Goal: Task Accomplishment & Management: Use online tool/utility

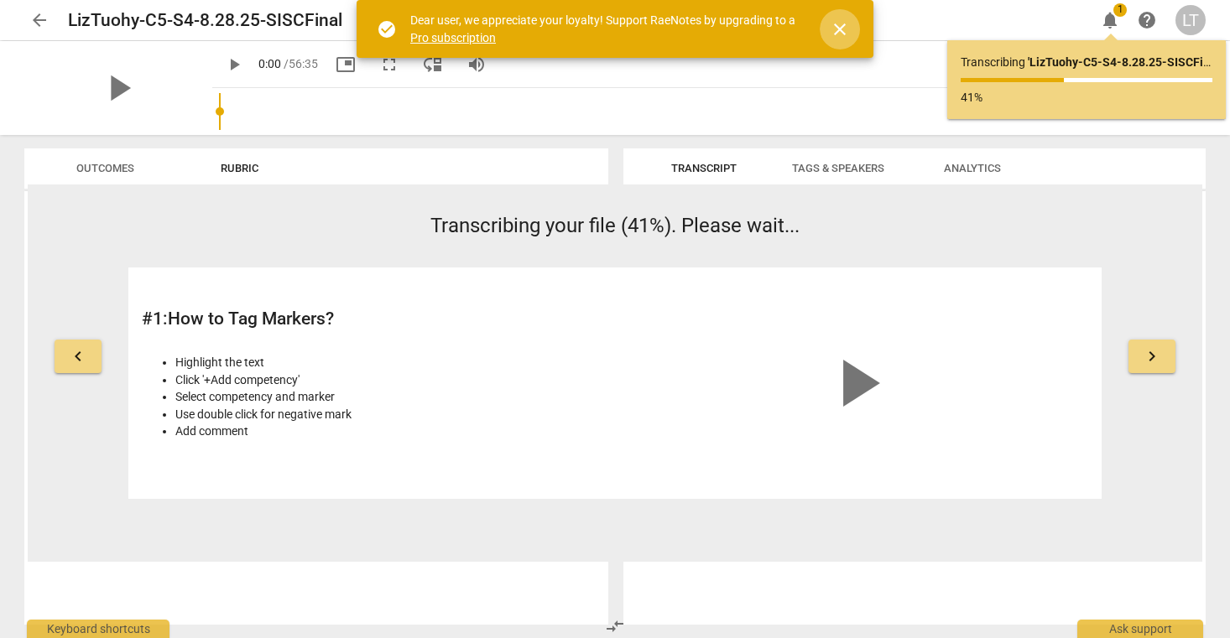
click at [840, 24] on span "close" at bounding box center [840, 29] width 20 height 20
click at [837, 29] on span "close" at bounding box center [840, 29] width 20 height 20
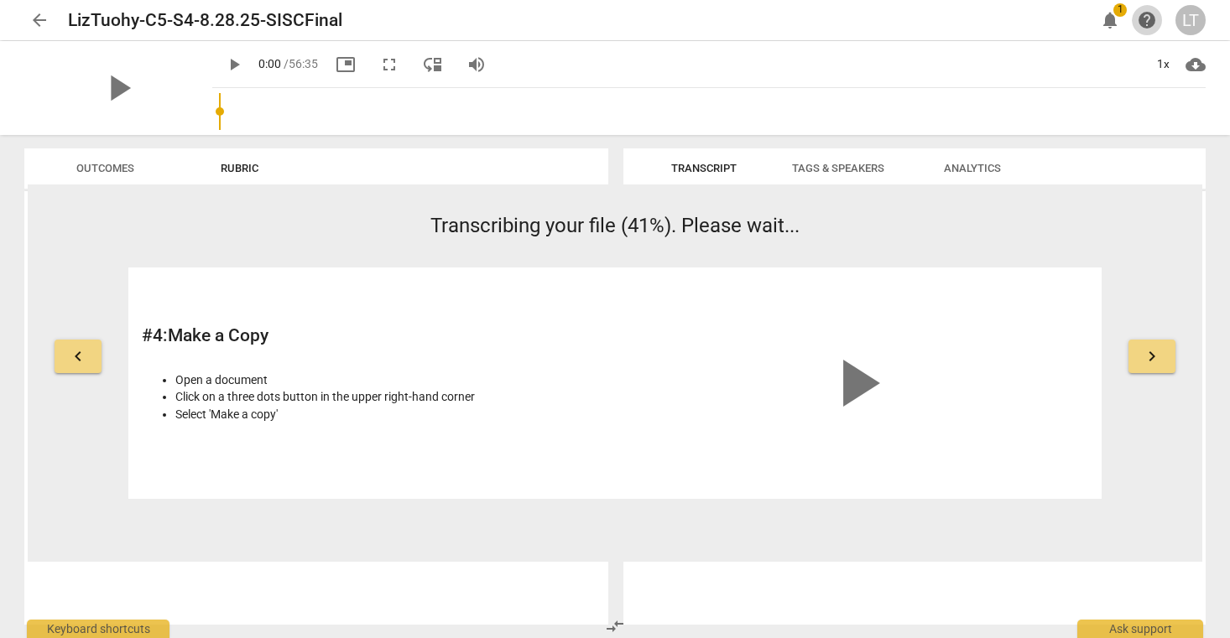
click at [1144, 21] on span "help" at bounding box center [1147, 20] width 20 height 20
click at [37, 22] on span "arrow_back" at bounding box center [39, 20] width 20 height 20
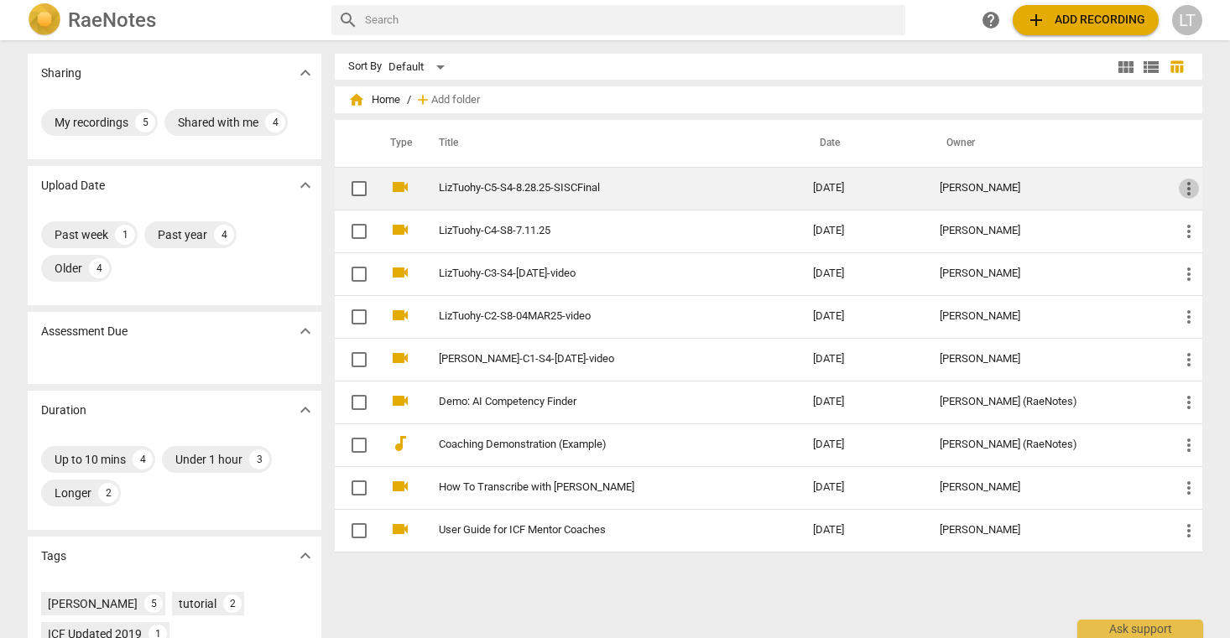
click at [1188, 189] on span "more_vert" at bounding box center [1189, 189] width 20 height 20
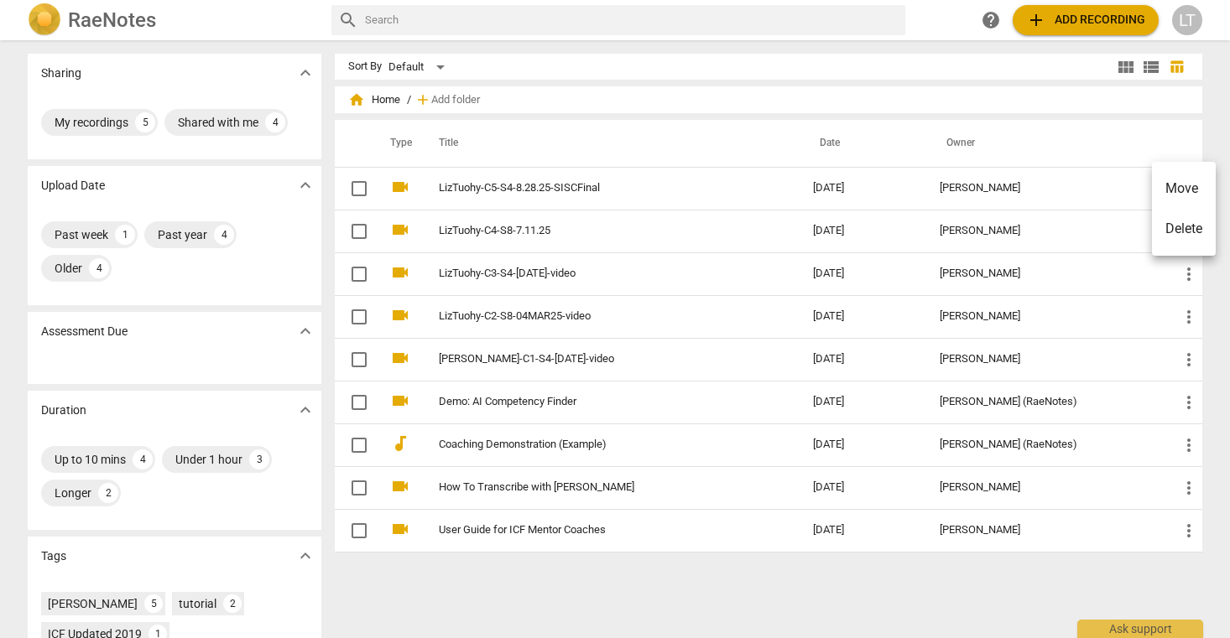
click at [504, 193] on div at bounding box center [615, 319] width 1230 height 638
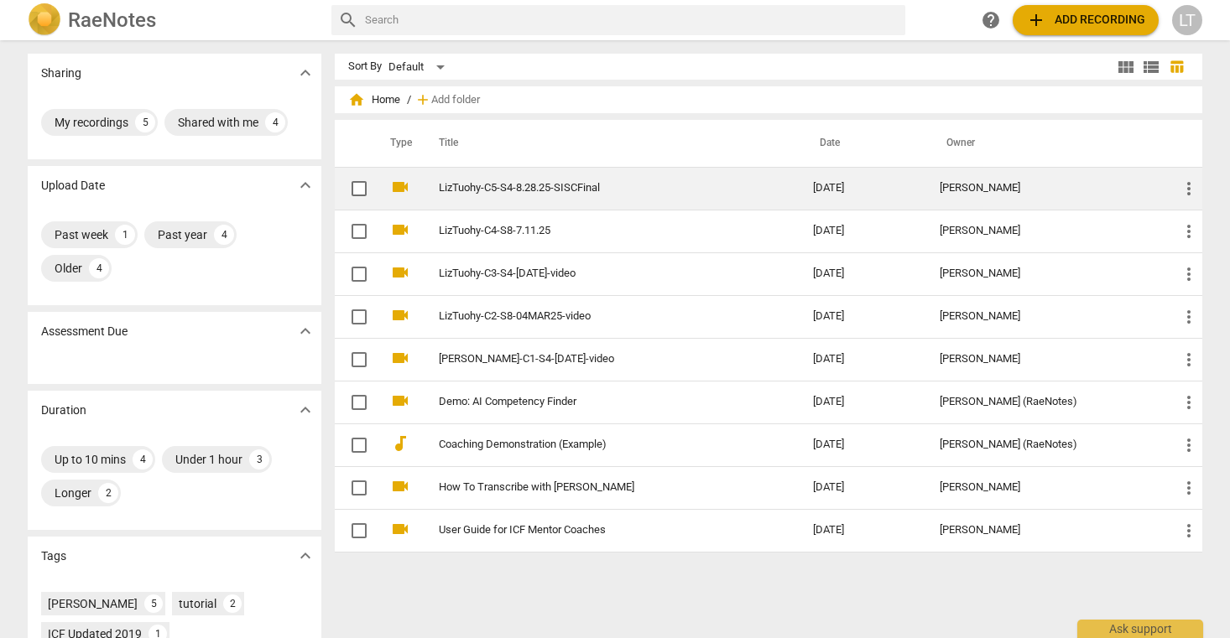
click at [524, 186] on link "LizTuohy-C5-S4-8.28.25-SISCFinal" at bounding box center [596, 188] width 314 height 13
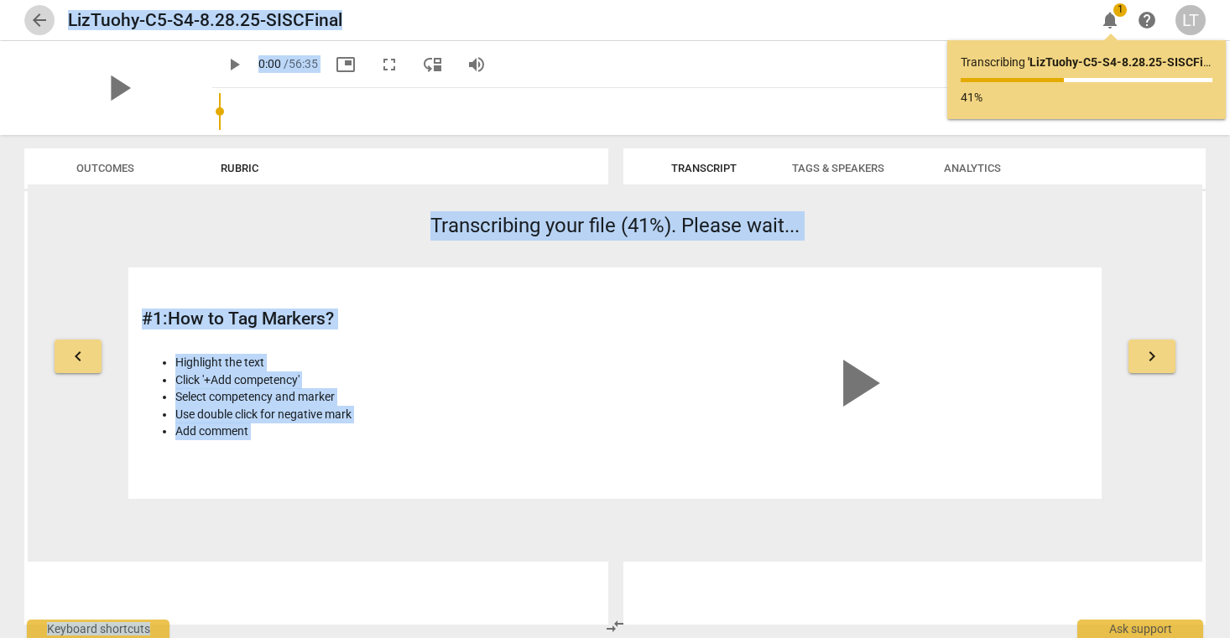
click at [36, 18] on span "arrow_back" at bounding box center [39, 20] width 20 height 20
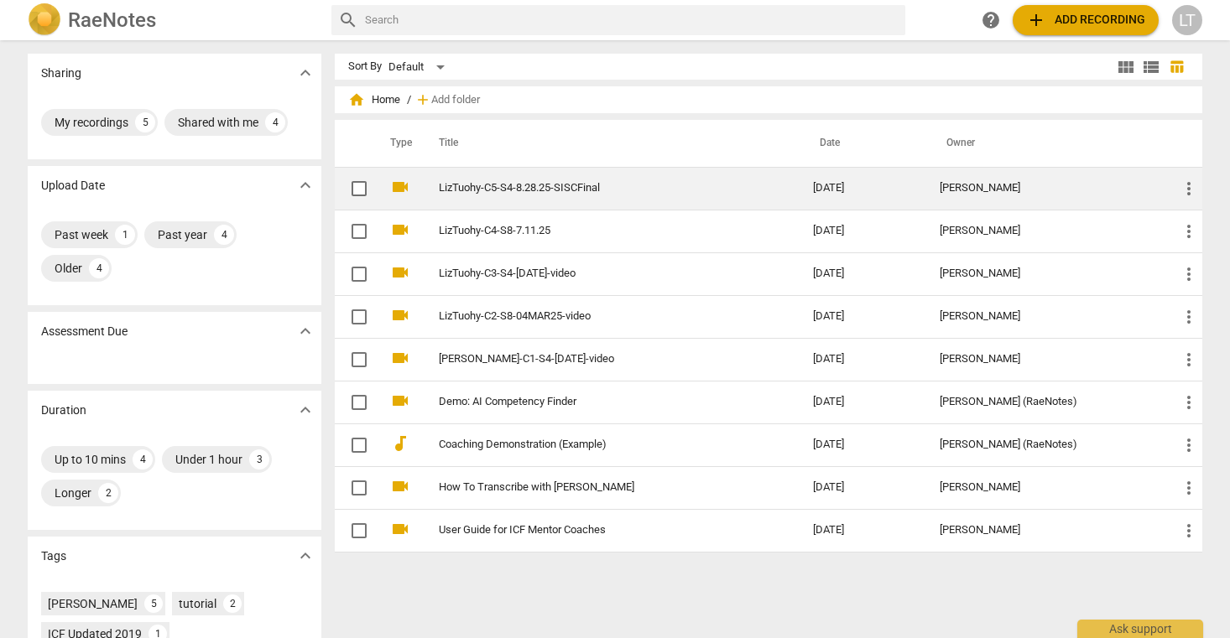
click at [529, 180] on td "LizTuohy-C5-S4-8.28.25-SISCFinal" at bounding box center [609, 188] width 381 height 43
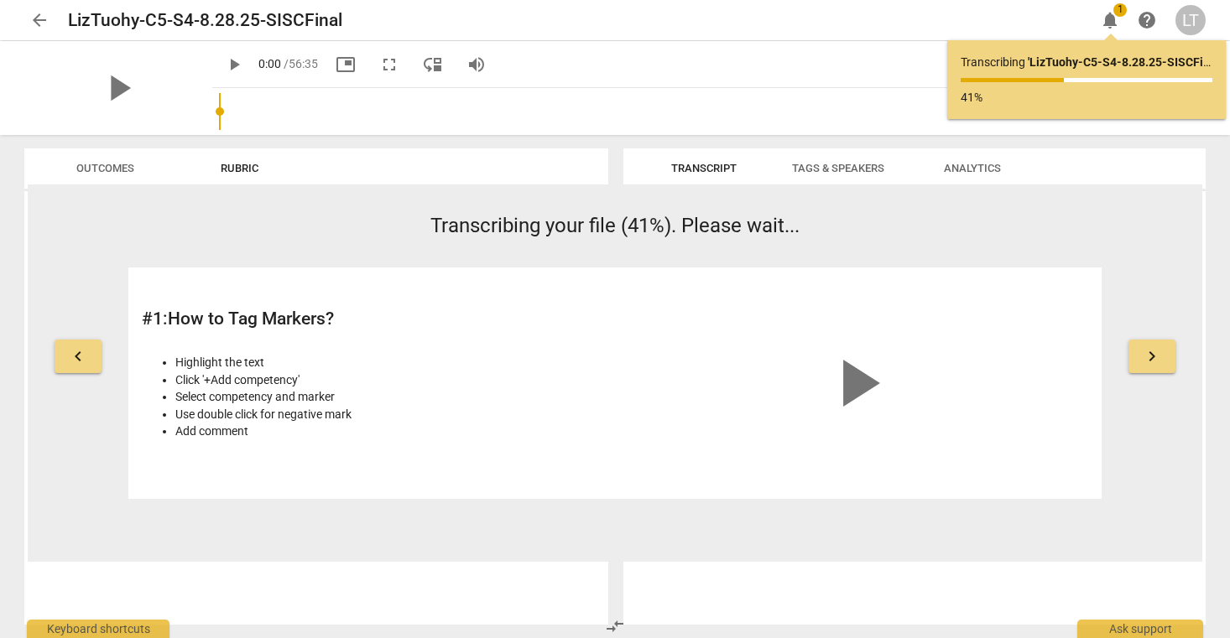
type input "1397"
click at [612, 86] on input "range" at bounding box center [712, 112] width 986 height 54
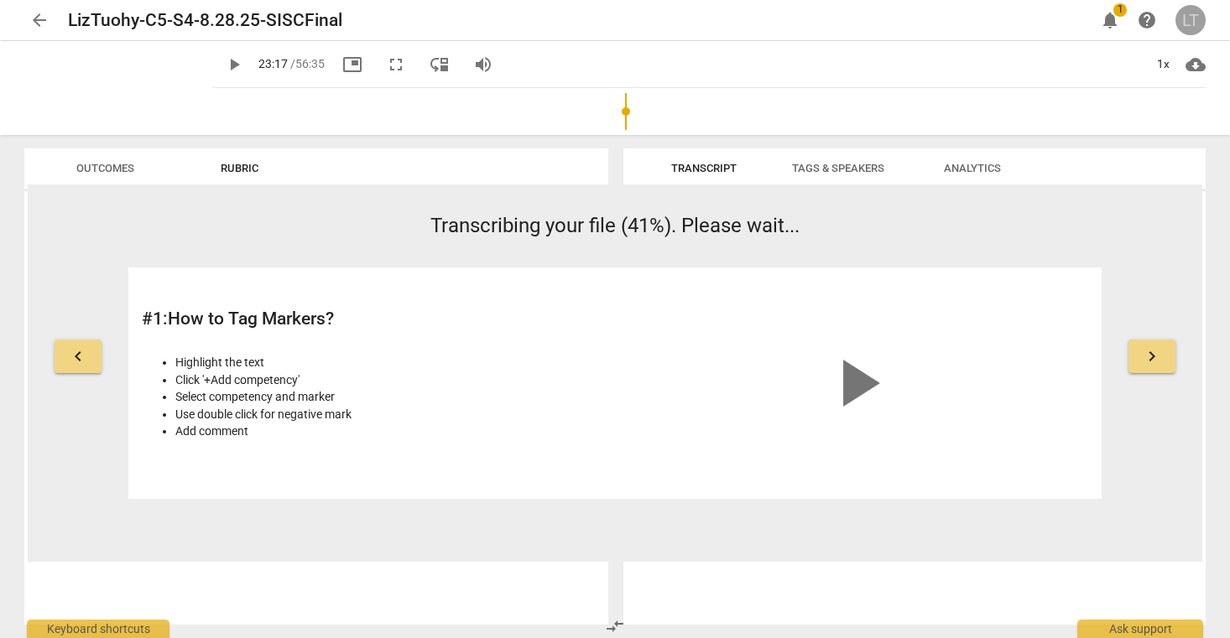
click at [1189, 19] on div "LT" at bounding box center [1190, 20] width 30 height 30
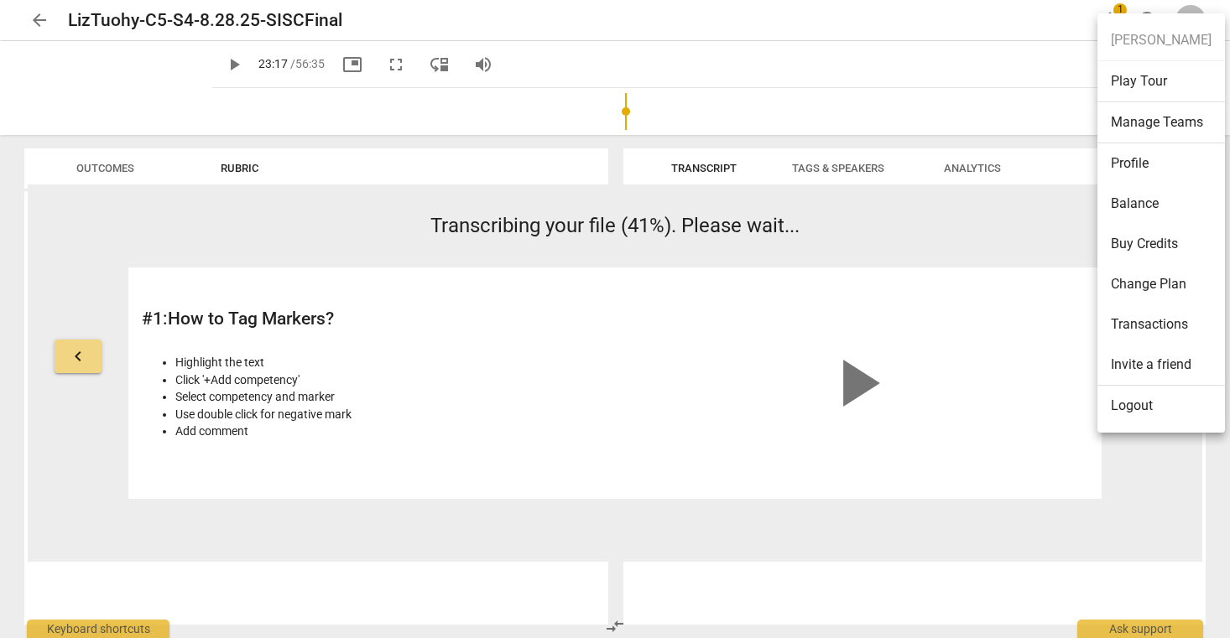
click at [1021, 21] on div at bounding box center [615, 319] width 1230 height 638
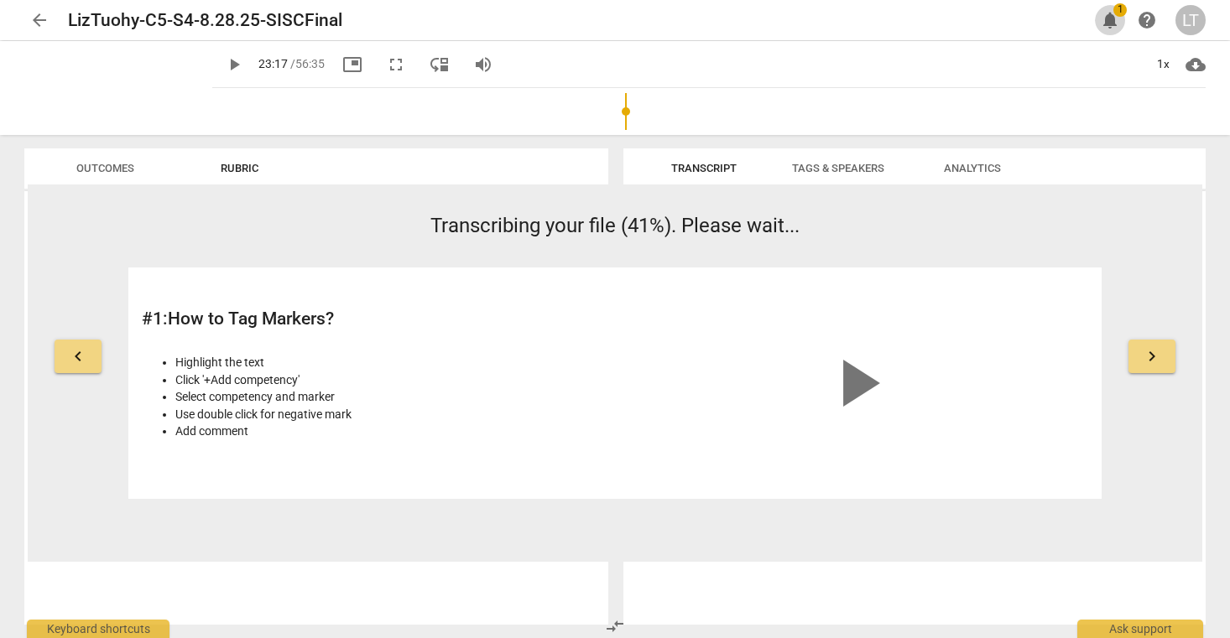
click at [1113, 16] on span "notifications" at bounding box center [1110, 20] width 20 height 20
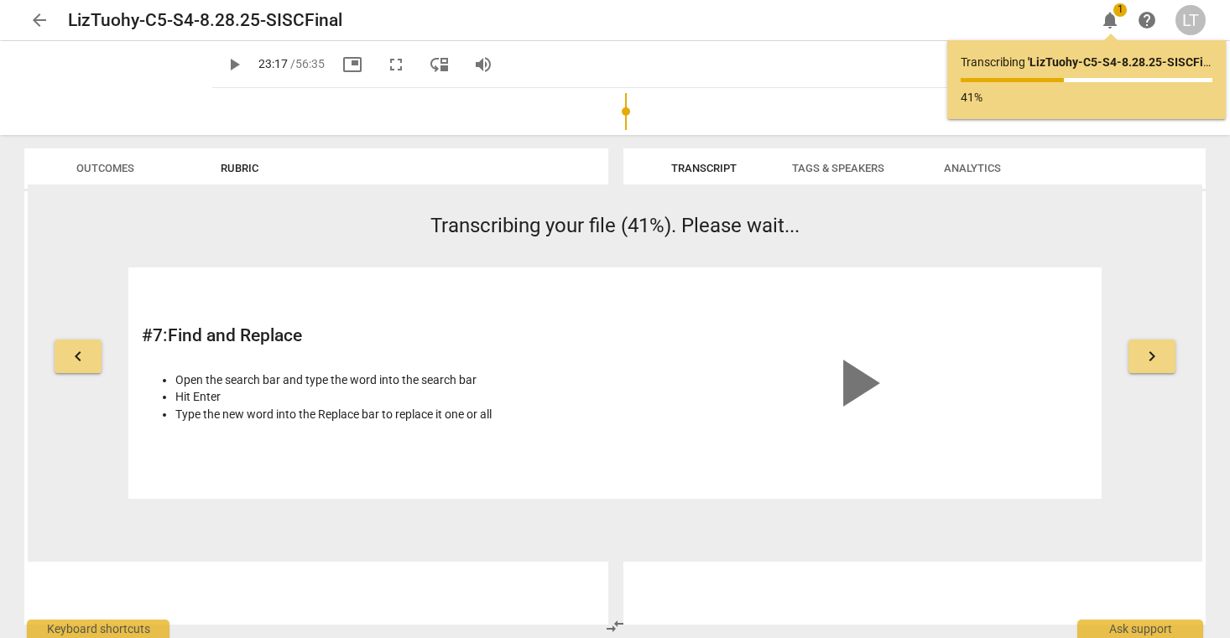
click at [39, 21] on span "arrow_back" at bounding box center [39, 20] width 20 height 20
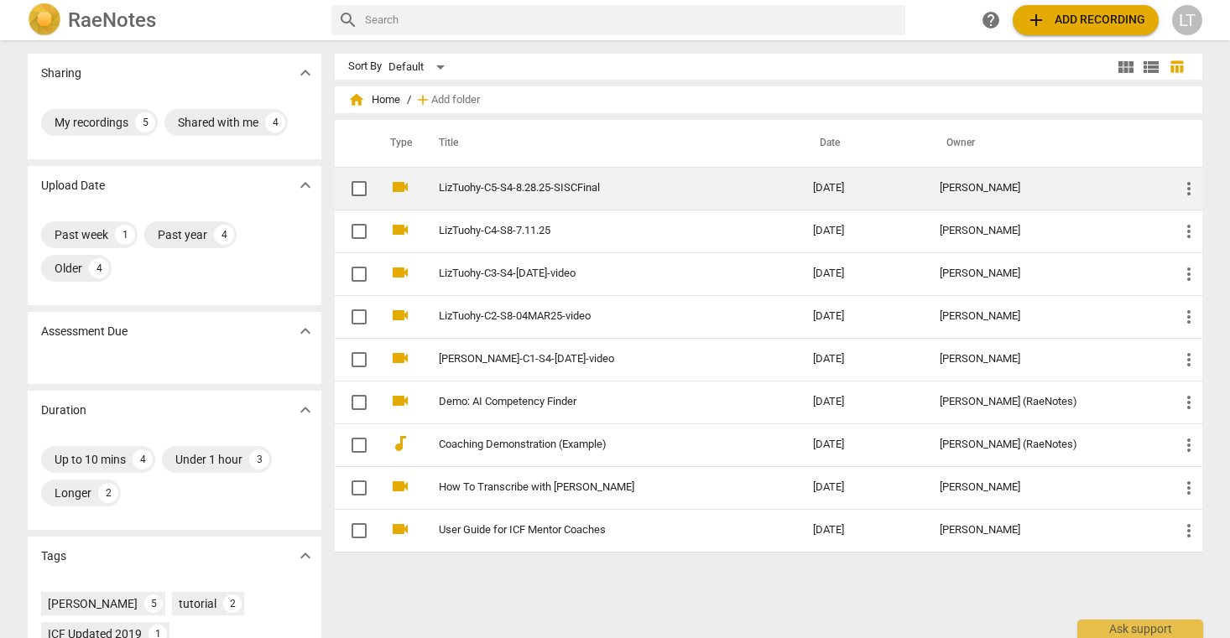
click at [530, 196] on td "LizTuohy-C5-S4-8.28.25-SISCFinal" at bounding box center [609, 188] width 381 height 43
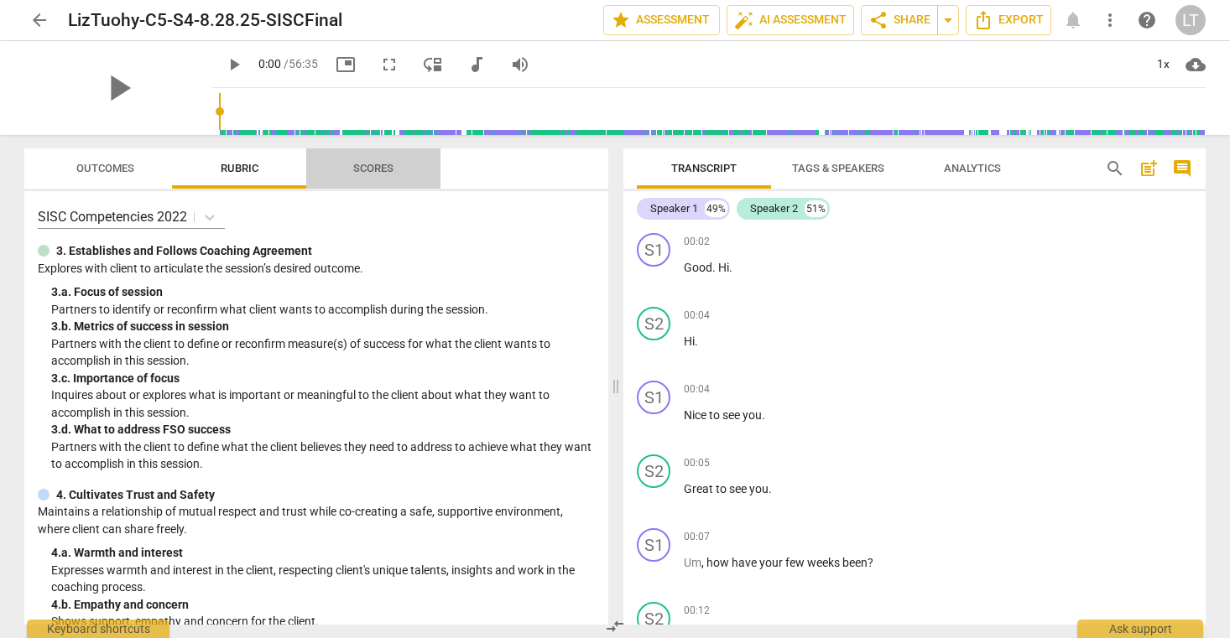
click at [372, 170] on span "Scores" at bounding box center [373, 168] width 40 height 13
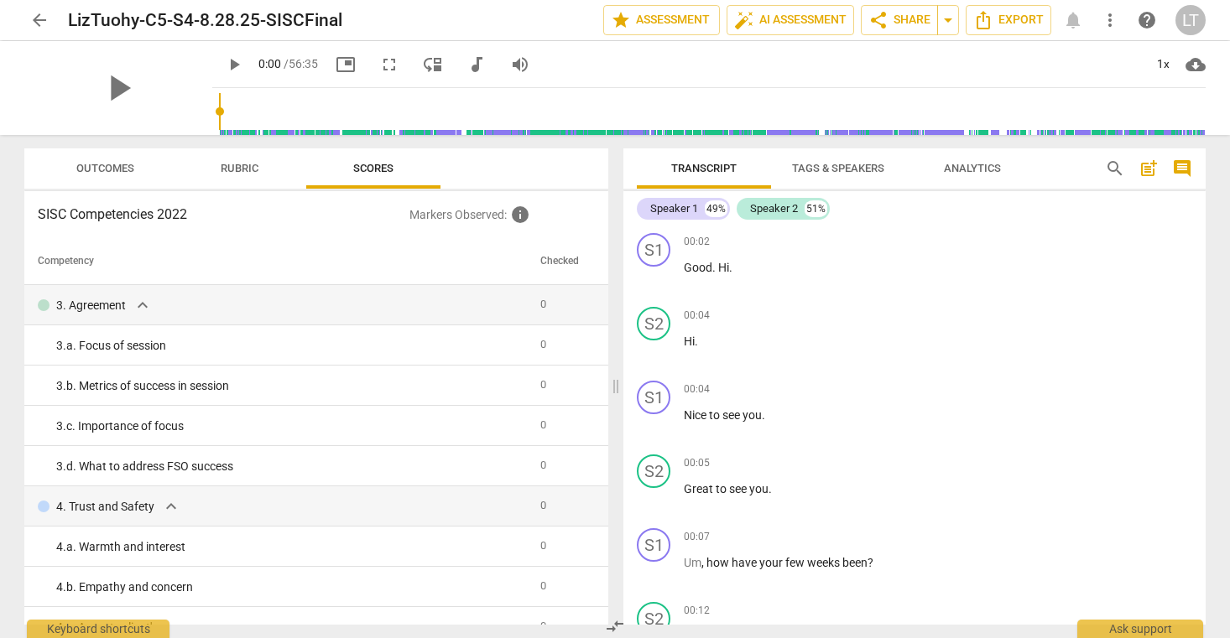
click at [96, 169] on span "Outcomes" at bounding box center [105, 168] width 58 height 13
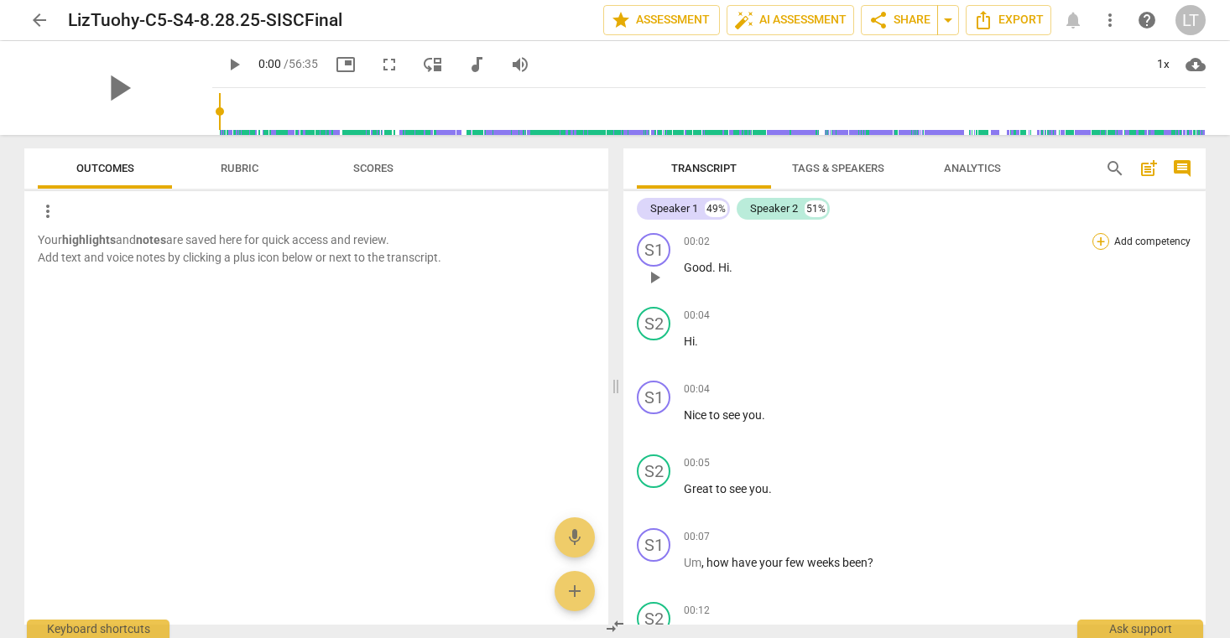
click at [1095, 237] on div "+" at bounding box center [1100, 241] width 17 height 17
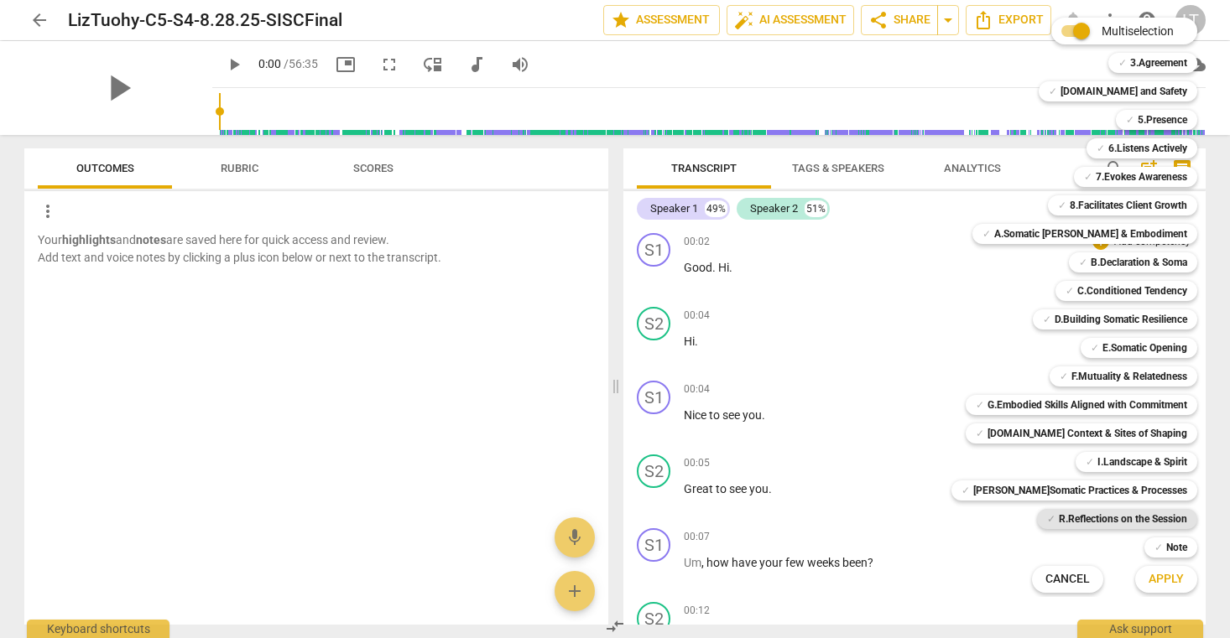
click at [1092, 518] on b "R.Reflections on the Session" at bounding box center [1123, 519] width 128 height 20
click at [1153, 579] on span "Apply" at bounding box center [1165, 579] width 35 height 17
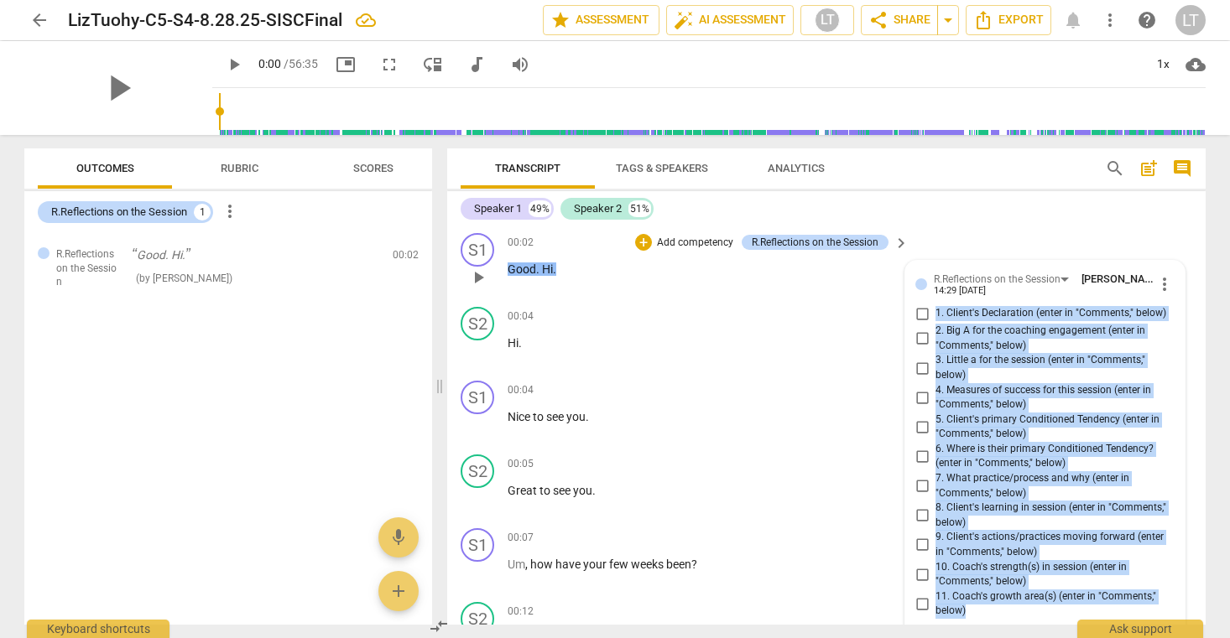
drag, startPoint x: 976, startPoint y: 390, endPoint x: 930, endPoint y: 305, distance: 96.1
click at [930, 305] on div "1. Client's Declaration (enter in "Comments," below) 2. Big A for the coaching …" at bounding box center [1044, 461] width 259 height 315
copy div "1. Client's Declaration (enter in "Comments," below) 2. Big A for the coaching …"
click at [1155, 282] on span "more_vert" at bounding box center [1164, 284] width 20 height 20
click at [1176, 312] on li "Delete" at bounding box center [1177, 315] width 58 height 32
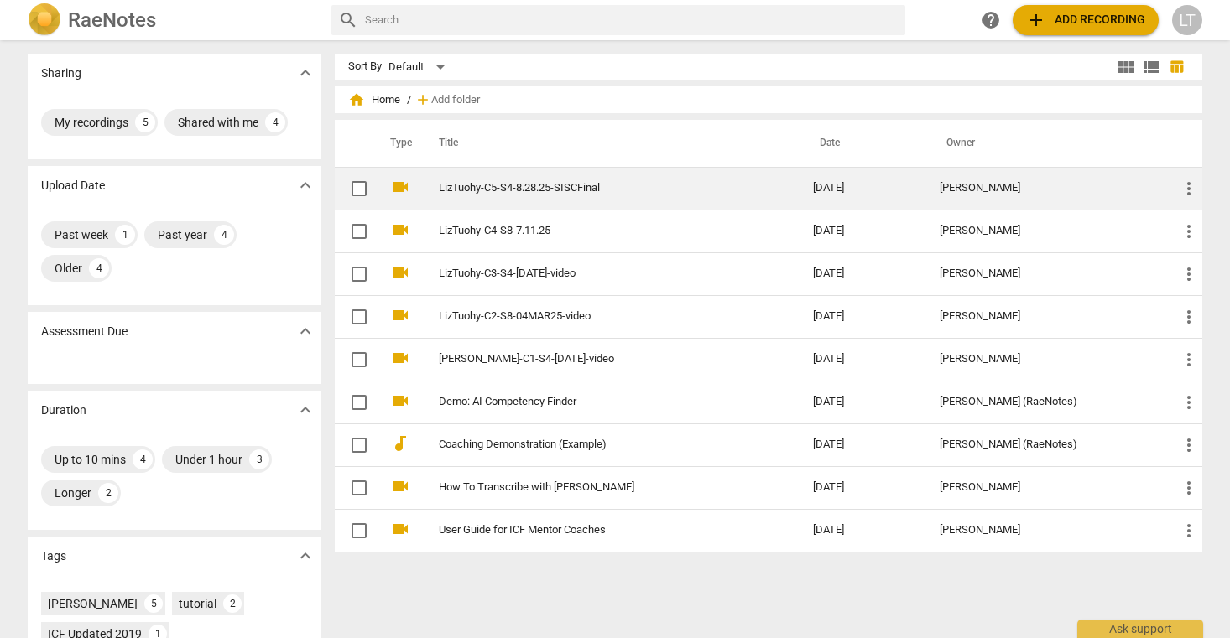
click at [554, 187] on link "LizTuohy-C5-S4-8.28.25-SISCFinal" at bounding box center [596, 188] width 314 height 13
click at [489, 184] on link "LizTuohy-C5-S4-8.28.25-SISCFinal" at bounding box center [596, 188] width 314 height 13
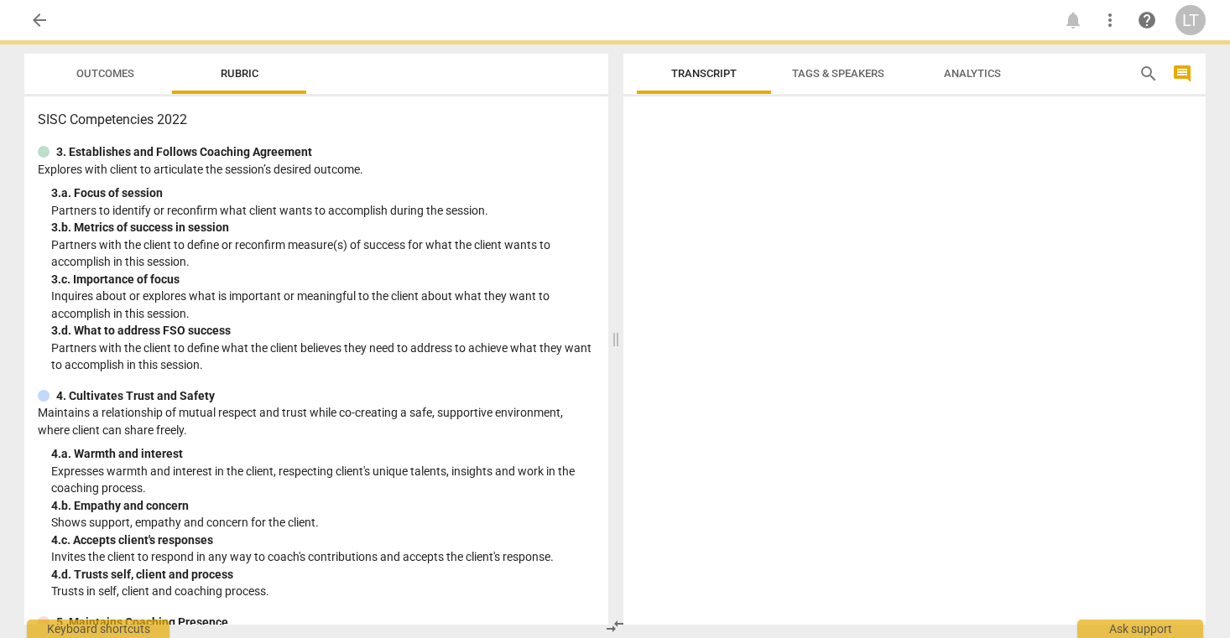
click at [489, 185] on div "3. a. Focus of session" at bounding box center [323, 194] width 544 height 18
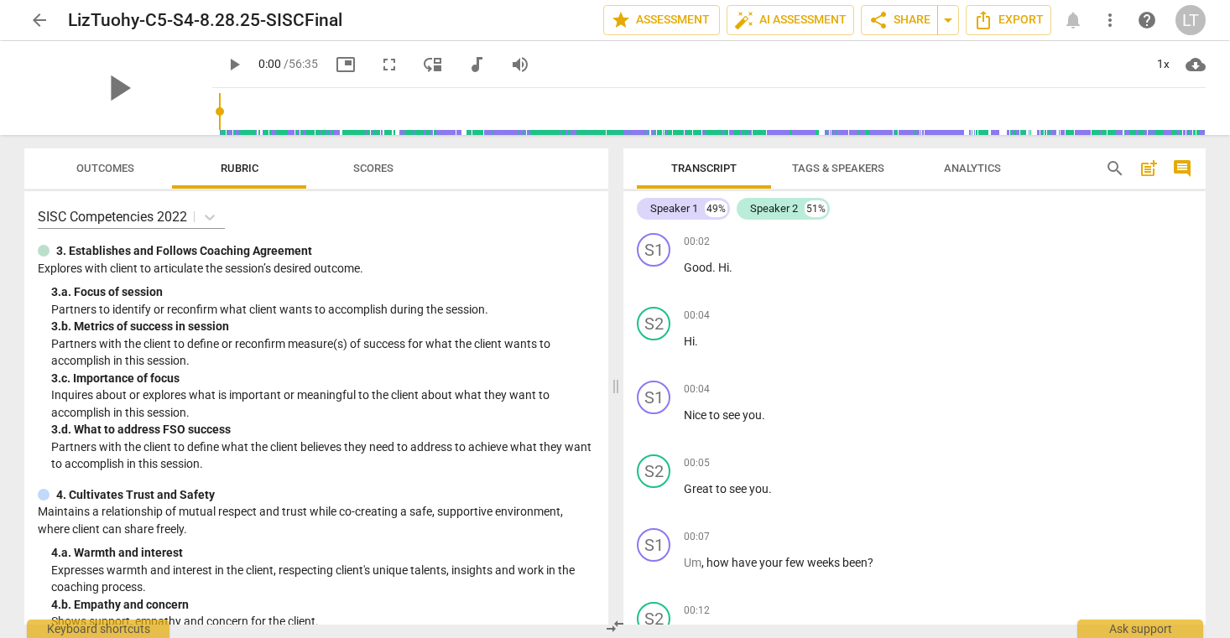
click at [106, 164] on span "Outcomes" at bounding box center [105, 168] width 58 height 13
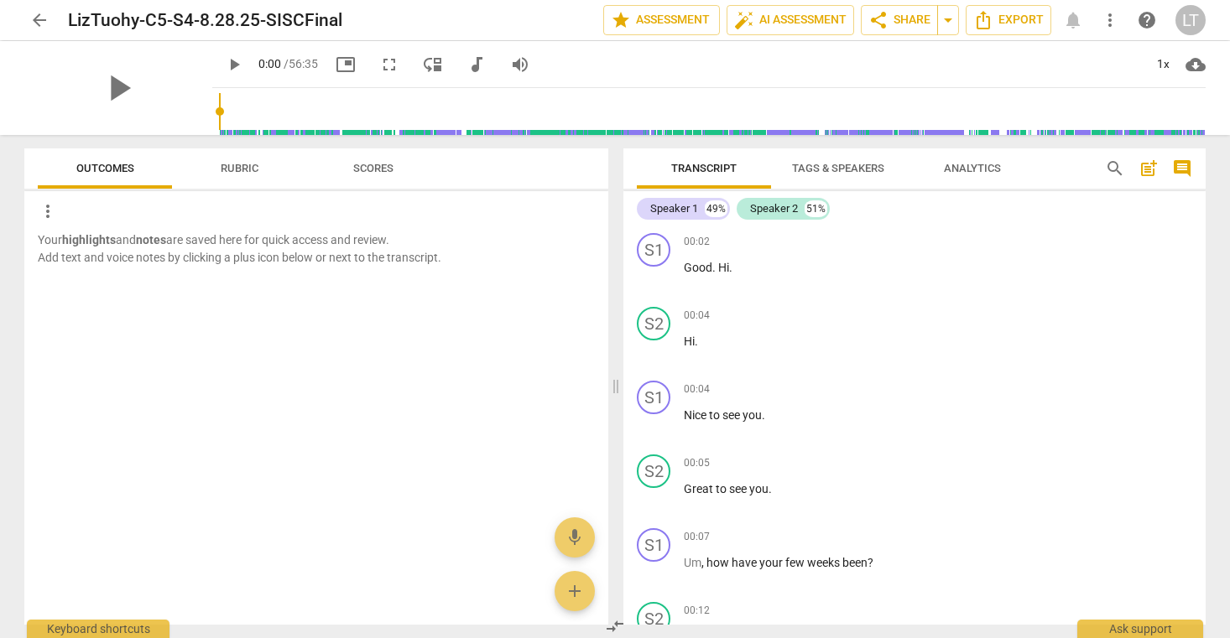
click at [103, 260] on p "Your highlights and notes are saved here for quick access and review. Add text …" at bounding box center [316, 249] width 557 height 34
click at [48, 211] on span "more_vert" at bounding box center [48, 211] width 20 height 20
click at [259, 206] on div at bounding box center [615, 319] width 1230 height 638
click at [461, 269] on div at bounding box center [316, 280] width 584 height 29
click at [161, 329] on div at bounding box center [316, 322] width 584 height 55
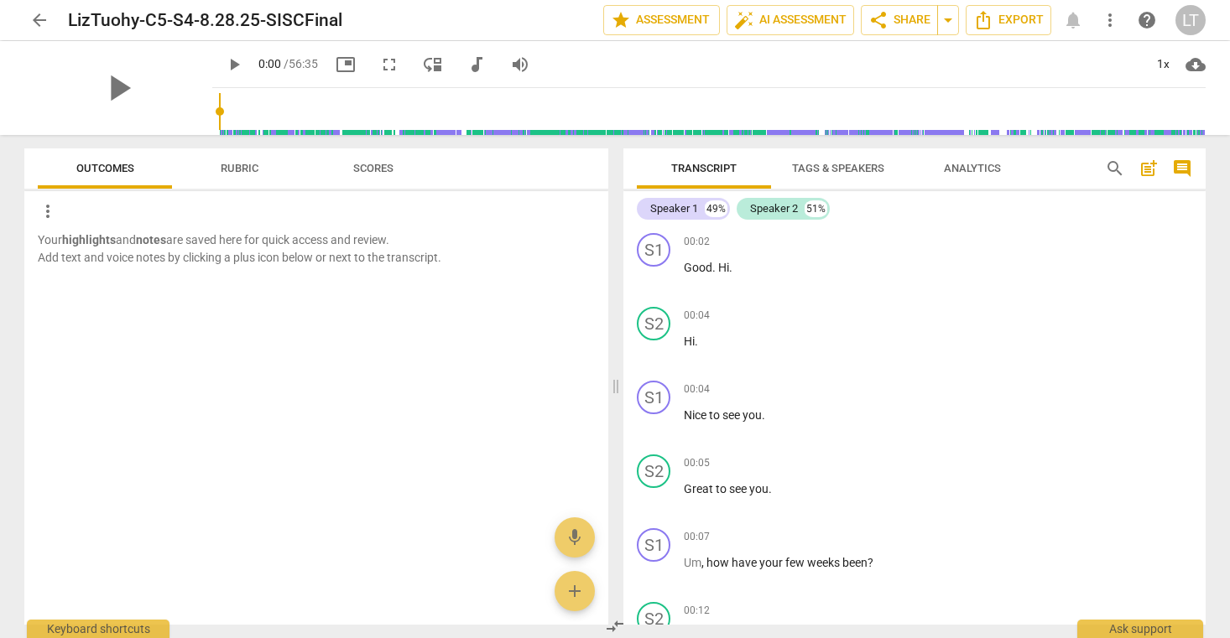
click at [81, 284] on div at bounding box center [316, 280] width 584 height 29
click at [115, 299] on div at bounding box center [316, 322] width 584 height 55
click at [568, 593] on span "add" at bounding box center [575, 591] width 20 height 20
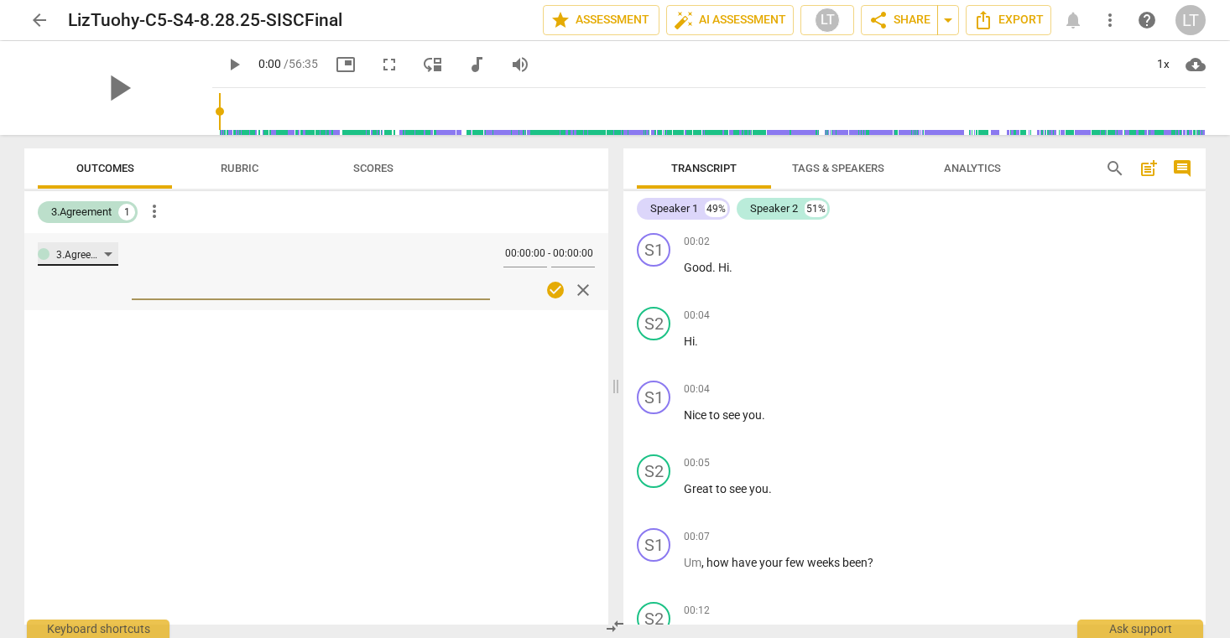
click at [101, 250] on div "3.Agreement" at bounding box center [80, 255] width 48 height 16
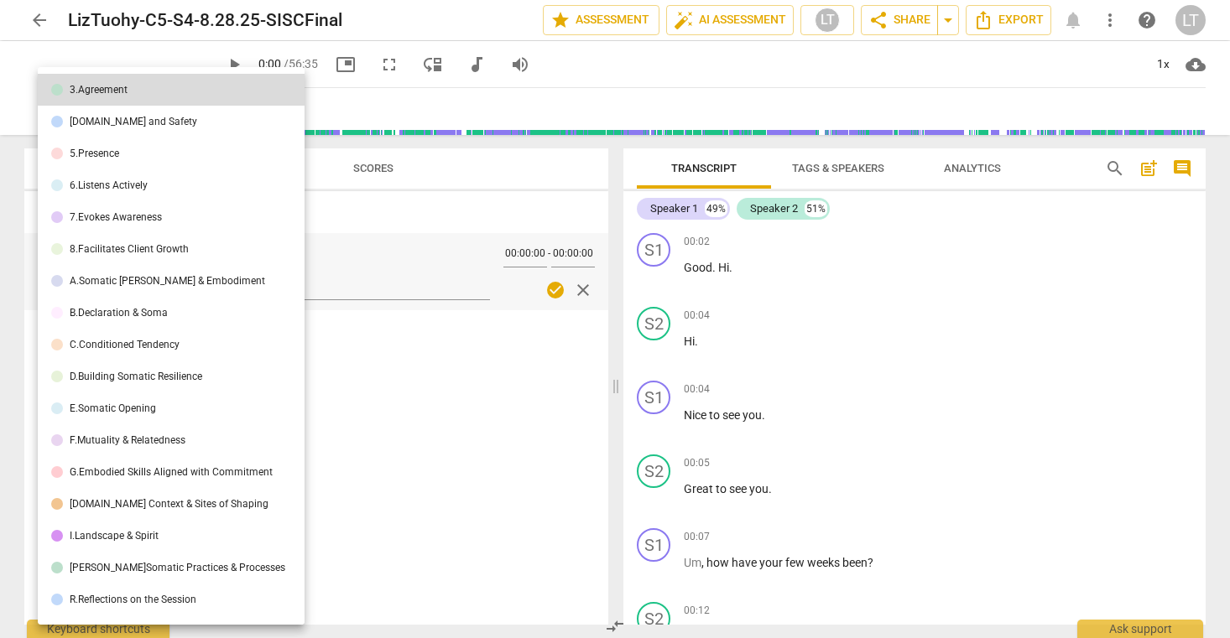
click at [148, 604] on div "R.Reflections on the Session" at bounding box center [133, 600] width 127 height 10
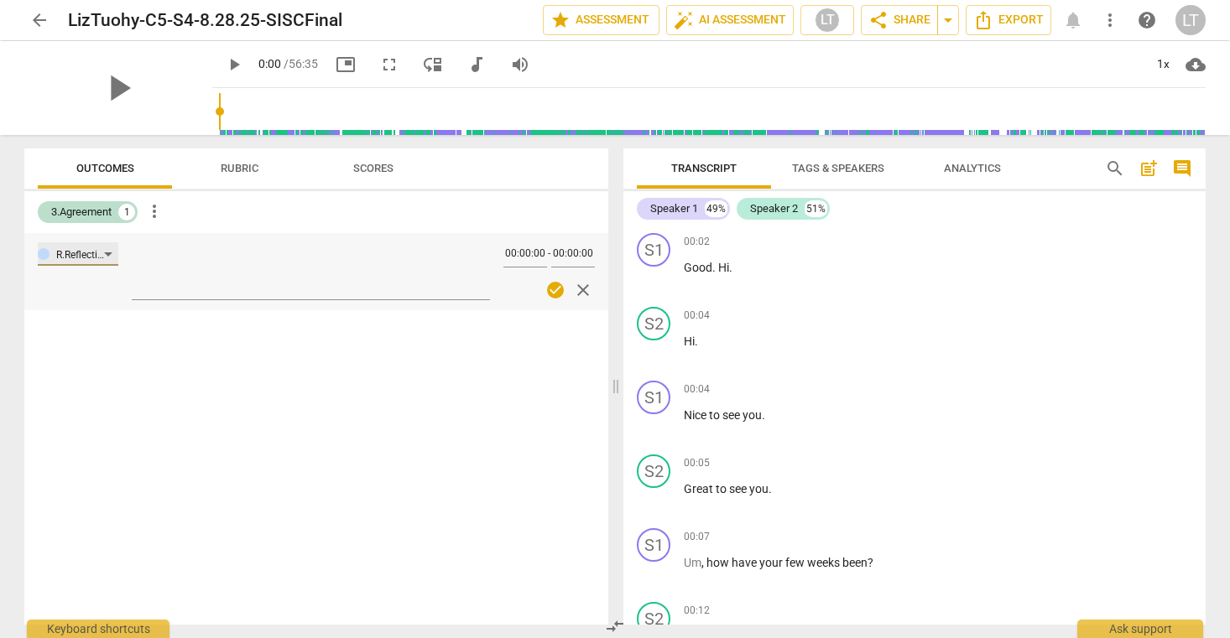
click at [81, 252] on div "R.Reflections on the Session" at bounding box center [80, 255] width 48 height 16
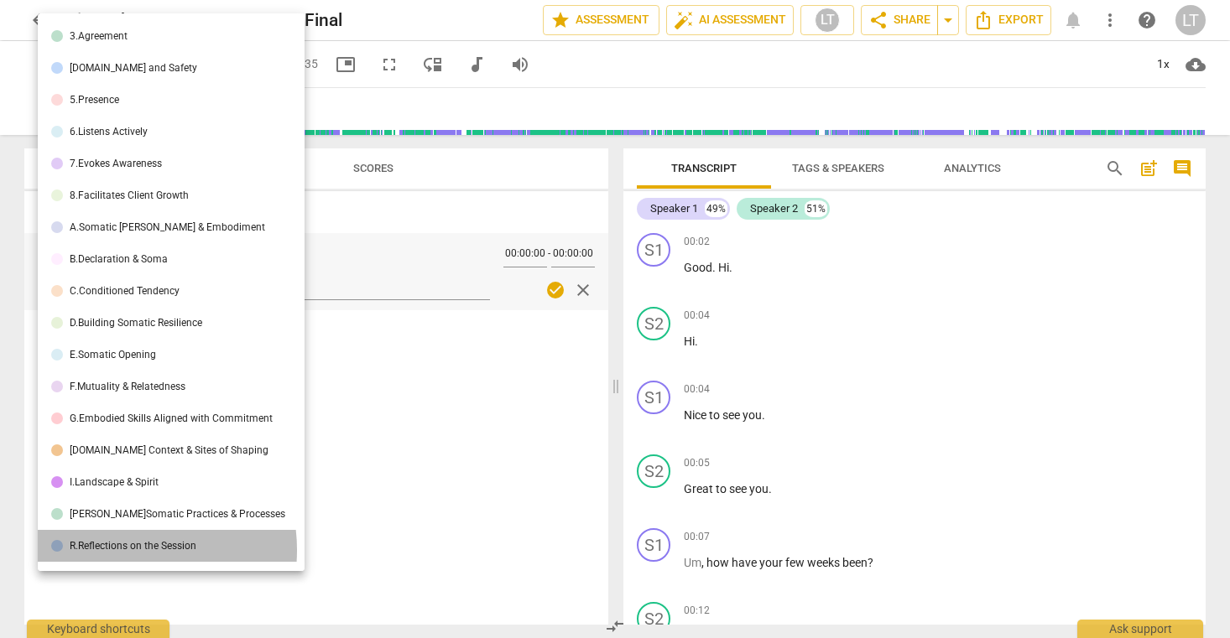
click at [124, 550] on div "R.Reflections on the Session" at bounding box center [133, 546] width 127 height 10
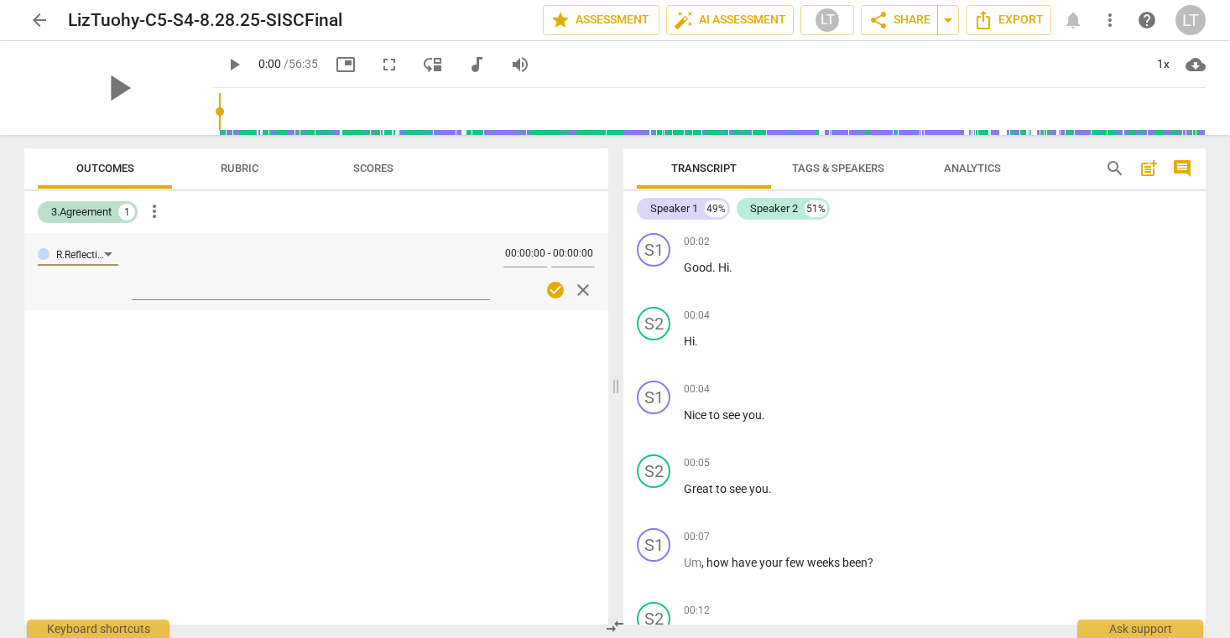
click at [315, 390] on div at bounding box center [316, 367] width 584 height 55
click at [158, 280] on textarea at bounding box center [311, 271] width 358 height 48
paste textarea "1. Client's Declaration (enter in "Comments," below) 2. Big A for the coaching …"
type textarea "1. Client's Declaration (enter in "Comments," below) 2. Big A for the coaching …"
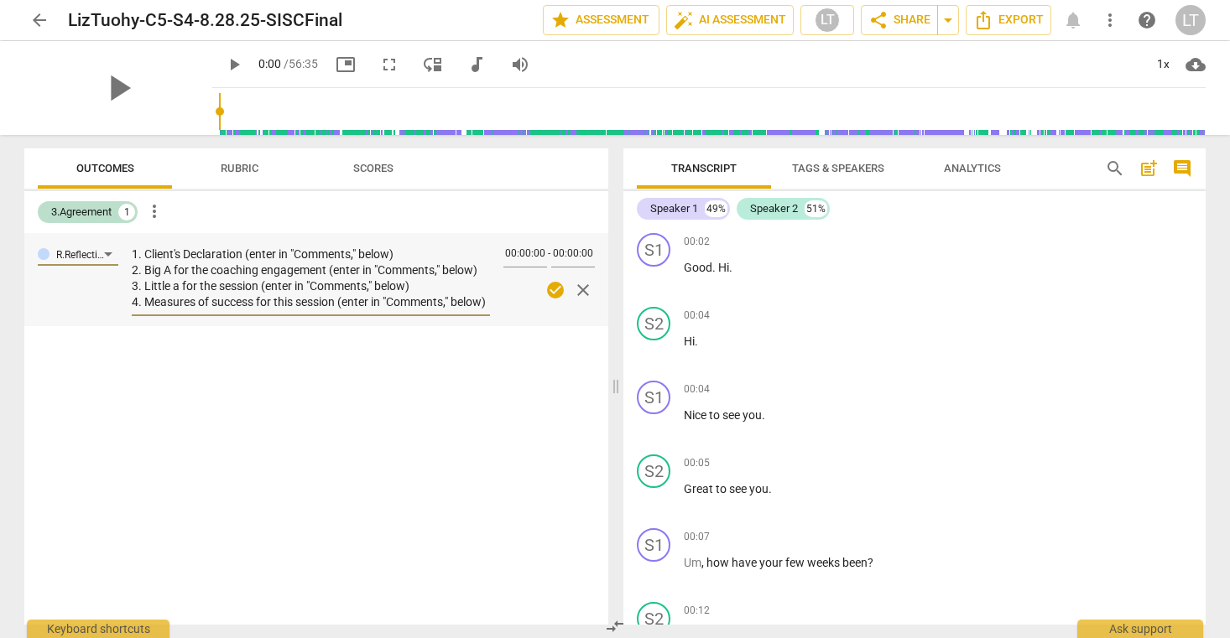
click at [410, 252] on textarea "1. Client's Declaration (enter in "Comments," below) 2. Big A for the coaching …" at bounding box center [311, 279] width 358 height 64
type textarea "1. Client's Declaration (enter in "Comments," below) 2. Big A for the coaching …"
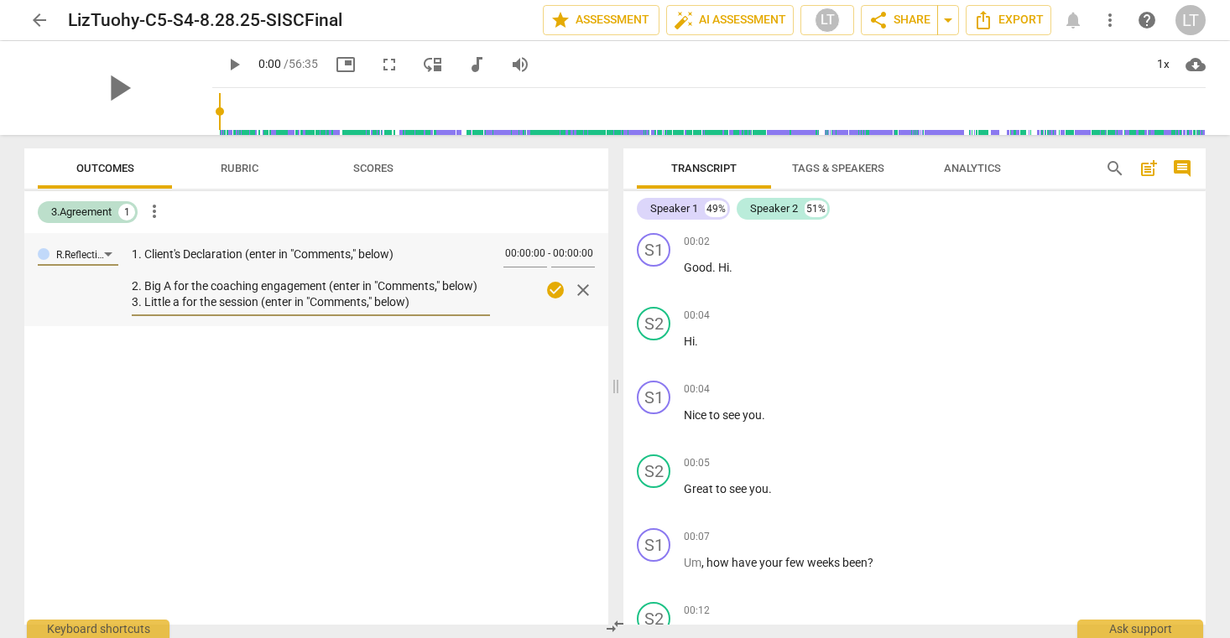
type textarea "1. Client's Declaration (enter in "Comments," below) 2. Big A for the coaching …"
type textarea "1. Client's Declaration (enter in "Comments," below) I 2. Big A for the coachin…"
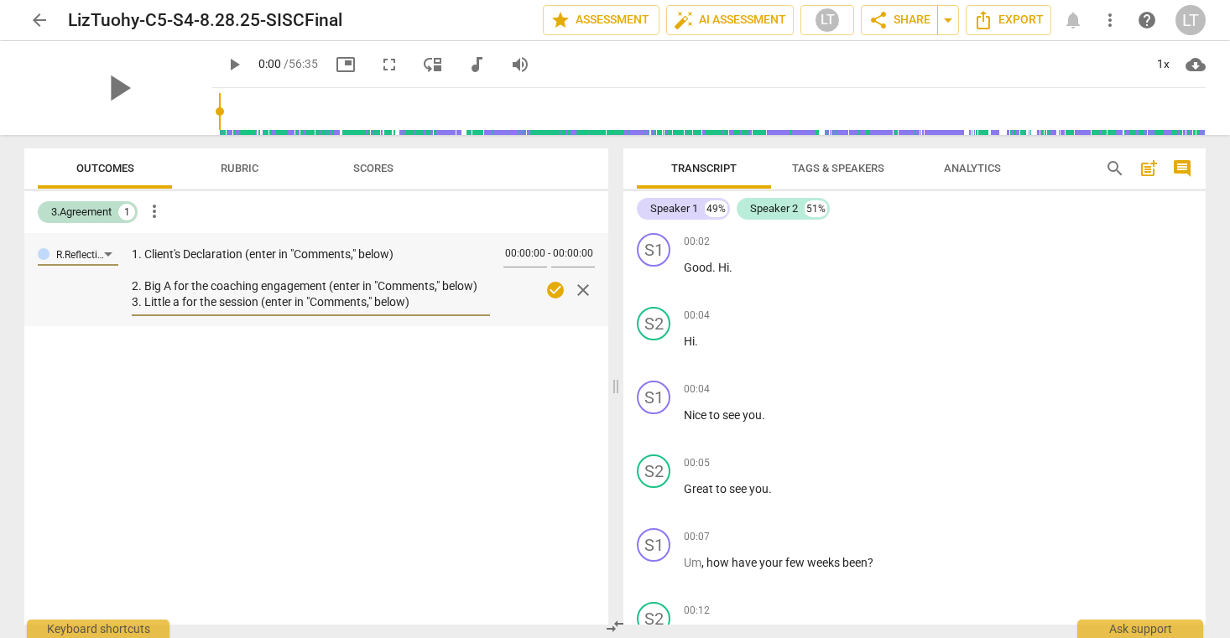
type textarea "1. Client's Declaration (enter in "Comments," below) I 2. Big A for the coachin…"
type textarea "1. Client's Declaration (enter in "Comments," below) I m 2. Big A for the coach…"
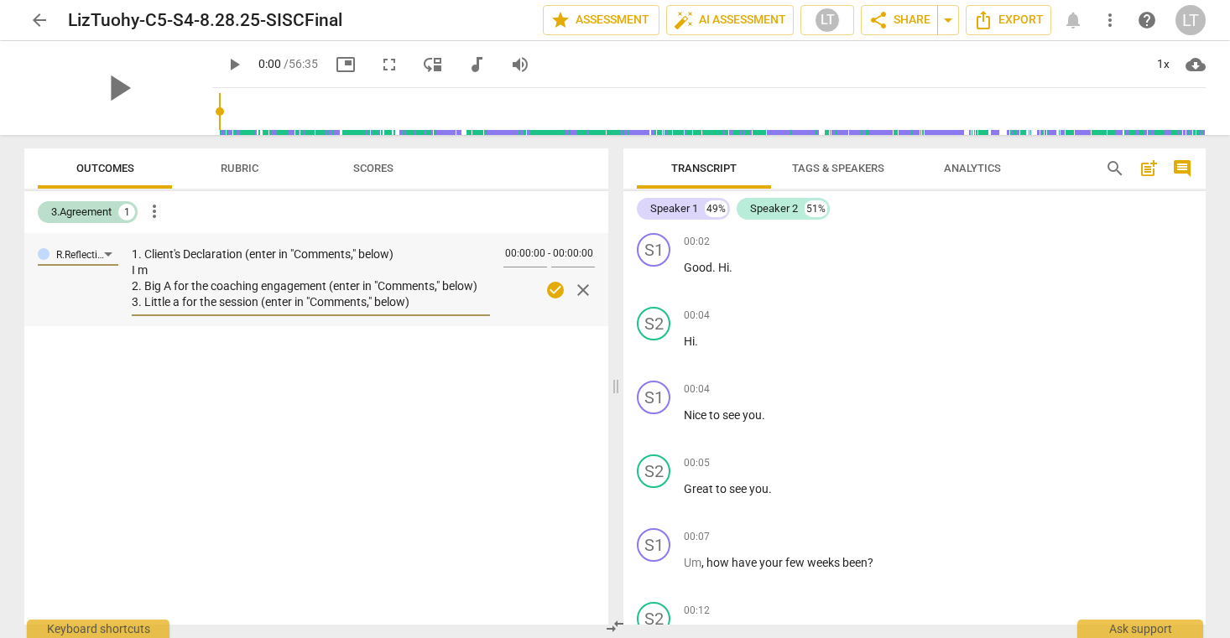
type textarea "1. Client's Declaration (enter in "Comments," below) I 2. Big A for the coachin…"
type textarea "1. Client's Declaration (enter in "Comments," below) I a 2. Big A for the coach…"
type textarea "1. Client's Declaration (enter in "Comments," below) I am 2. Big A for the coac…"
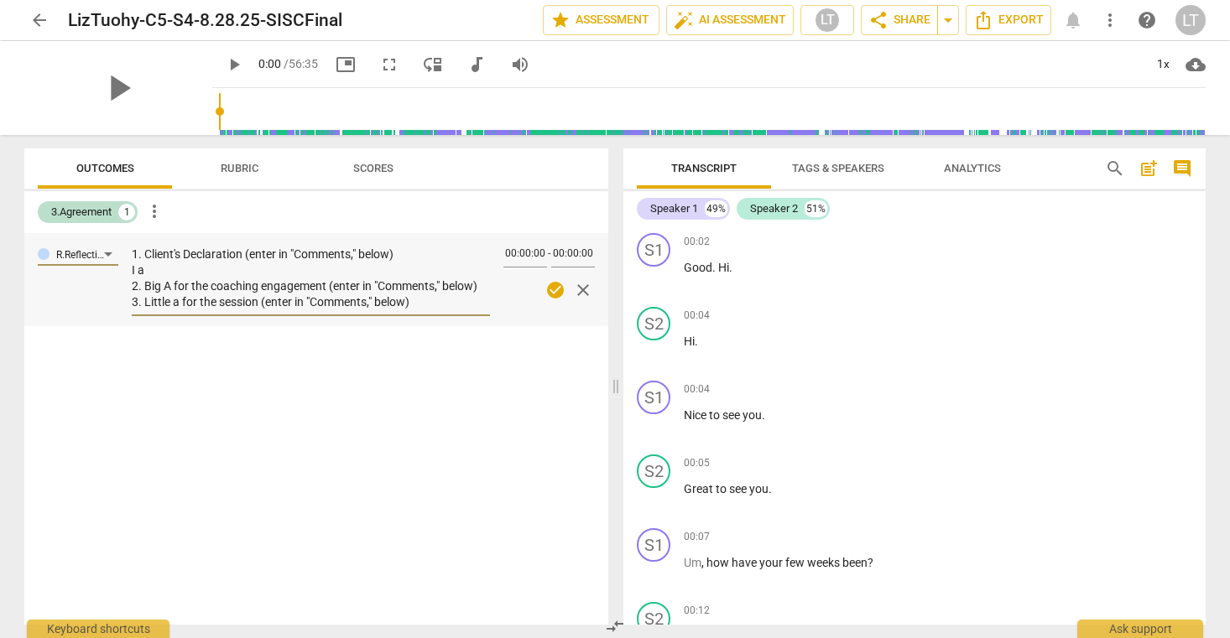
type textarea "1. Client's Declaration (enter in "Comments," below) I am 2. Big A for the coac…"
type textarea "1. Client's Declaration (enter in "Comments," below) I am a 2. Big A for the co…"
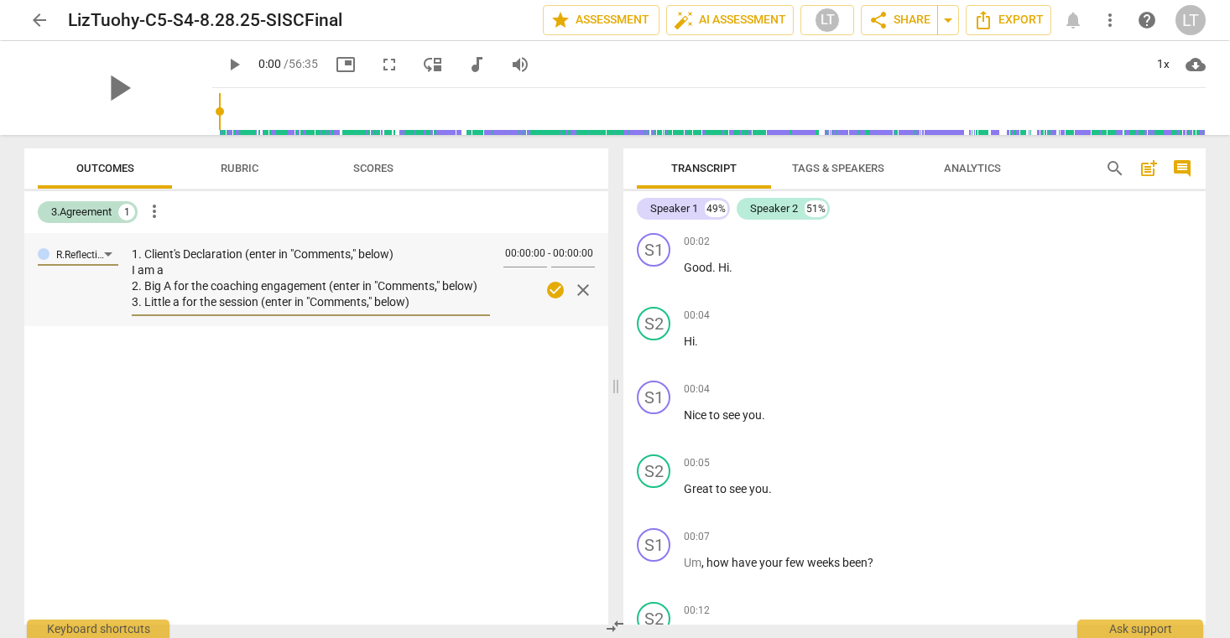
type textarea "1. Client's Declaration (enter in "Comments," below) I am a 2. Big A for the co…"
type textarea "1. Client's Declaration (enter in "Comments," below) I am a c 2. Big A for the …"
type textarea "1. Client's Declaration (enter in "Comments," below) I am a co 2. Big A for the…"
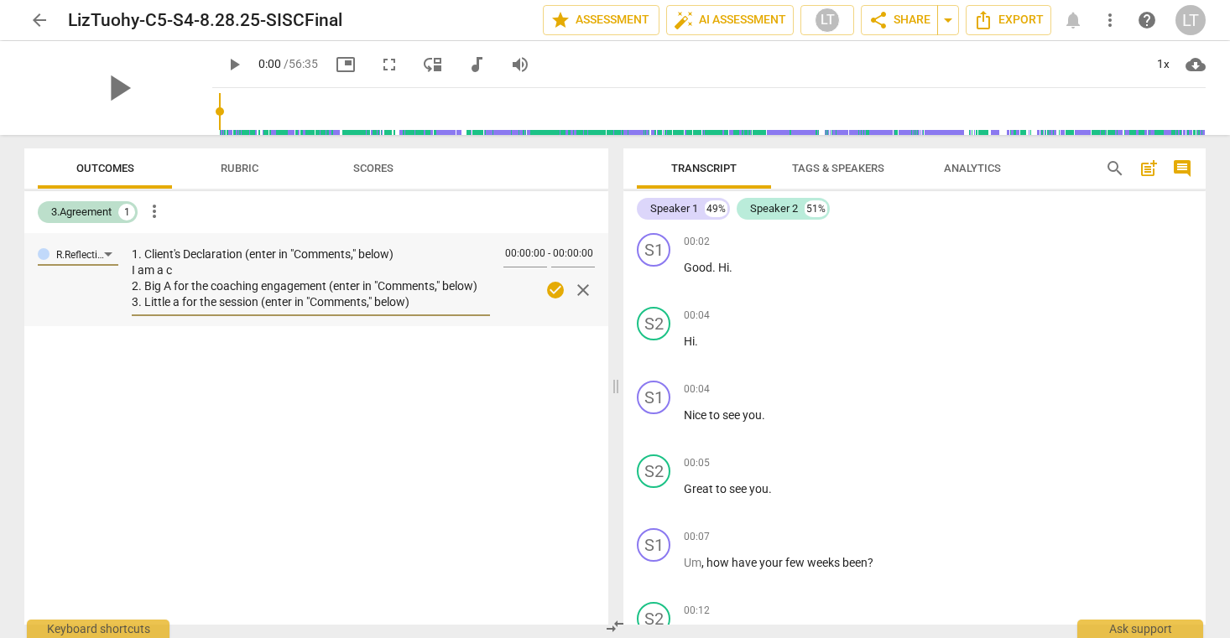
type textarea "1. Client's Declaration (enter in "Comments," below) I am a co 2. Big A for the…"
type textarea "1. Client's Declaration (enter in "Comments," below) I am a com 2. Big A for th…"
type textarea "1. Client's Declaration (enter in "Comments," below) I am a comm 2. Big A for t…"
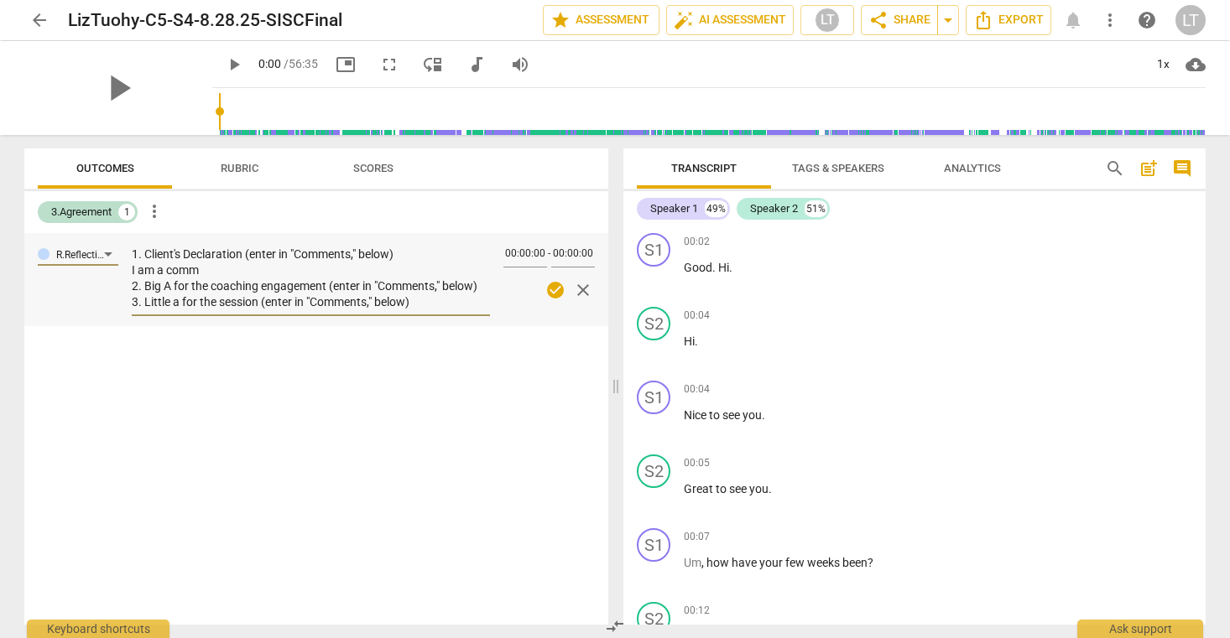
type textarea "1. Client's Declaration (enter in "Comments," below) I am a commi 2. Big A for …"
type textarea "1. Client's Declaration (enter in "Comments," below) I am a commit 2. Big A for…"
type textarea "1. Client's Declaration (enter in "Comments," below) I am a commitm 2. Big A fo…"
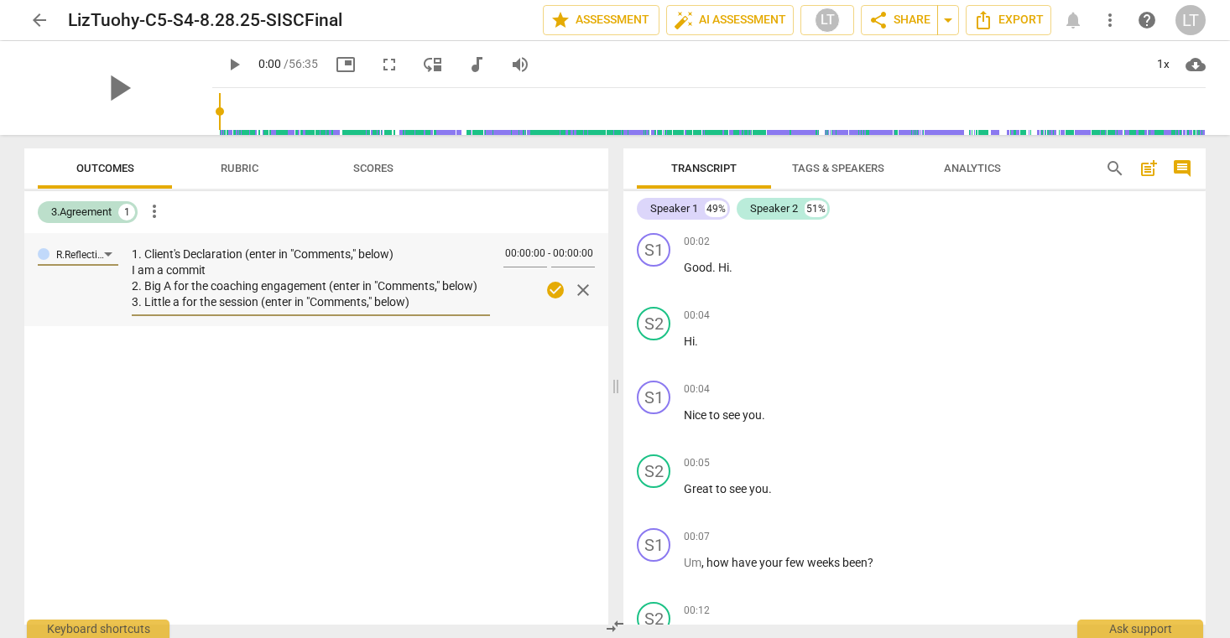
type textarea "1. Client's Declaration (enter in "Comments," below) I am a commitm 2. Big A fo…"
type textarea "1. Client's Declaration (enter in "Comments," below) I am a commitmn 2. Big A f…"
type textarea "1. Client's Declaration (enter in "Comments," below) I am a commitmne 2. Big A …"
type textarea "1. Client's Declaration (enter in "Comments," below) I am a commitmn 2. Big A f…"
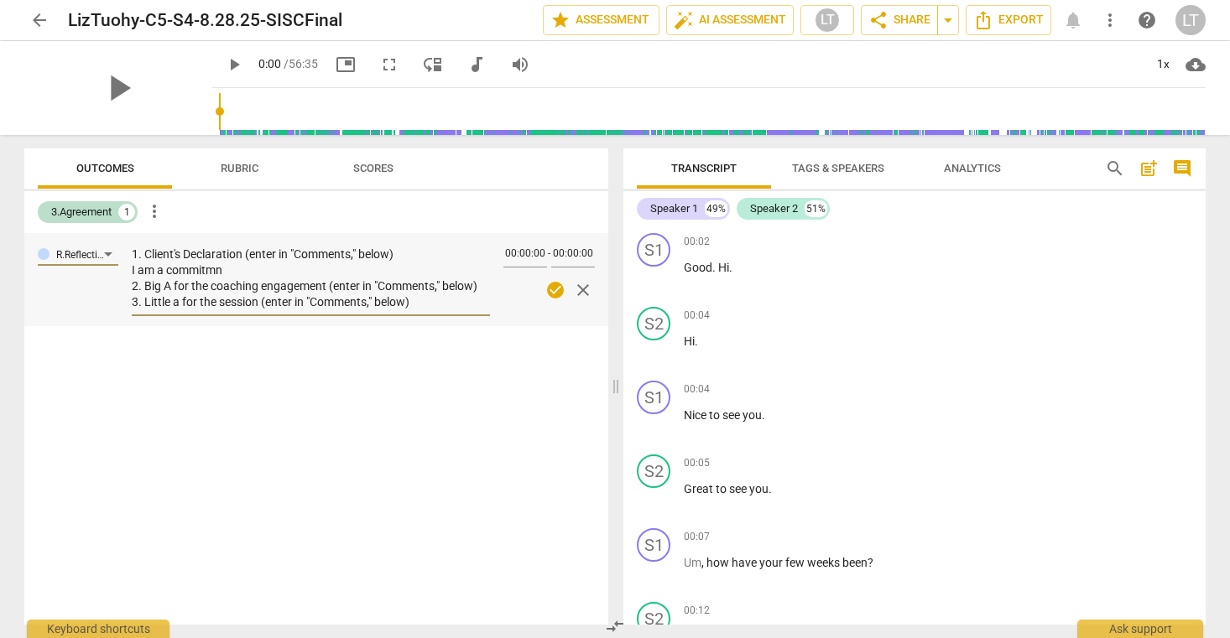
type textarea "1. Client's Declaration (enter in "Comments," below) I am a commitm 2. Big A fo…"
type textarea "1. Client's Declaration (enter in "Comments," below) I am a commitme 2. Big A f…"
type textarea "1. Client's Declaration (enter in "Comments," below) I am a commitmen 2. Big A …"
type textarea "1. Client's Declaration (enter in "Comments," below) I am a commitment 2. Big A…"
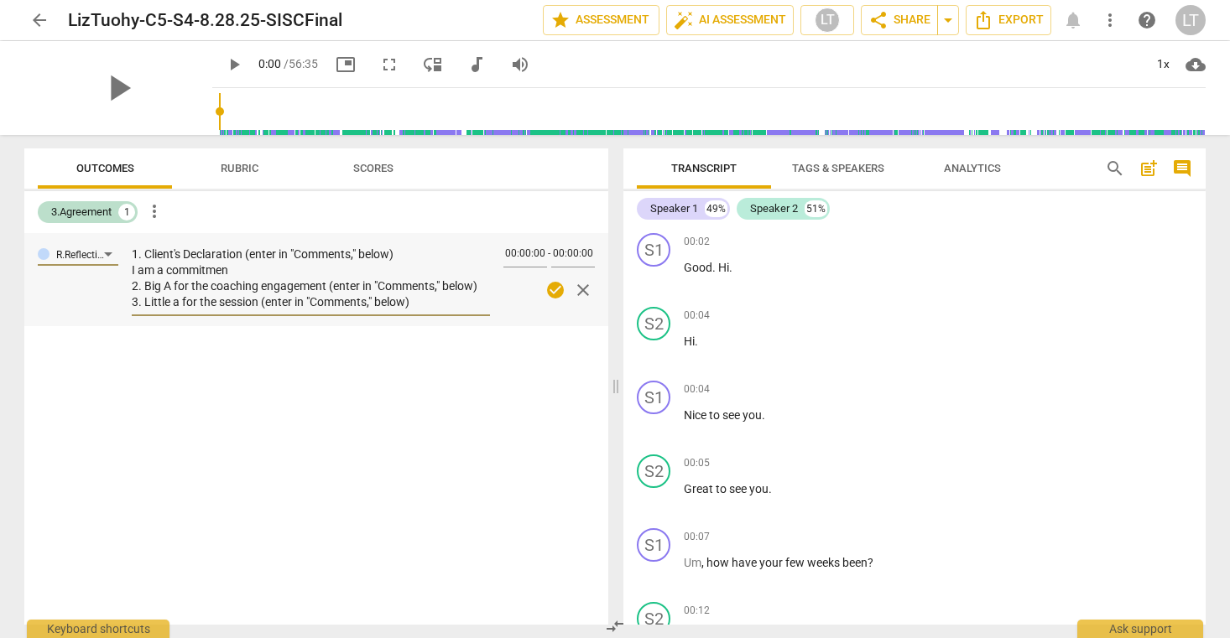
type textarea "1. Client's Declaration (enter in "Comments," below) I am a commitment 2. Big A…"
type textarea "1. Client's Declaration (enter in "Comments," below) I am a commitment t 2. Big…"
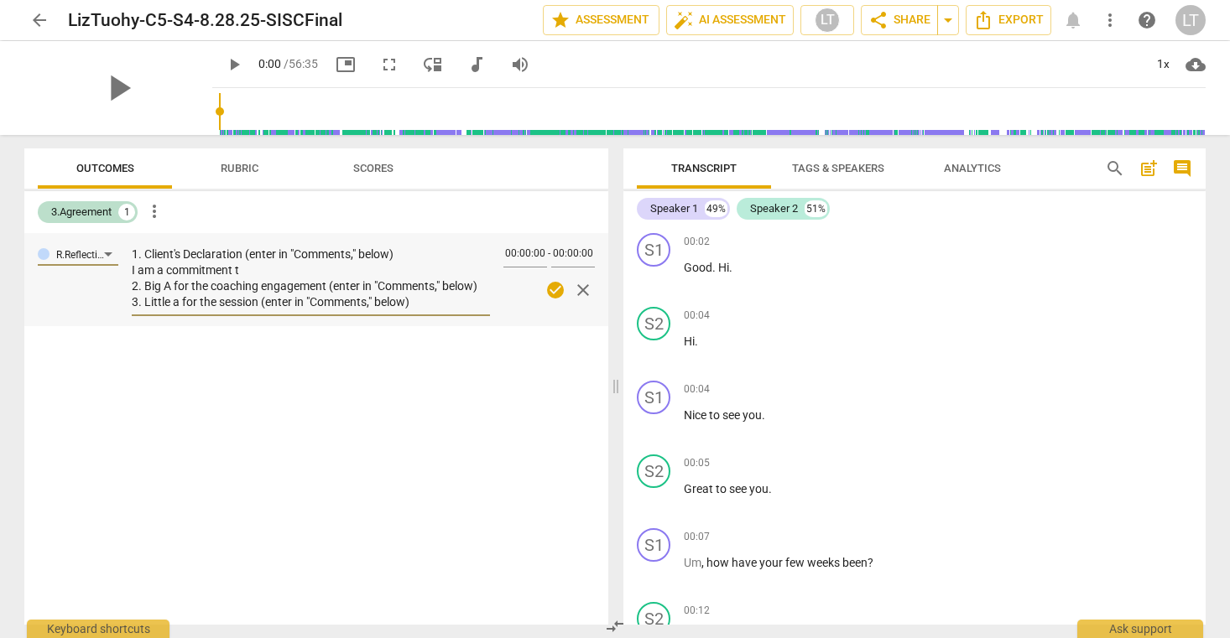
type textarea "1. Client's Declaration (enter in "Comments," below) I am a commitment to 2. Bi…"
type textarea "1. Client's Declaration (enter in "Comments," below) I am a commitment to n 2. …"
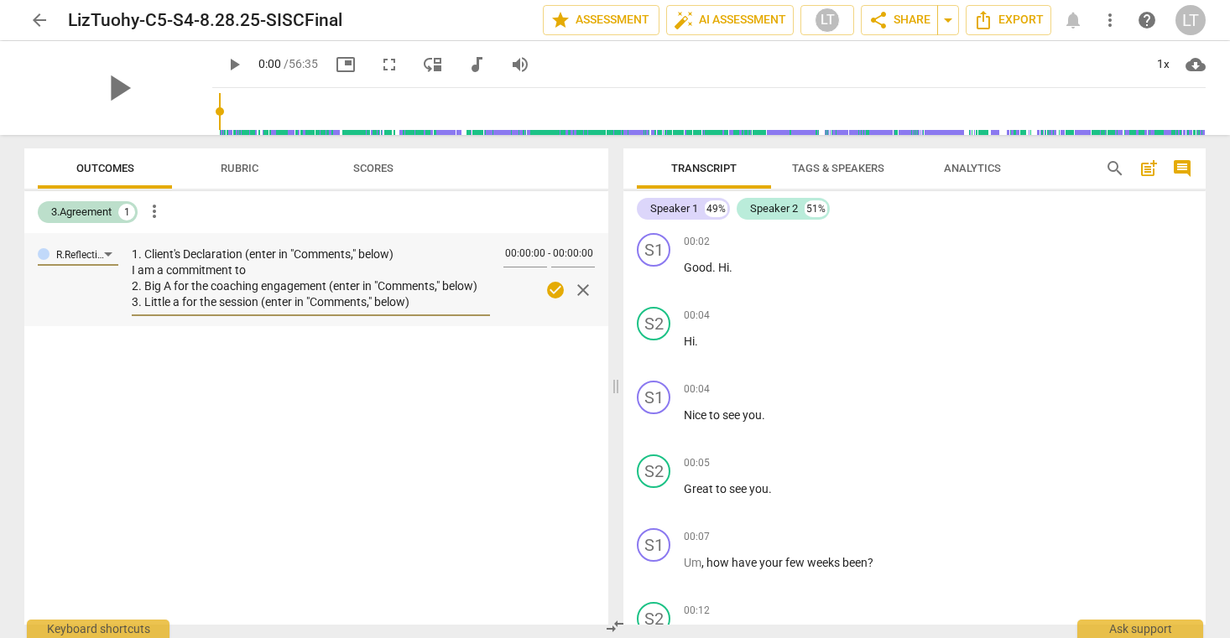
type textarea "1. Client's Declaration (enter in "Comments," below) I am a commitment to n 2. …"
type textarea "1. Client's Declaration (enter in "Comments," below) I am a commitment to no 2.…"
type textarea "1. Client's Declaration (enter in "Comments," below) I am a commitment to not 2…"
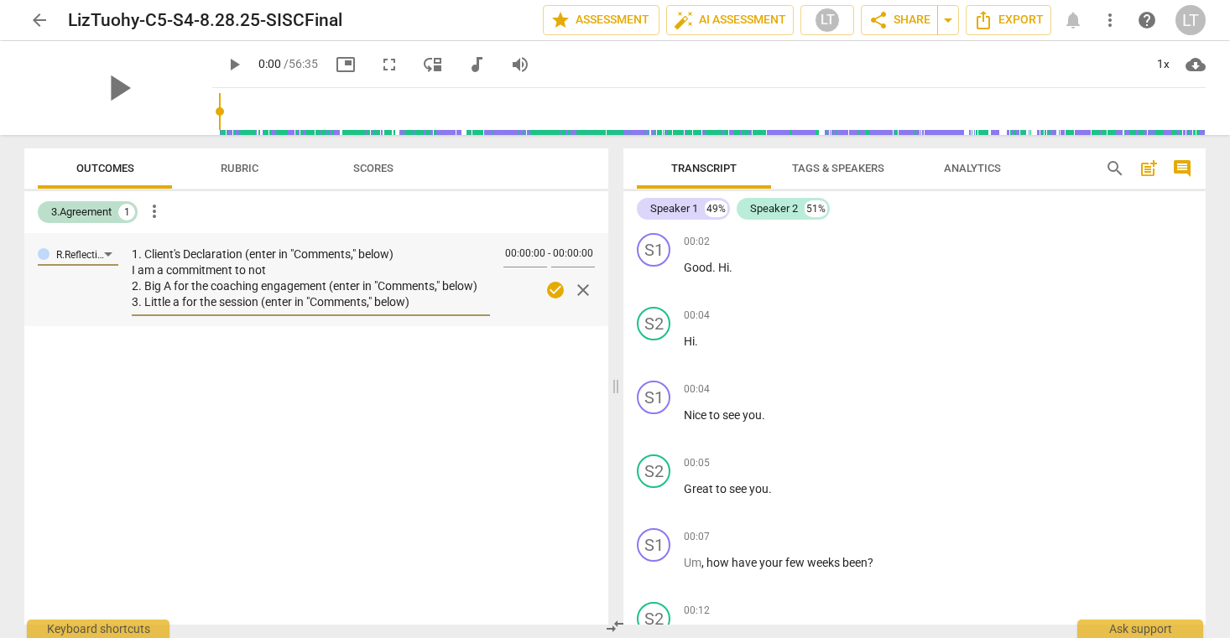
type textarea "1. Client's Declaration (enter in "Comments," below) I am a commitment to noti …"
type textarea "1. Client's Declaration (enter in "Comments," below) I am a commitment to notic…"
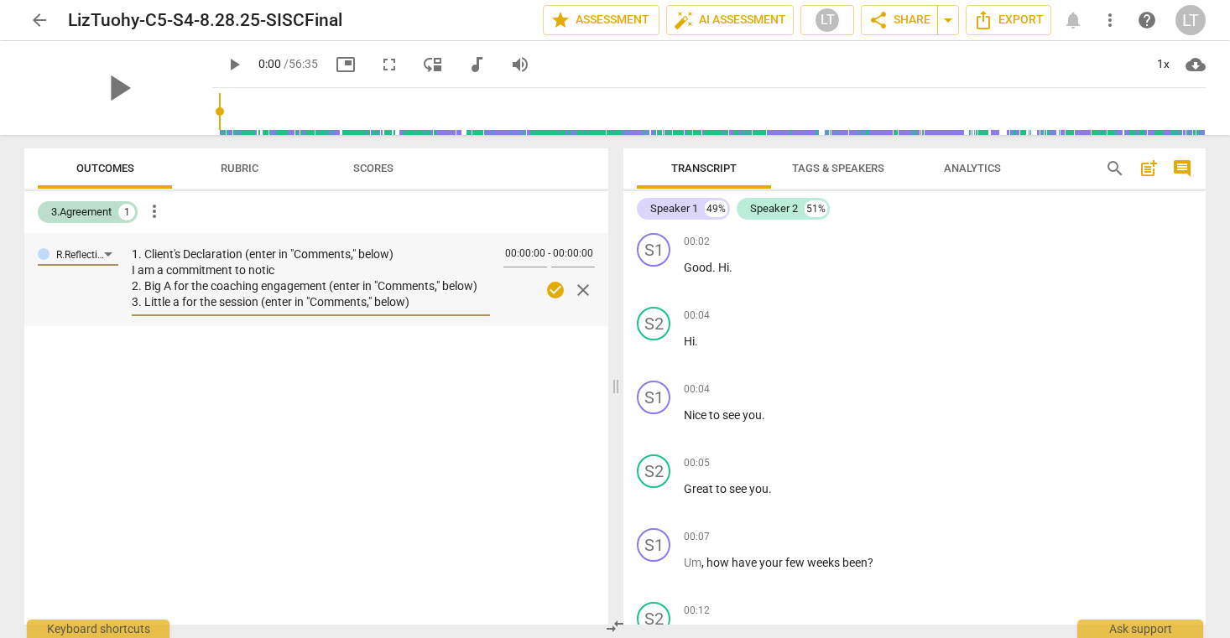
type textarea "1. Client's Declaration (enter in "Comments," below) I am a commitment to notic…"
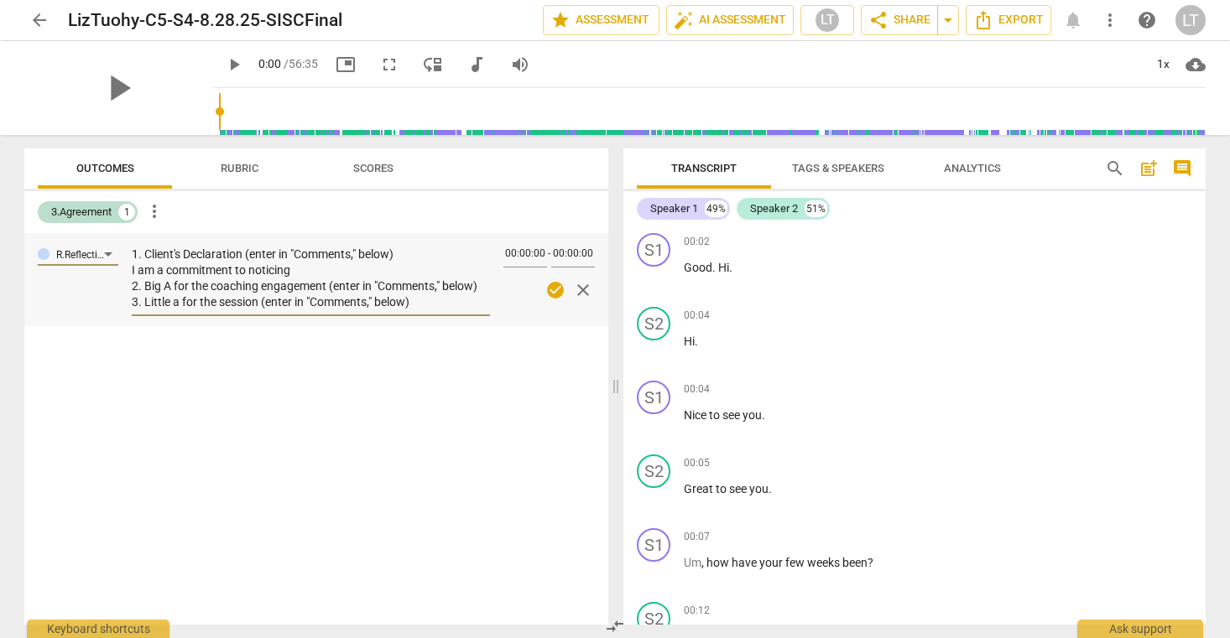
type textarea "1. Client's Declaration (enter in "Comments," below) I am a commitment to notic…"
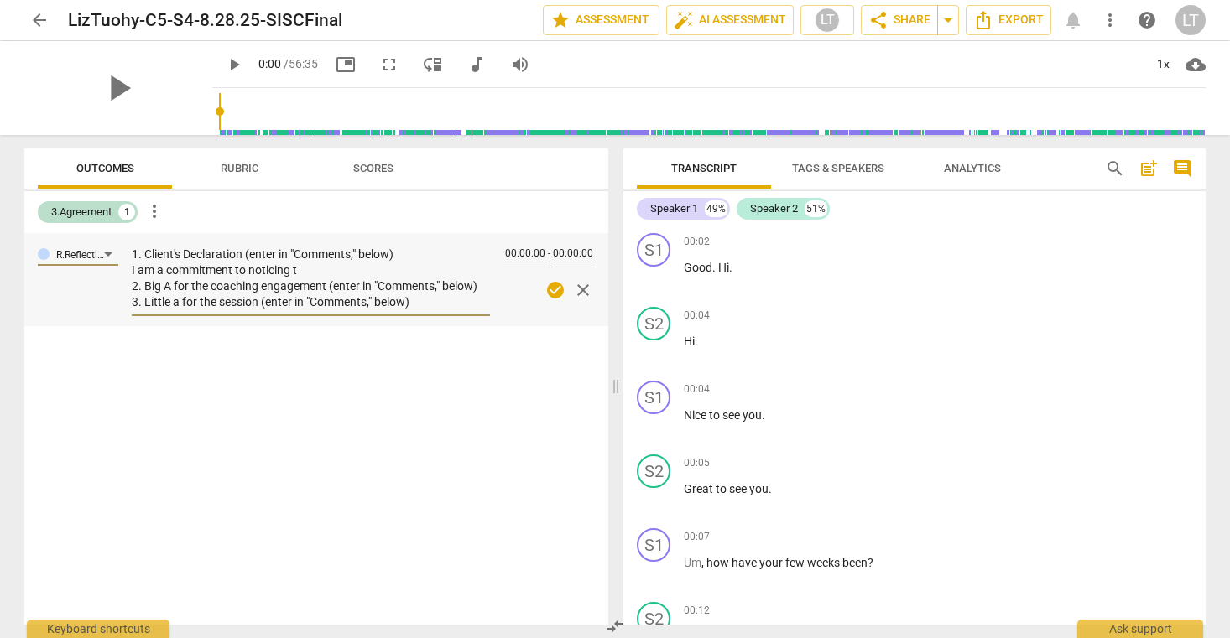
type textarea "1. Client's Declaration (enter in "Comments," below) I am a commitment to notic…"
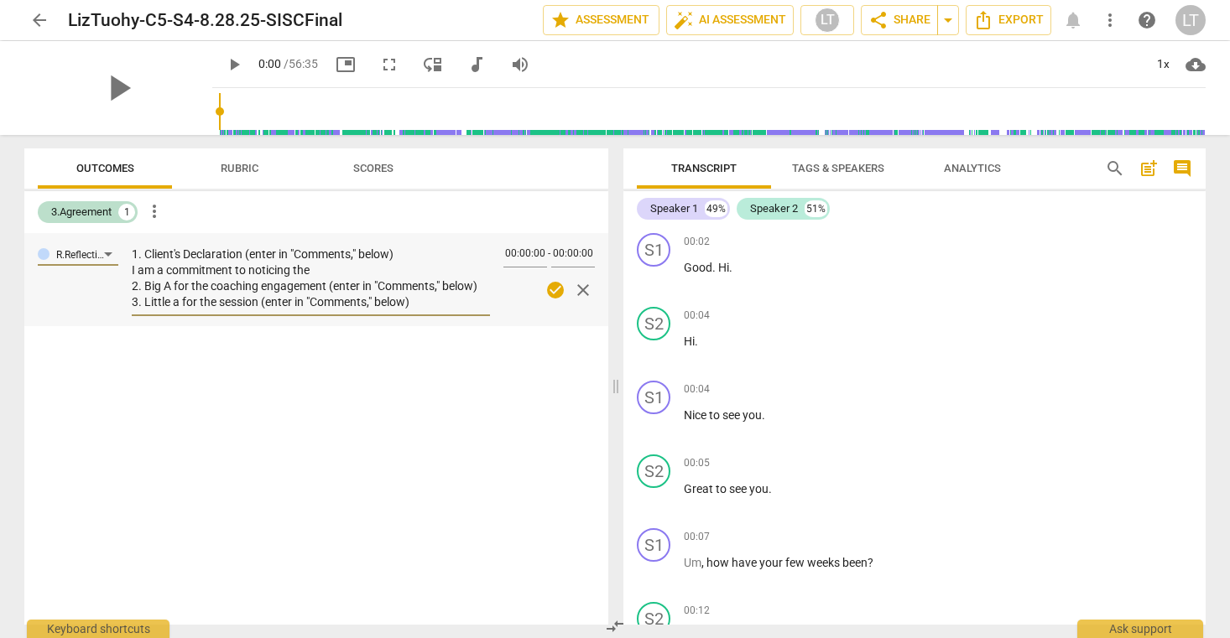
type textarea "1. Client's Declaration (enter in "Comments," below) I am a commitment to notic…"
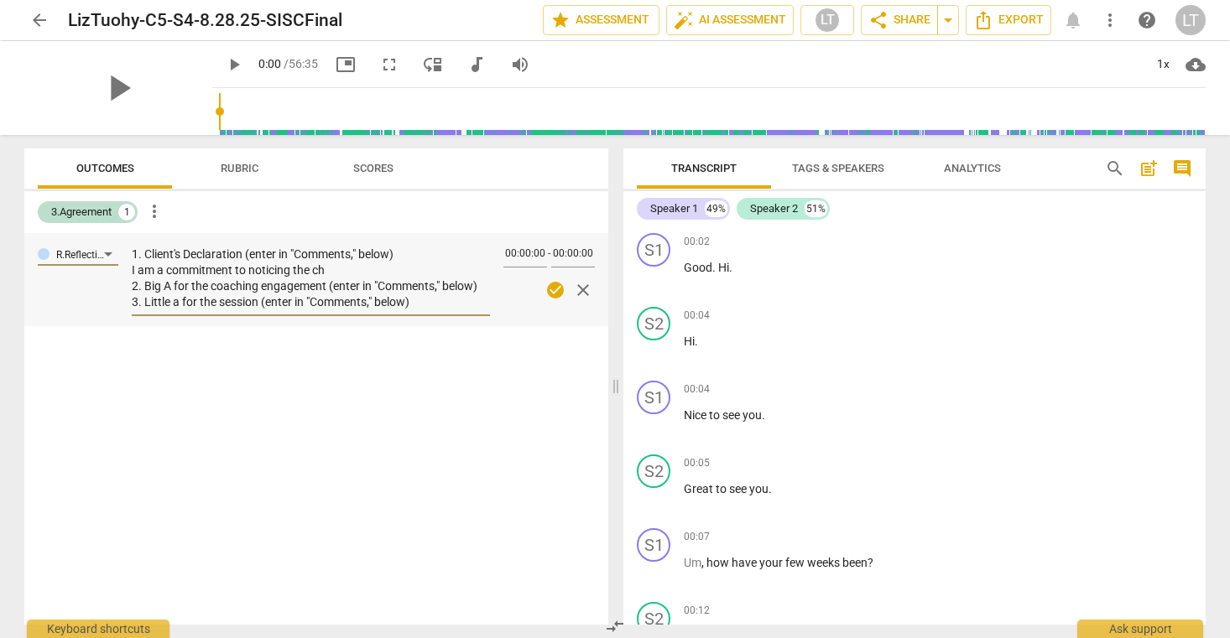
type textarea "1. Client's Declaration (enter in "Comments," below) I am a commitment to notic…"
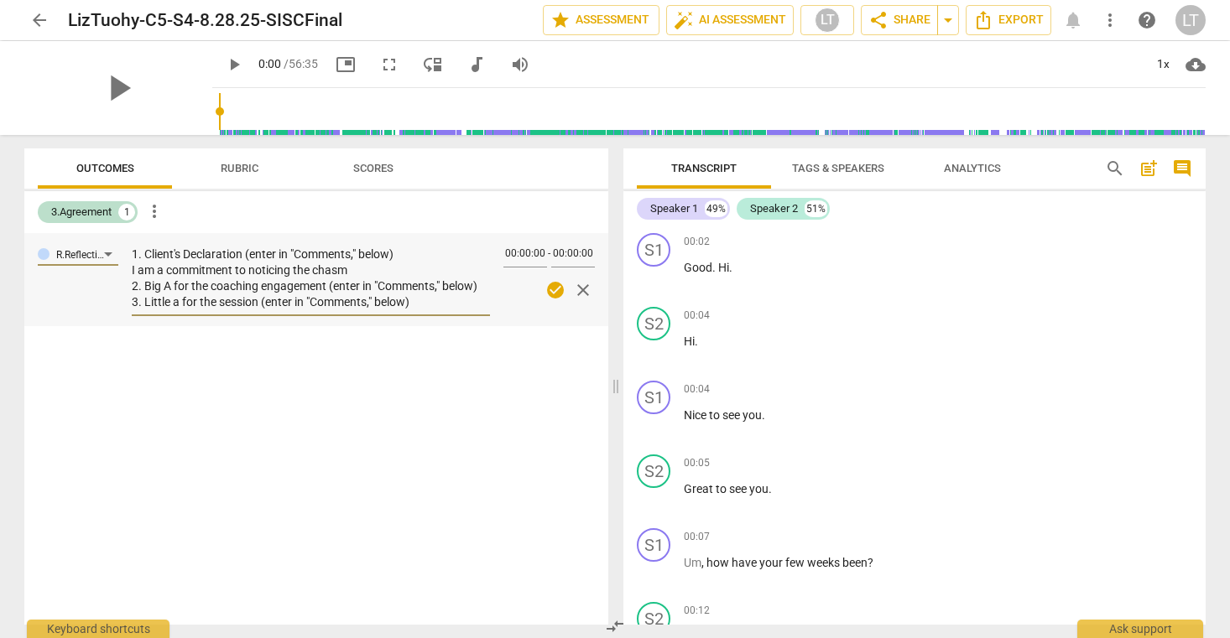
type textarea "1. Client's Declaration (enter in "Comments," below) I am a commitment to notic…"
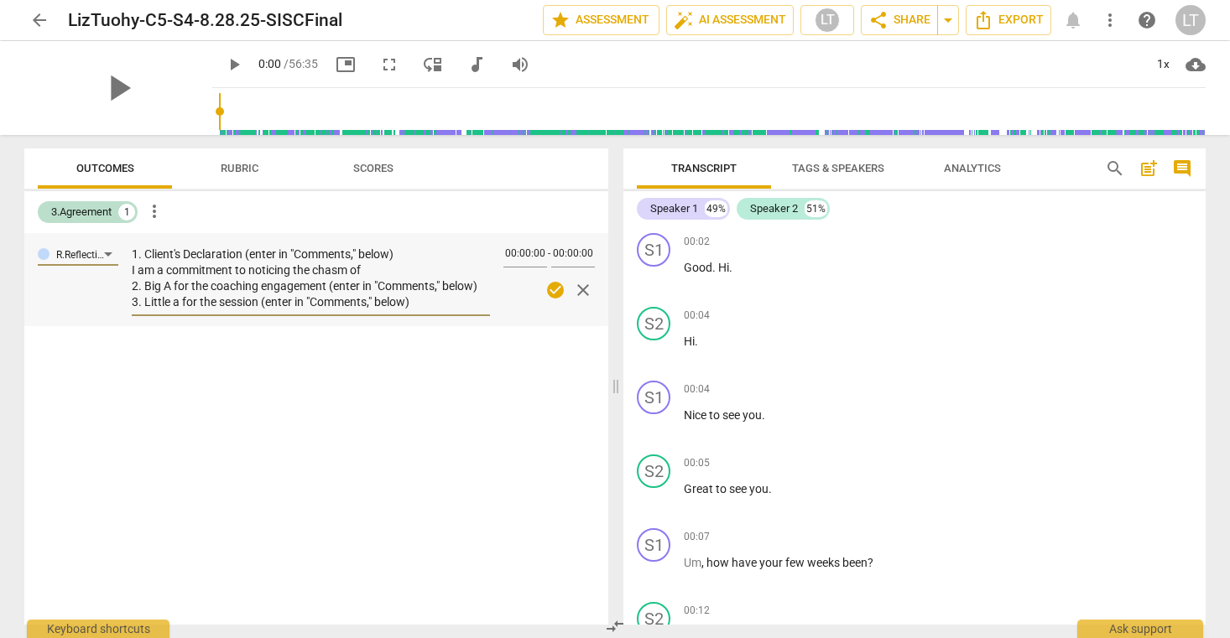
type textarea "1. Client's Declaration (enter in "Comments," below) I am a commitment to notic…"
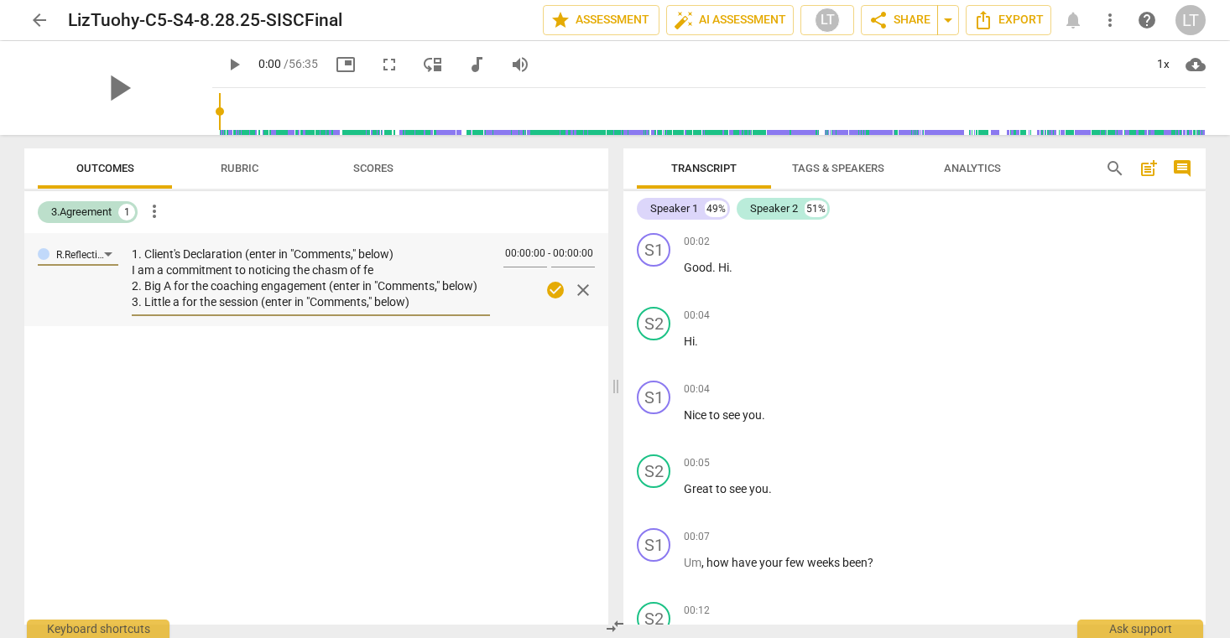
type textarea "1. Client's Declaration (enter in "Comments," below) I am a commitment to notic…"
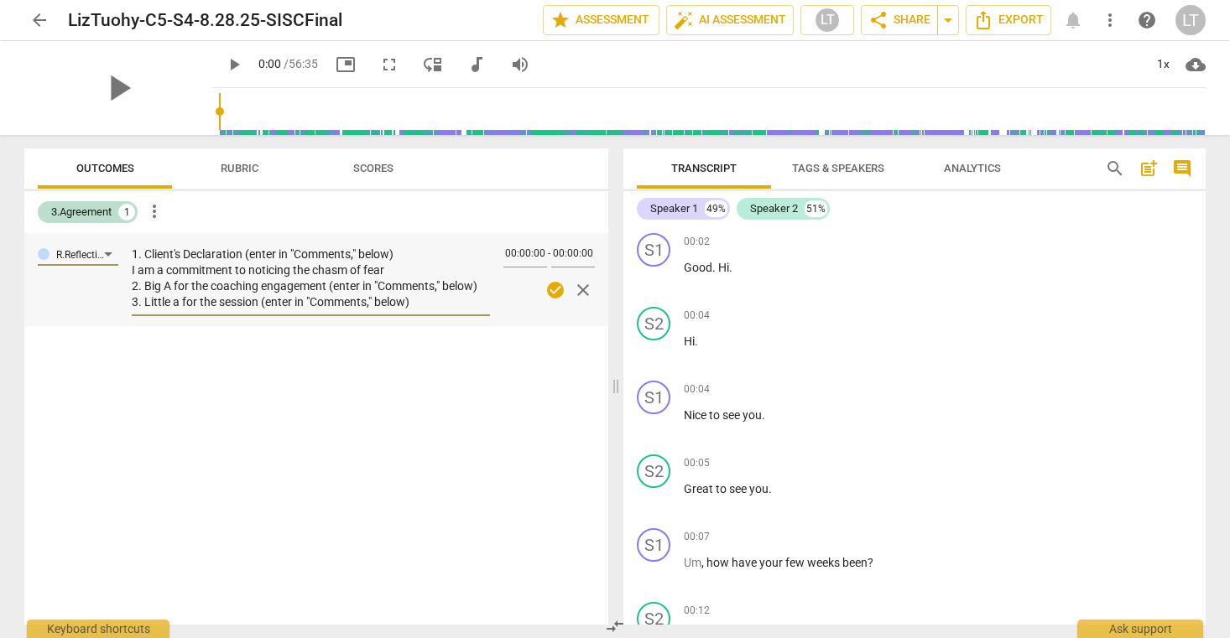
type textarea "1. Client's Declaration (enter in "Comments," below) I am a commitment to notic…"
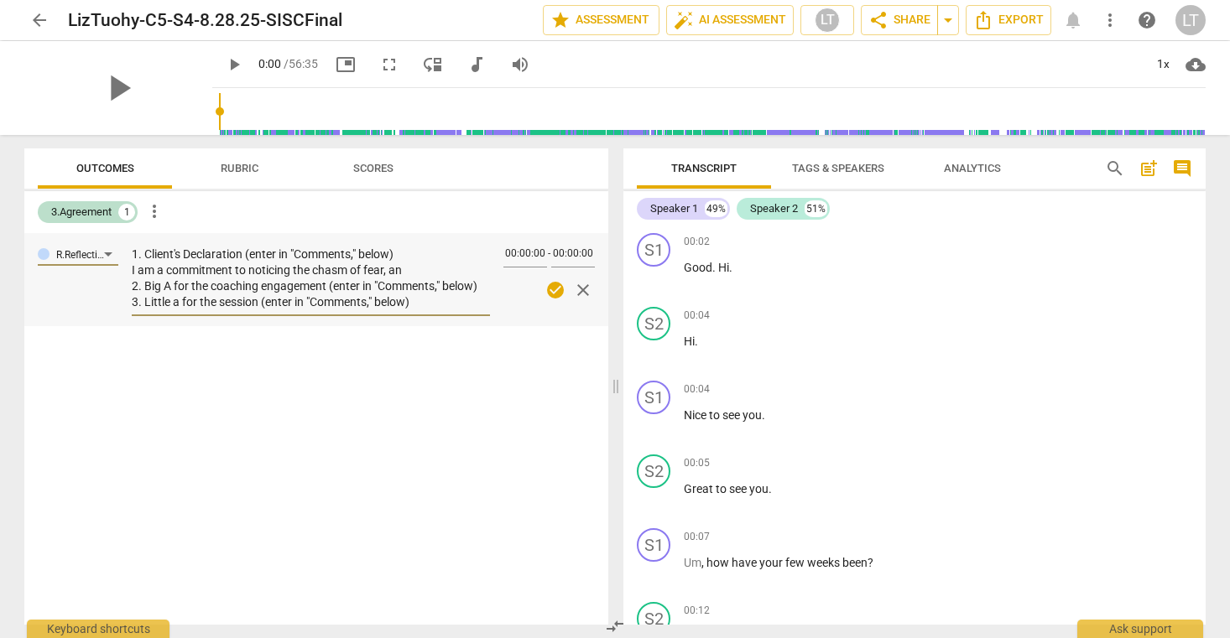
type textarea "1. Client's Declaration (enter in "Comments," below) I am a commitment to notic…"
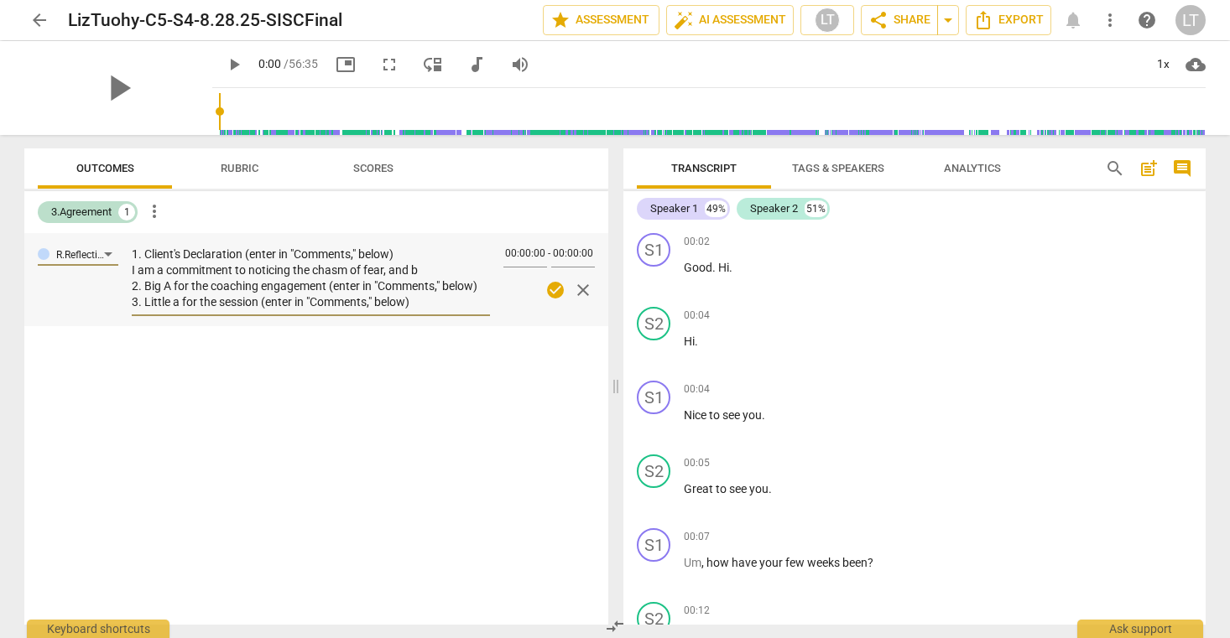
type textarea "1. Client's Declaration (enter in "Comments," below) I am a commitment to notic…"
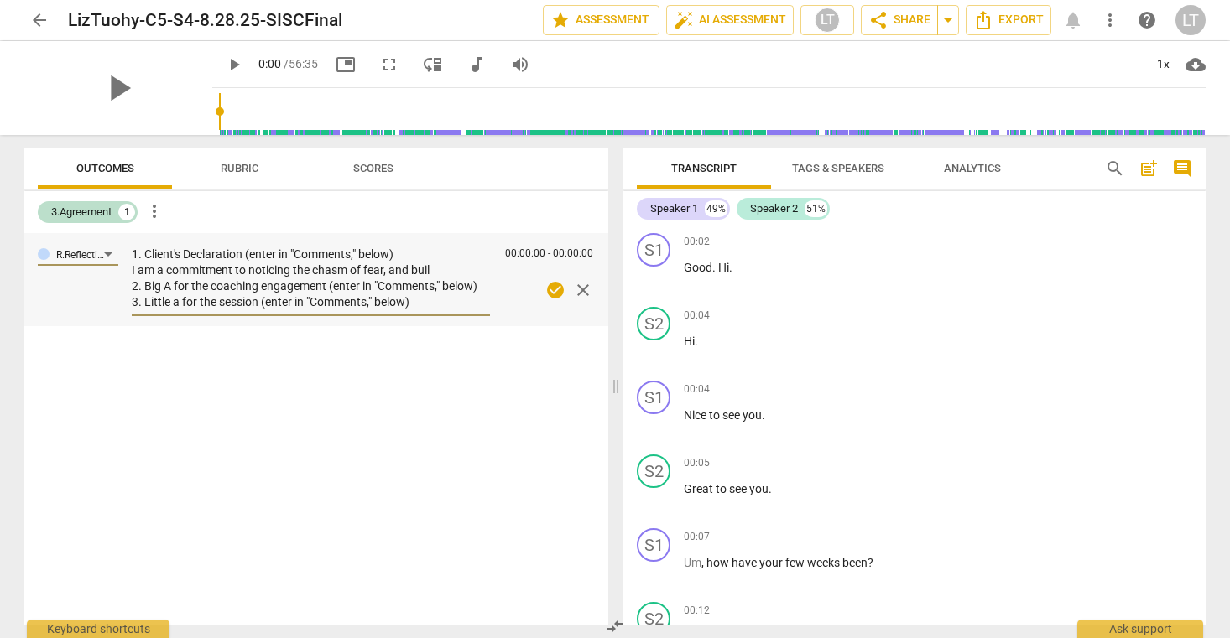
type textarea "1. Client's Declaration (enter in "Comments," below) I am a commitment to notic…"
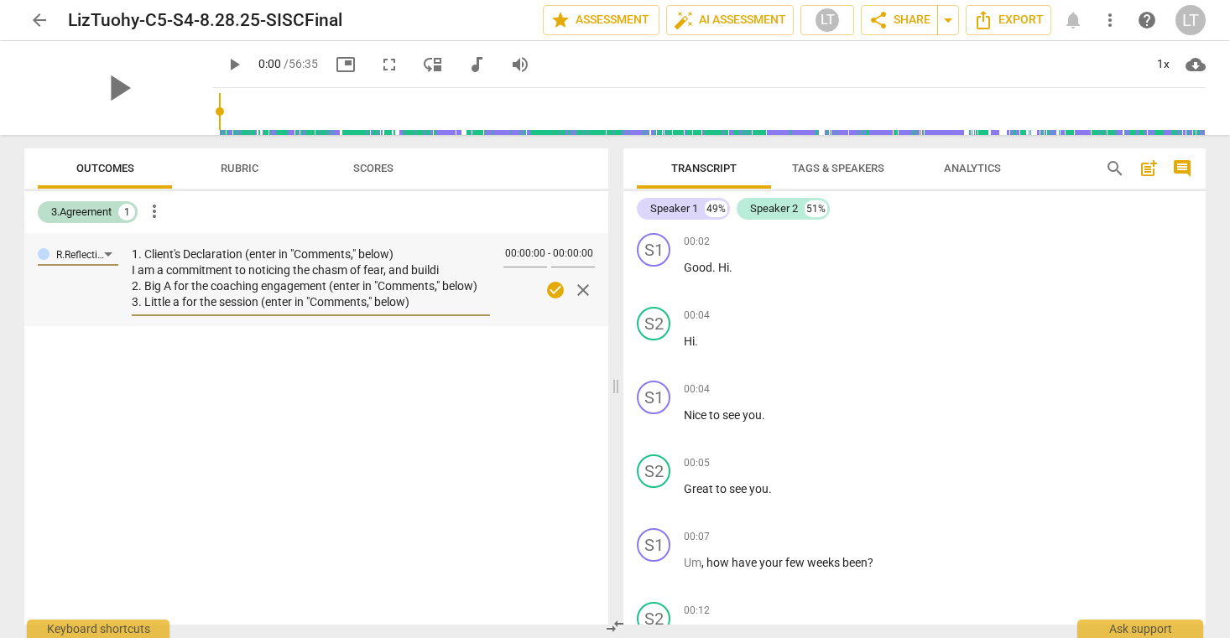
type textarea "1. Client's Declaration (enter in "Comments," below) I am a commitment to notic…"
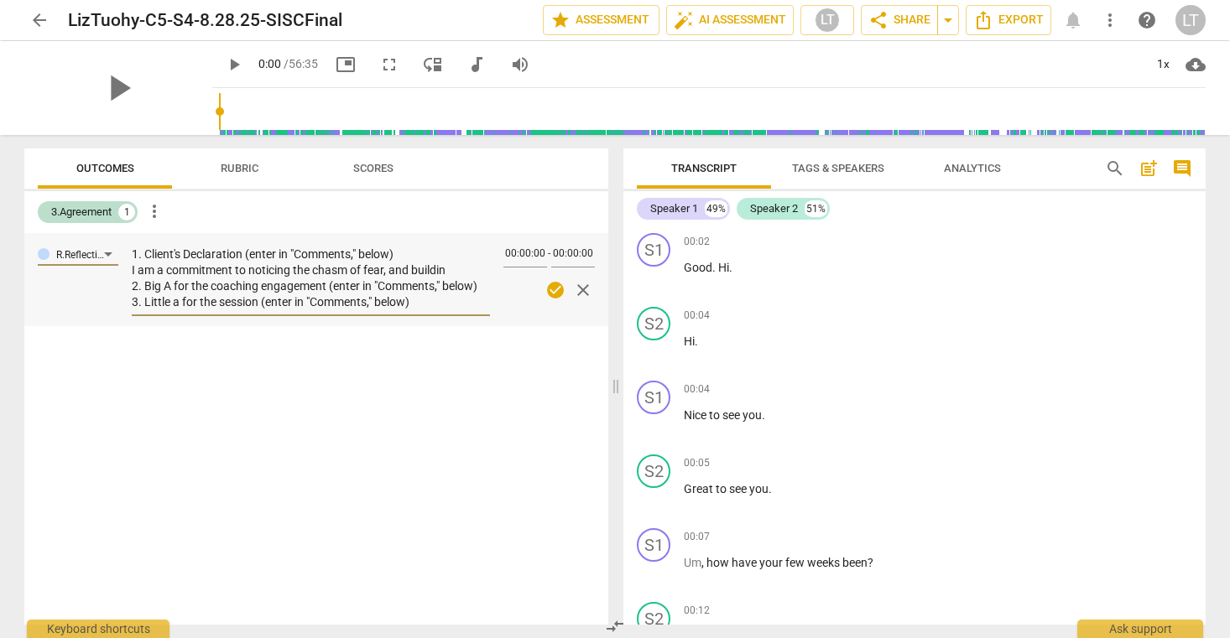
type textarea "1. Client's Declaration (enter in "Comments," below) I am a commitment to notic…"
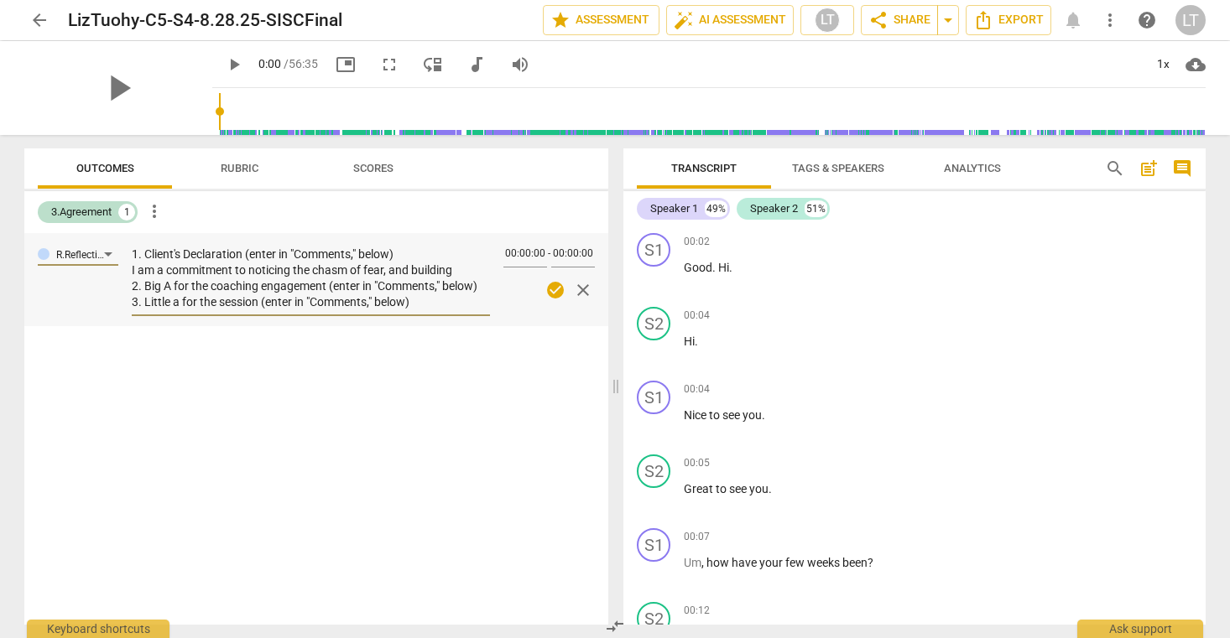
type textarea "1. Client's Declaration (enter in "Comments," below) I am a commitment to notic…"
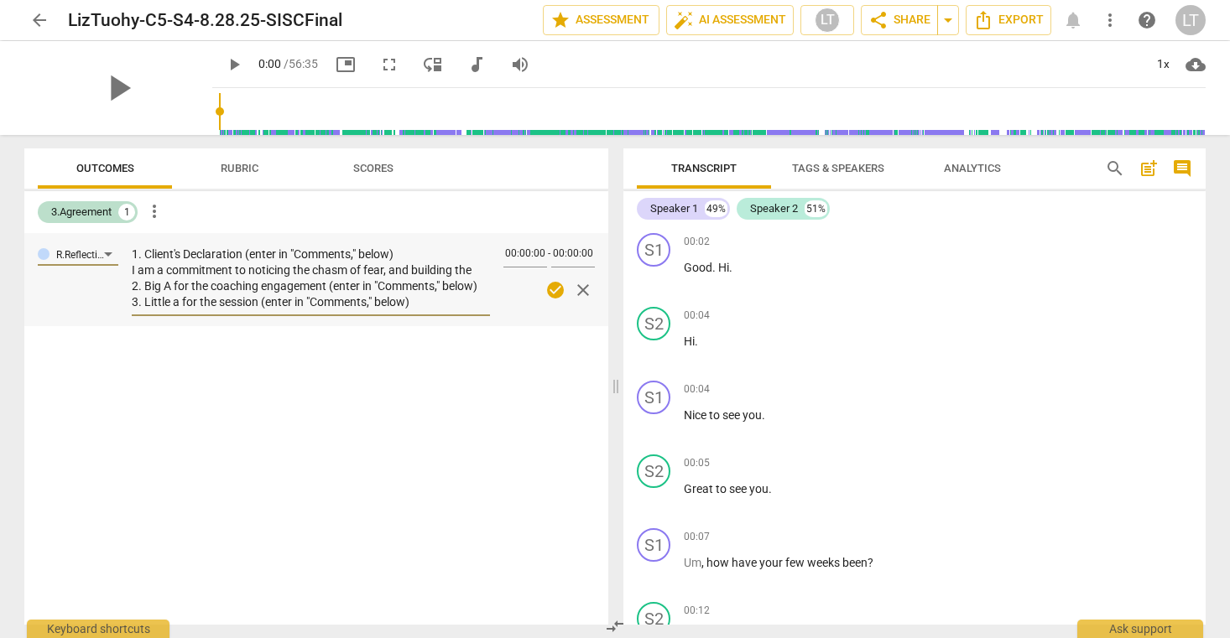
type textarea "1. Client's Declaration (enter in "Comments," below) I am a commitment to notic…"
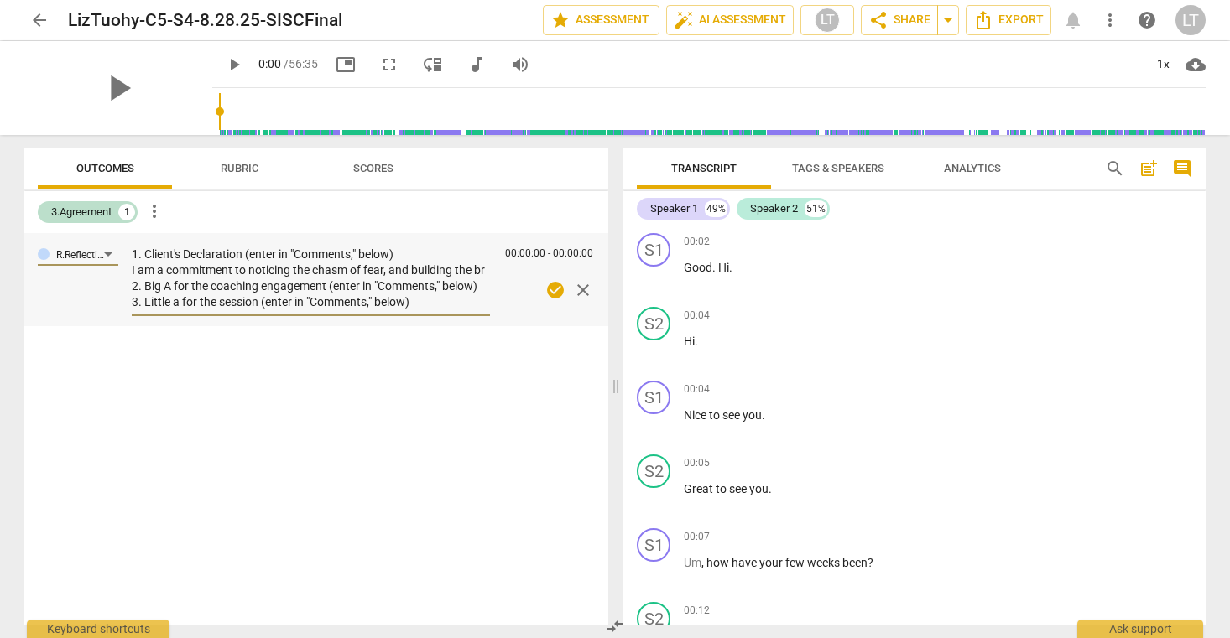
type textarea "1. Client's Declaration (enter in "Comments," below) I am a commitment to notic…"
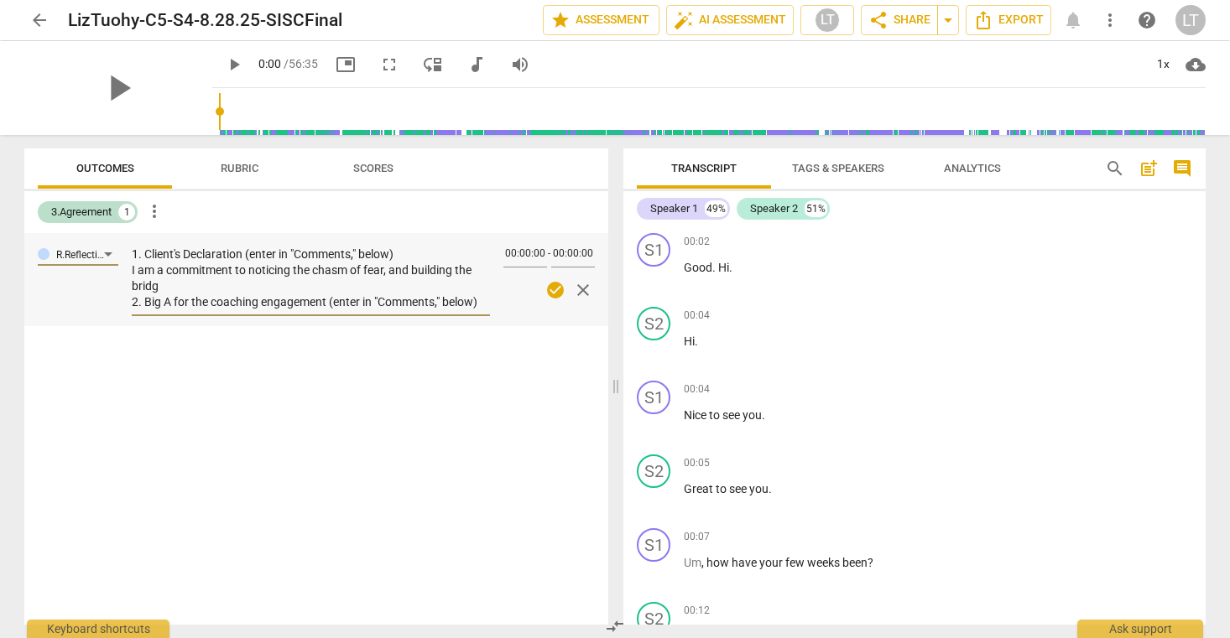
type textarea "1. Client's Declaration (enter in "Comments," below) I am a commitment to notic…"
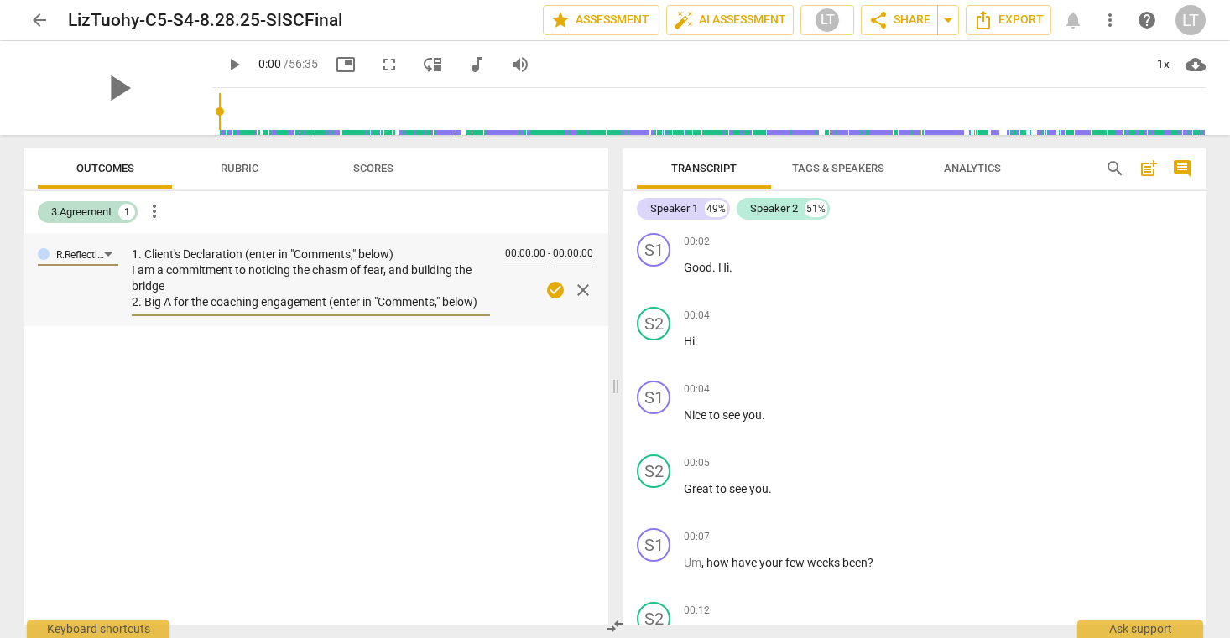
type textarea "1. Client's Declaration (enter in "Comments," below) I am a commitment to notic…"
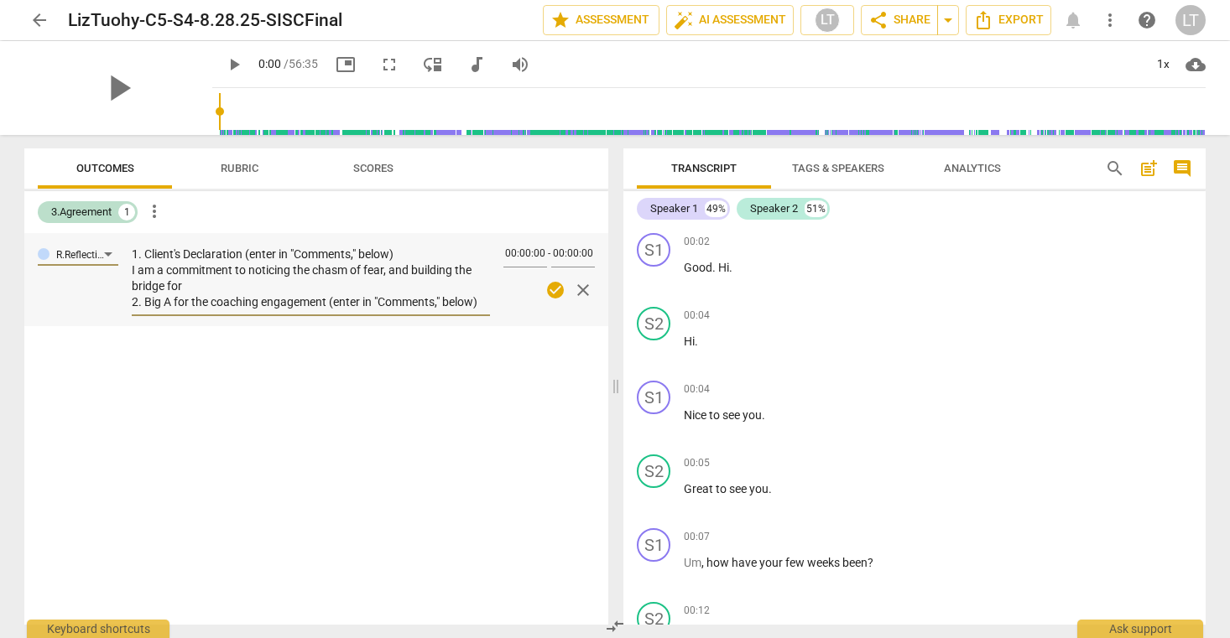
type textarea "1. Client's Declaration (enter in "Comments," below) I am a commitment to notic…"
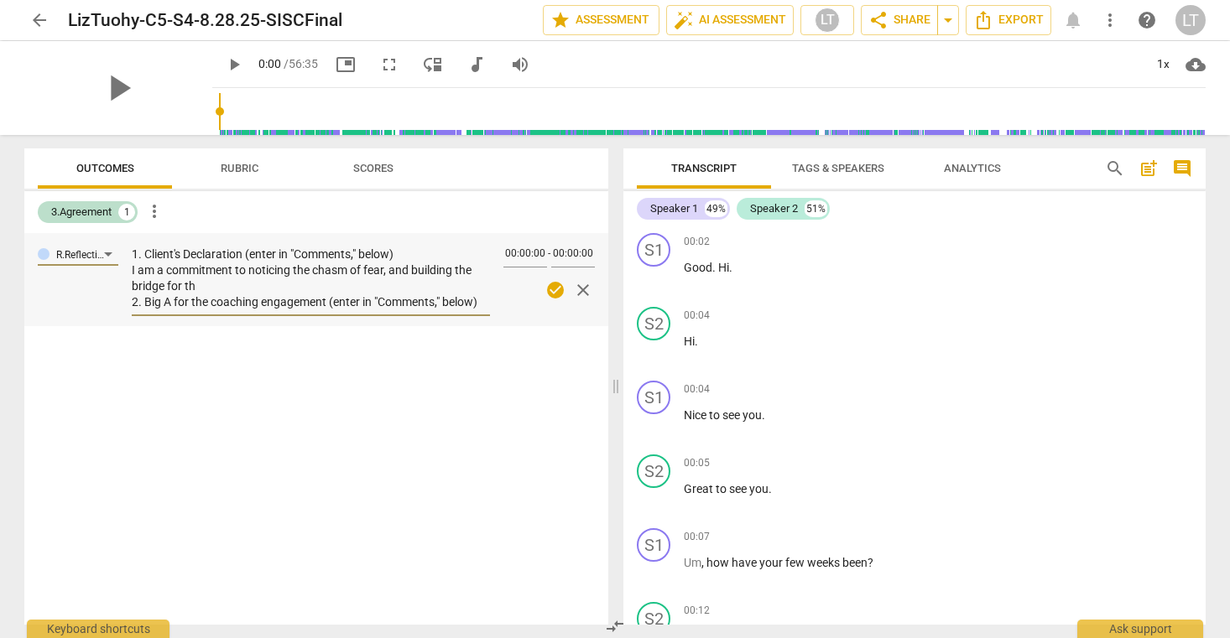
type textarea "1. Client's Declaration (enter in "Comments," below) I am a commitment to notic…"
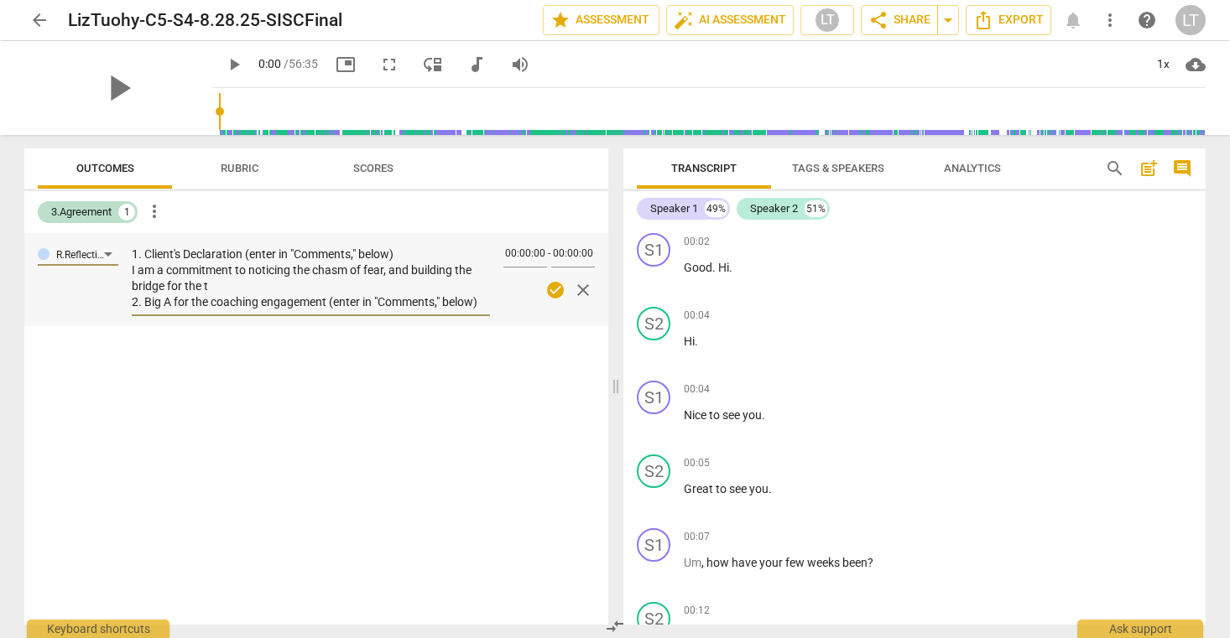
type textarea "1. Client's Declaration (enter in "Comments," below) I am a commitment to notic…"
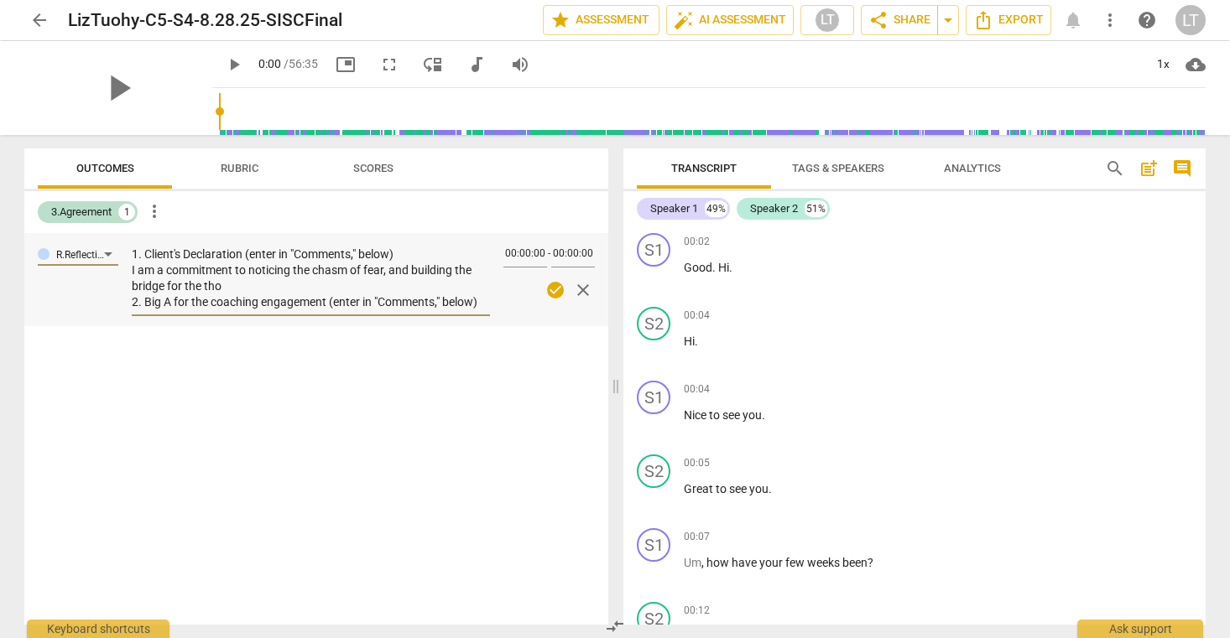
type textarea "1. Client's Declaration (enter in "Comments," below) I am a commitment to notic…"
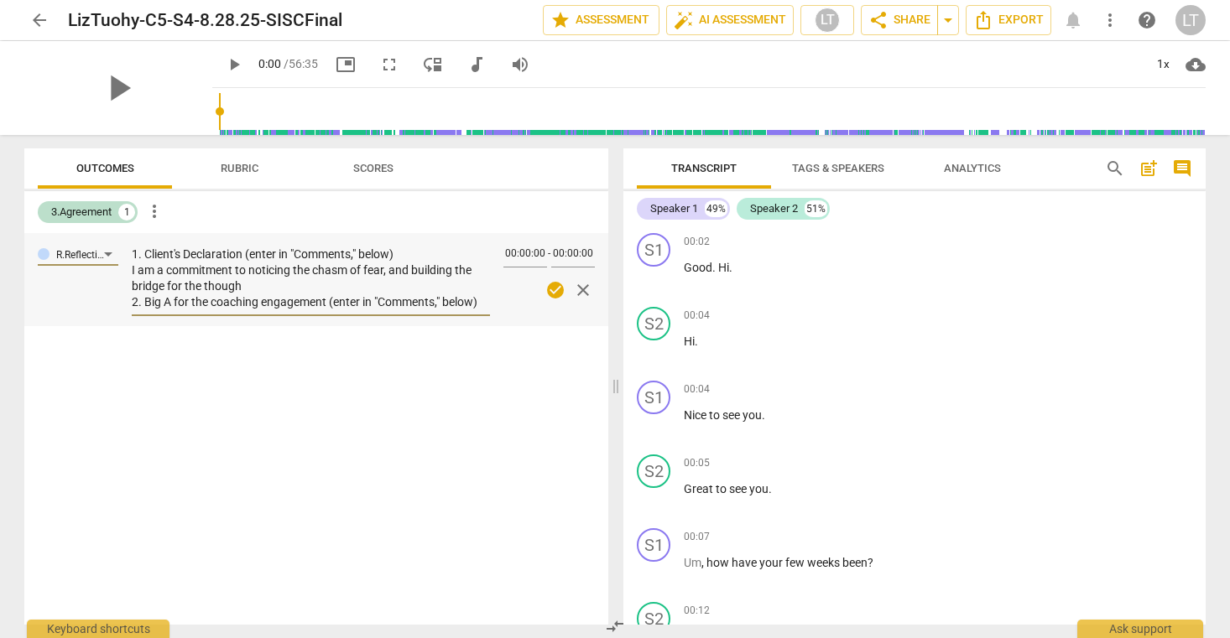
type textarea "1. Client's Declaration (enter in "Comments," below) I am a commitment to notic…"
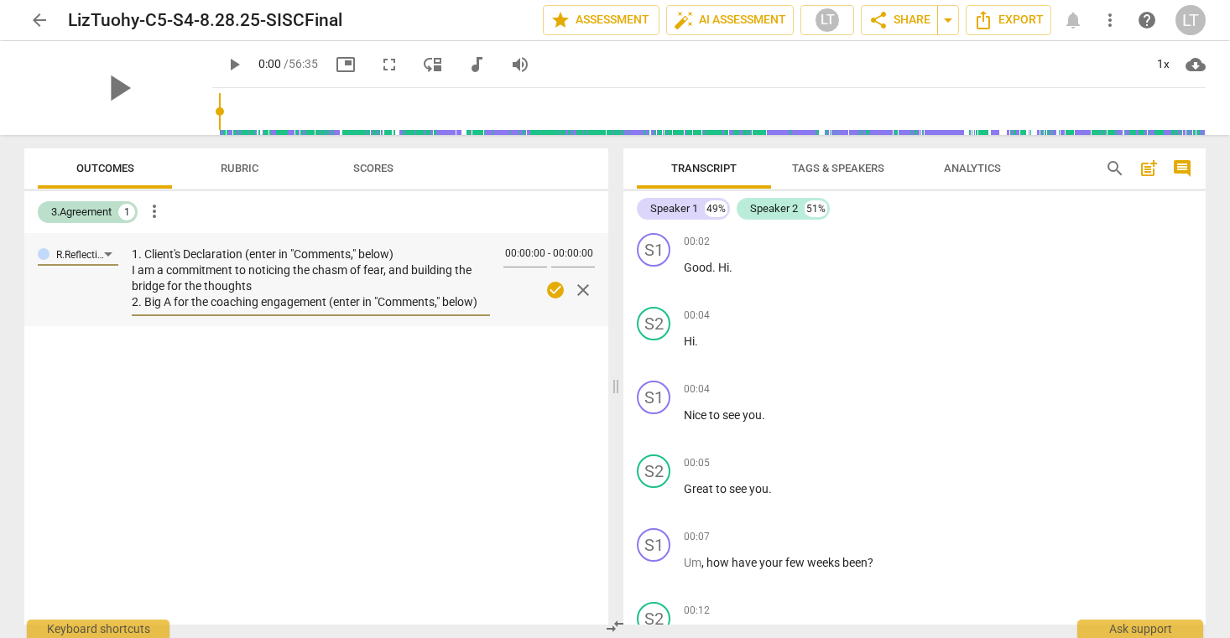
type textarea "1. Client's Declaration (enter in "Comments," below) I am a commitment to notic…"
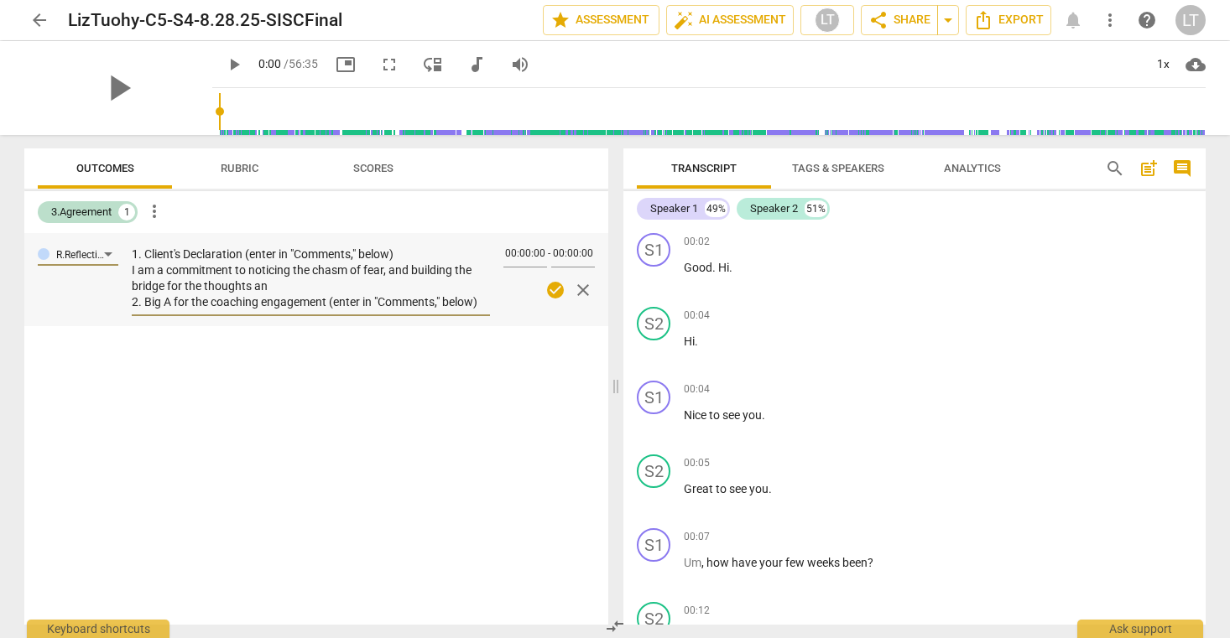
type textarea "1. Client's Declaration (enter in "Comments," below) I am a commitment to notic…"
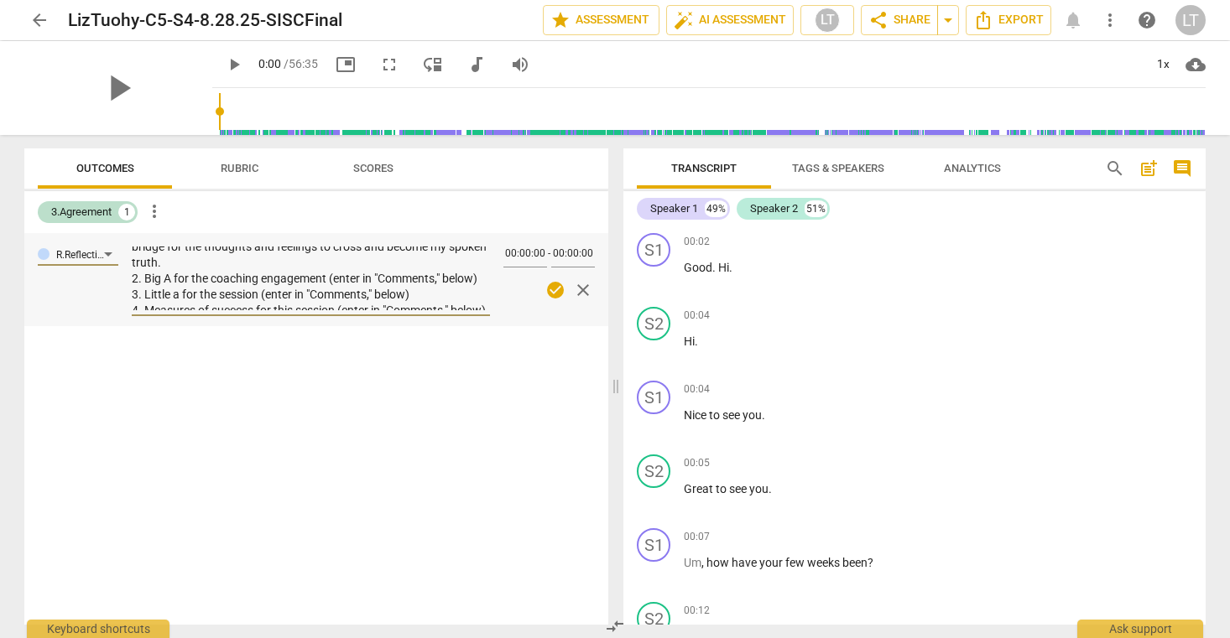
scroll to position [34, 0]
click at [479, 284] on textarea "1. Client's Declaration (enter in "Comments," below) I am a commitment to notic…" at bounding box center [311, 279] width 358 height 64
drag, startPoint x: 329, startPoint y: 284, endPoint x: 481, endPoint y: 288, distance: 151.9
click at [481, 288] on textarea "1. Client's Declaration (enter in "Comments," below) I am a commitment to notic…" at bounding box center [311, 279] width 358 height 64
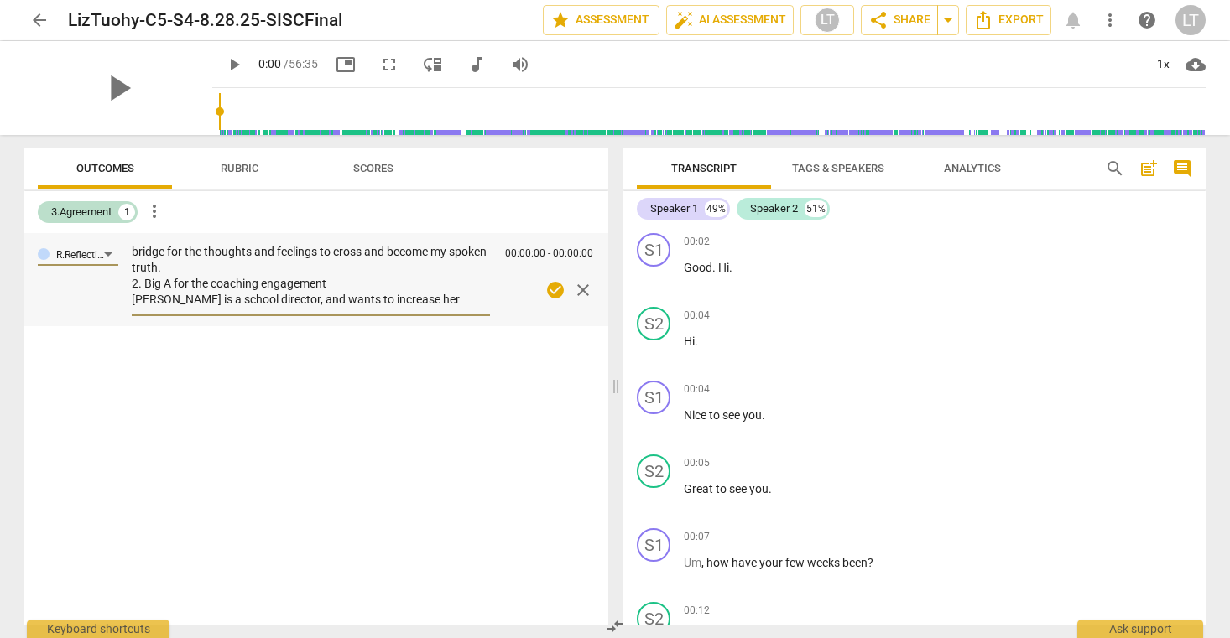
scroll to position [46, 0]
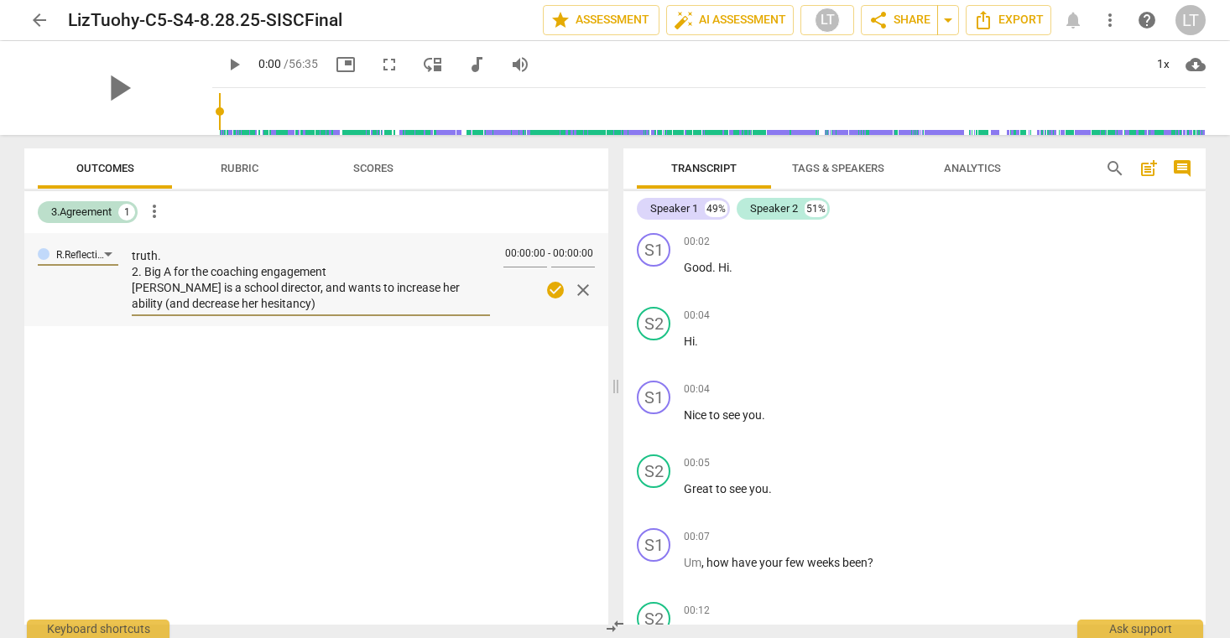
drag, startPoint x: 424, startPoint y: 288, endPoint x: 450, endPoint y: 289, distance: 26.1
click at [450, 289] on textarea "1. Client's Declaration (enter in "Comments," below) I am a commitment to notic…" at bounding box center [311, 279] width 358 height 64
click at [306, 302] on textarea "1. Client's Declaration (enter in "Comments," below) I am a commitment to notic…" at bounding box center [311, 279] width 358 height 64
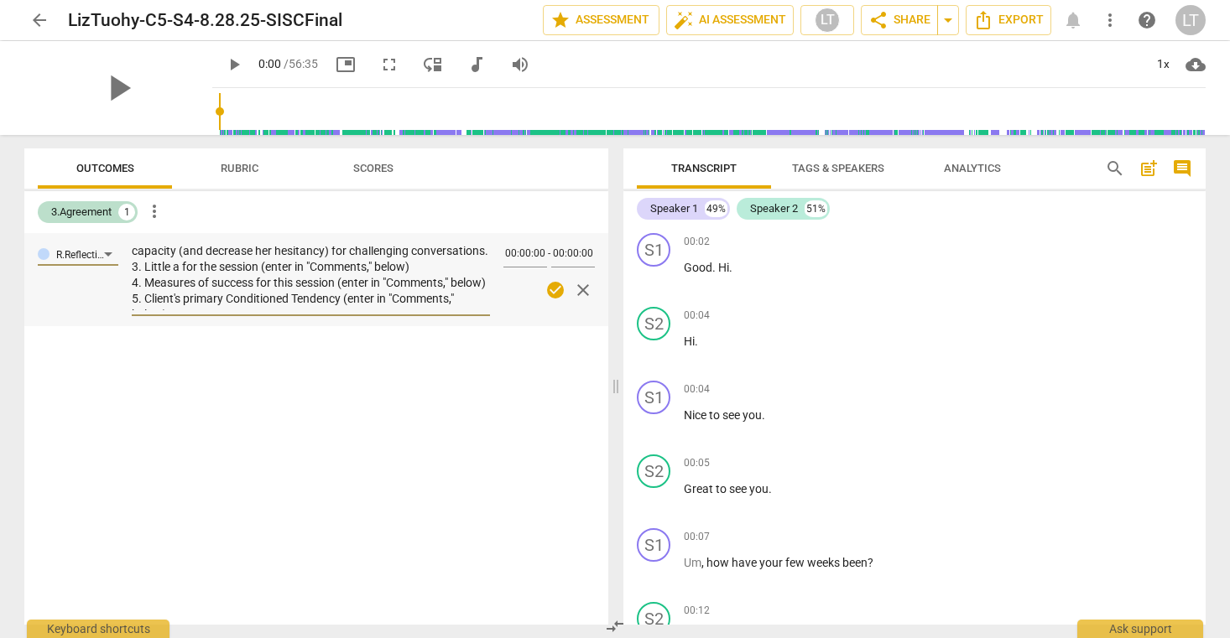
scroll to position [94, 0]
click at [419, 270] on textarea "1. Client's Declaration (enter in "Comments," below) I am a commitment to notic…" at bounding box center [311, 279] width 358 height 64
drag, startPoint x: 261, startPoint y: 273, endPoint x: 414, endPoint y: 274, distance: 153.5
click at [414, 274] on textarea "1. Client's Declaration (enter in "Comments," below) I am a commitment to notic…" at bounding box center [311, 279] width 358 height 64
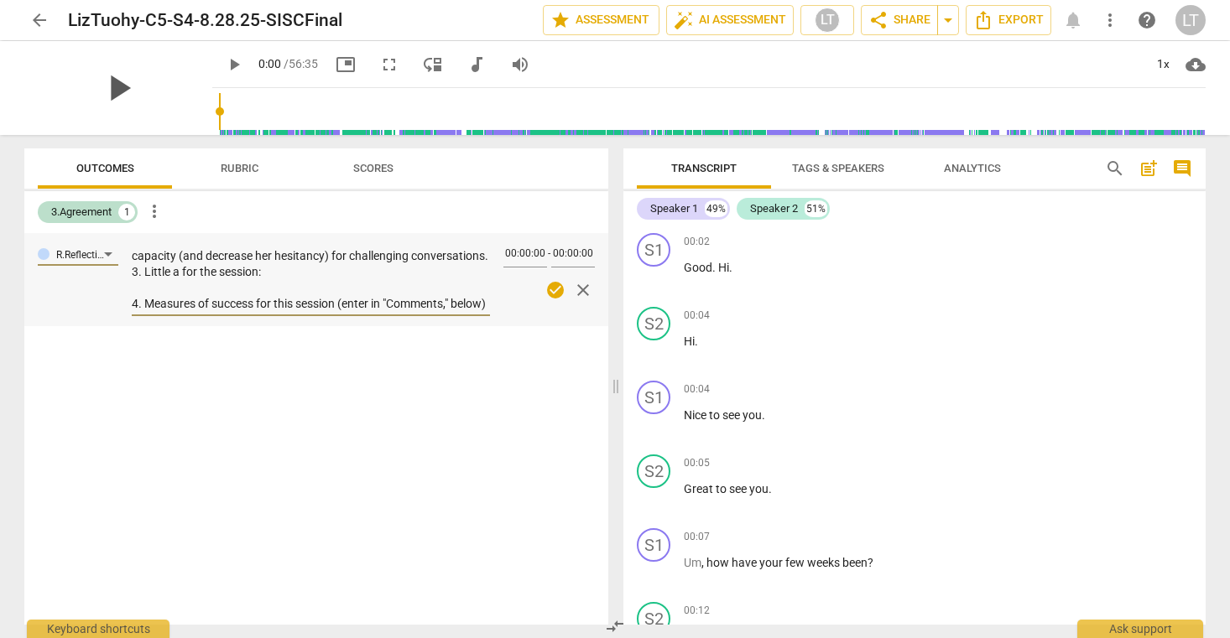
click at [110, 87] on span "play_arrow" at bounding box center [118, 88] width 44 height 44
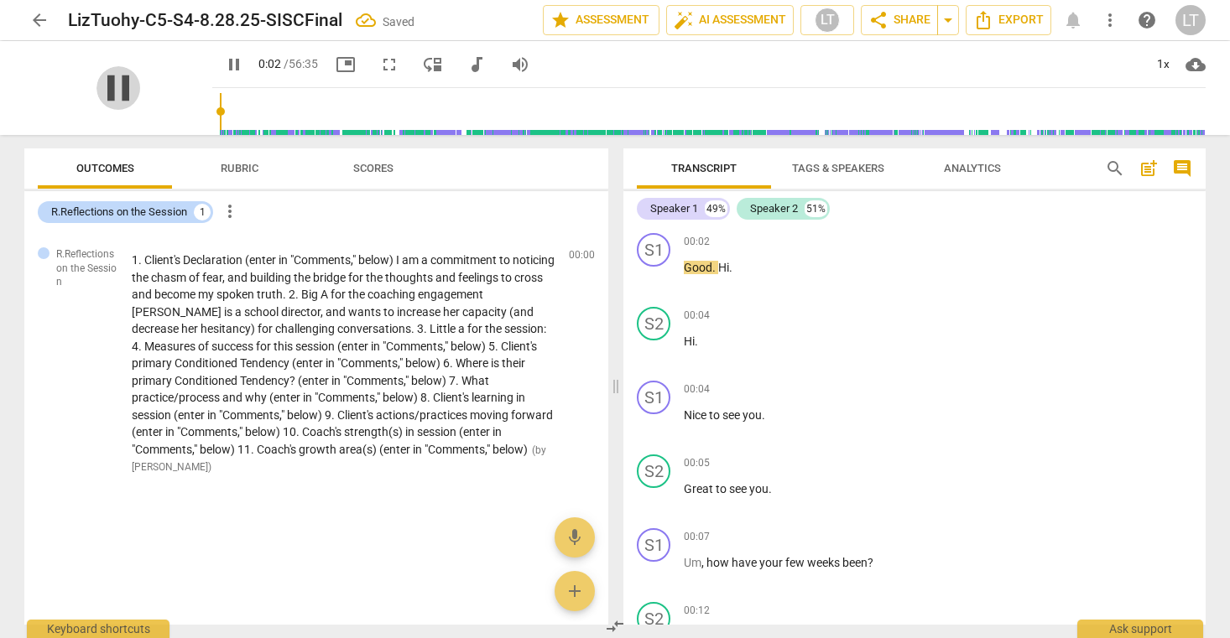
click at [105, 86] on span "pause" at bounding box center [118, 88] width 44 height 44
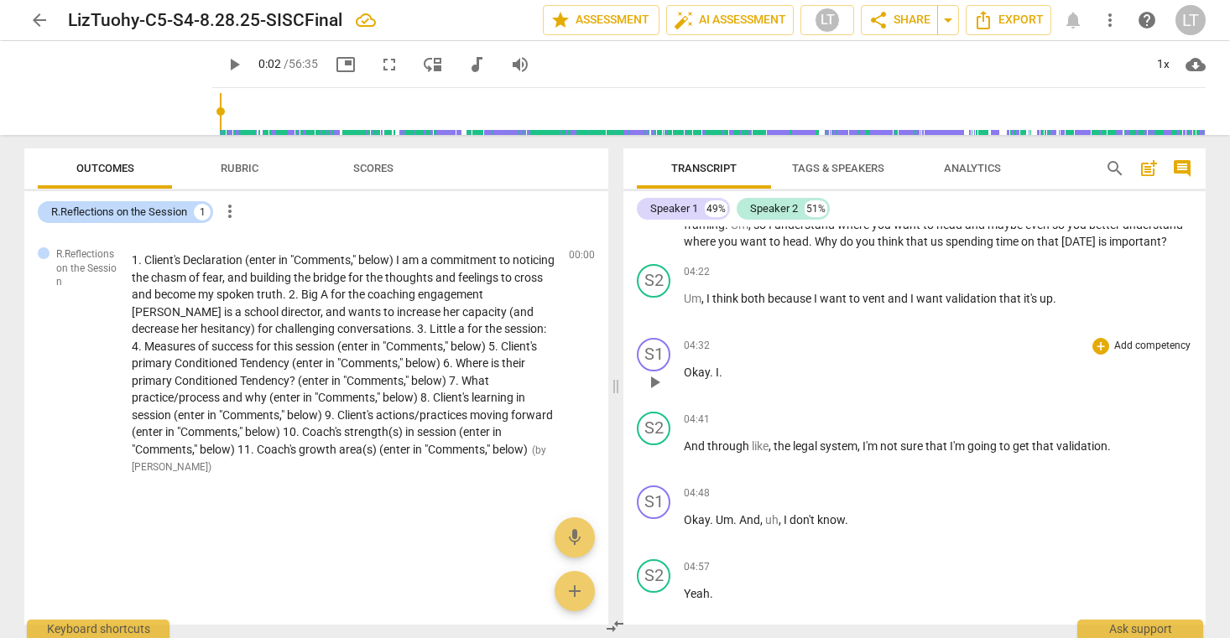
scroll to position [4320, 0]
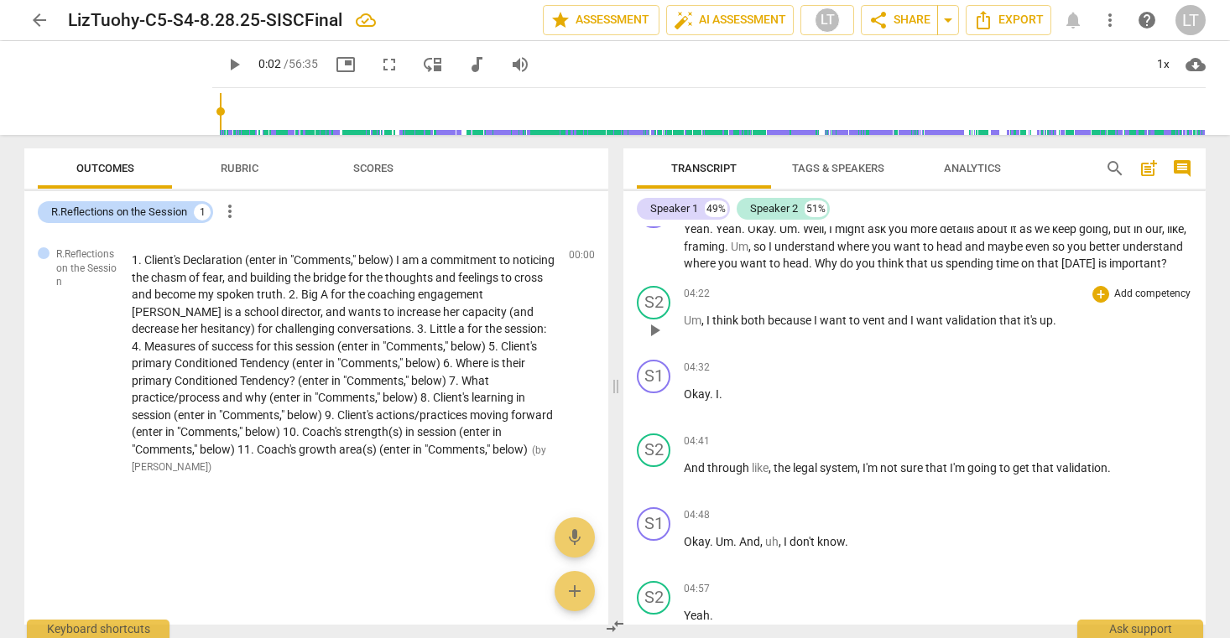
click at [656, 341] on span "play_arrow" at bounding box center [654, 330] width 20 height 20
click at [1047, 327] on span "up" at bounding box center [1045, 320] width 13 height 13
click at [1049, 327] on span "up" at bounding box center [1045, 320] width 13 height 13
click at [987, 372] on div "S1 play_arrow pause 04:32 + Add competency keyboard_arrow_right Okay . I ." at bounding box center [914, 390] width 582 height 74
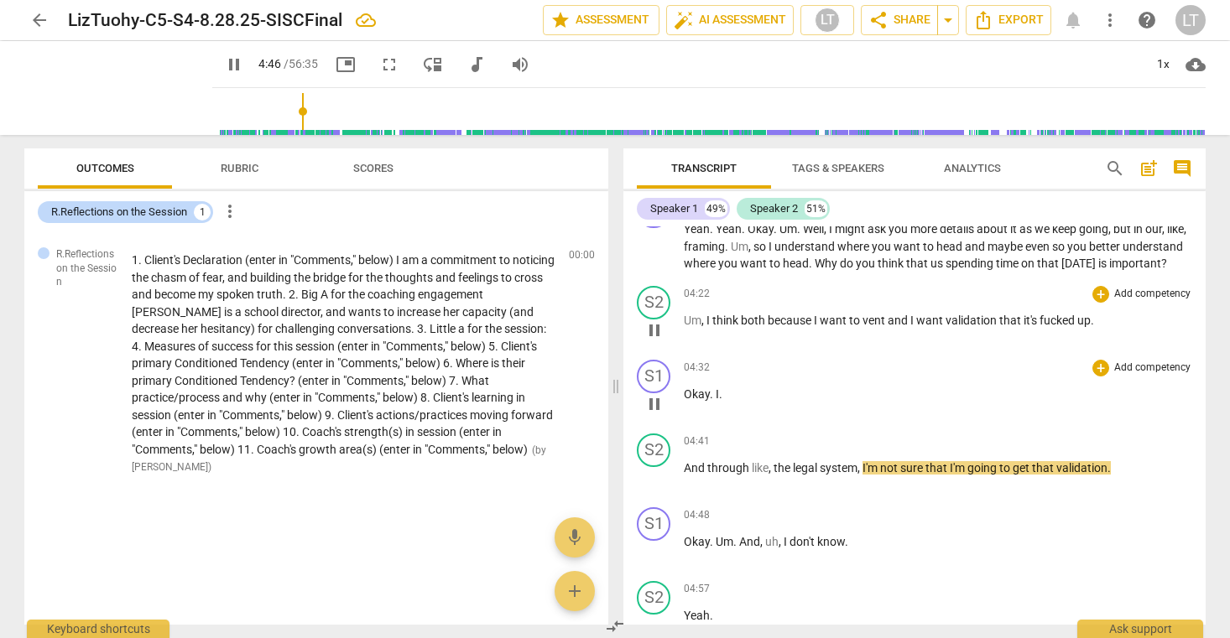
click at [722, 403] on p "Okay . I ." at bounding box center [938, 395] width 508 height 18
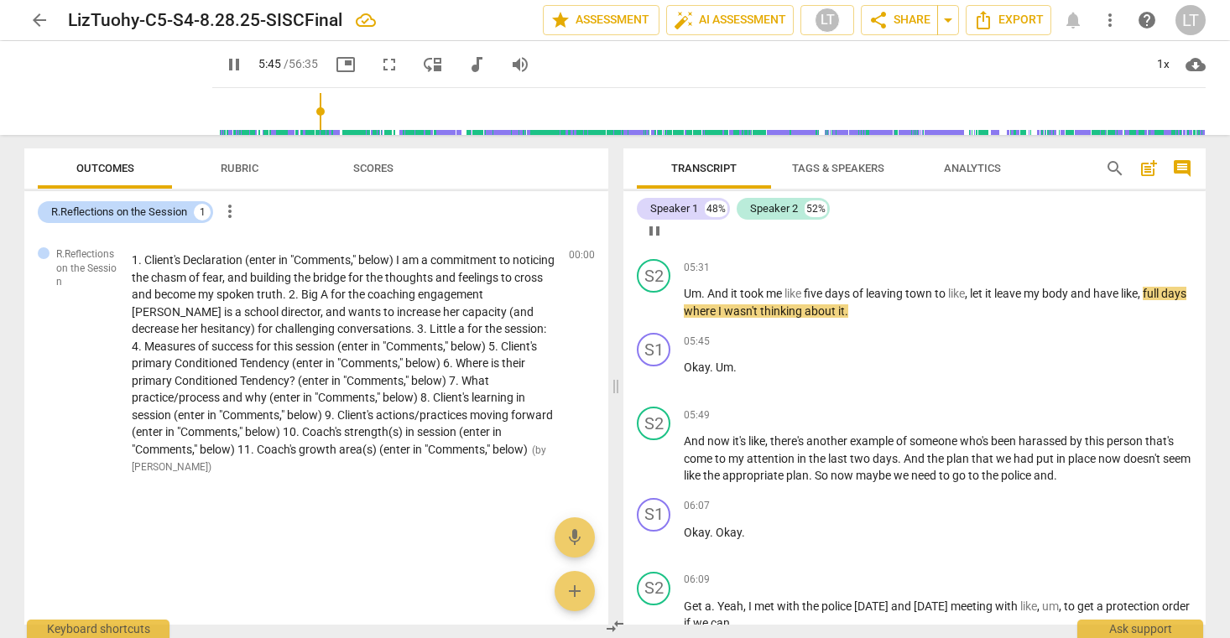
scroll to position [5103, 0]
click at [731, 372] on span "Um" at bounding box center [725, 365] width 18 height 13
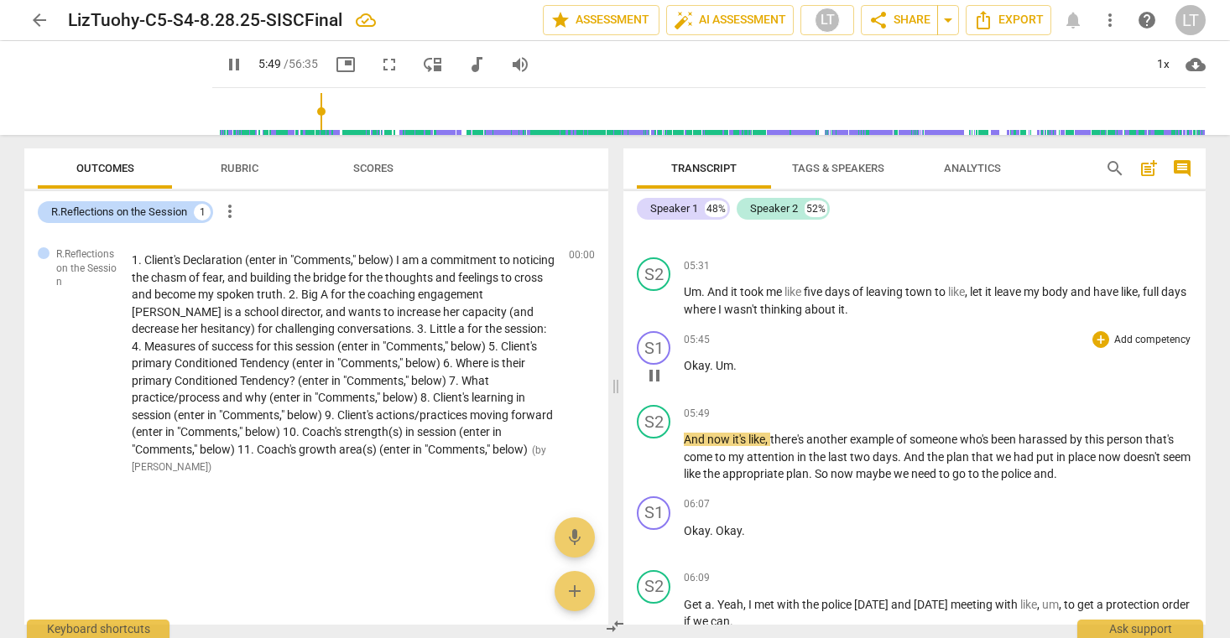
click at [736, 375] on p "Okay . Um ." at bounding box center [938, 366] width 508 height 18
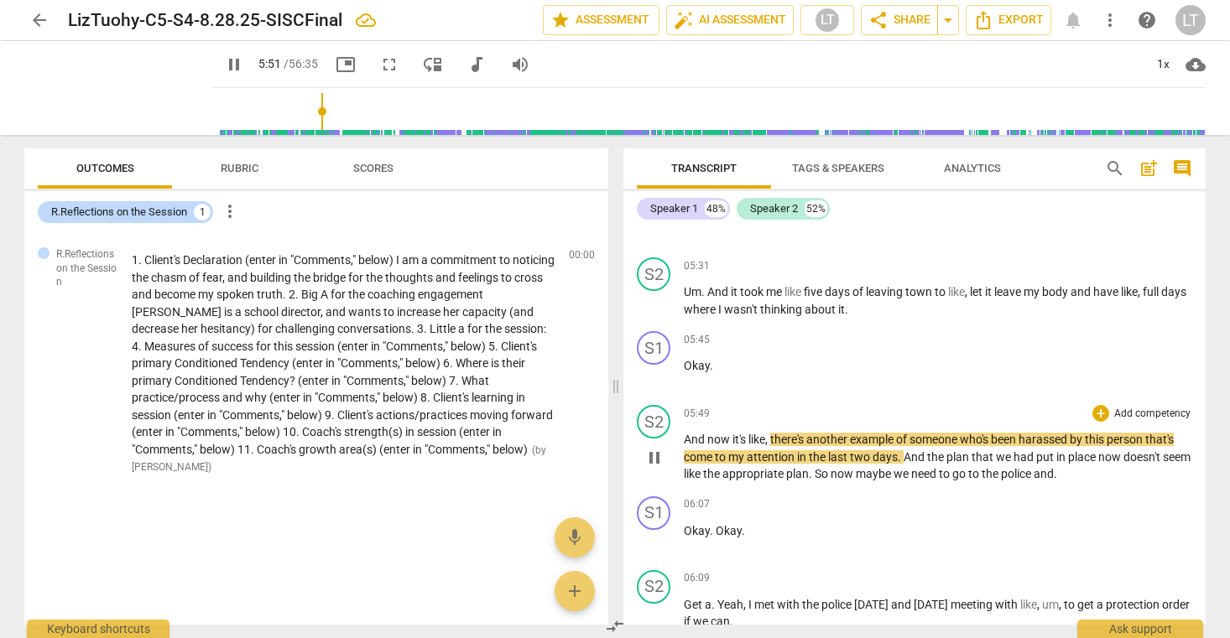
click at [685, 446] on span "And" at bounding box center [695, 439] width 23 height 13
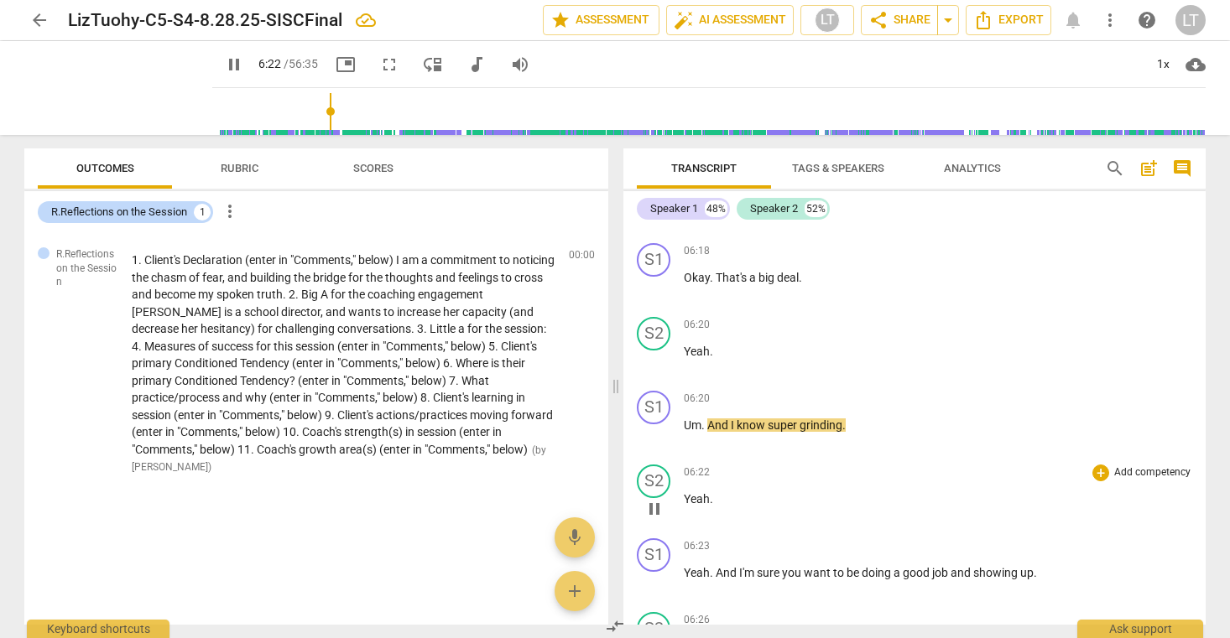
scroll to position [5507, 0]
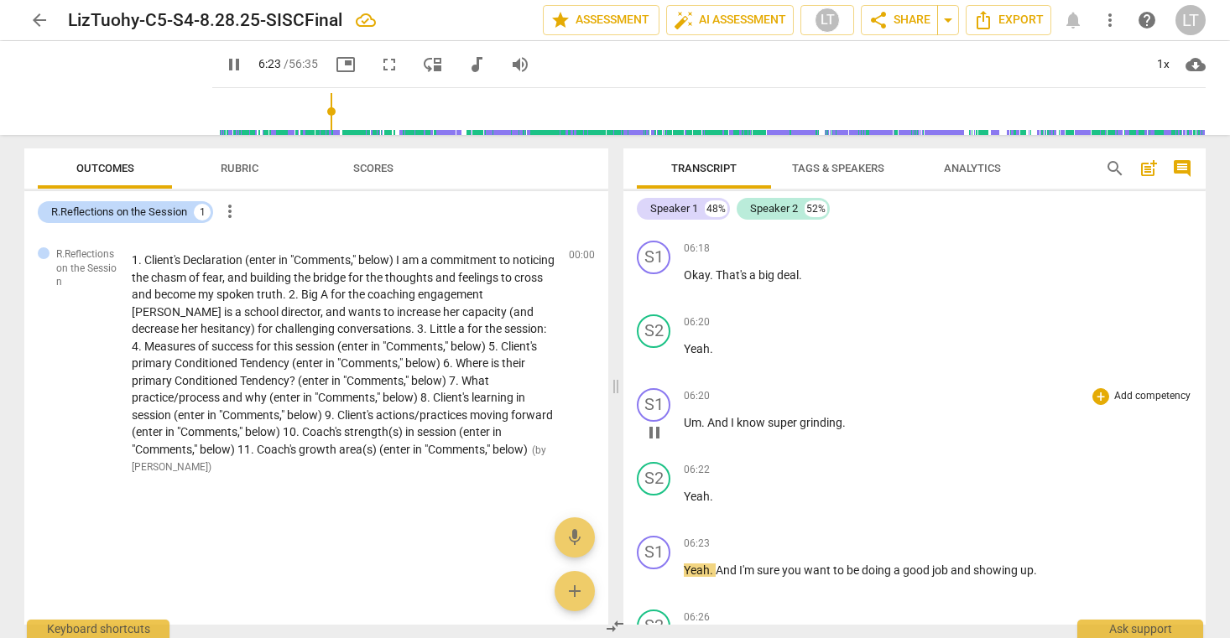
click at [829, 429] on span "grinding" at bounding box center [820, 422] width 43 height 13
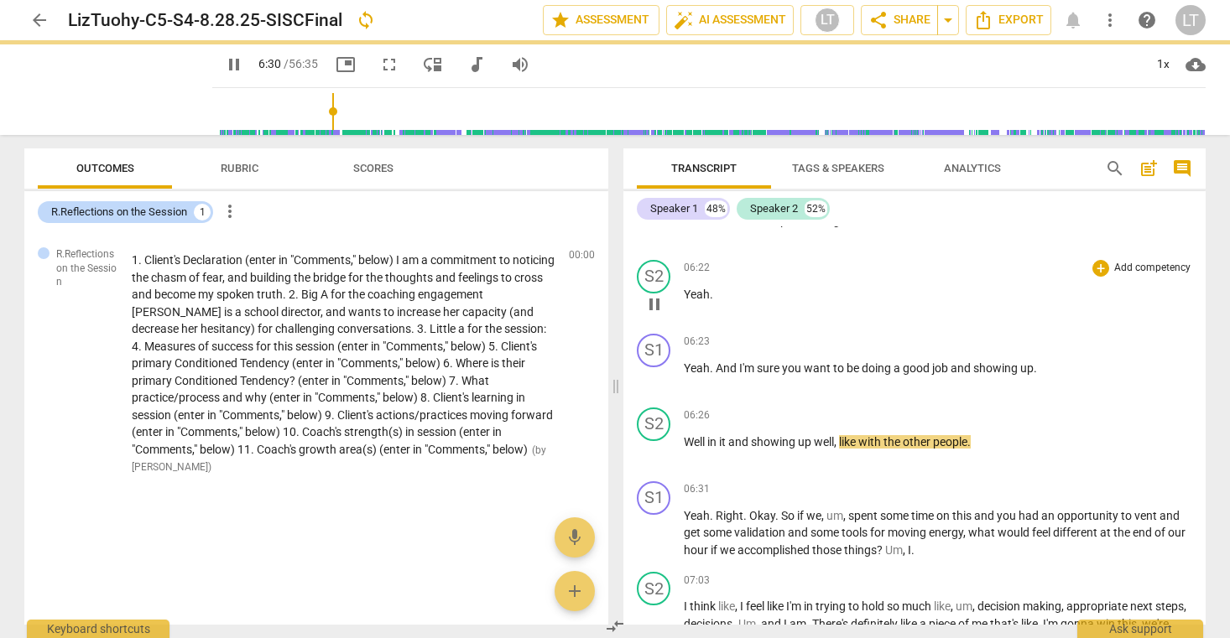
scroll to position [5739, 0]
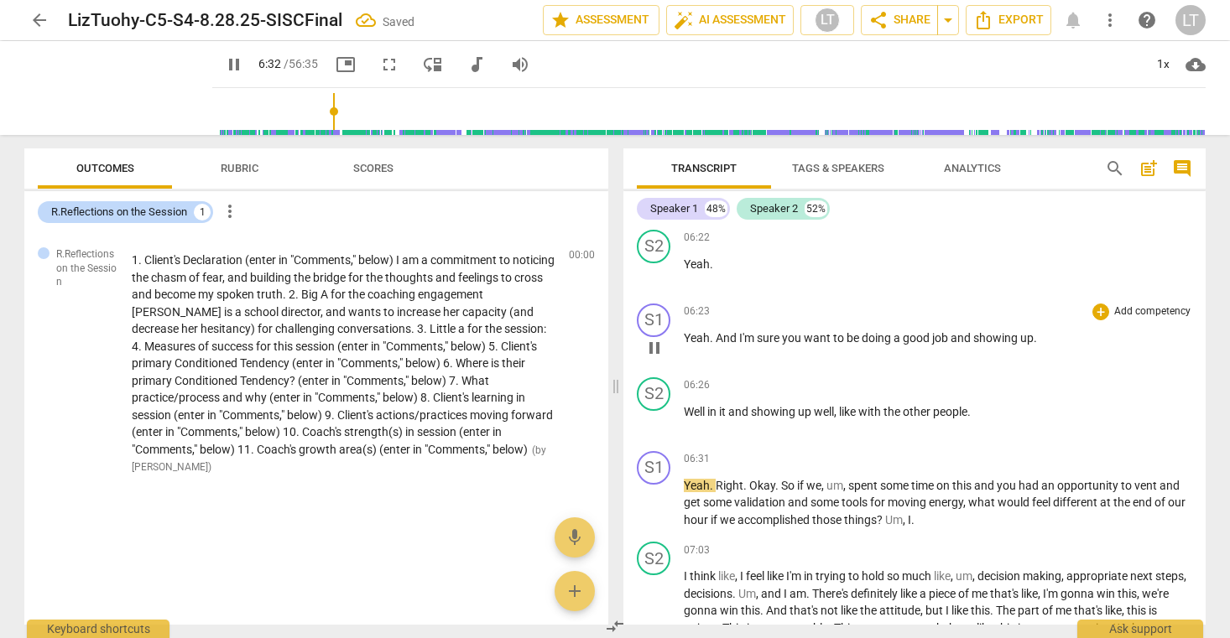
click at [1033, 345] on span "up" at bounding box center [1026, 337] width 13 height 13
click at [658, 358] on span "pause" at bounding box center [654, 348] width 20 height 20
click at [656, 358] on span "play_arrow" at bounding box center [654, 348] width 20 height 20
click at [1059, 345] on span "." at bounding box center [1057, 337] width 3 height 13
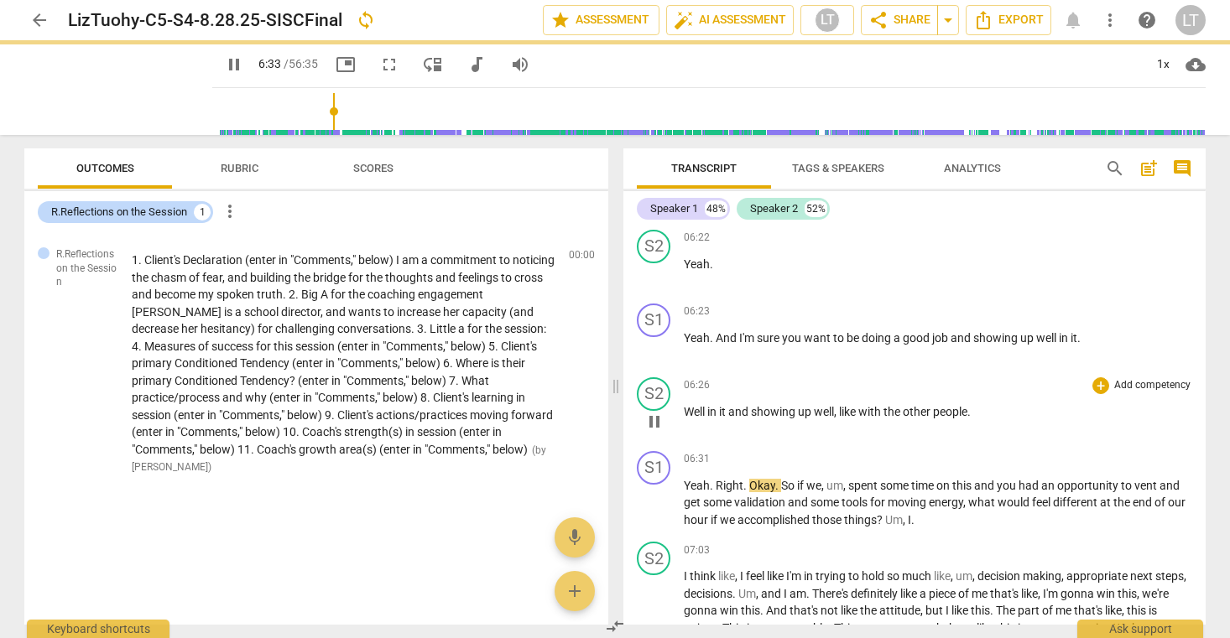
click at [735, 419] on span "and" at bounding box center [739, 411] width 23 height 13
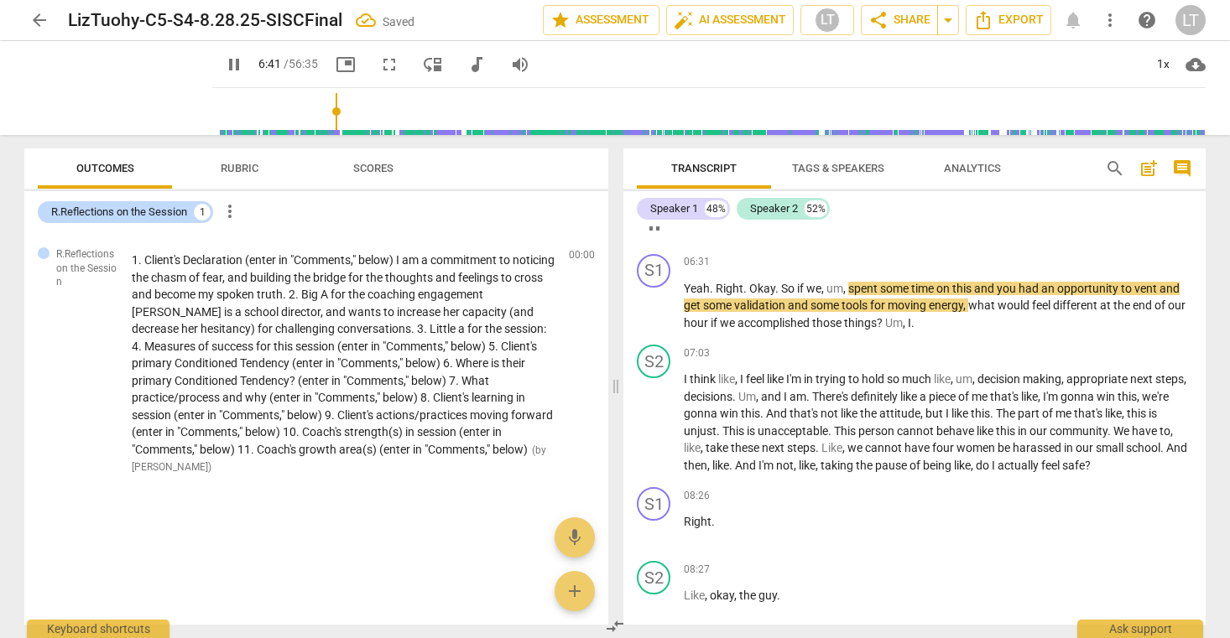
scroll to position [5943, 0]
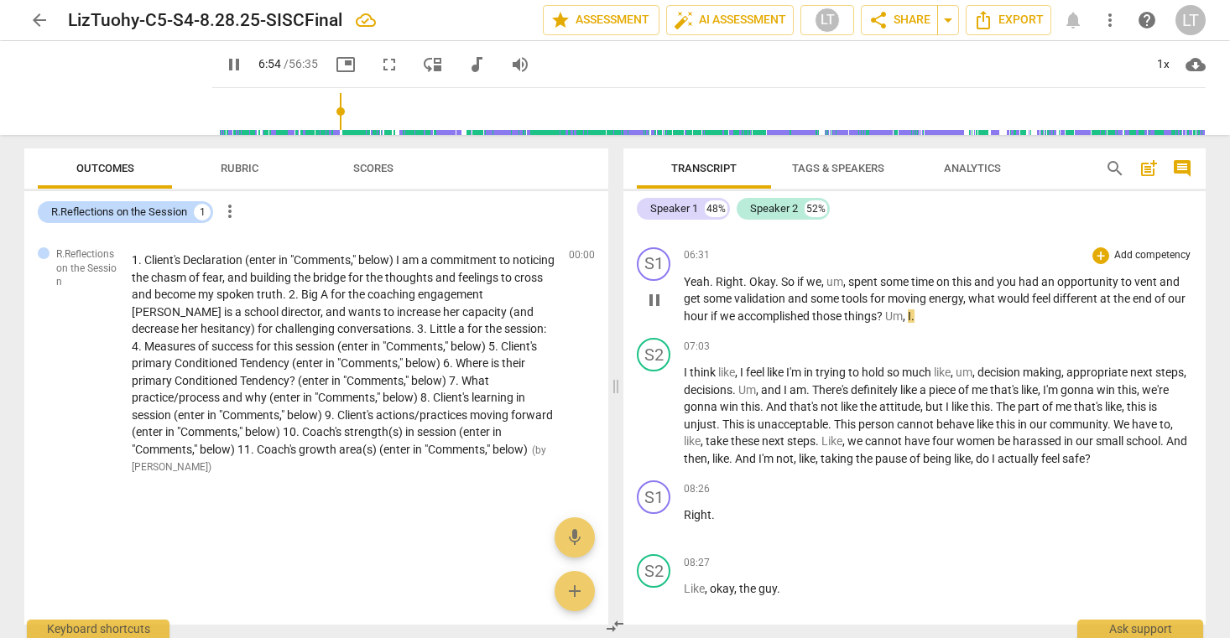
click at [655, 310] on span "pause" at bounding box center [654, 300] width 20 height 20
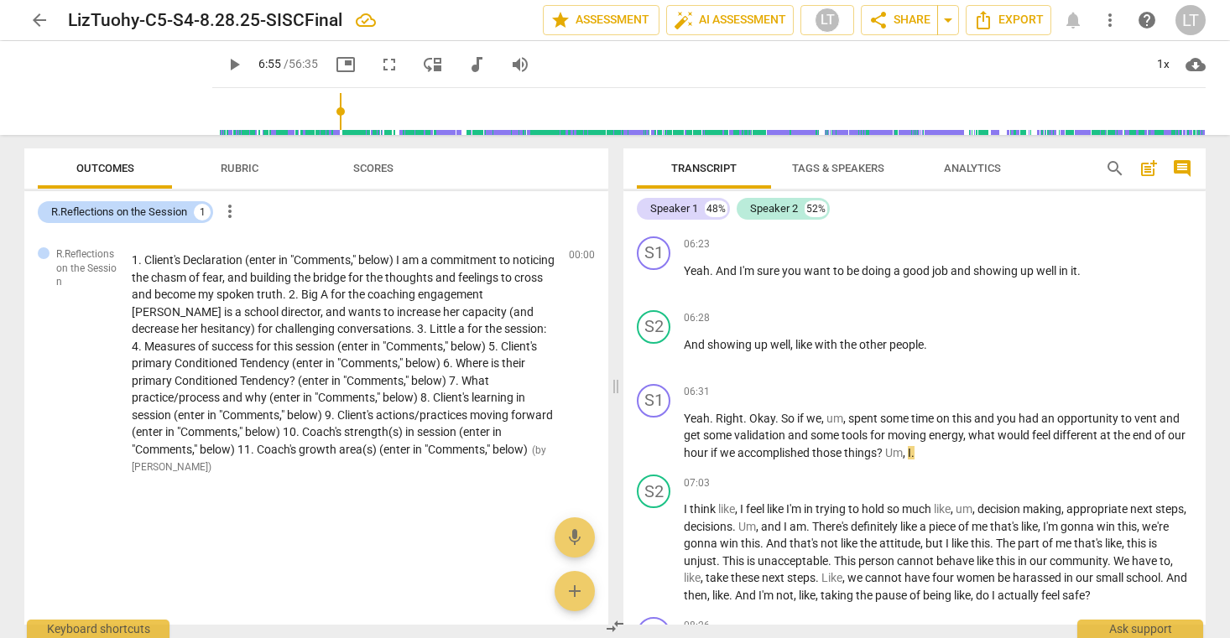
scroll to position [5813, 0]
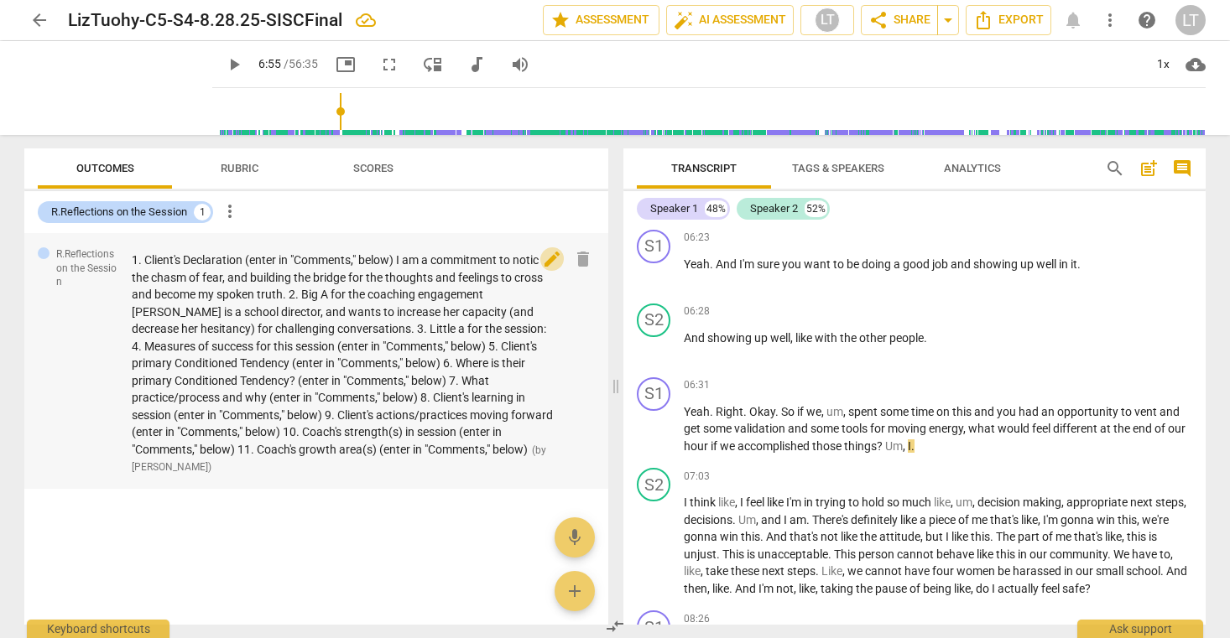
click at [548, 258] on span "edit" at bounding box center [552, 259] width 20 height 20
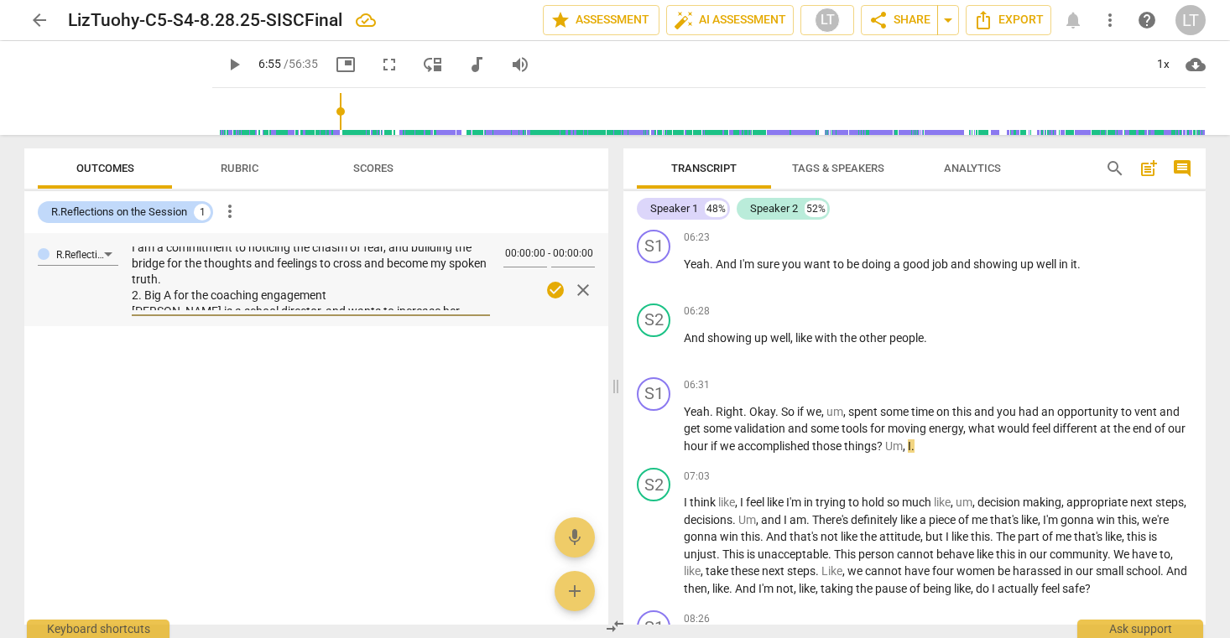
scroll to position [22, 0]
click at [208, 283] on textarea "1. Client's Declaration (enter in "Comments," below) I am a commitment to notic…" at bounding box center [311, 279] width 358 height 64
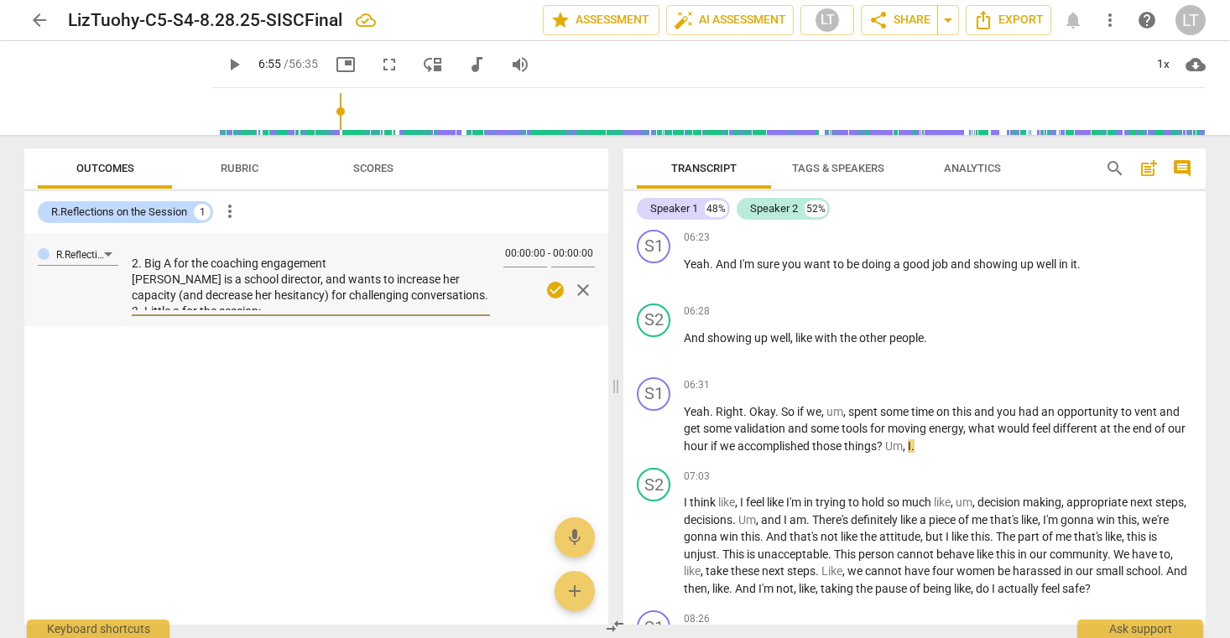
scroll to position [75, 0]
click at [340, 261] on textarea "1. Client's Declaration (enter in "Comments," below) I am a commitment to notic…" at bounding box center [311, 279] width 358 height 64
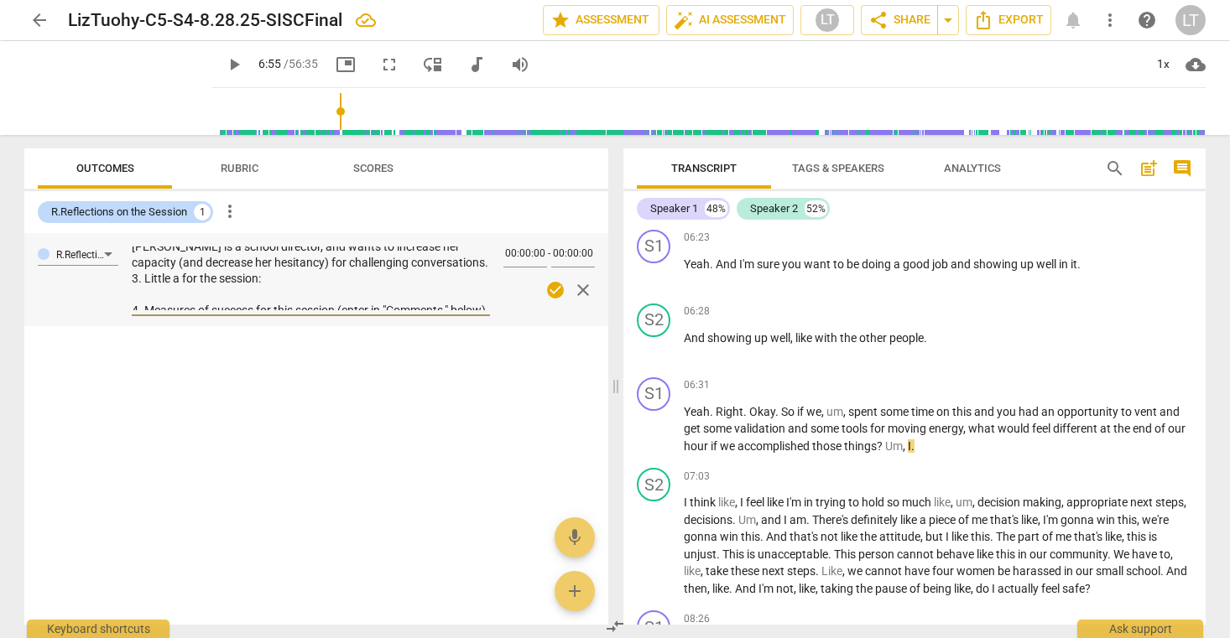
click at [268, 280] on textarea "1. Client's Declaration (enter in "Comments," below) I am a commitment to notic…" at bounding box center [311, 279] width 358 height 64
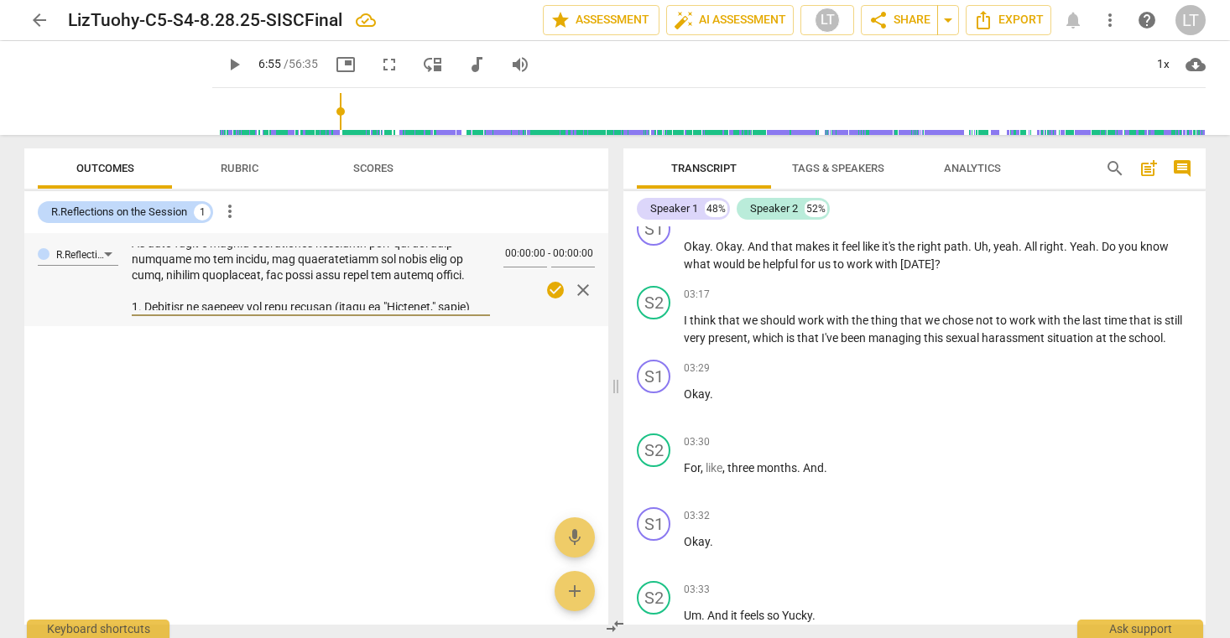
scroll to position [180, 0]
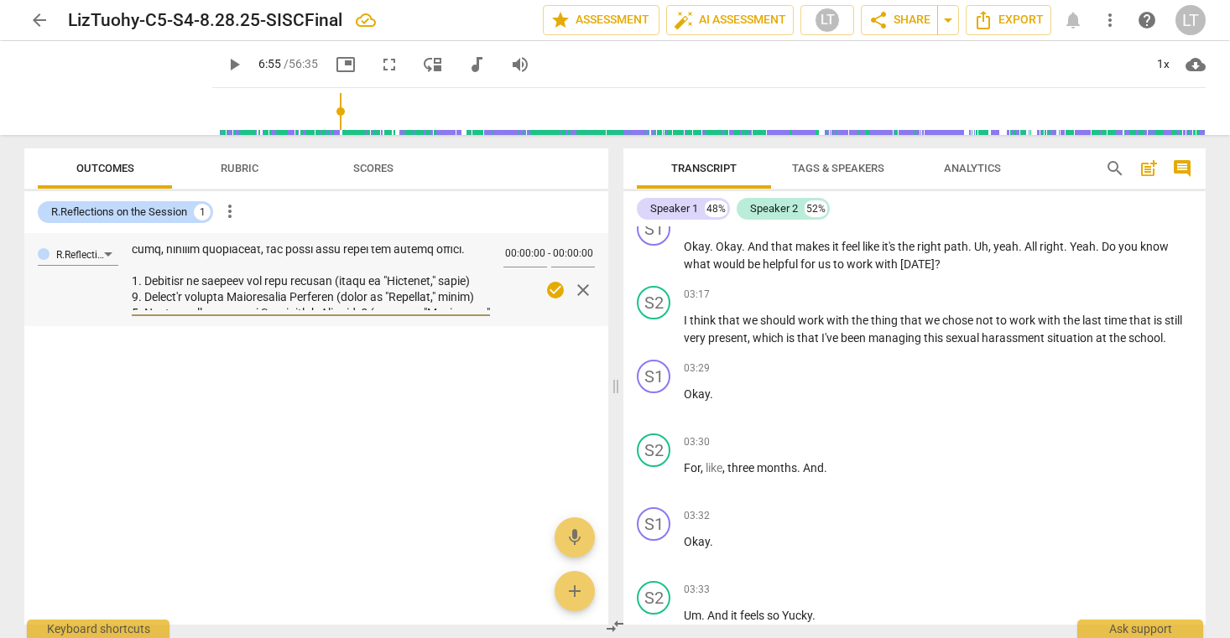
click at [180, 299] on textarea at bounding box center [311, 279] width 358 height 64
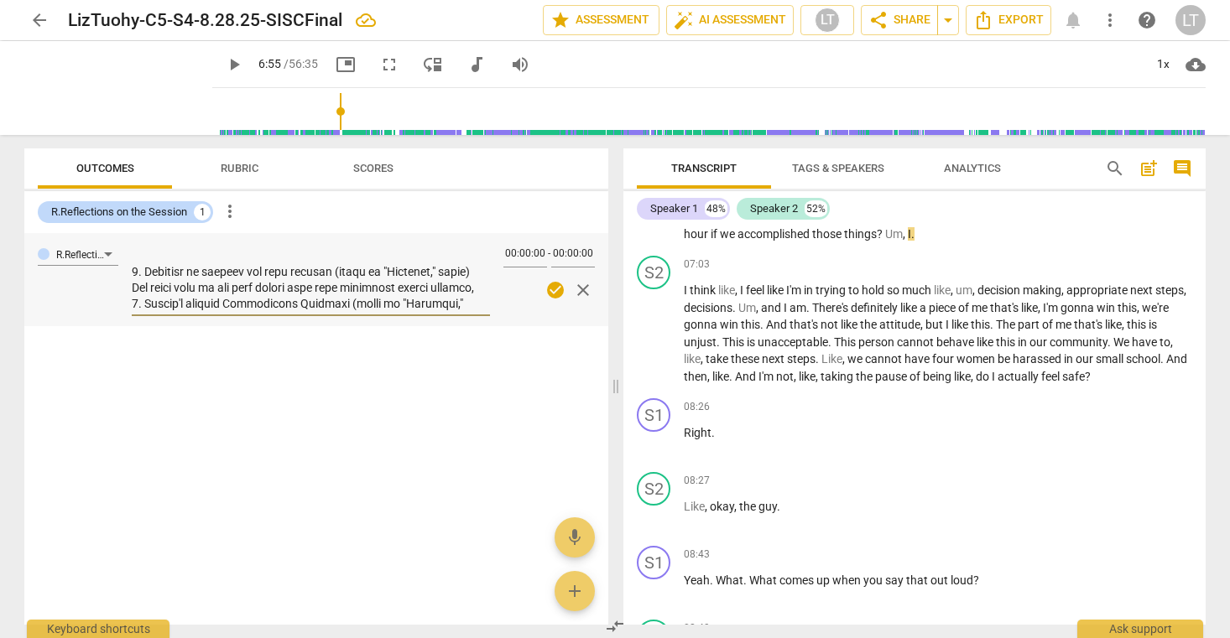
scroll to position [6031, 0]
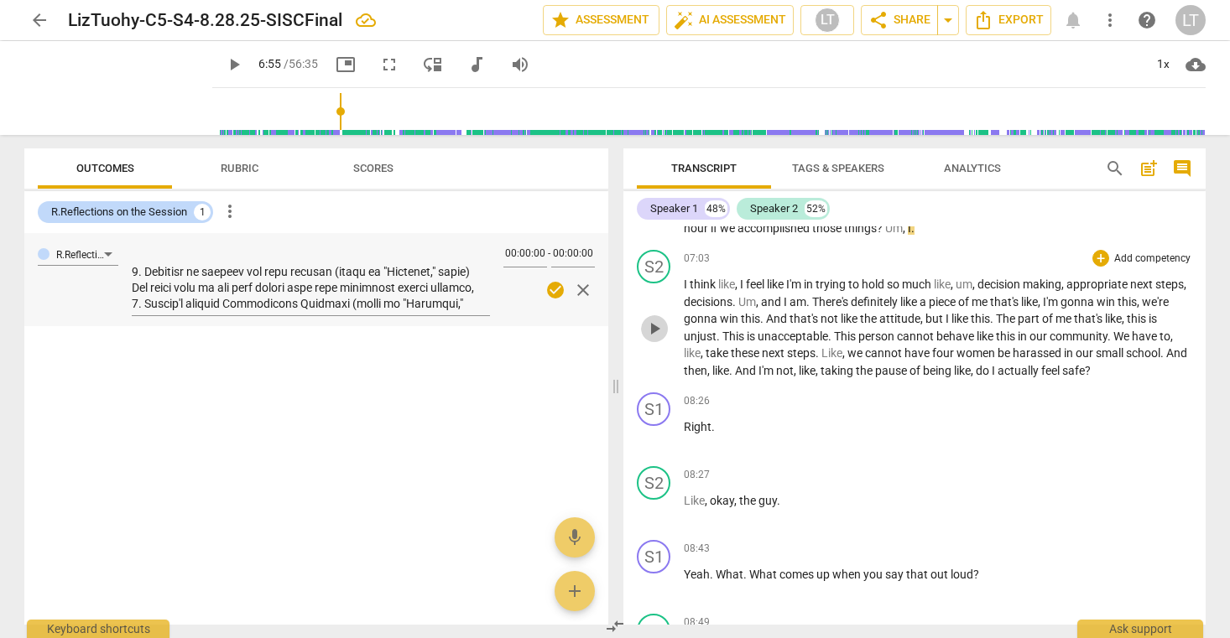
click at [657, 339] on span "play_arrow" at bounding box center [654, 329] width 20 height 20
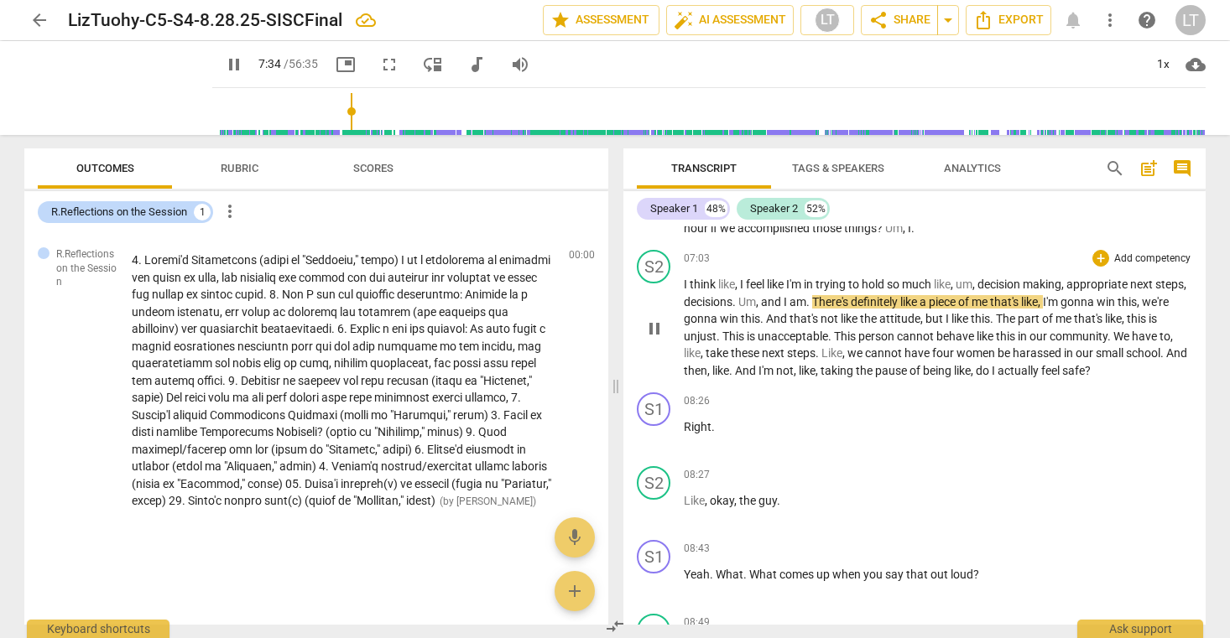
click at [851, 309] on span "There's" at bounding box center [831, 301] width 39 height 13
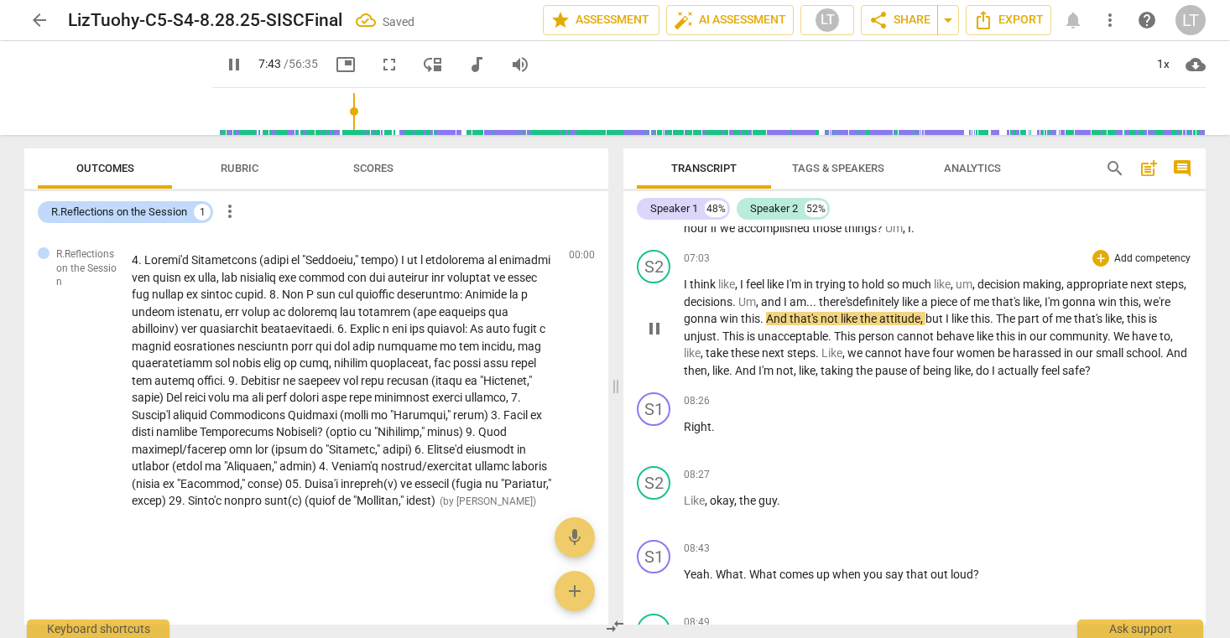
click at [1119, 309] on span "win" at bounding box center [1108, 301] width 21 height 13
click at [659, 339] on span "pause" at bounding box center [654, 329] width 20 height 20
click at [1101, 309] on span "gonna" at bounding box center [1082, 301] width 36 height 13
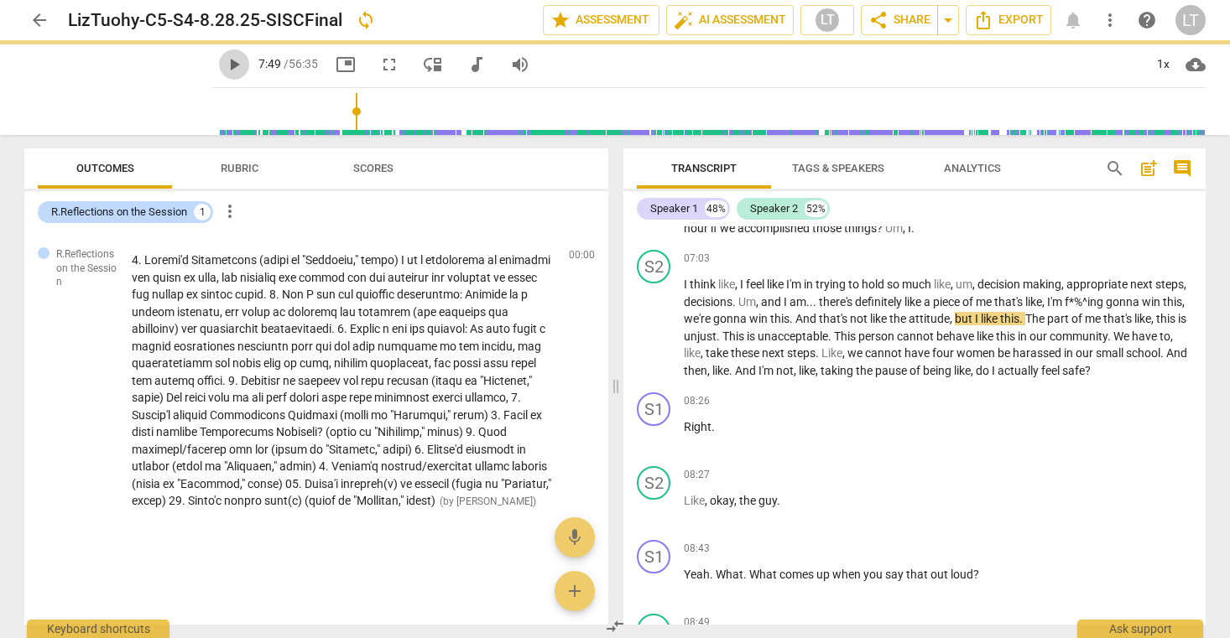
click at [224, 65] on span "play_arrow" at bounding box center [234, 65] width 20 height 20
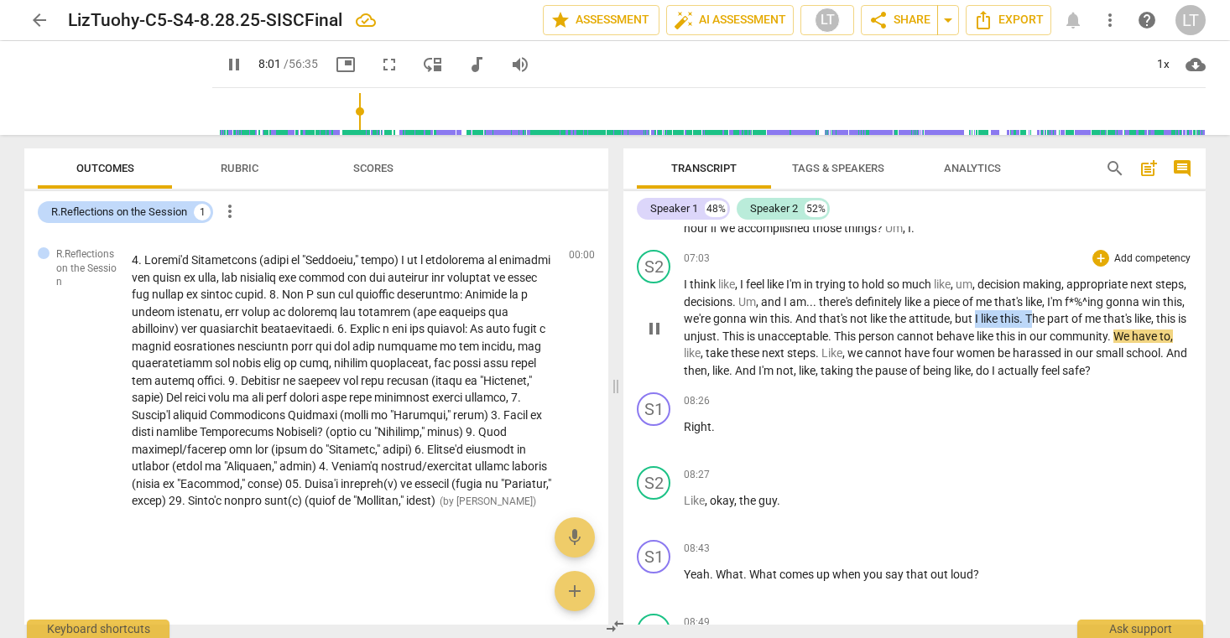
drag, startPoint x: 1023, startPoint y: 336, endPoint x: 1081, endPoint y: 336, distance: 58.7
click at [1081, 336] on p "I think like , I feel like I'm in trying to hold so much like , um , decision m…" at bounding box center [938, 327] width 508 height 103
click at [1003, 325] on span "He" at bounding box center [996, 318] width 14 height 13
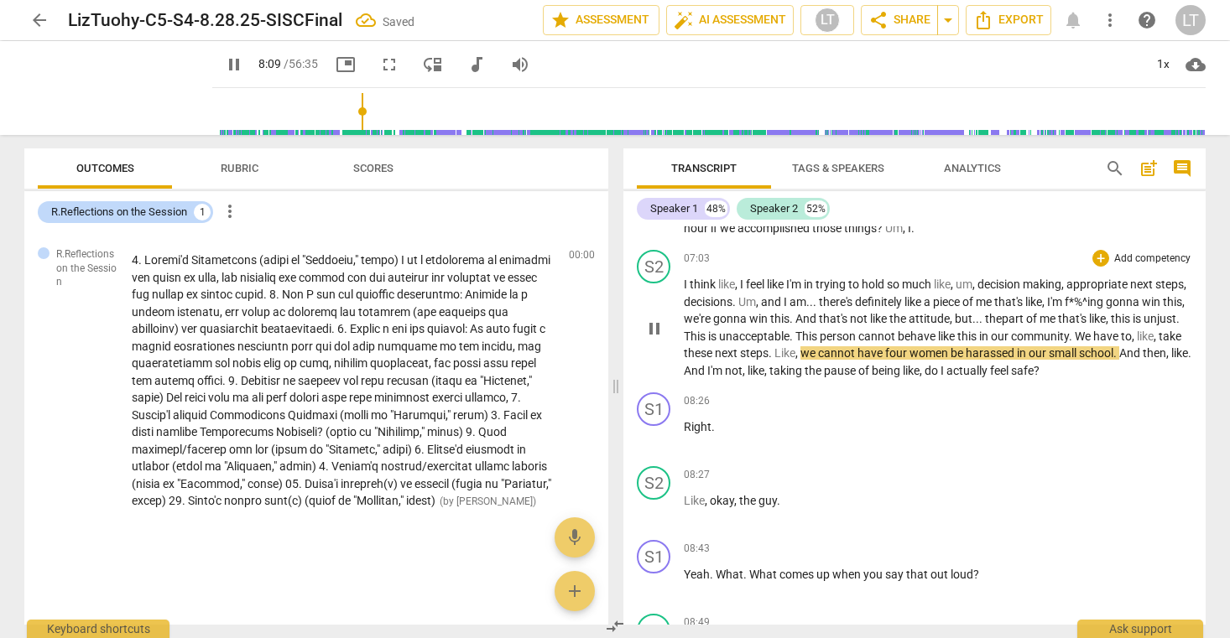
click at [1176, 325] on span "." at bounding box center [1177, 318] width 3 height 13
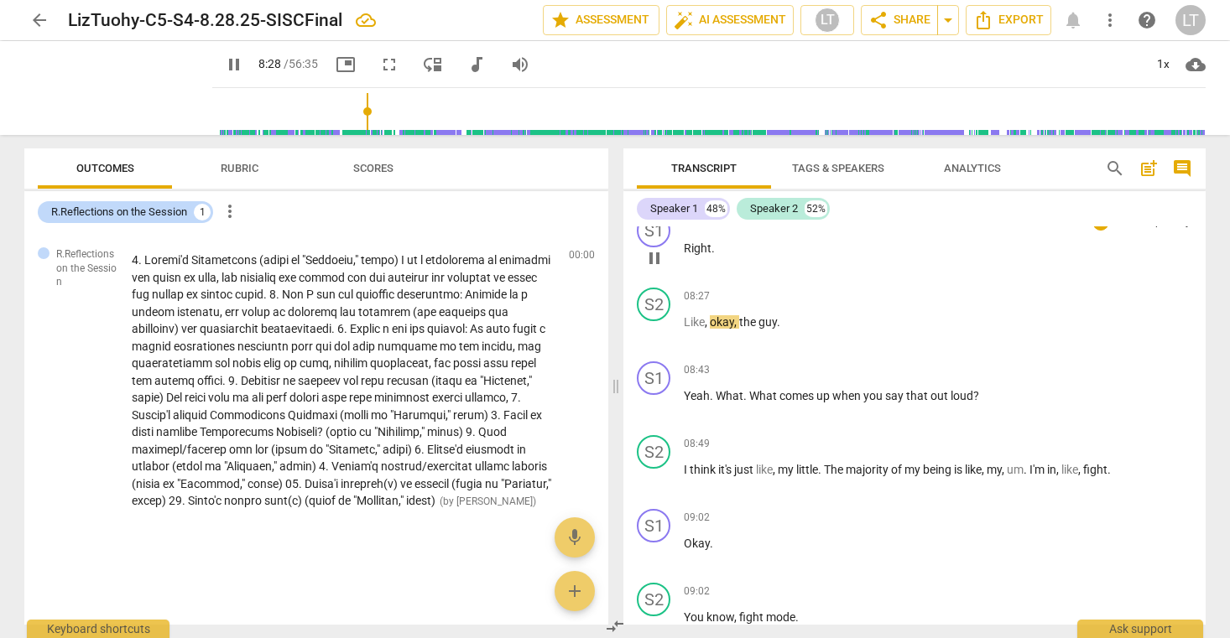
scroll to position [6235, 0]
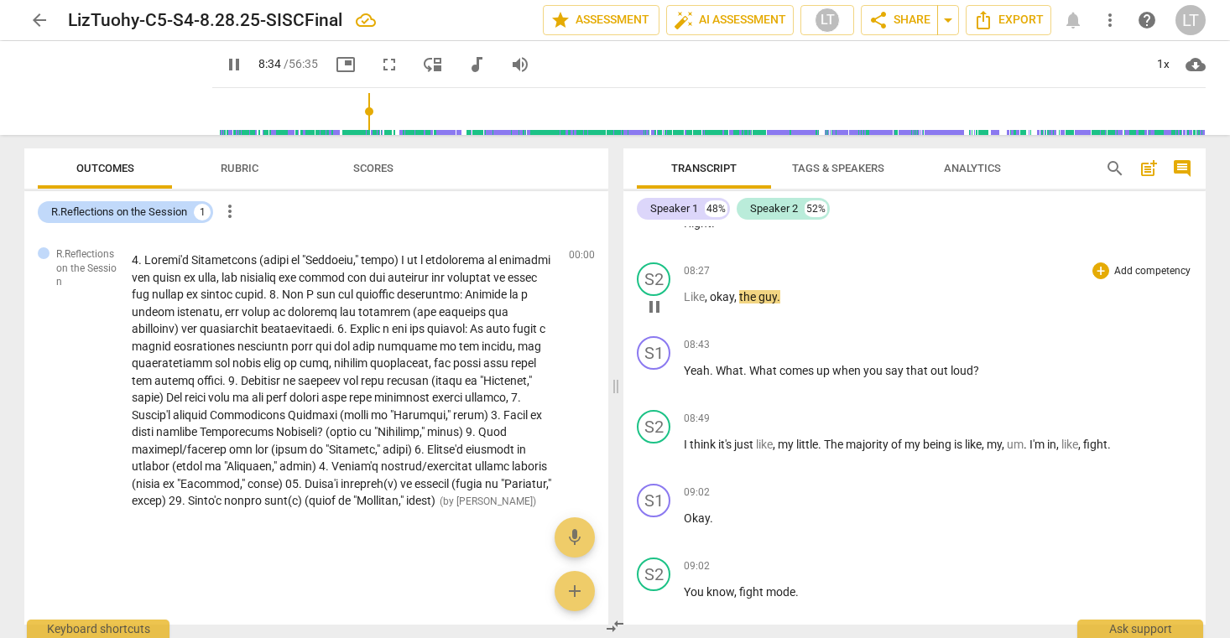
click at [780, 306] on p "Like , okay , the guy ." at bounding box center [938, 298] width 508 height 18
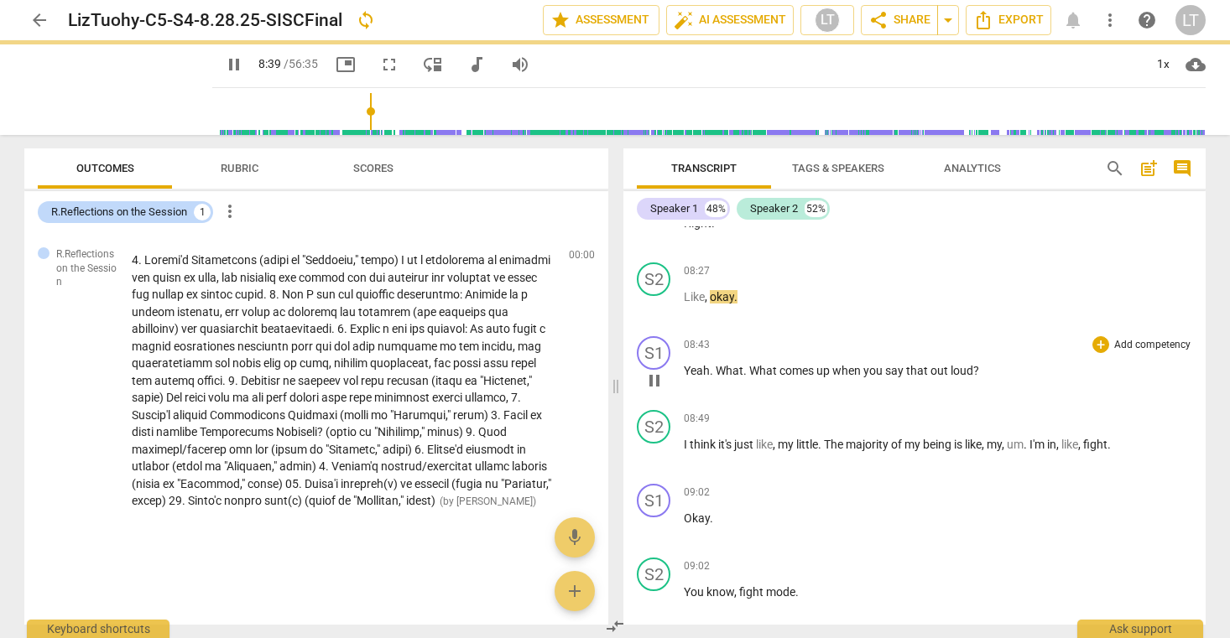
click at [684, 377] on span "Yeah" at bounding box center [697, 370] width 26 height 13
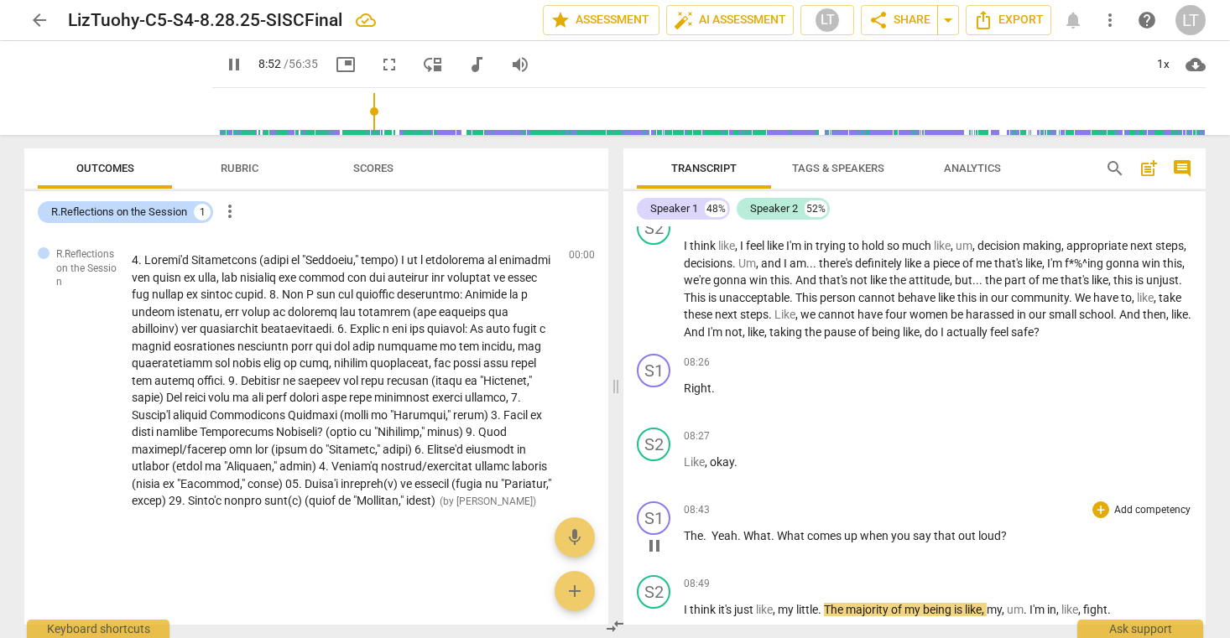
scroll to position [6065, 0]
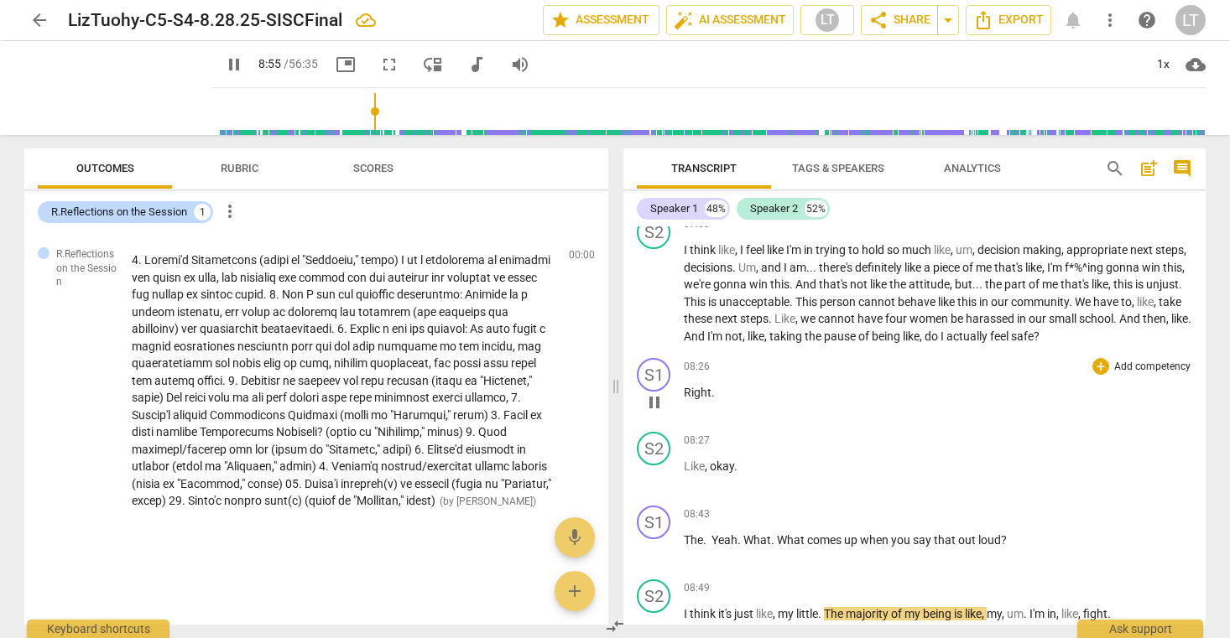
click at [654, 413] on span "pause" at bounding box center [654, 403] width 20 height 20
click at [653, 413] on span "play_arrow" at bounding box center [654, 403] width 20 height 20
click at [651, 413] on span "pause" at bounding box center [654, 403] width 20 height 20
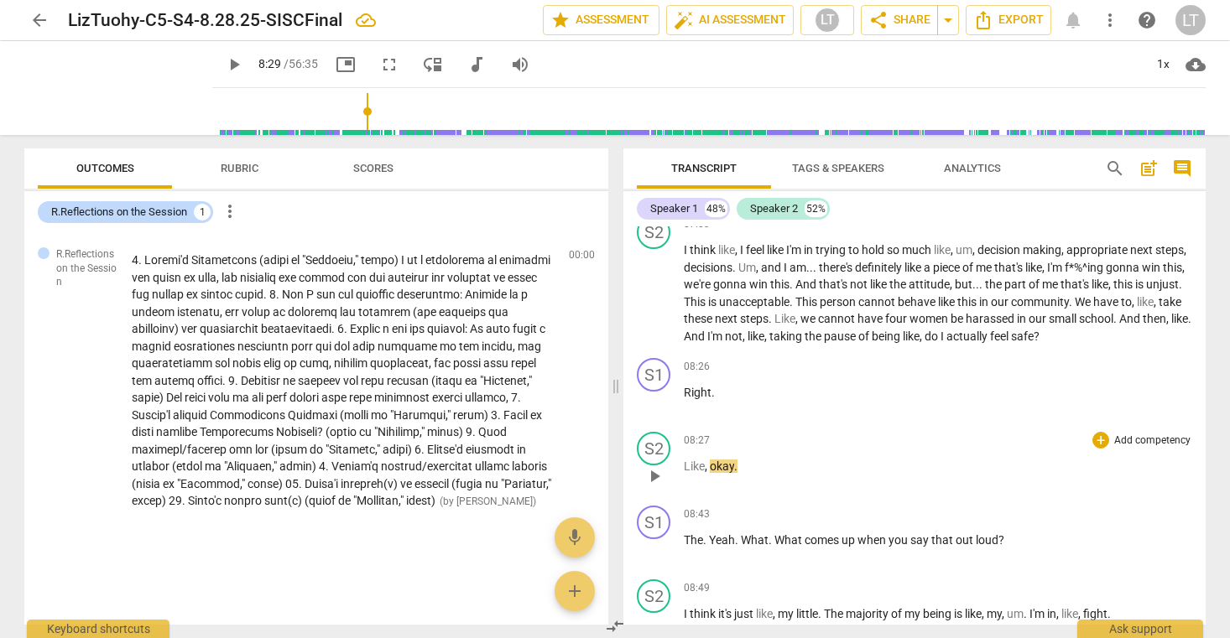
click at [710, 473] on span "okay" at bounding box center [722, 466] width 24 height 13
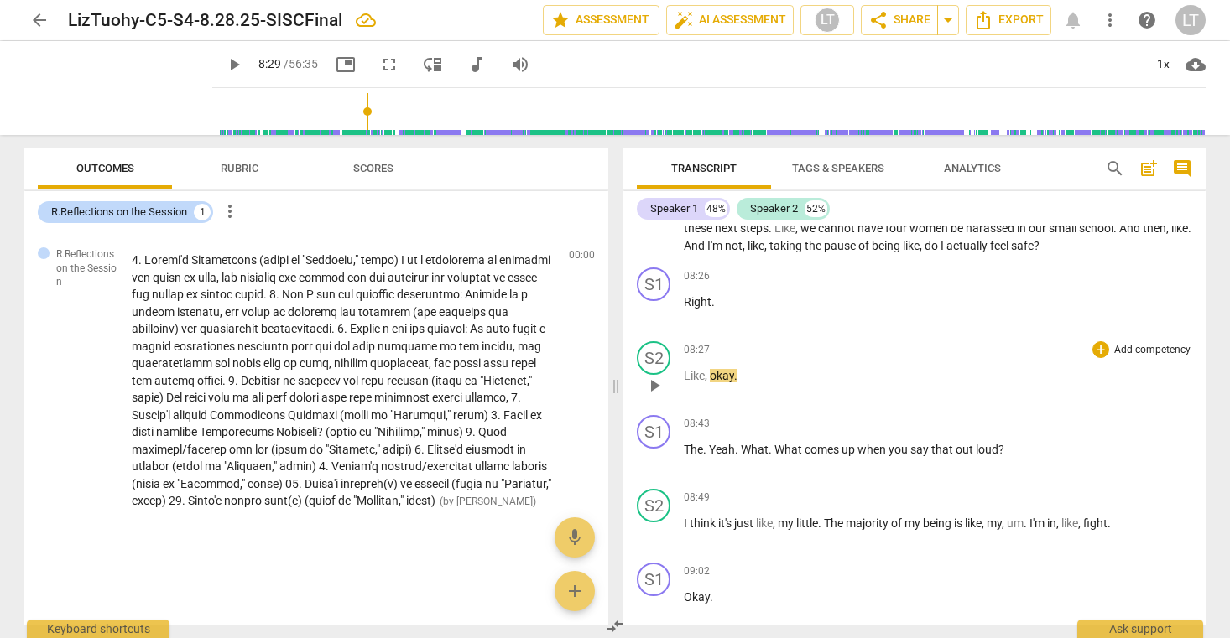
scroll to position [6168, 0]
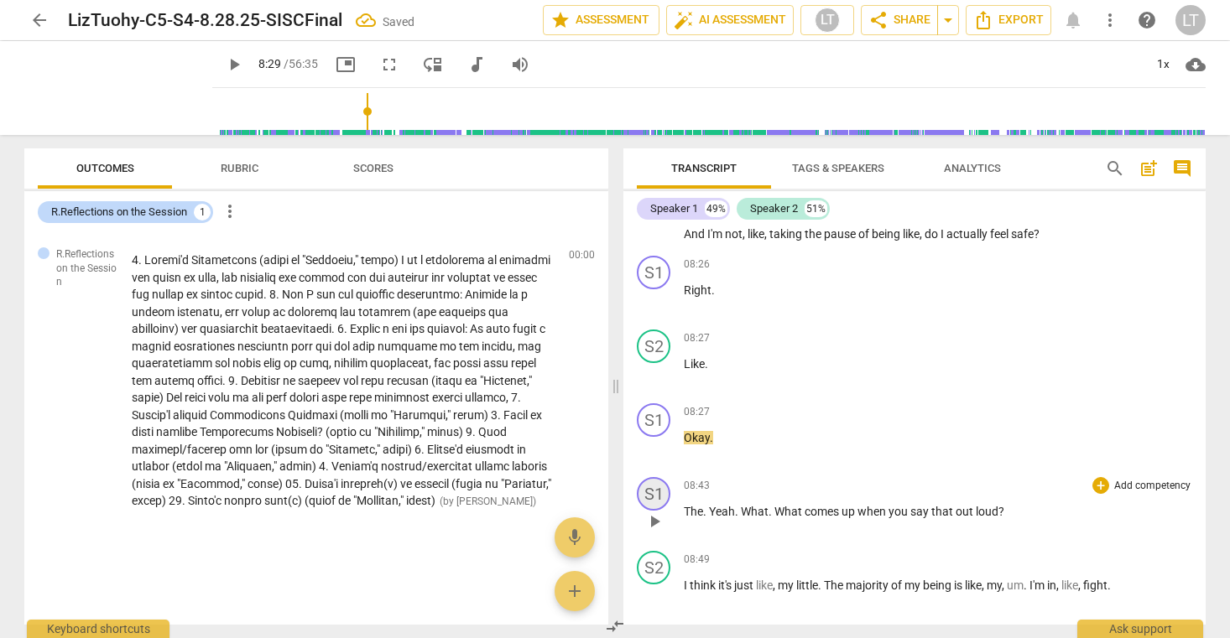
click at [658, 511] on div "S1" at bounding box center [654, 494] width 34 height 34
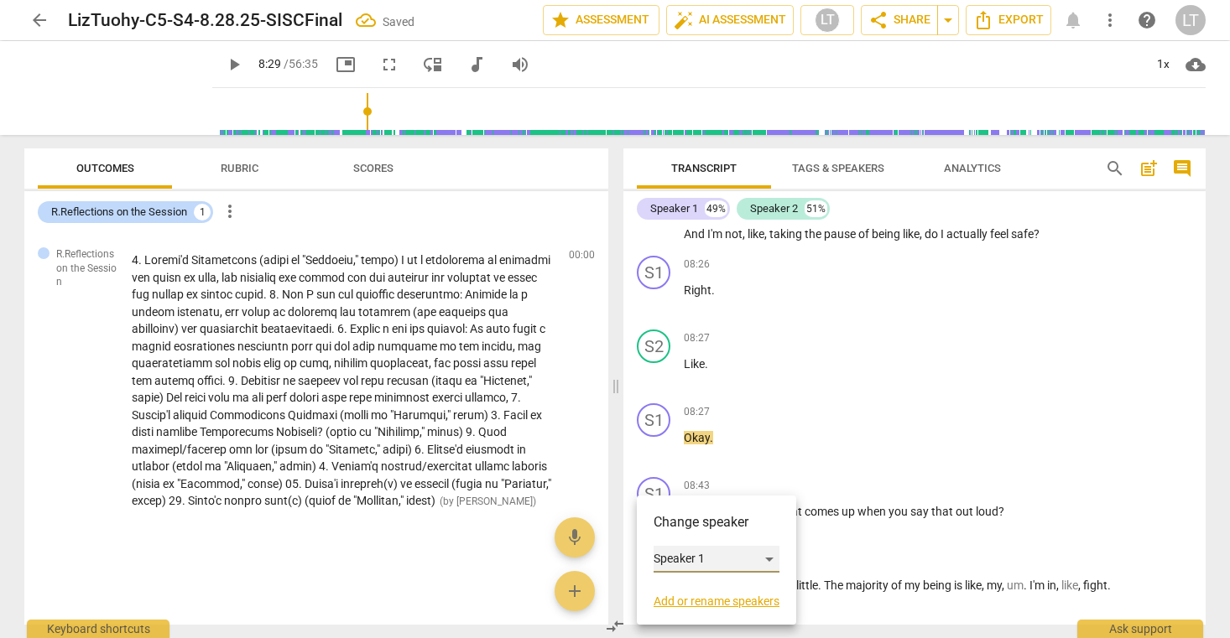
click at [770, 558] on div "Speaker 1" at bounding box center [716, 559] width 126 height 27
click at [710, 593] on li "Speaker 2" at bounding box center [716, 591] width 127 height 32
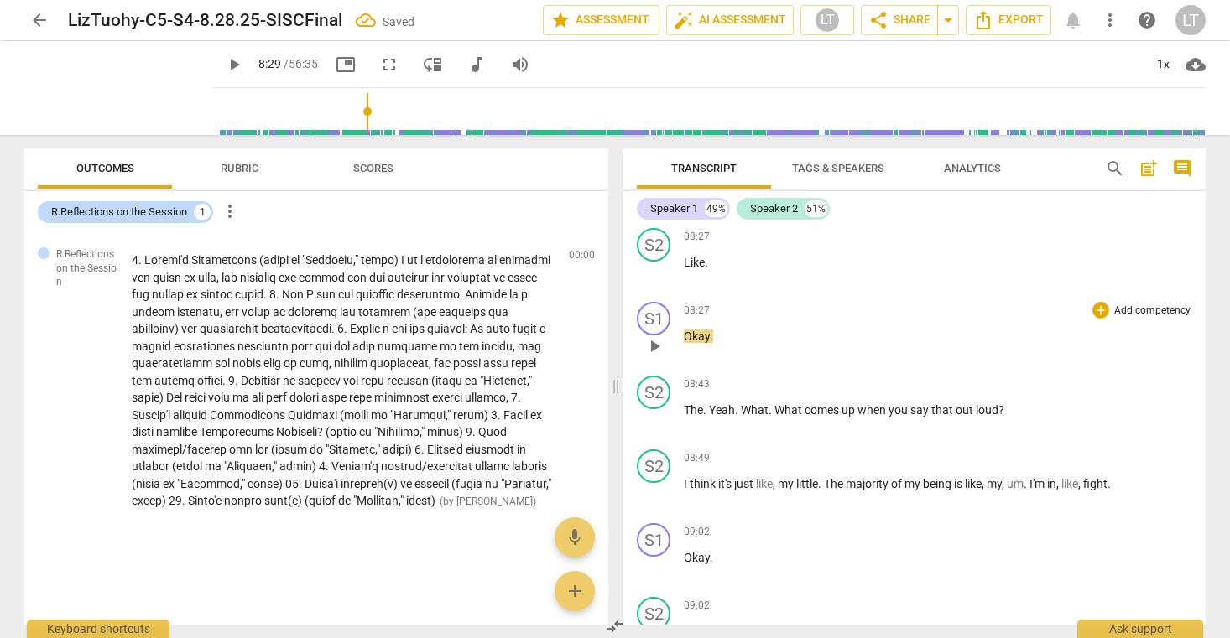
scroll to position [6299, 0]
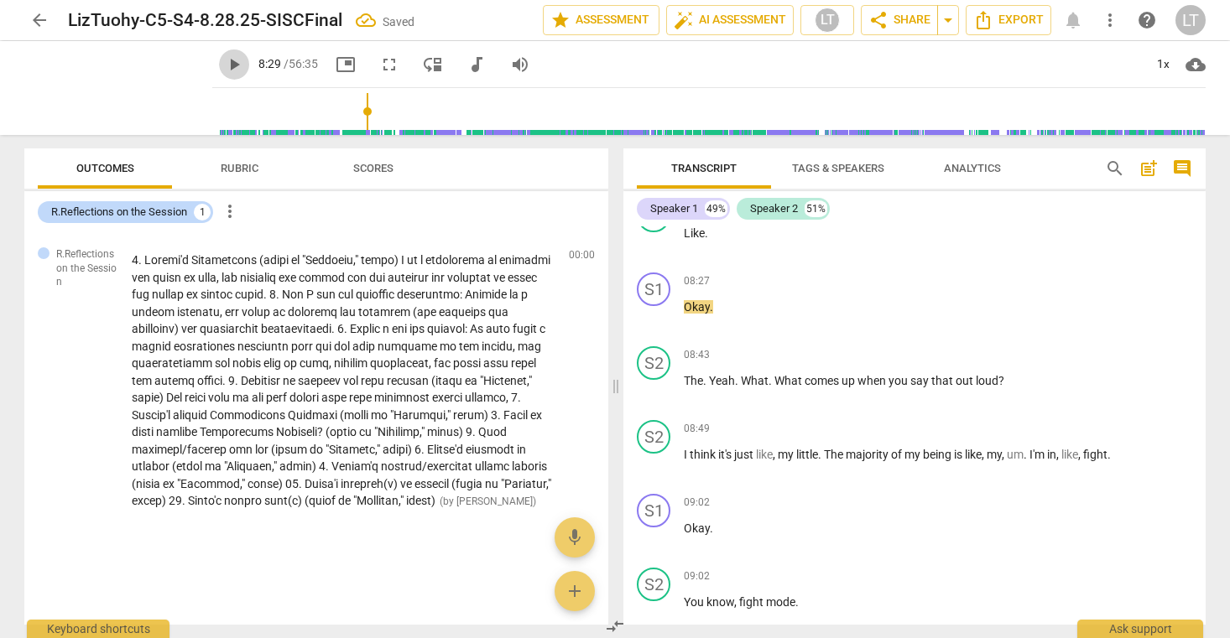
click at [224, 64] on span "play_arrow" at bounding box center [234, 65] width 20 height 20
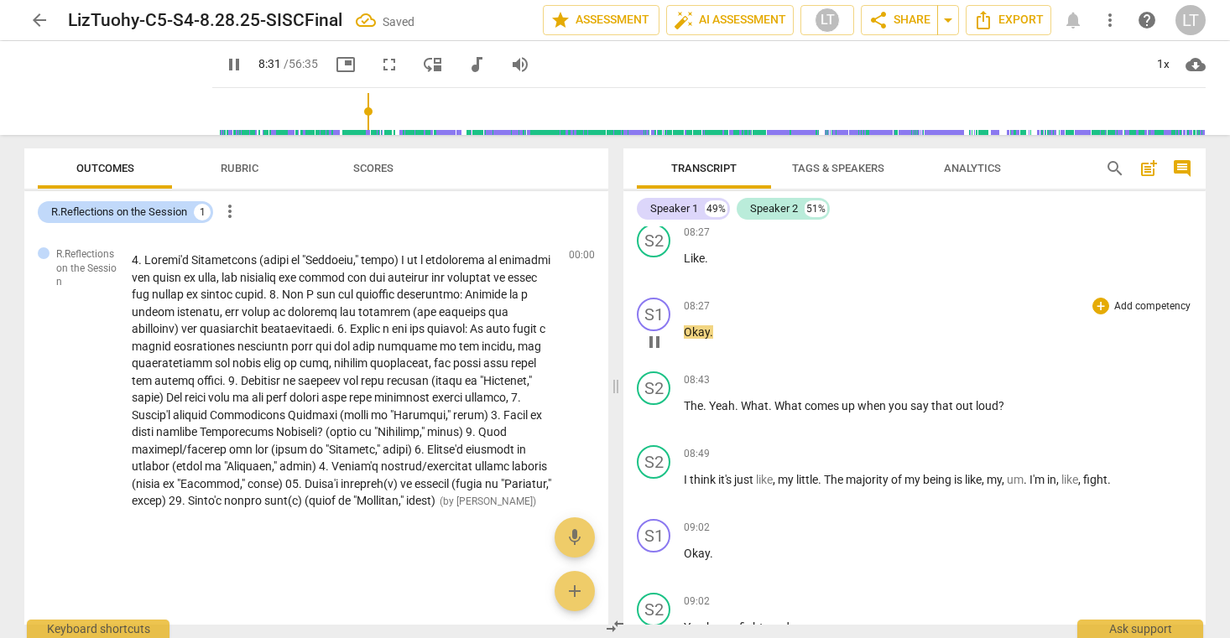
scroll to position [6268, 0]
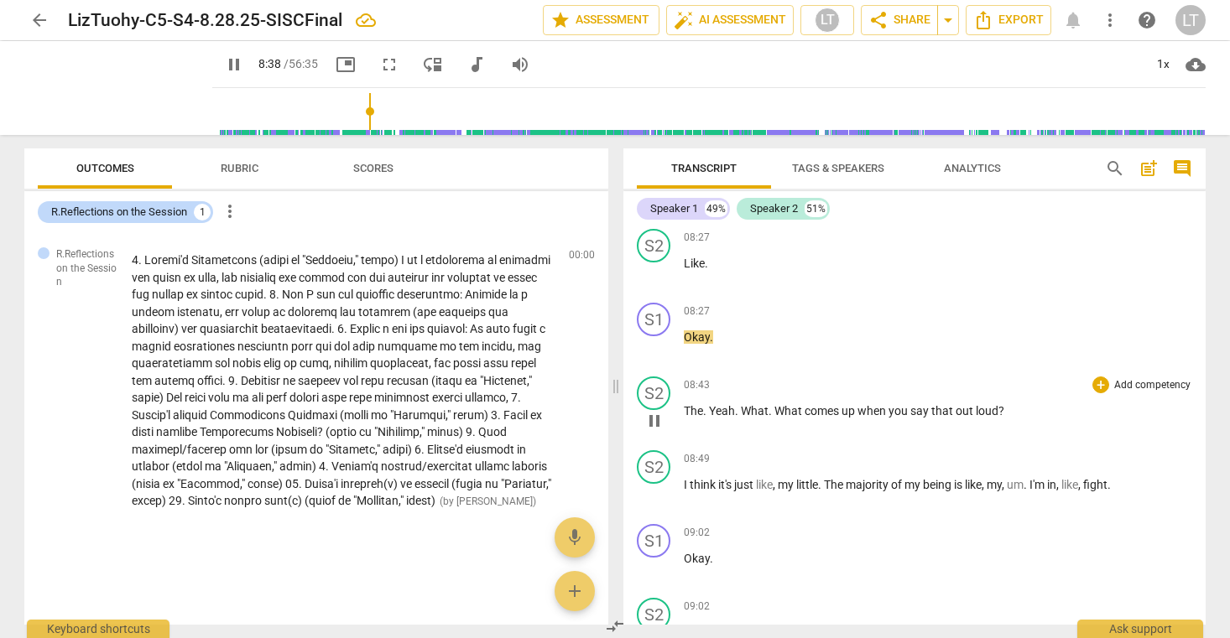
click at [710, 418] on span "Yeah" at bounding box center [722, 410] width 26 height 13
click at [774, 418] on span "What" at bounding box center [788, 410] width 28 height 13
drag, startPoint x: 773, startPoint y: 429, endPoint x: 804, endPoint y: 432, distance: 31.1
click at [804, 420] on p "The ... um... Yeah . What . What comes up when you say that out loud ?" at bounding box center [938, 412] width 508 height 18
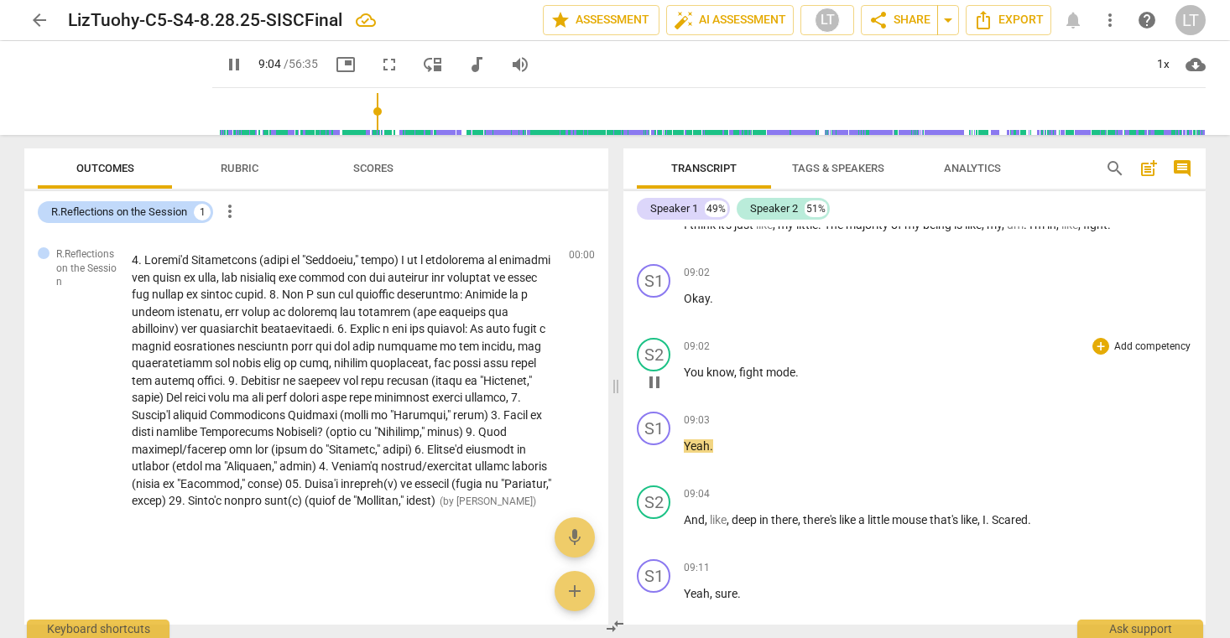
scroll to position [6653, 0]
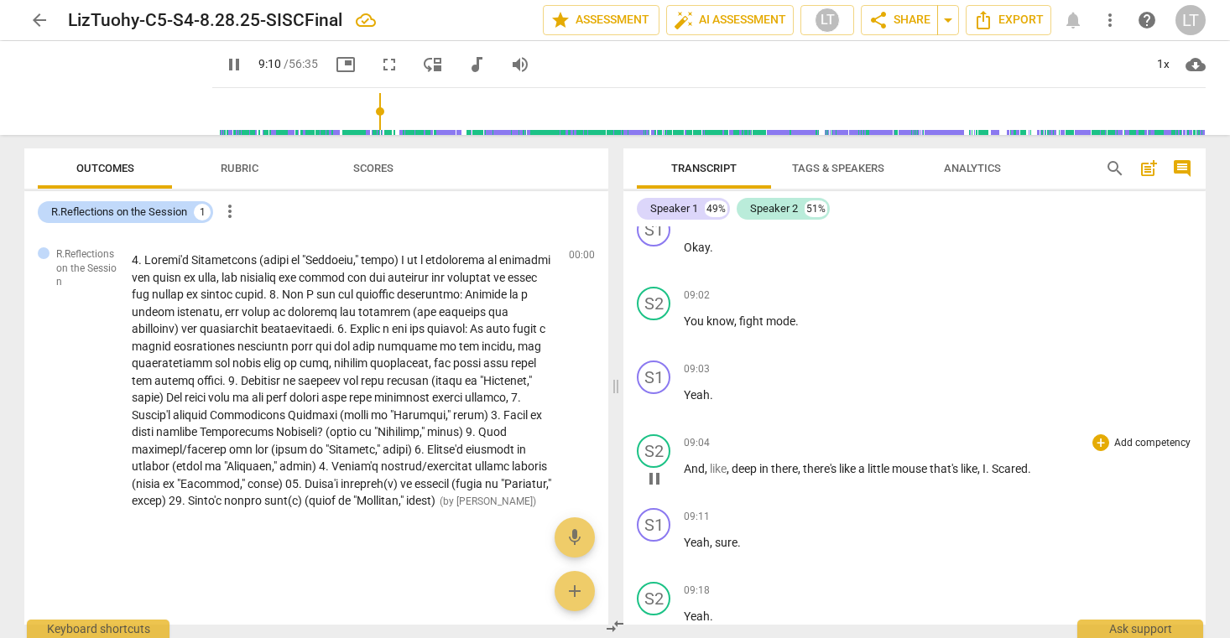
click at [986, 476] on span "I" at bounding box center [983, 468] width 3 height 13
click at [1048, 478] on p "And , like , deep in there , there's like a little mouse that's like , " I . Sc…" at bounding box center [938, 470] width 508 height 18
click at [1006, 476] on span "Scared" at bounding box center [1009, 468] width 36 height 13
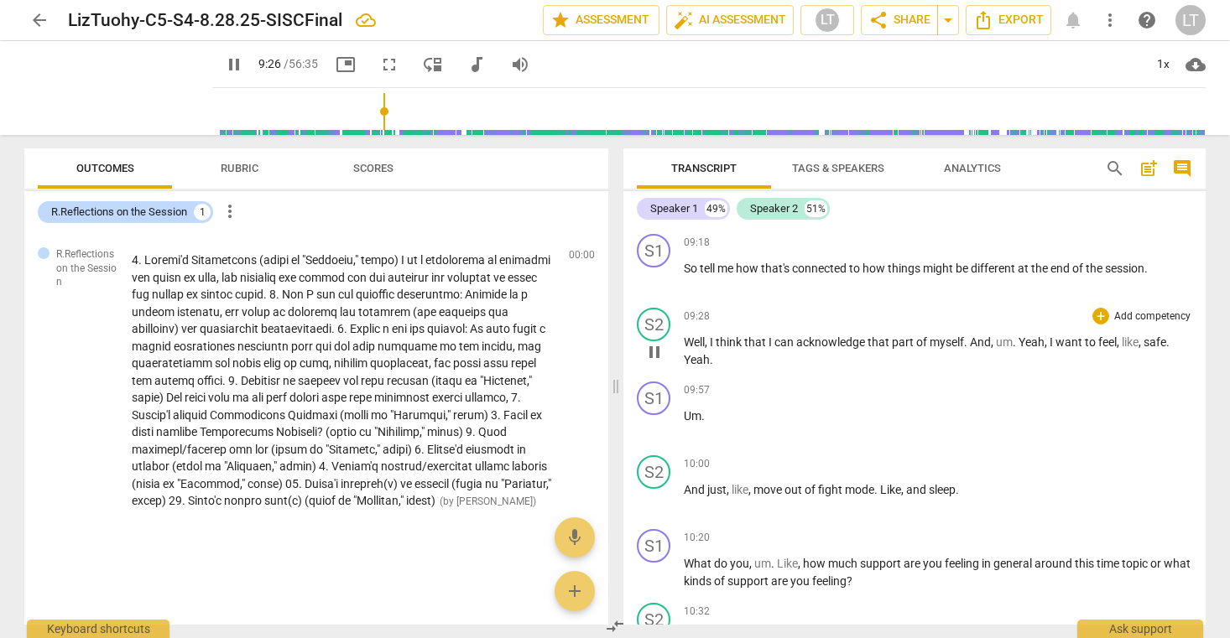
scroll to position [7079, 0]
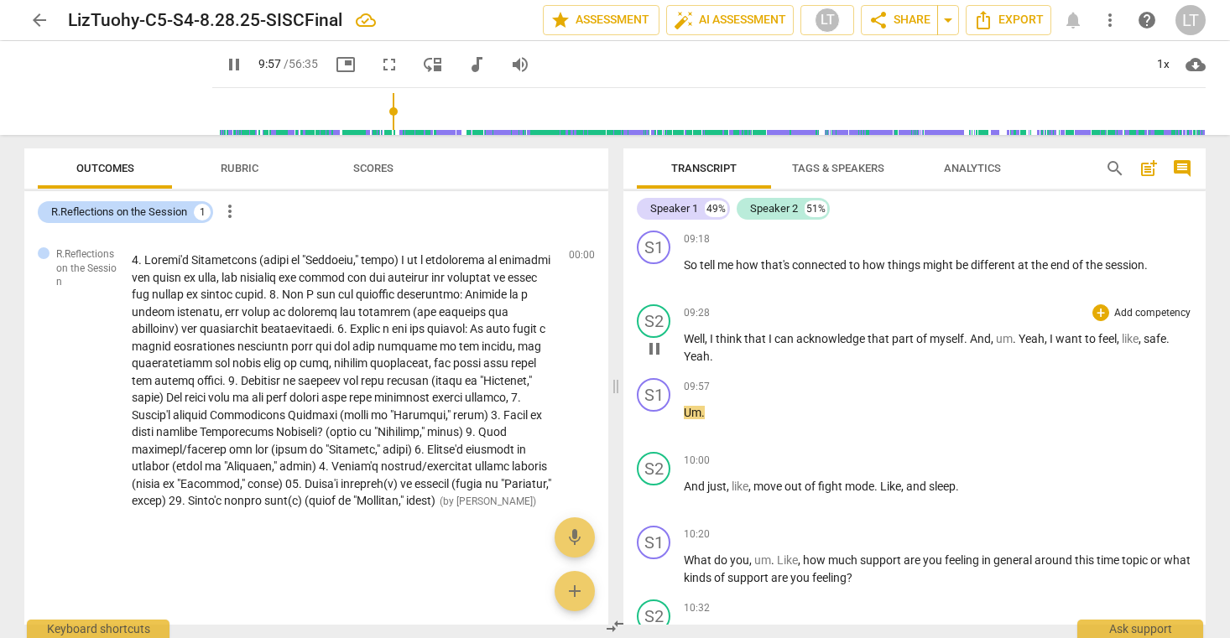
click at [686, 363] on span "Yeah" at bounding box center [697, 356] width 26 height 13
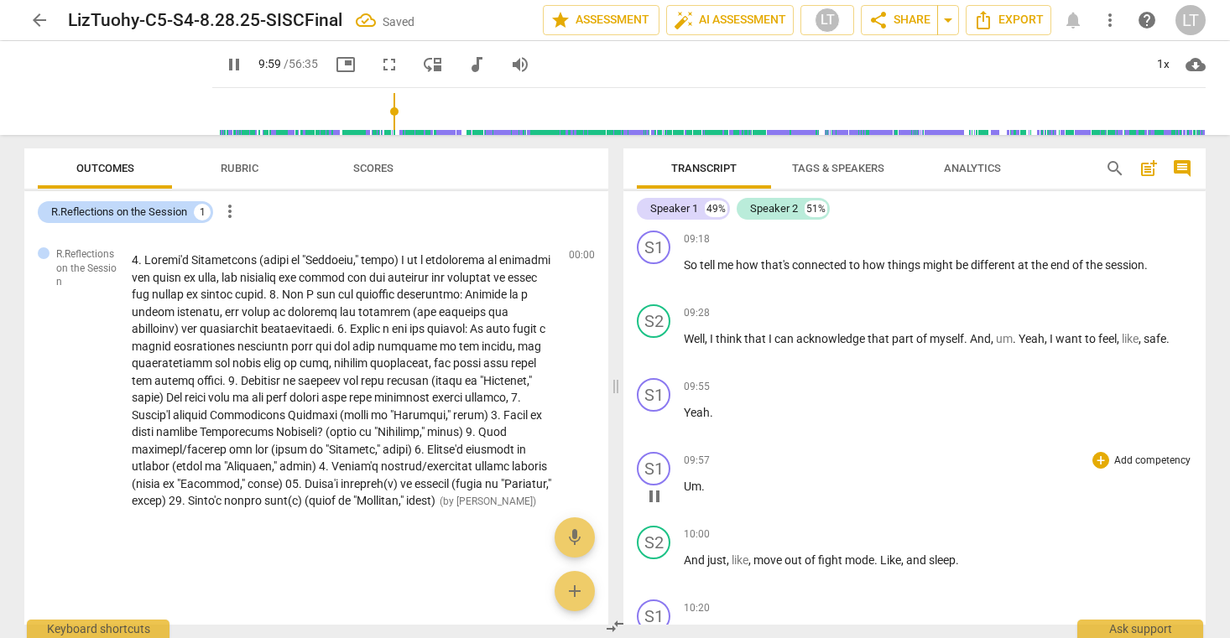
scroll to position [7131, 0]
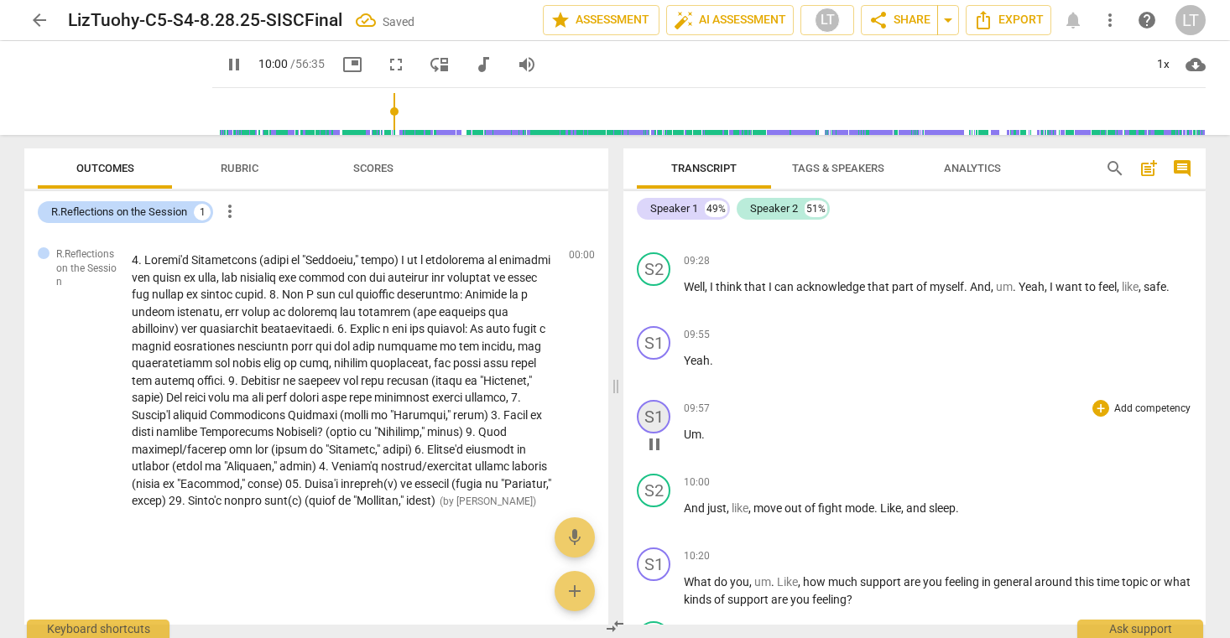
click at [653, 432] on div "S1" at bounding box center [654, 417] width 34 height 34
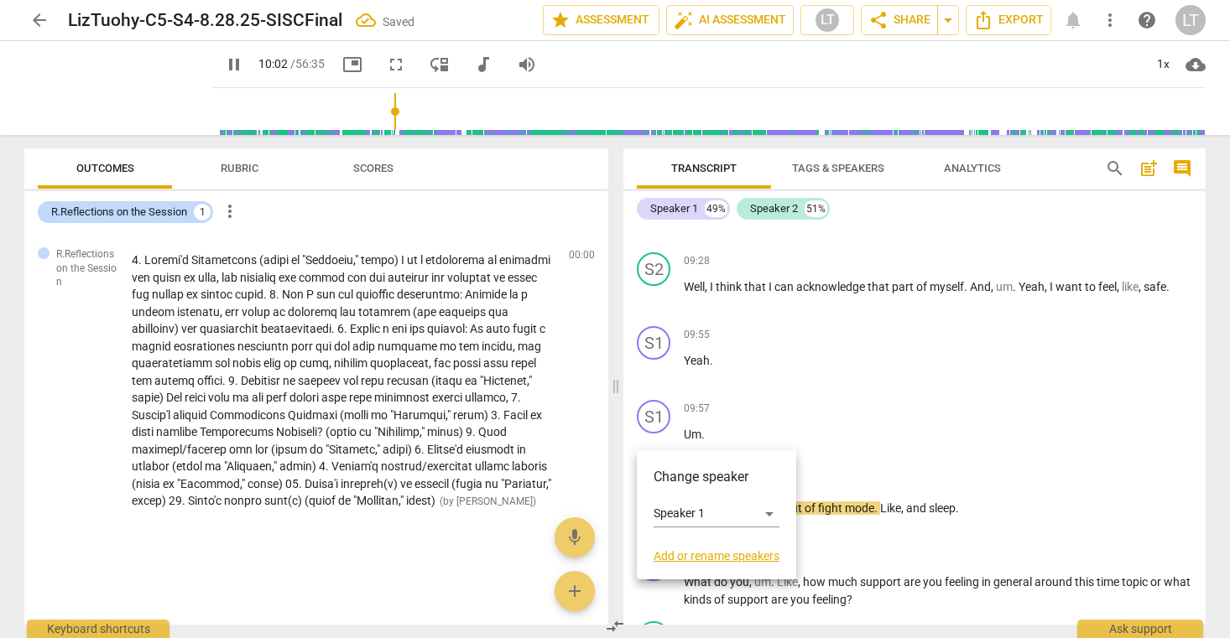
click at [794, 418] on div at bounding box center [615, 319] width 1230 height 638
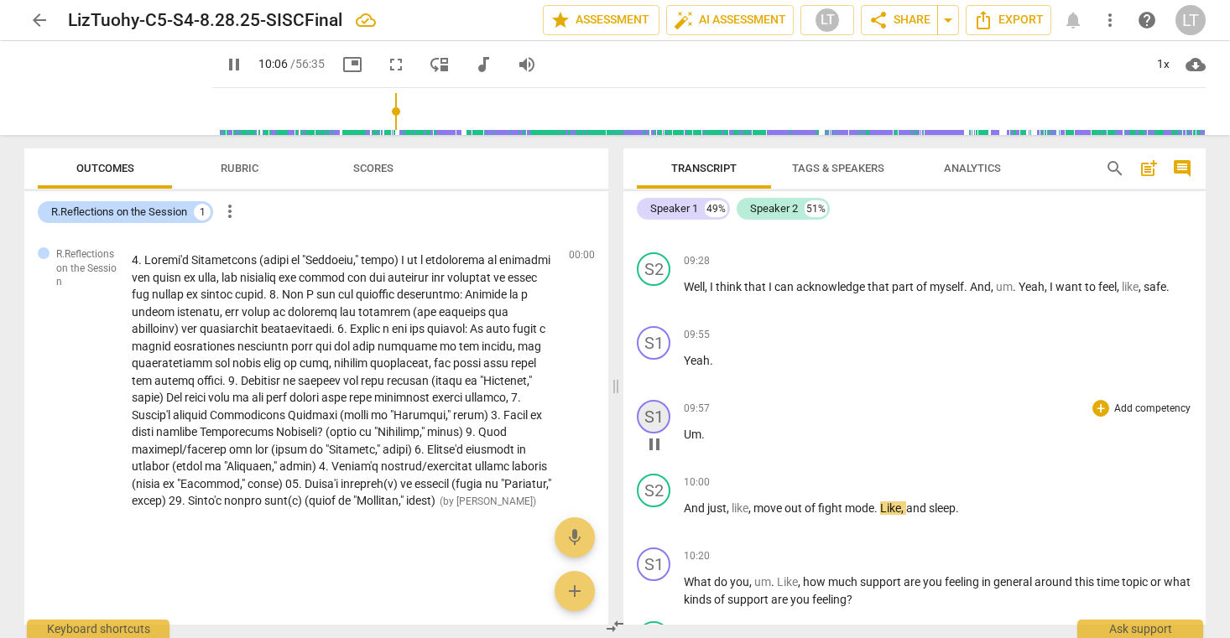
click at [653, 430] on div "S1" at bounding box center [654, 417] width 34 height 34
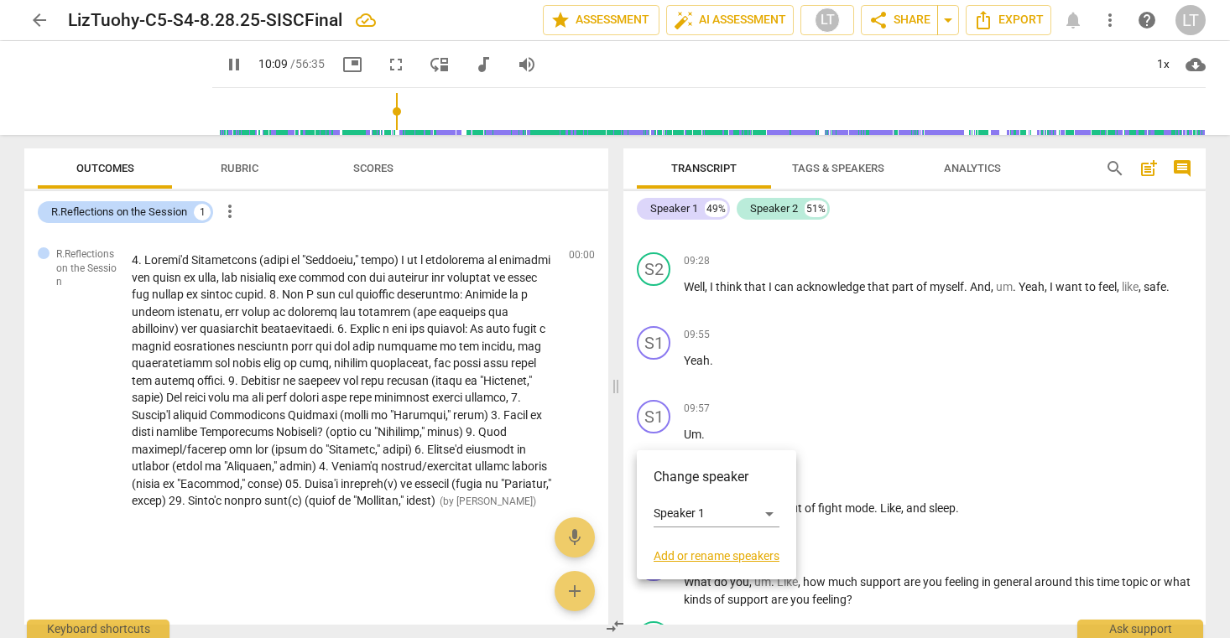
click at [742, 427] on div at bounding box center [615, 319] width 1230 height 638
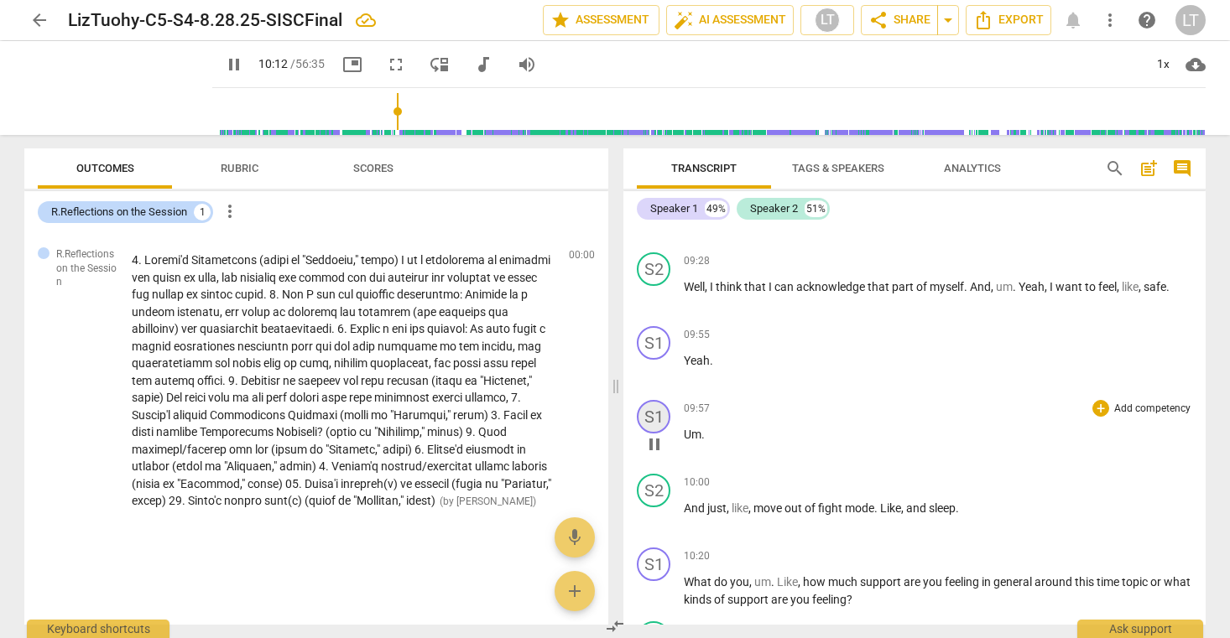
click at [651, 434] on div "S1" at bounding box center [654, 417] width 34 height 34
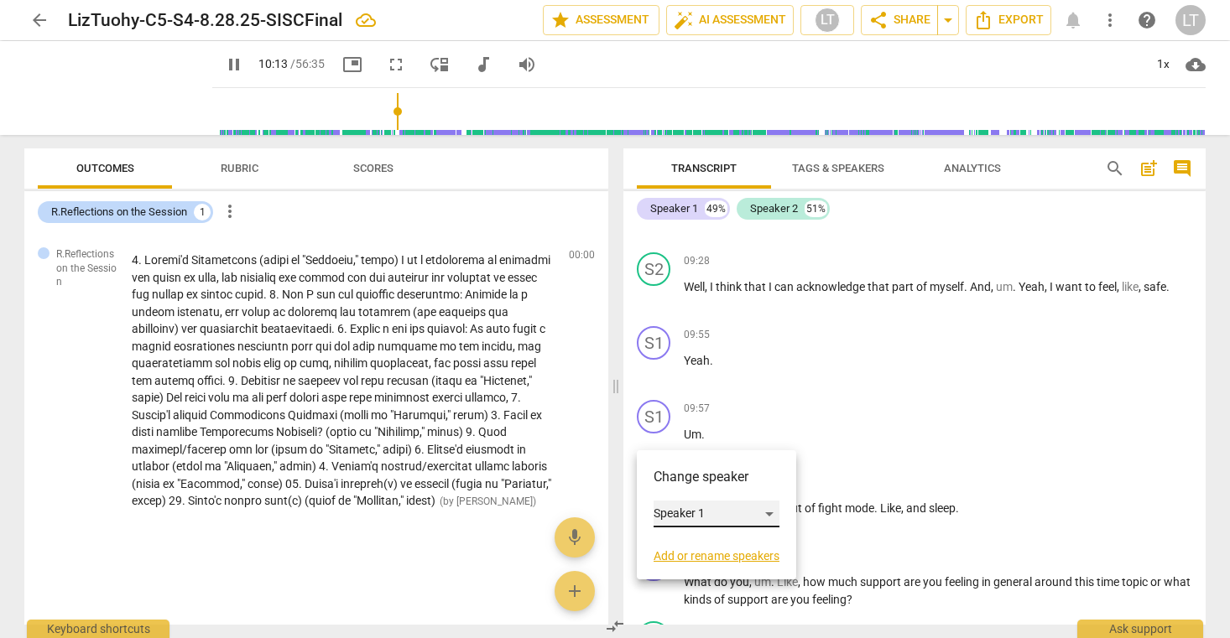
click at [695, 513] on div "Speaker 1" at bounding box center [716, 514] width 126 height 27
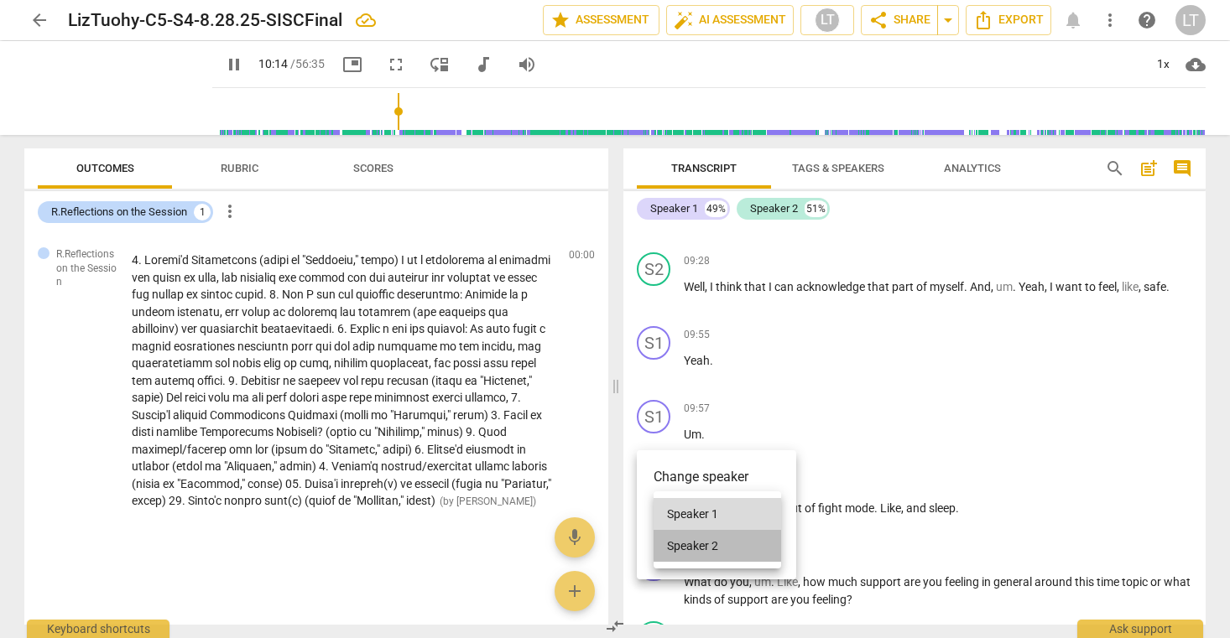
click at [699, 549] on li "Speaker 2" at bounding box center [716, 546] width 127 height 32
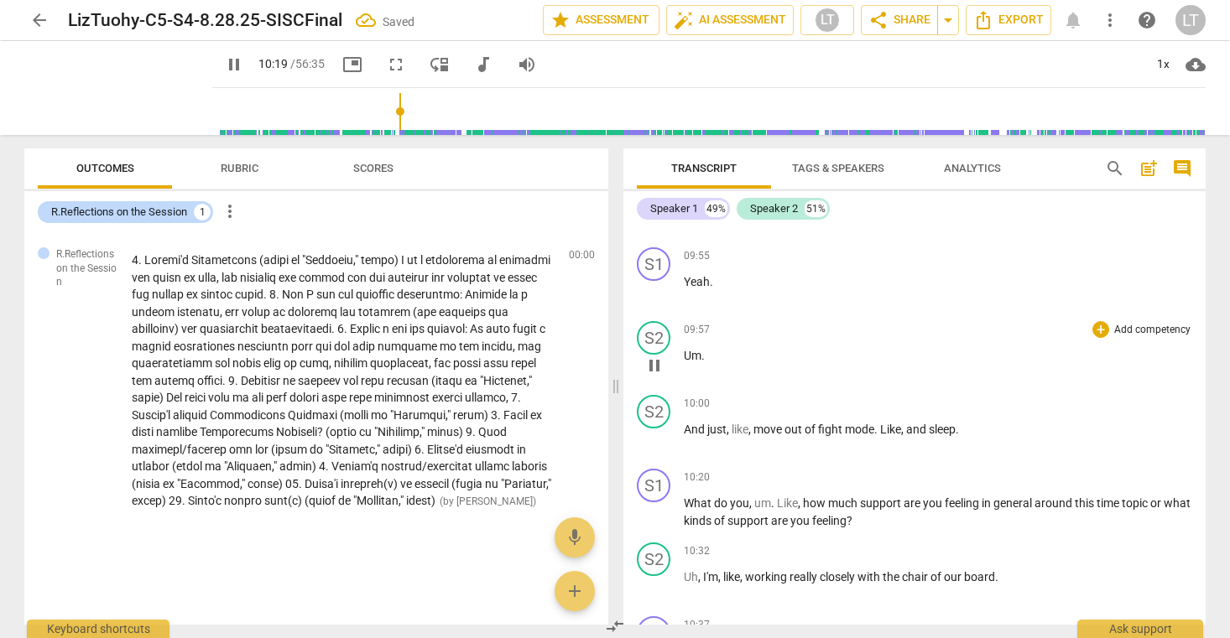
scroll to position [7215, 0]
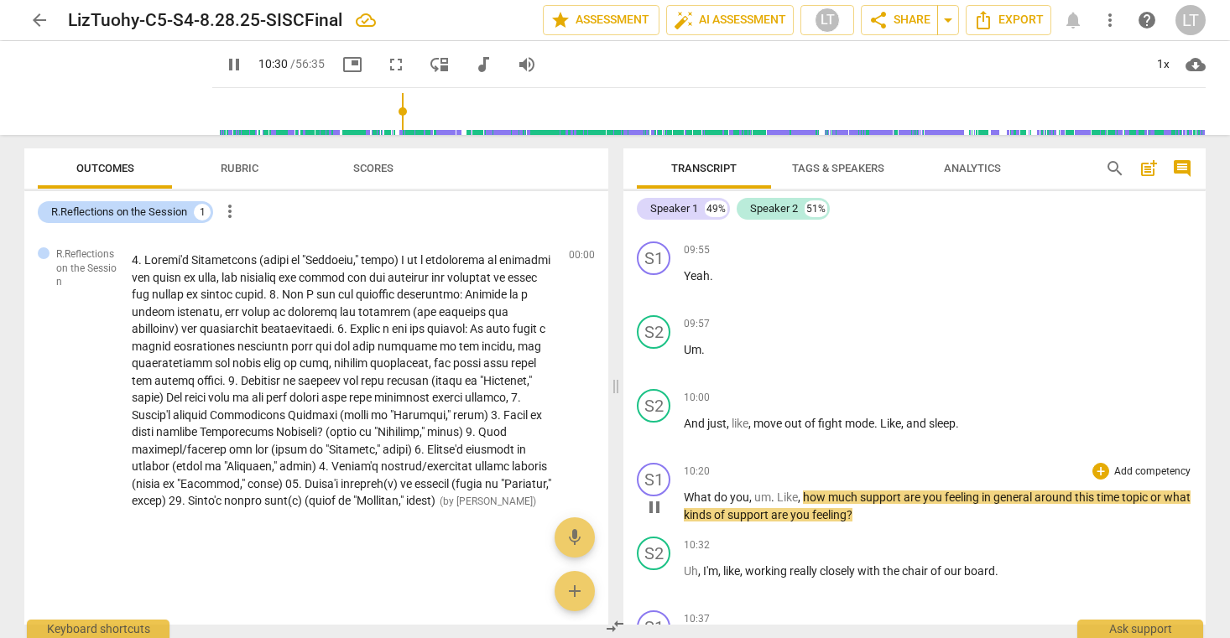
click at [1121, 504] on span "time" at bounding box center [1108, 497] width 25 height 13
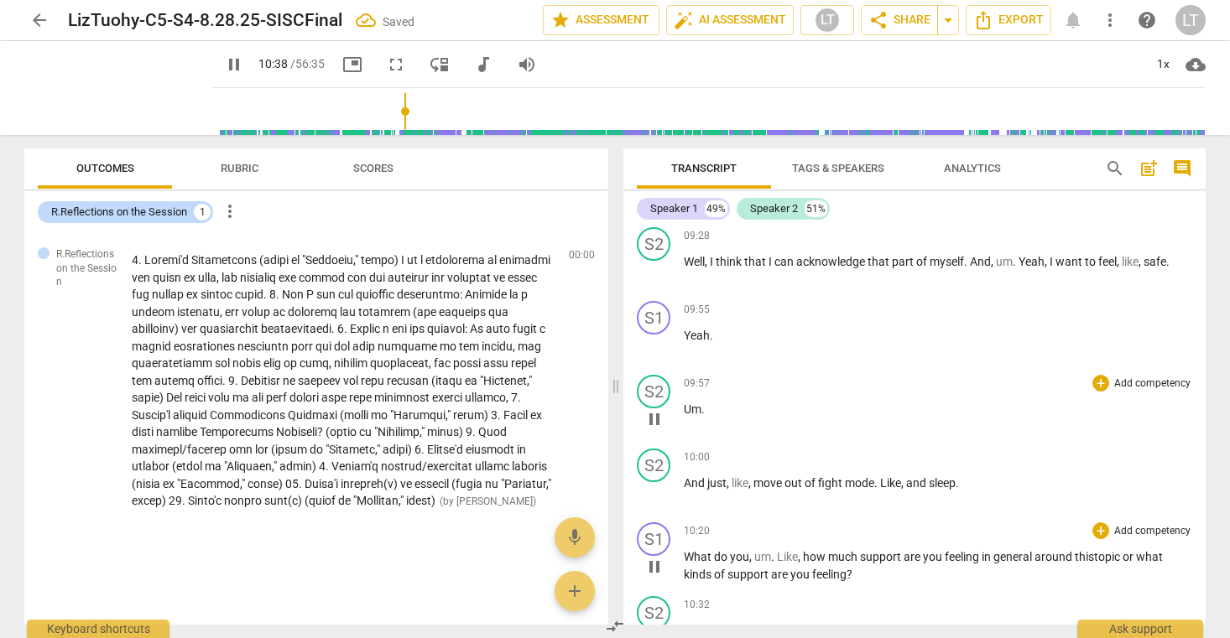
scroll to position [7148, 0]
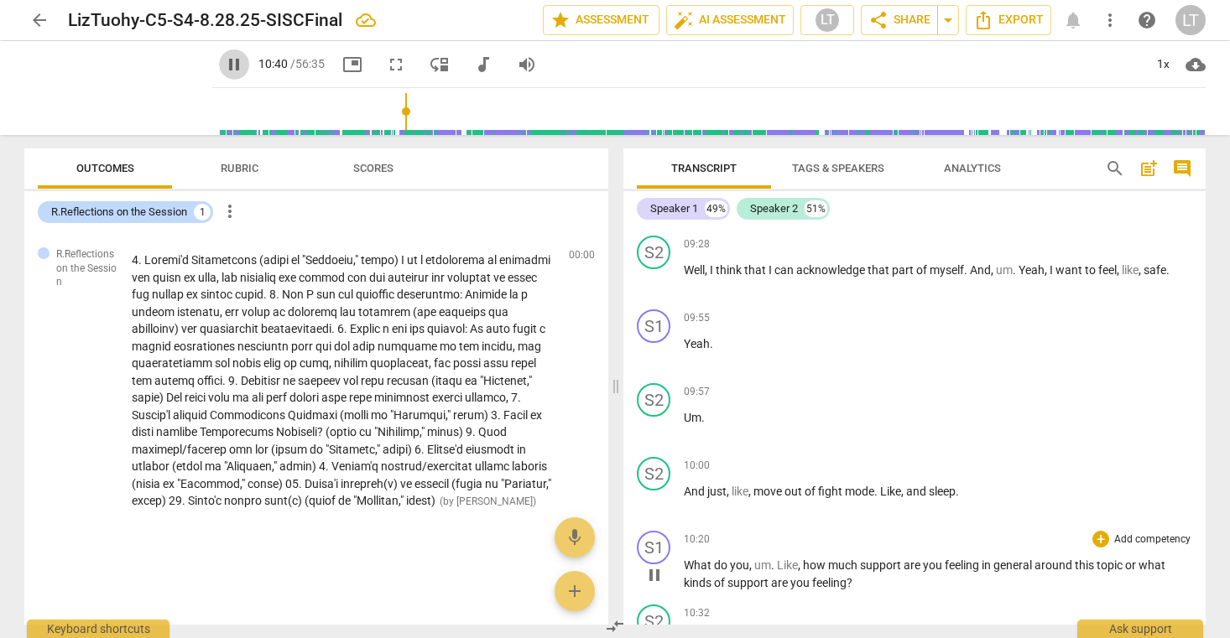
click at [224, 60] on span "pause" at bounding box center [234, 65] width 20 height 20
click at [548, 260] on span "edit" at bounding box center [552, 259] width 20 height 20
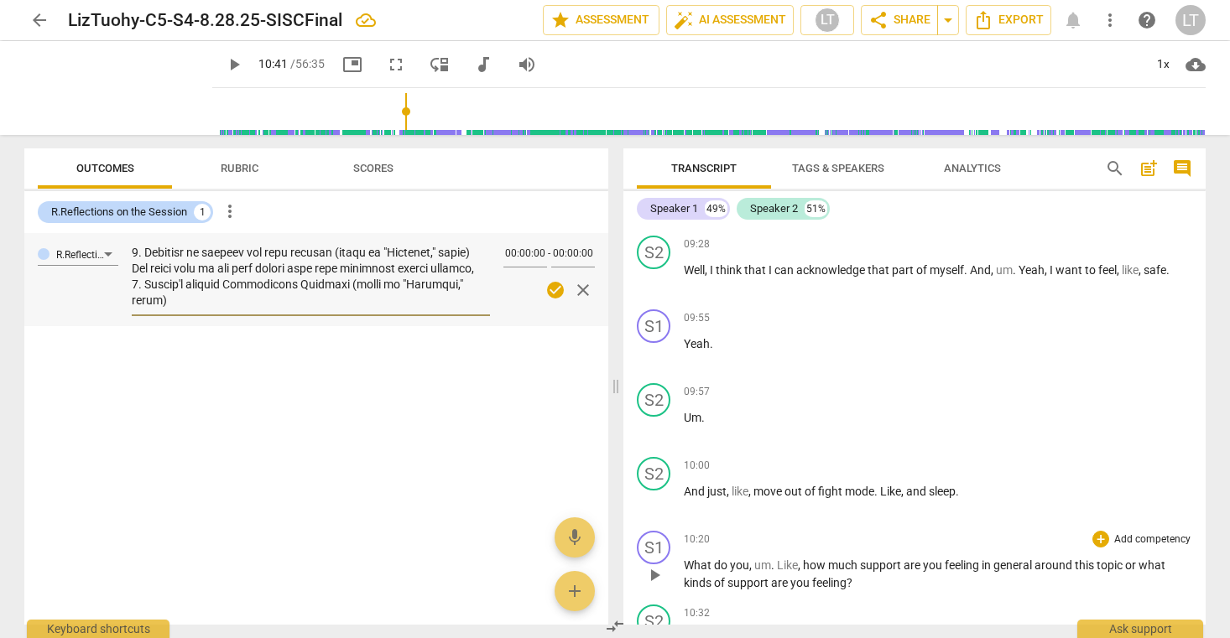
scroll to position [207, 0]
click at [481, 289] on textarea at bounding box center [311, 279] width 358 height 64
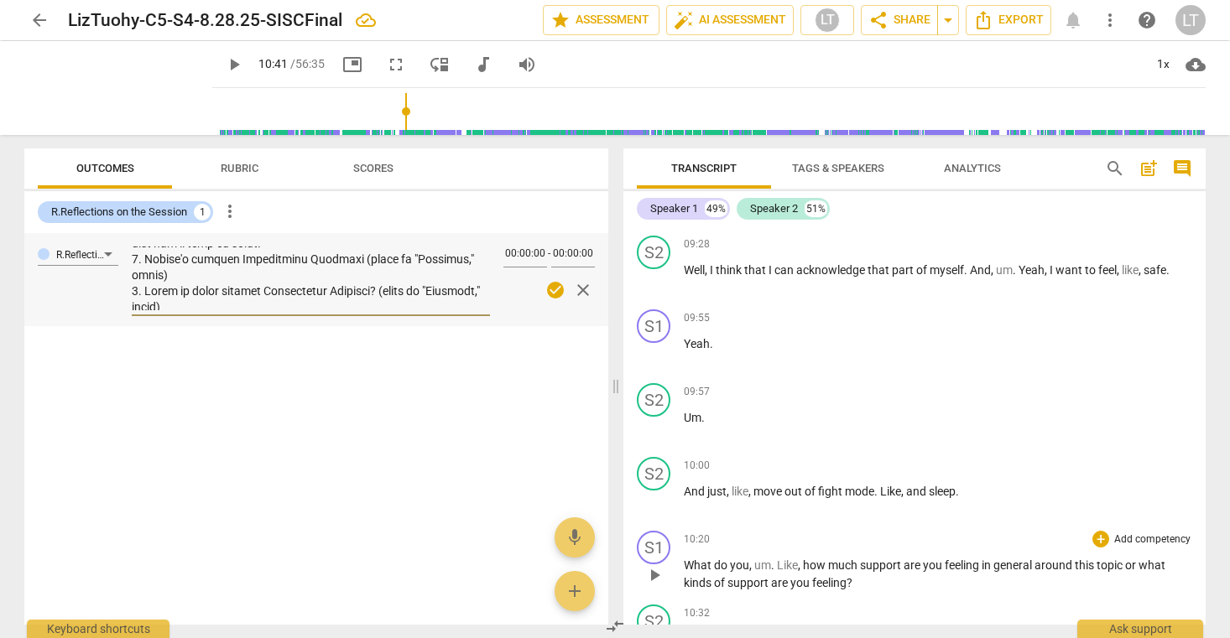
scroll to position [268, 0]
drag, startPoint x: 346, startPoint y: 274, endPoint x: 169, endPoint y: 288, distance: 178.3
click at [169, 288] on textarea at bounding box center [311, 279] width 358 height 64
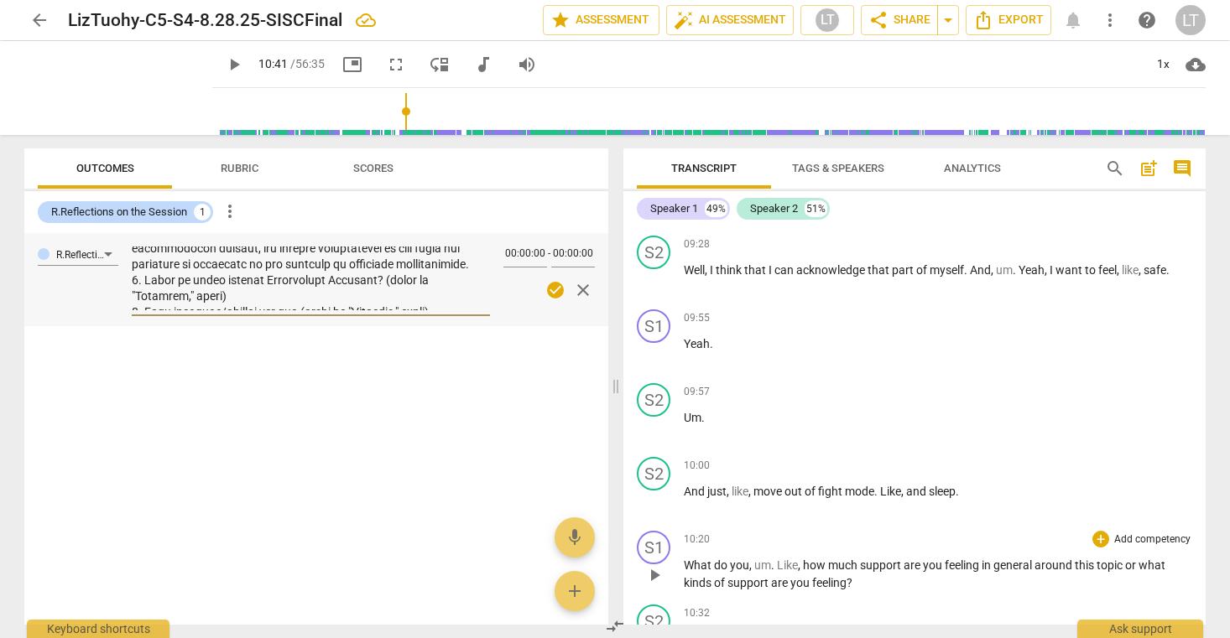
scroll to position [322, 0]
click at [177, 286] on textarea at bounding box center [311, 279] width 358 height 64
click at [228, 291] on textarea at bounding box center [311, 279] width 358 height 64
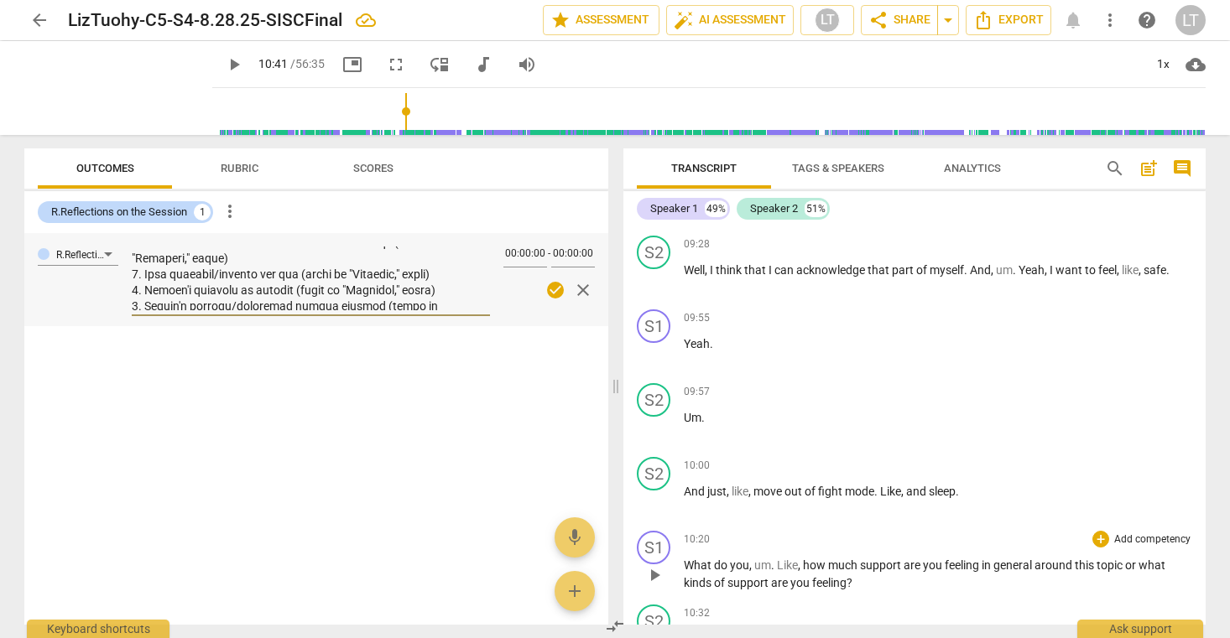
scroll to position [380, 0]
click at [253, 268] on textarea at bounding box center [311, 279] width 358 height 64
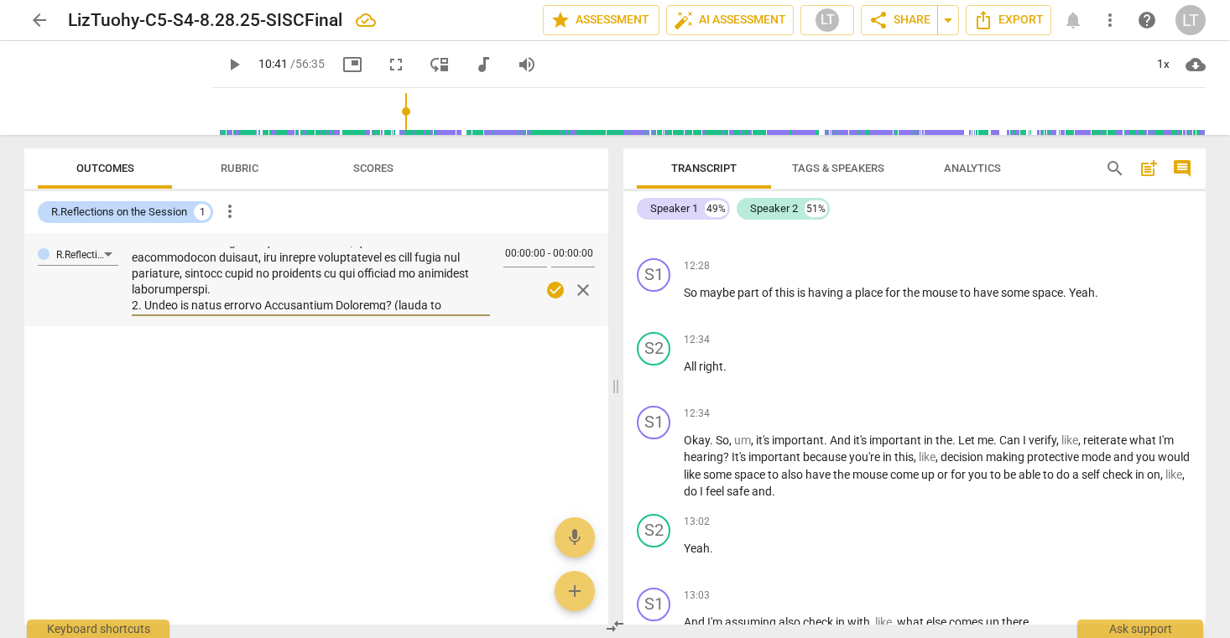
scroll to position [9079, 0]
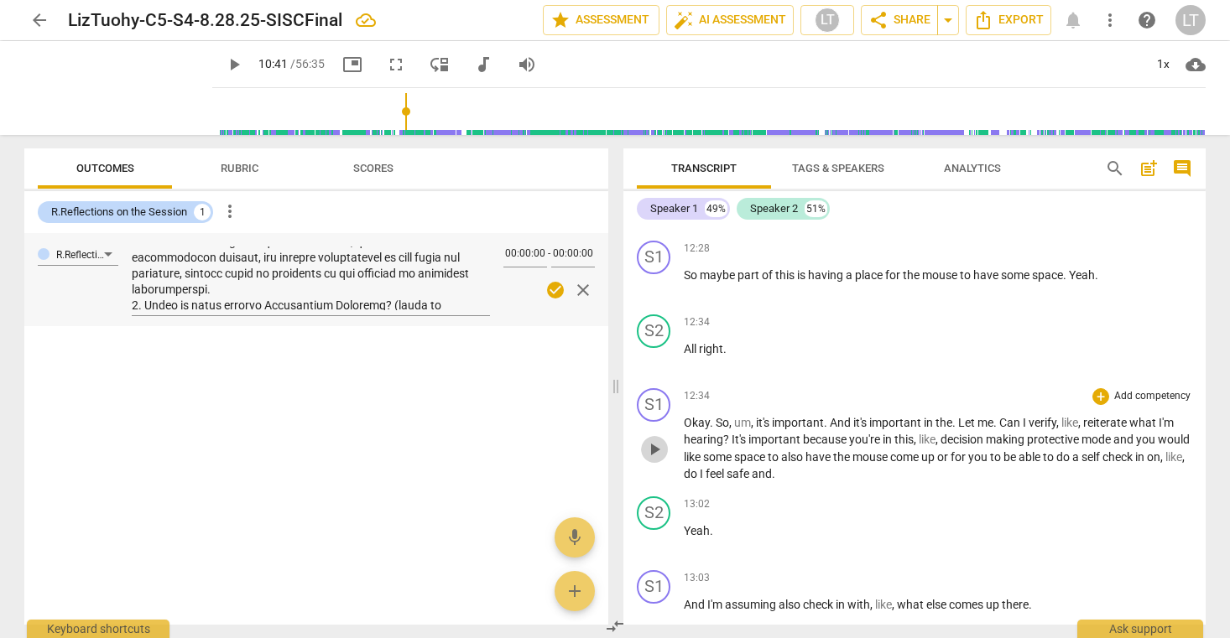
click at [656, 460] on span "play_arrow" at bounding box center [654, 450] width 20 height 20
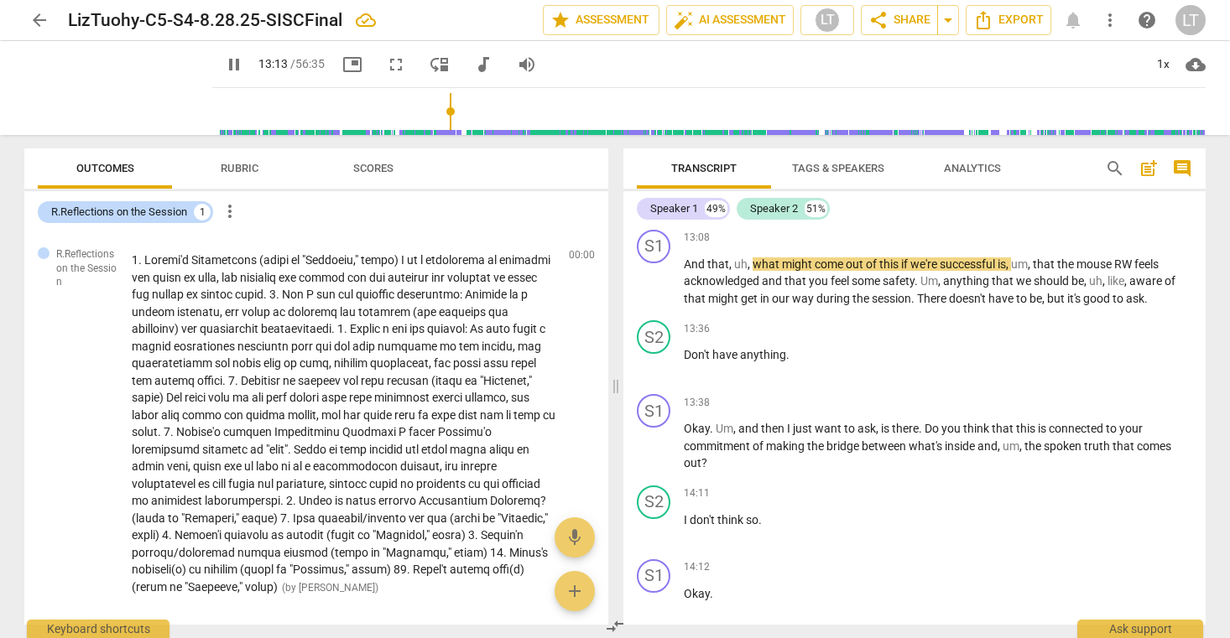
scroll to position [9562, 0]
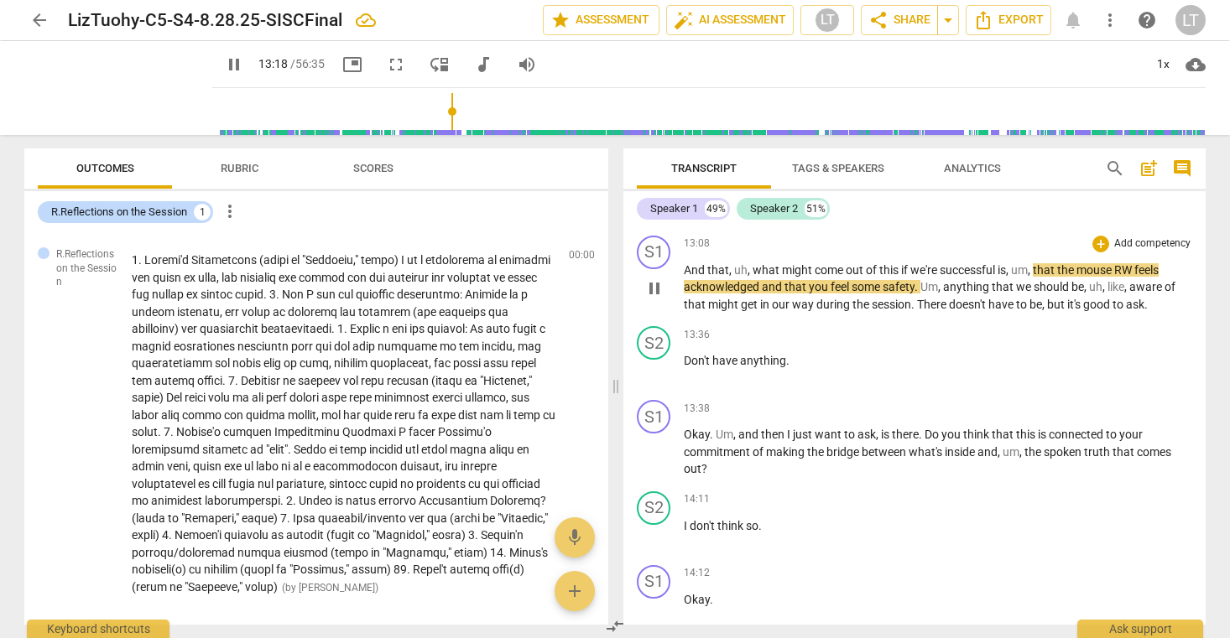
click at [1134, 277] on span "RW" at bounding box center [1124, 269] width 20 height 13
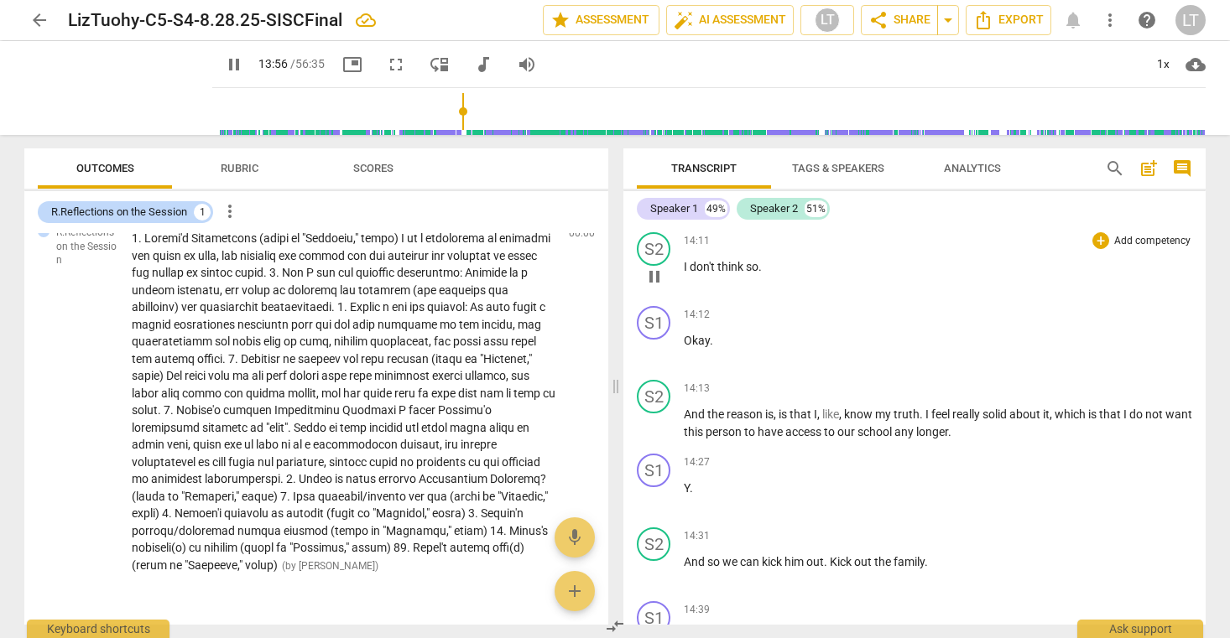
scroll to position [9840, 0]
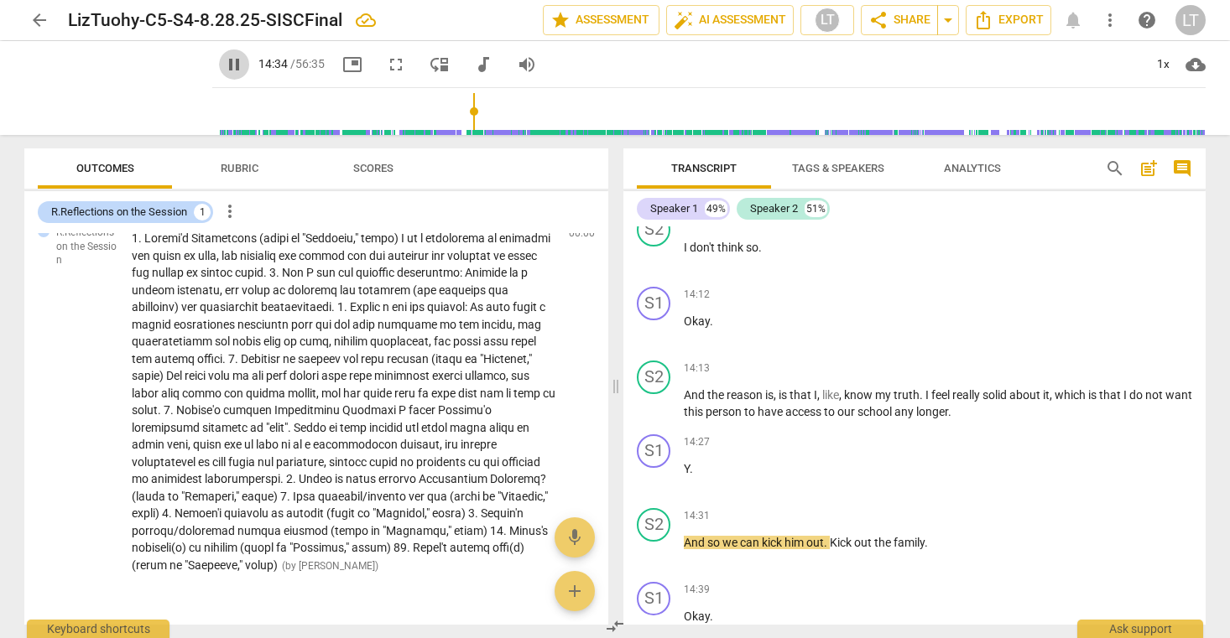
click at [224, 59] on span "pause" at bounding box center [234, 65] width 20 height 20
click at [402, 392] on span at bounding box center [344, 402] width 424 height 341
click at [543, 236] on span "edit" at bounding box center [552, 237] width 20 height 20
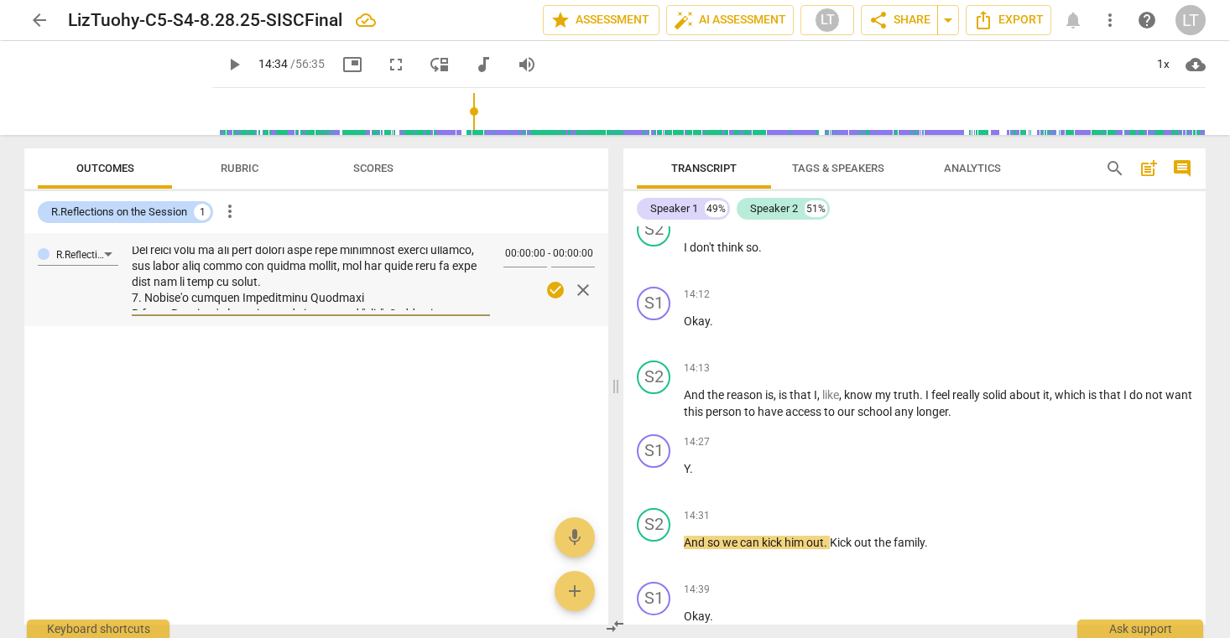
scroll to position [225, 0]
click at [337, 288] on textarea at bounding box center [311, 279] width 358 height 64
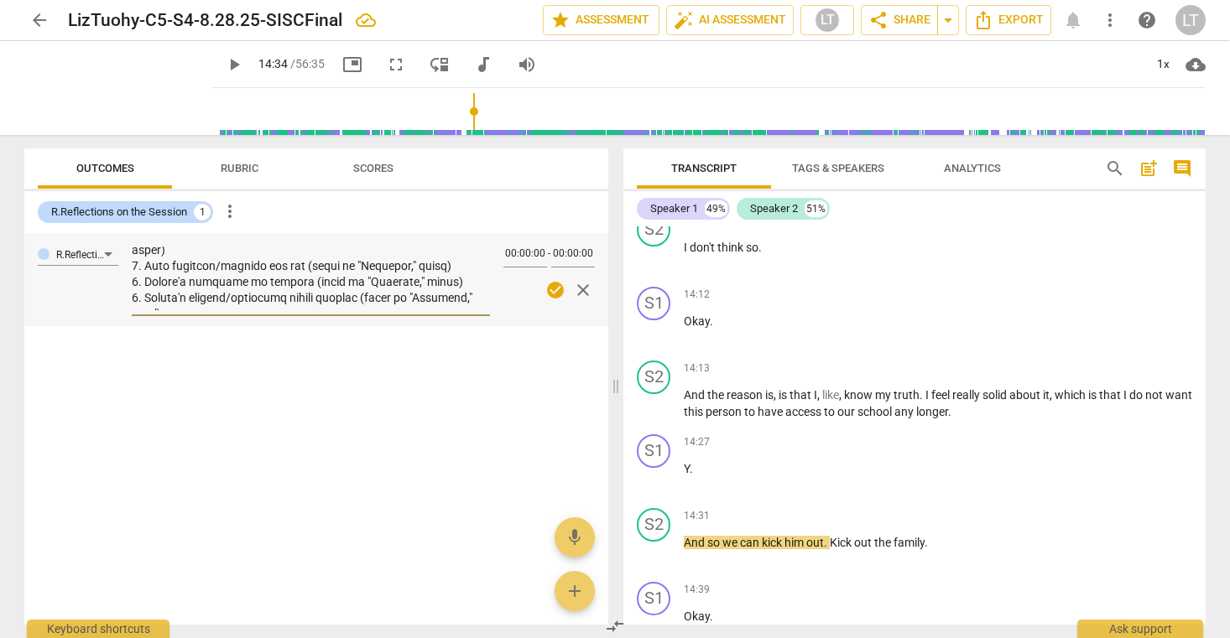
scroll to position [401, 0]
drag, startPoint x: 385, startPoint y: 249, endPoint x: 240, endPoint y: 267, distance: 146.2
click at [240, 267] on textarea at bounding box center [311, 279] width 358 height 64
click at [393, 257] on textarea at bounding box center [311, 279] width 358 height 64
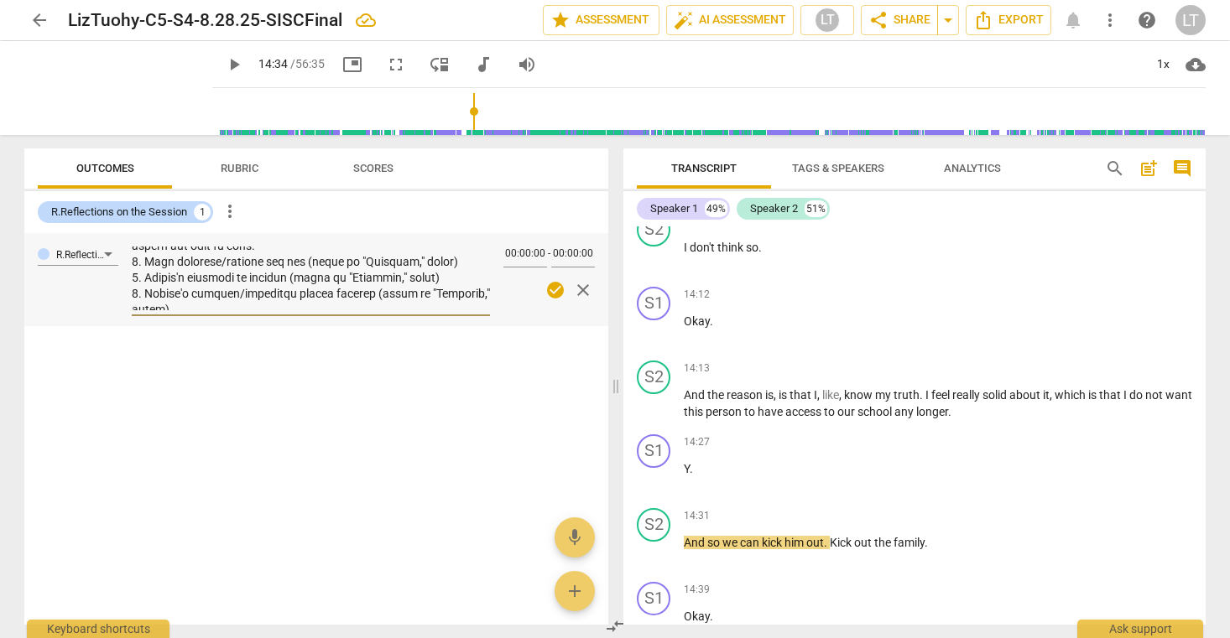
scroll to position [411, 0]
drag, startPoint x: 310, startPoint y: 274, endPoint x: 463, endPoint y: 276, distance: 152.7
click at [463, 277] on textarea at bounding box center [311, 279] width 358 height 64
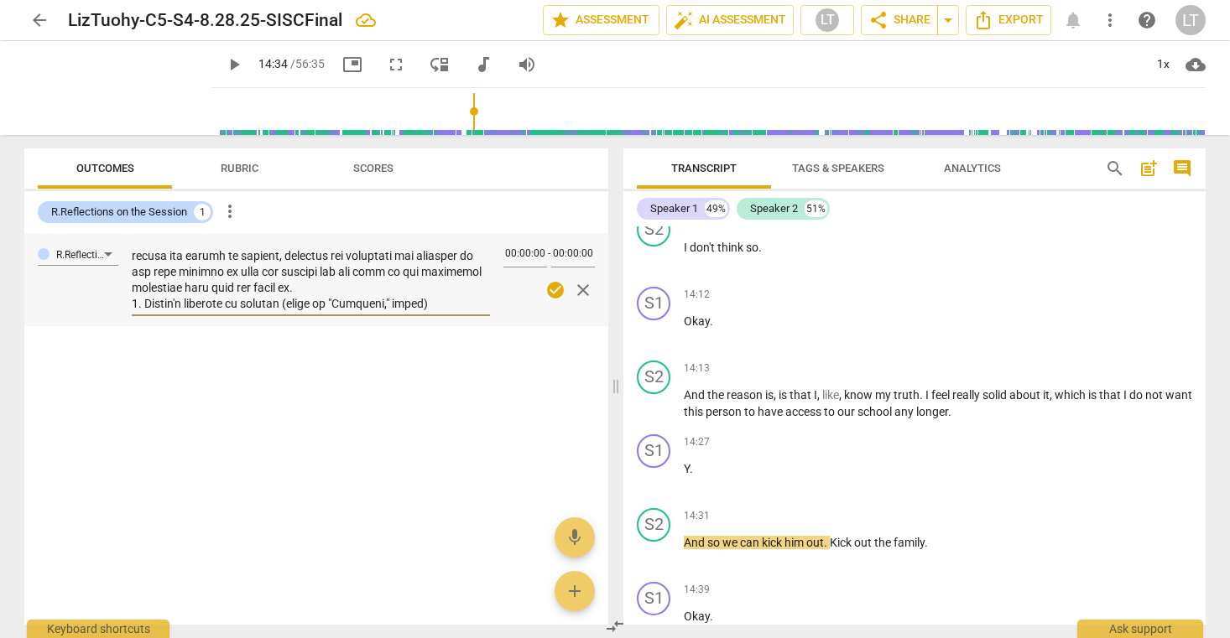
click at [172, 271] on textarea at bounding box center [311, 279] width 358 height 64
click at [318, 302] on textarea at bounding box center [311, 279] width 358 height 64
click at [415, 294] on textarea at bounding box center [311, 279] width 358 height 64
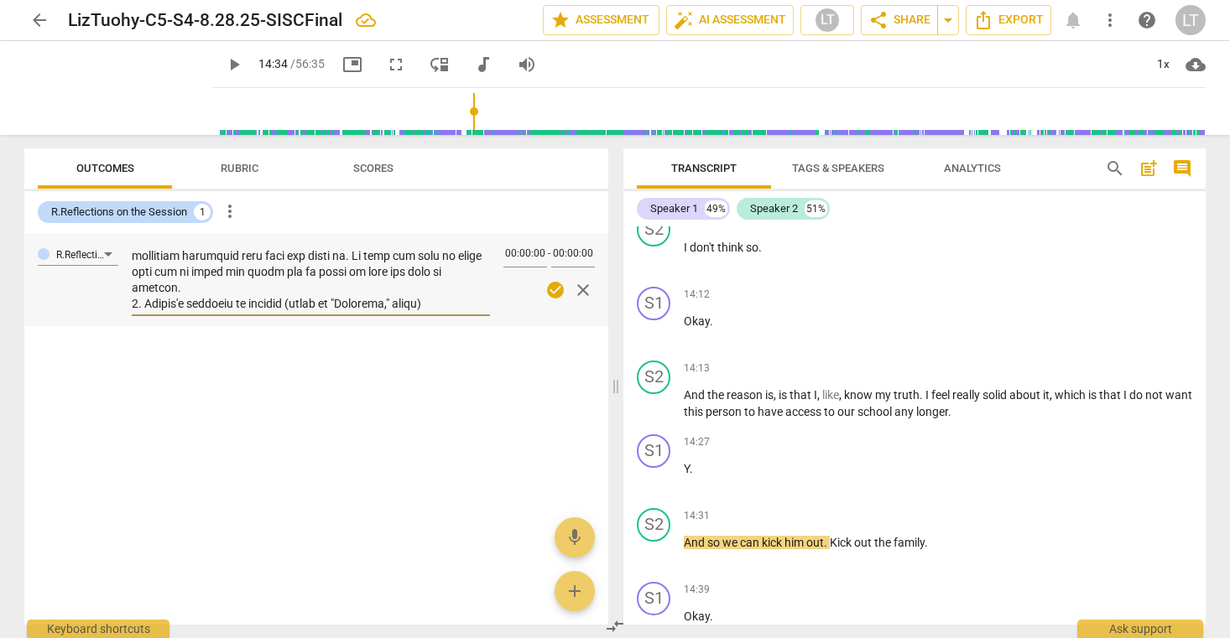
click at [442, 293] on textarea at bounding box center [311, 279] width 358 height 64
click at [330, 304] on textarea at bounding box center [311, 279] width 358 height 64
click at [392, 306] on textarea at bounding box center [311, 279] width 358 height 64
click at [476, 305] on textarea at bounding box center [311, 279] width 358 height 64
click at [477, 304] on textarea at bounding box center [311, 279] width 358 height 64
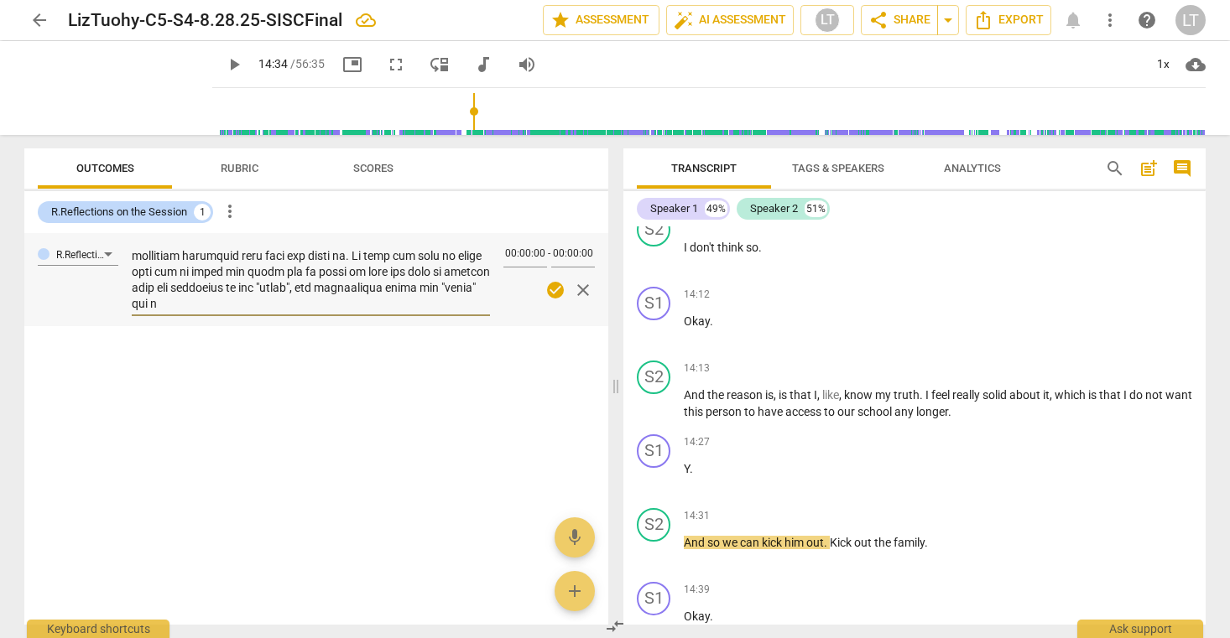
scroll to position [524, 0]
click at [295, 308] on textarea at bounding box center [311, 279] width 358 height 64
click at [343, 304] on textarea at bounding box center [311, 279] width 358 height 64
click at [371, 304] on textarea at bounding box center [311, 279] width 358 height 64
click at [421, 304] on textarea at bounding box center [311, 279] width 358 height 64
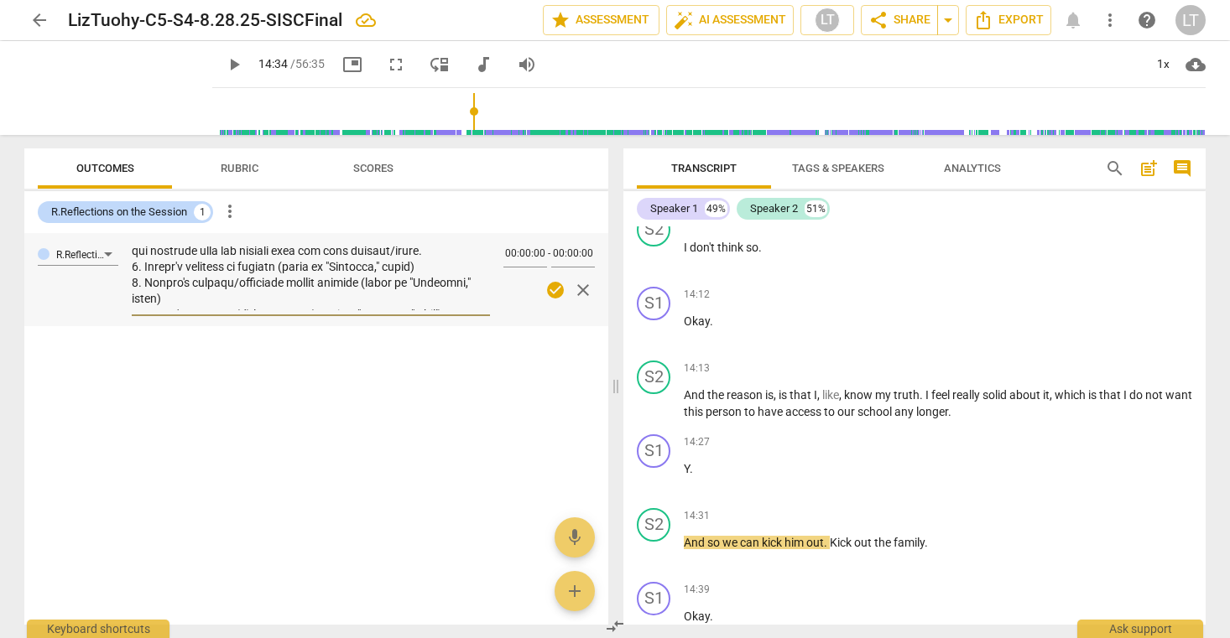
scroll to position [565, 0]
drag, startPoint x: 285, startPoint y: 282, endPoint x: 435, endPoint y: 283, distance: 150.1
click at [435, 283] on textarea at bounding box center [311, 279] width 358 height 64
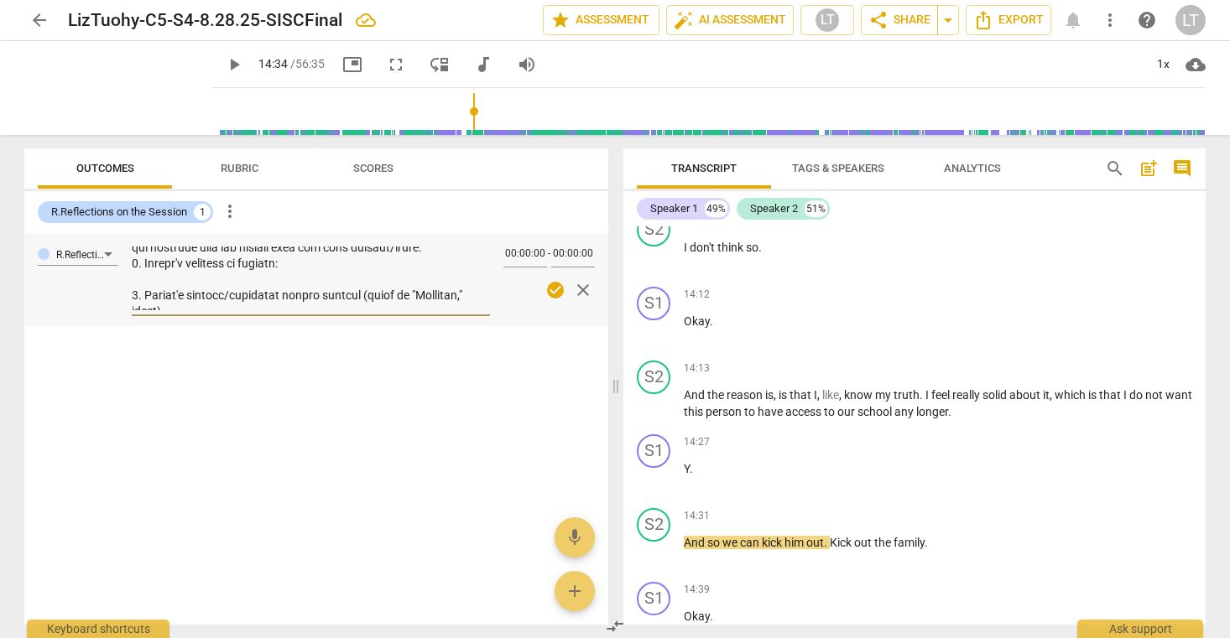
type textarea "1. Client's Declaration (enter in "Comments," below) I am a commitment to notic…"
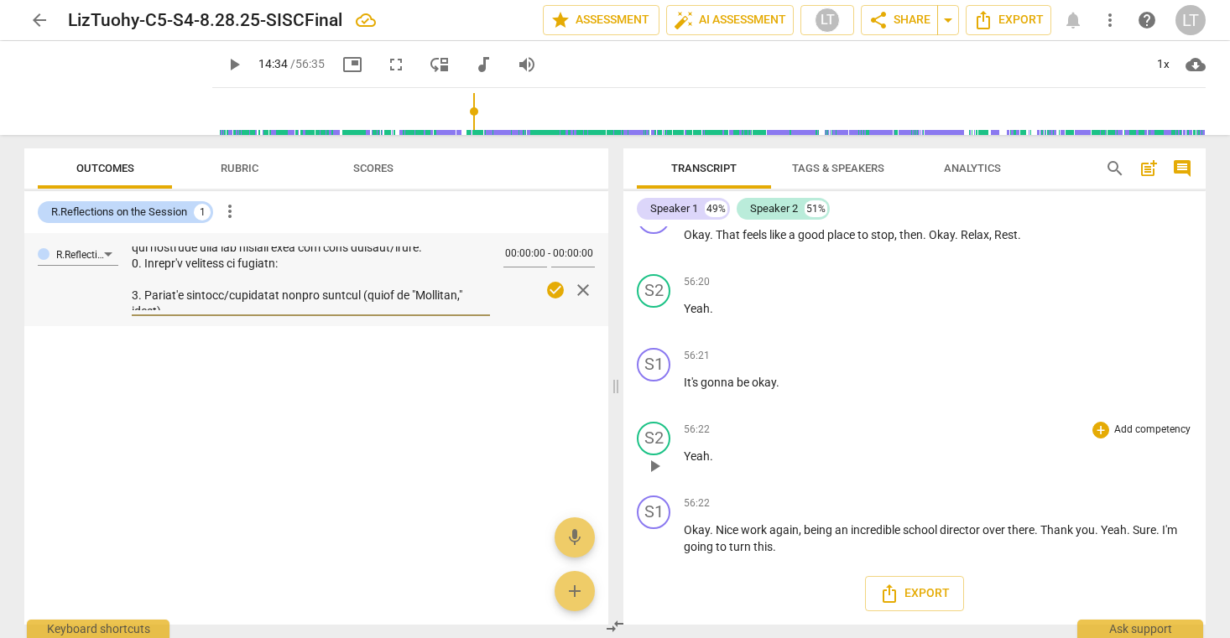
scroll to position [38043, 0]
click at [780, 549] on p "Okay . Nice work again , being an incredible school director over there . Thank…" at bounding box center [938, 539] width 508 height 34
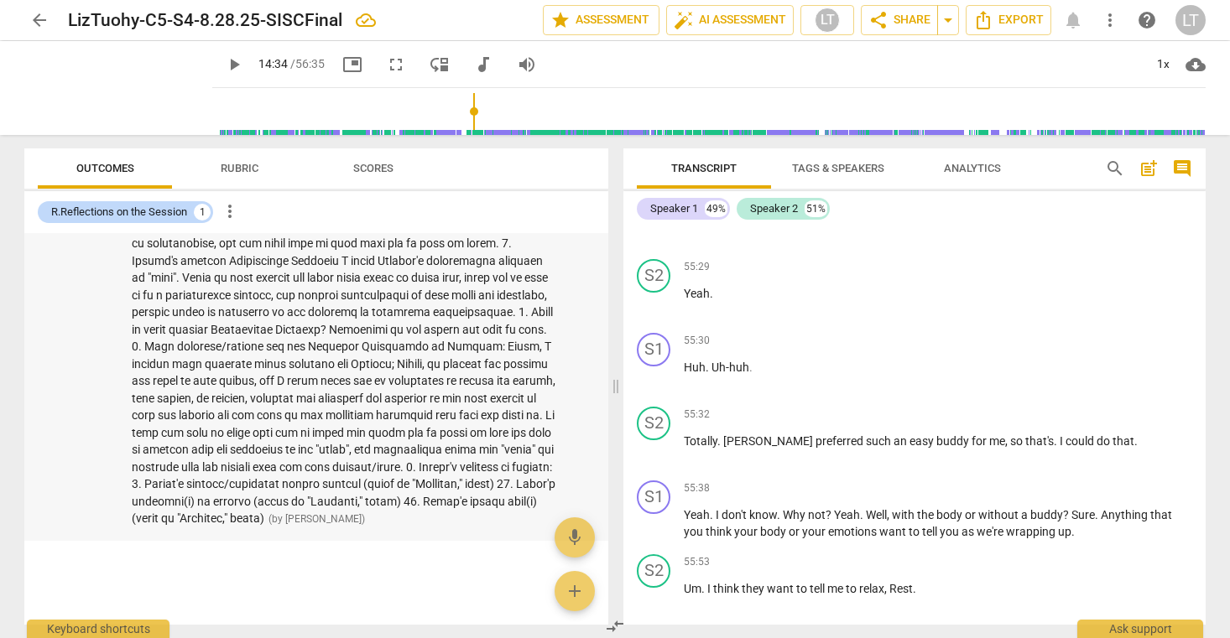
scroll to position [206, 0]
click at [412, 463] on span at bounding box center [344, 295] width 424 height 461
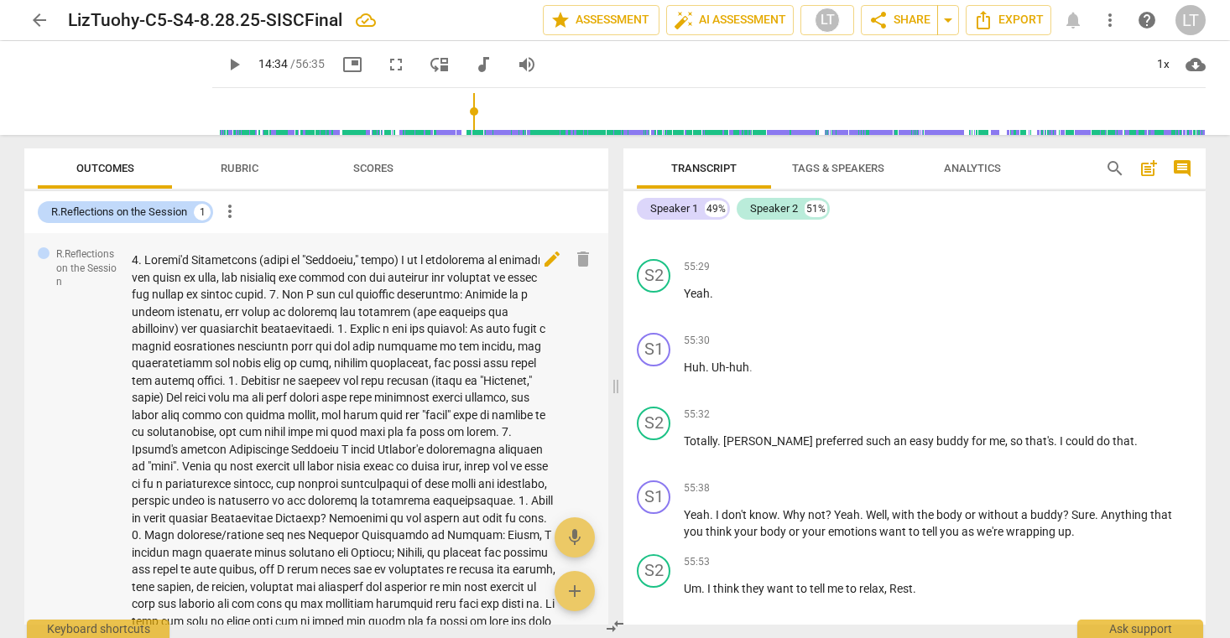
click at [545, 255] on span "edit" at bounding box center [552, 259] width 20 height 20
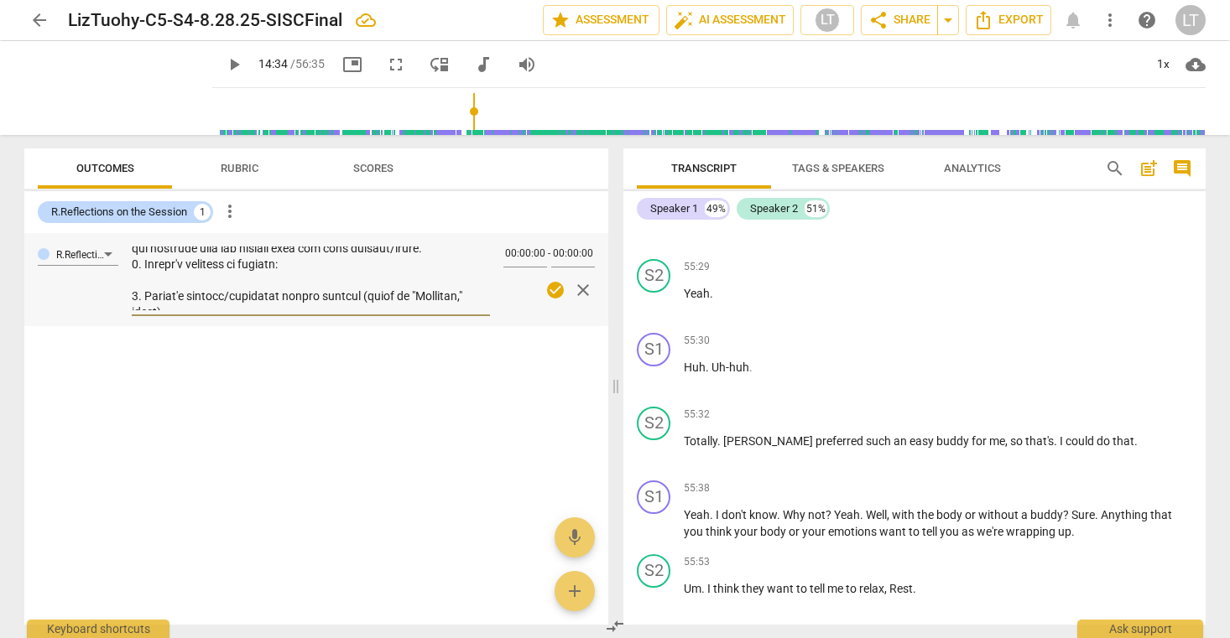
scroll to position [549, 0]
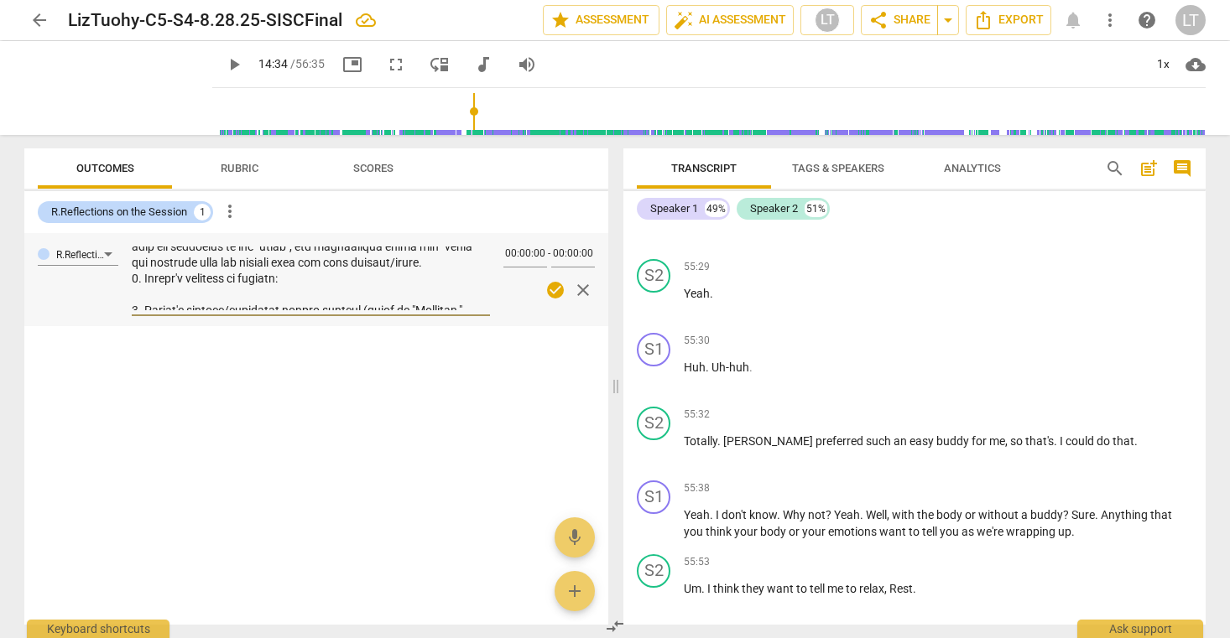
click at [299, 299] on textarea at bounding box center [311, 279] width 358 height 64
type textarea "1. Client's Declaration (enter in "Comments," below) I am a commitment to notic…"
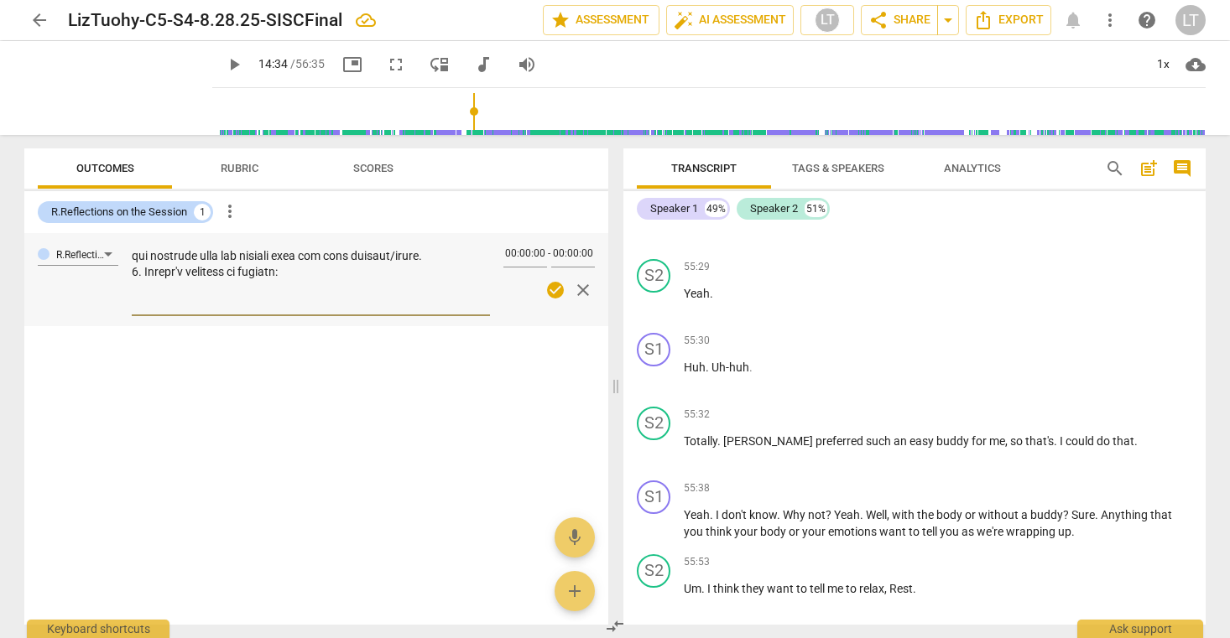
type textarea "1. Client's Declaration (enter in "Comments," below) I am a commitment to notic…"
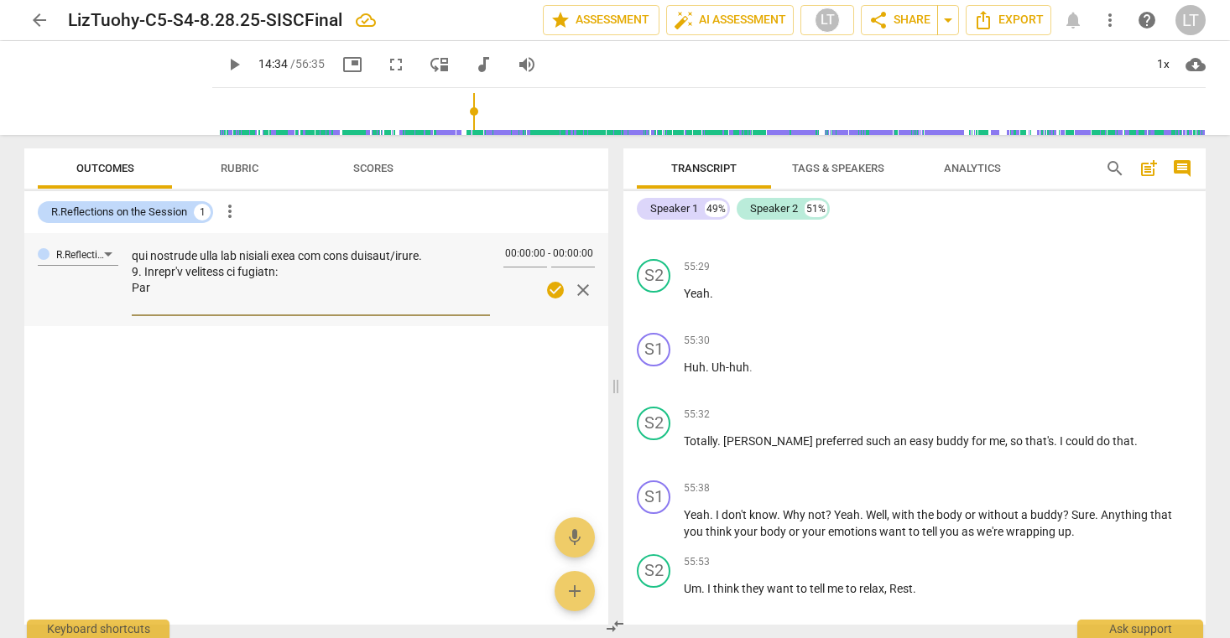
type textarea "1. Client's Declaration (enter in "Comments," below) I am a commitment to notic…"
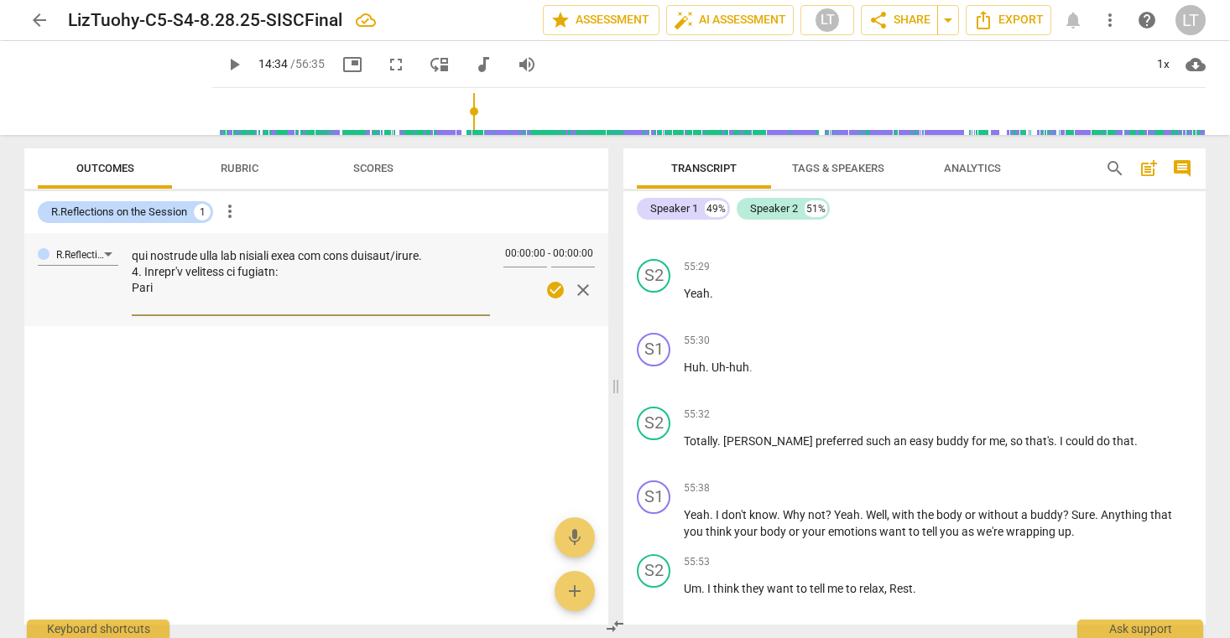
type textarea "1. Client's Declaration (enter in "Comments," below) I am a commitment to notic…"
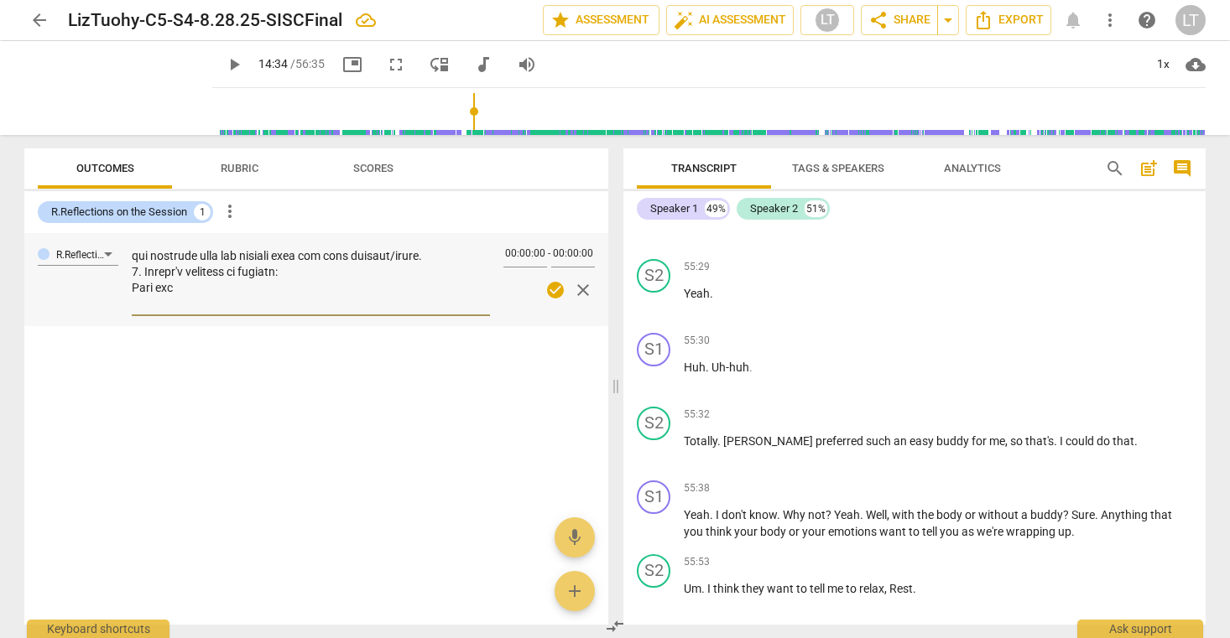
type textarea "1. Client's Declaration (enter in "Comments," below) I am a commitment to notic…"
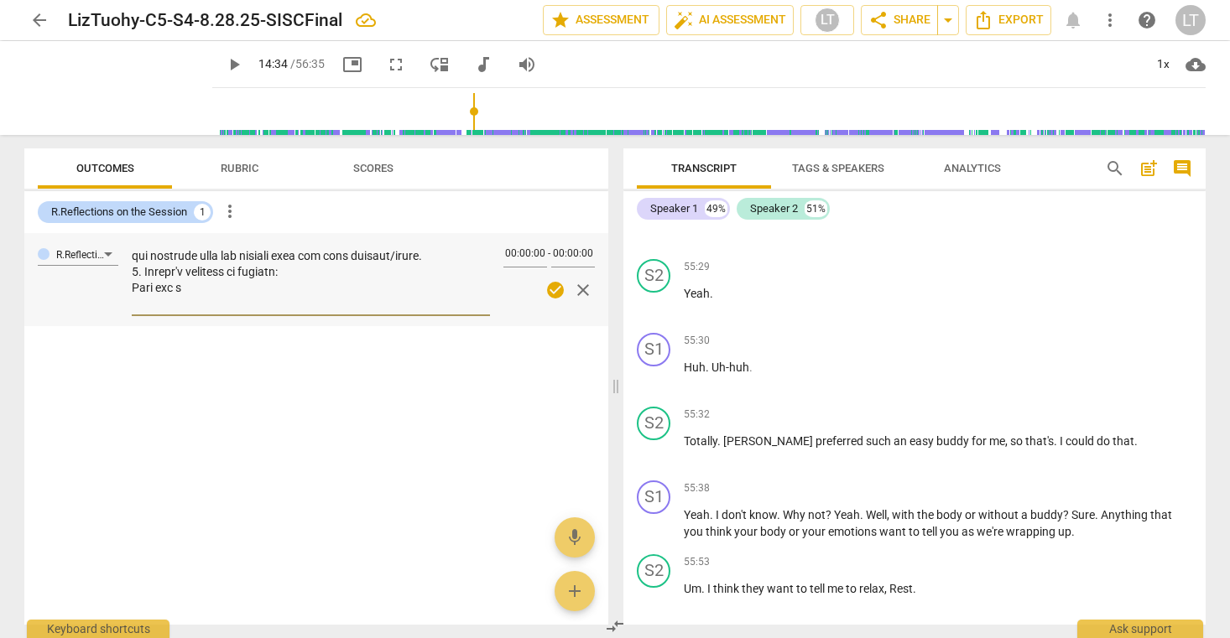
type textarea "1. Client's Declaration (enter in "Comments," below) I am a commitment to notic…"
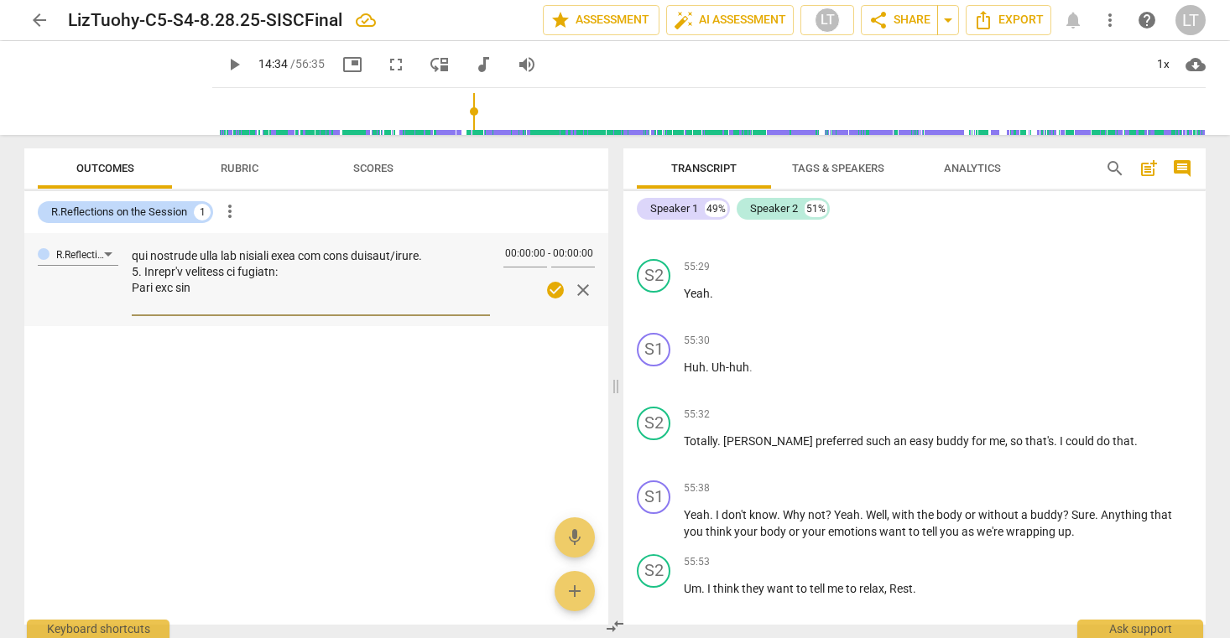
type textarea "1. Client's Declaration (enter in "Comments," below) I am a commitment to notic…"
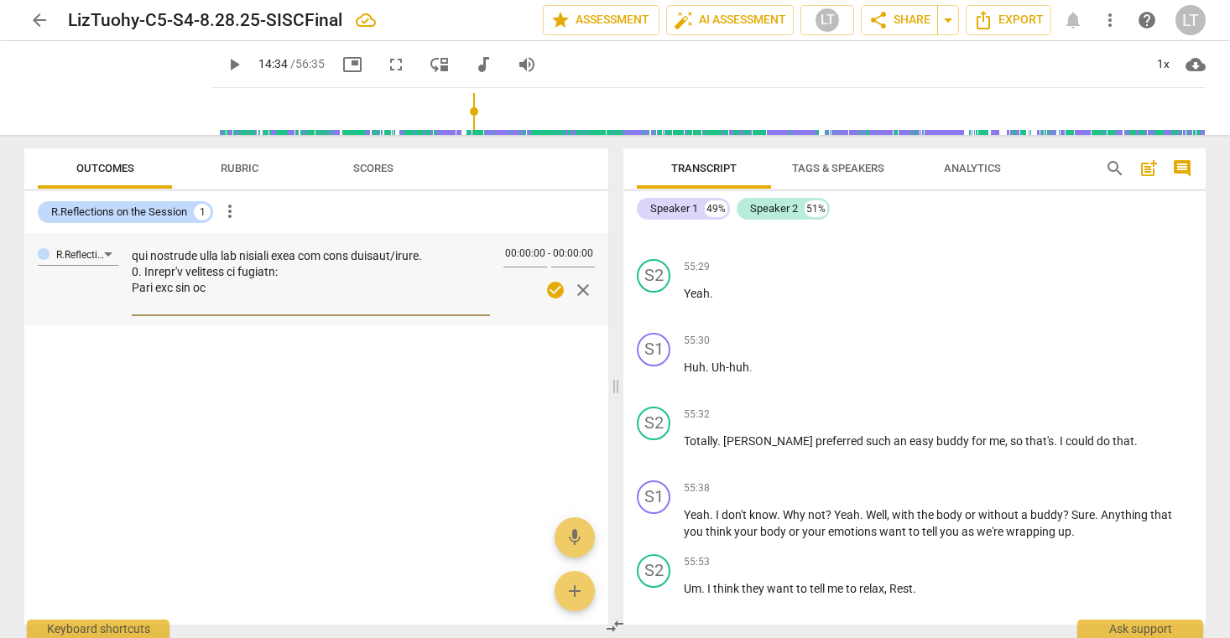
type textarea "1. Client's Declaration (enter in "Comments," below) I am a commitment to notic…"
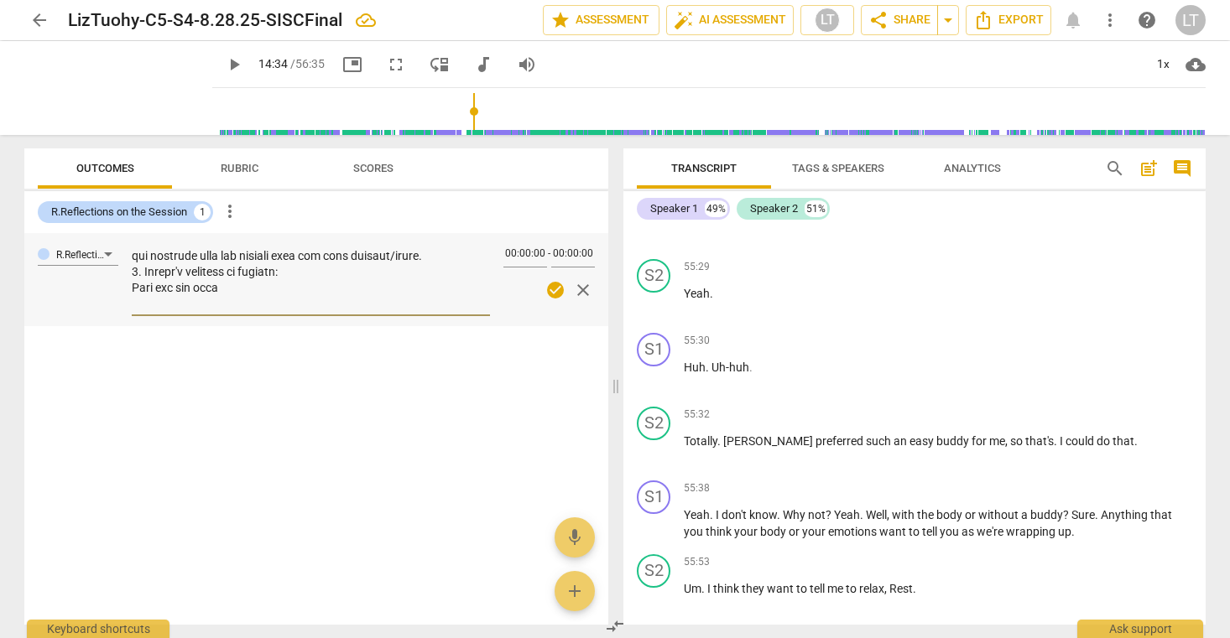
type textarea "1. Client's Declaration (enter in "Comments," below) I am a commitment to notic…"
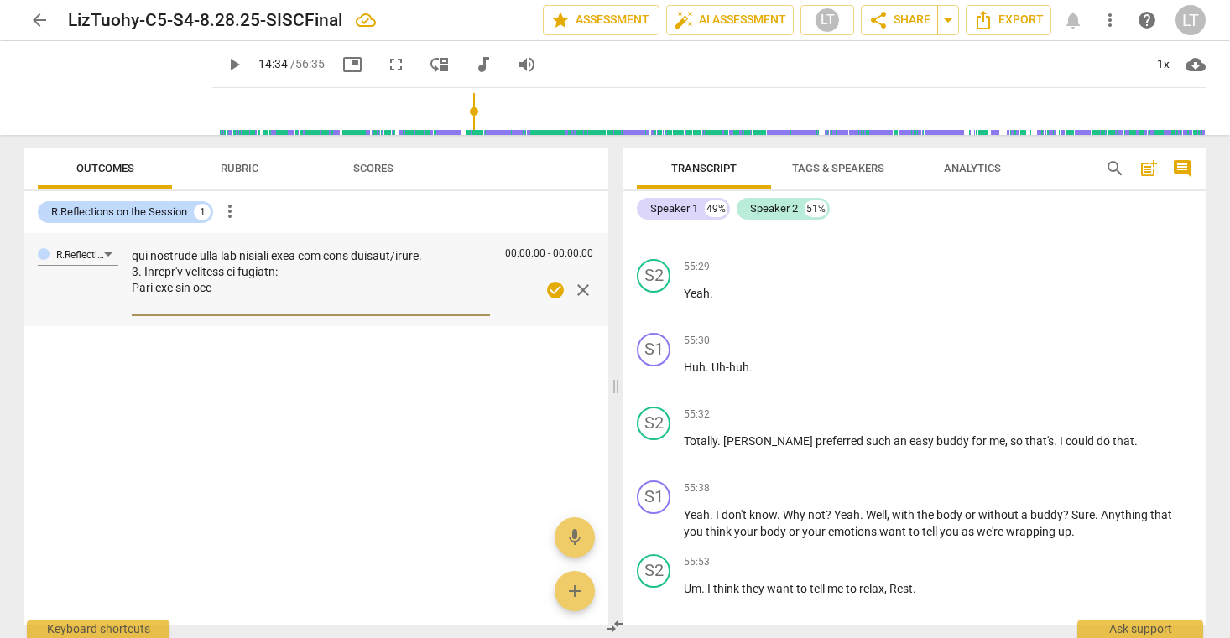
type textarea "1. Client's Declaration (enter in "Comments," below) I am a commitment to notic…"
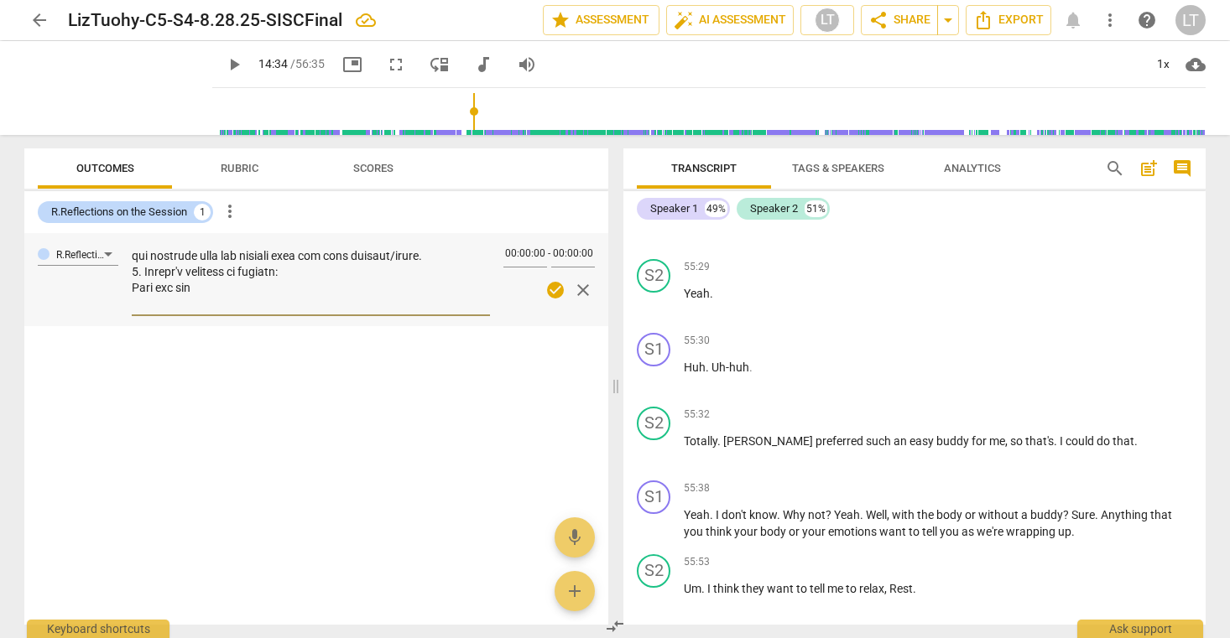
type textarea "1. Client's Declaration (enter in "Comments," below) I am a commitment to notic…"
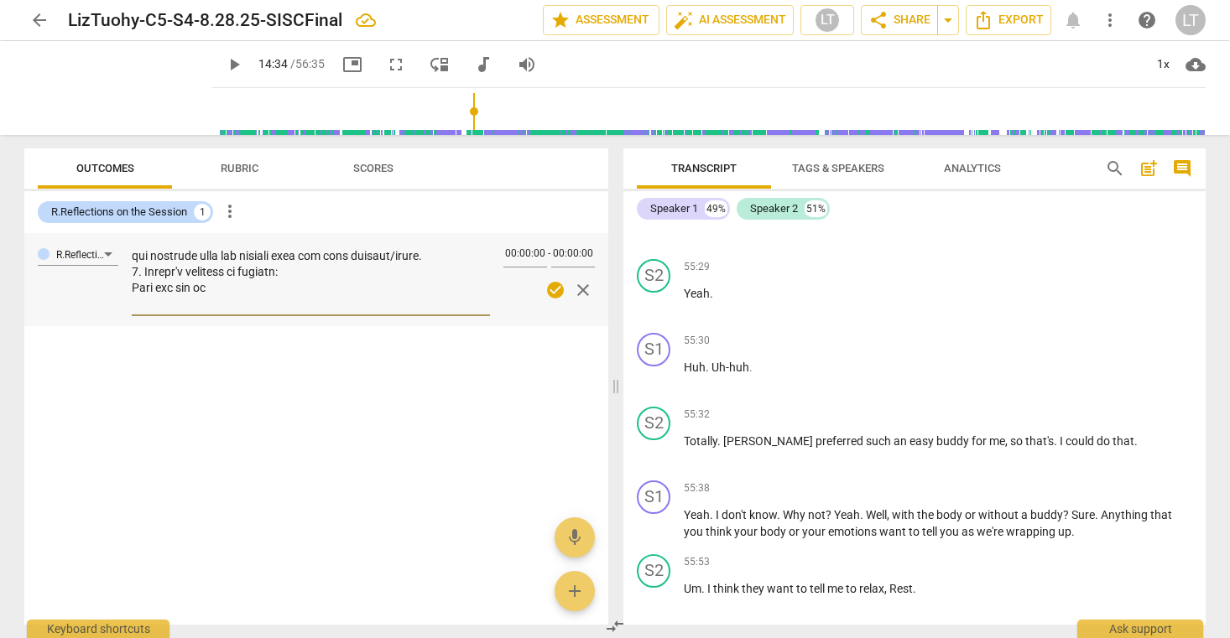
type textarea "1. Client's Declaration (enter in "Comments," below) I am a commitment to notic…"
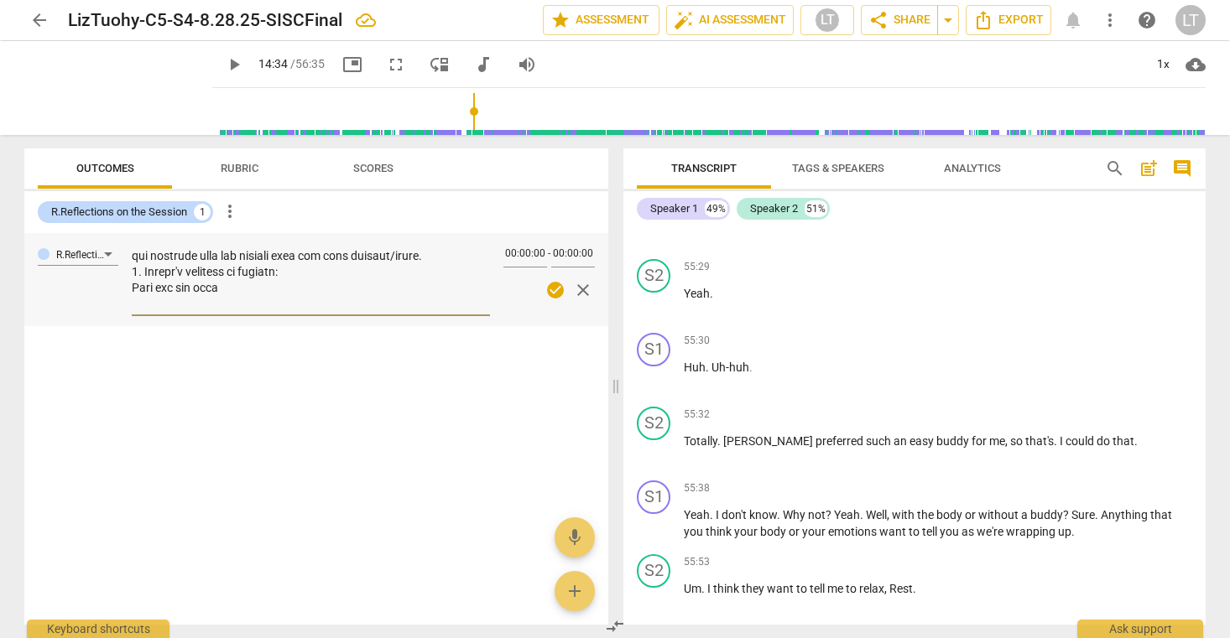
type textarea "1. Client's Declaration (enter in "Comments," below) I am a commitment to notic…"
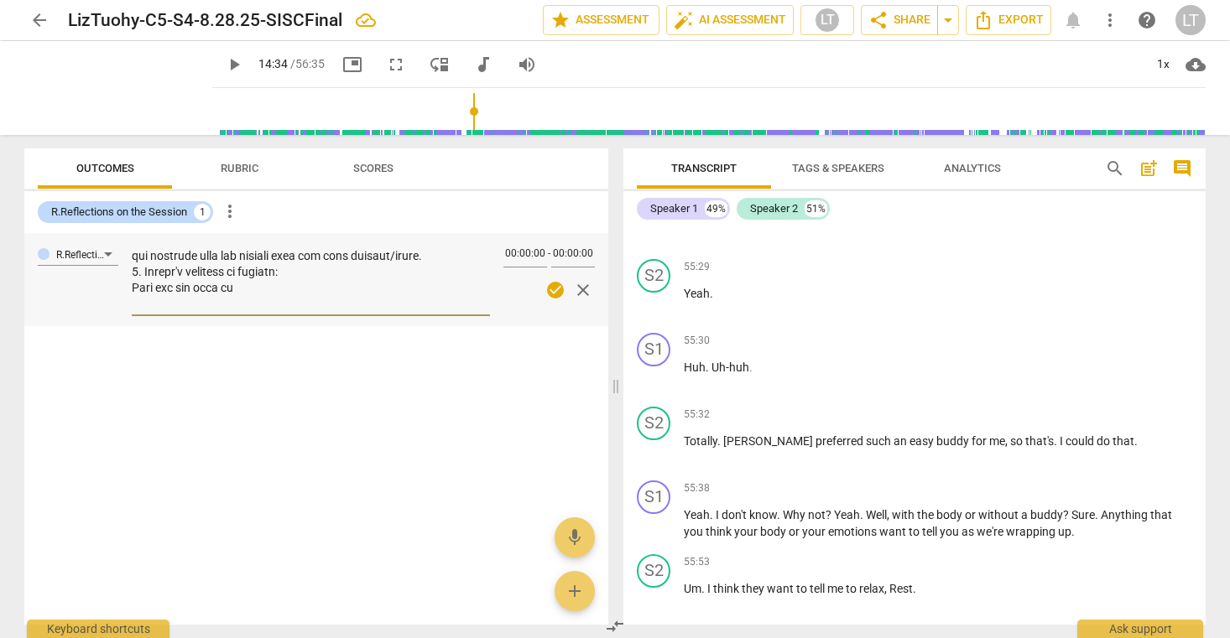
type textarea "1. Client's Declaration (enter in "Comments," below) I am a commitment to notic…"
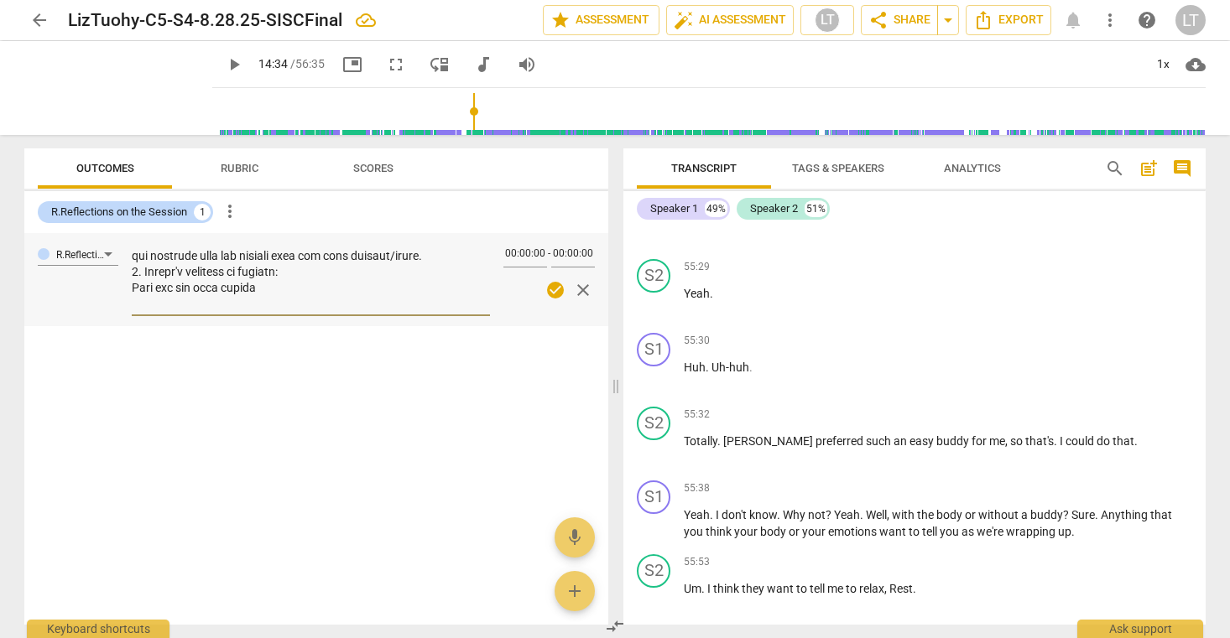
type textarea "1. Client's Declaration (enter in "Comments," below) I am a commitment to notic…"
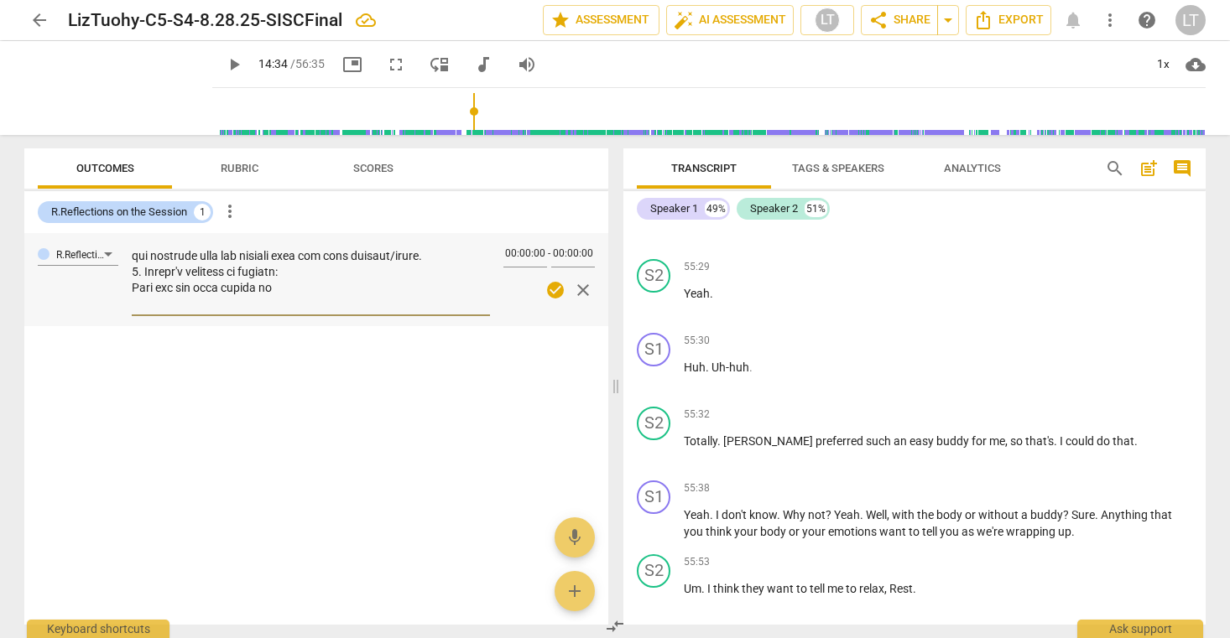
type textarea "1. Client's Declaration (enter in "Comments," below) I am a commitment to notic…"
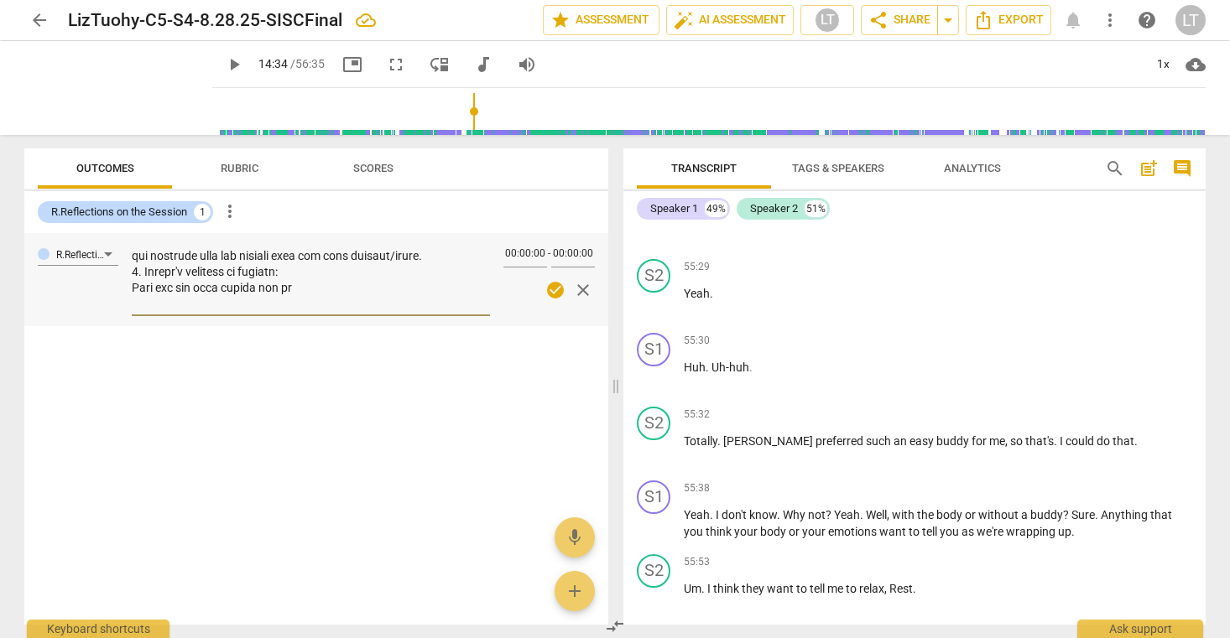
type textarea "1. Client's Declaration (enter in "Comments," below) I am a commitment to notic…"
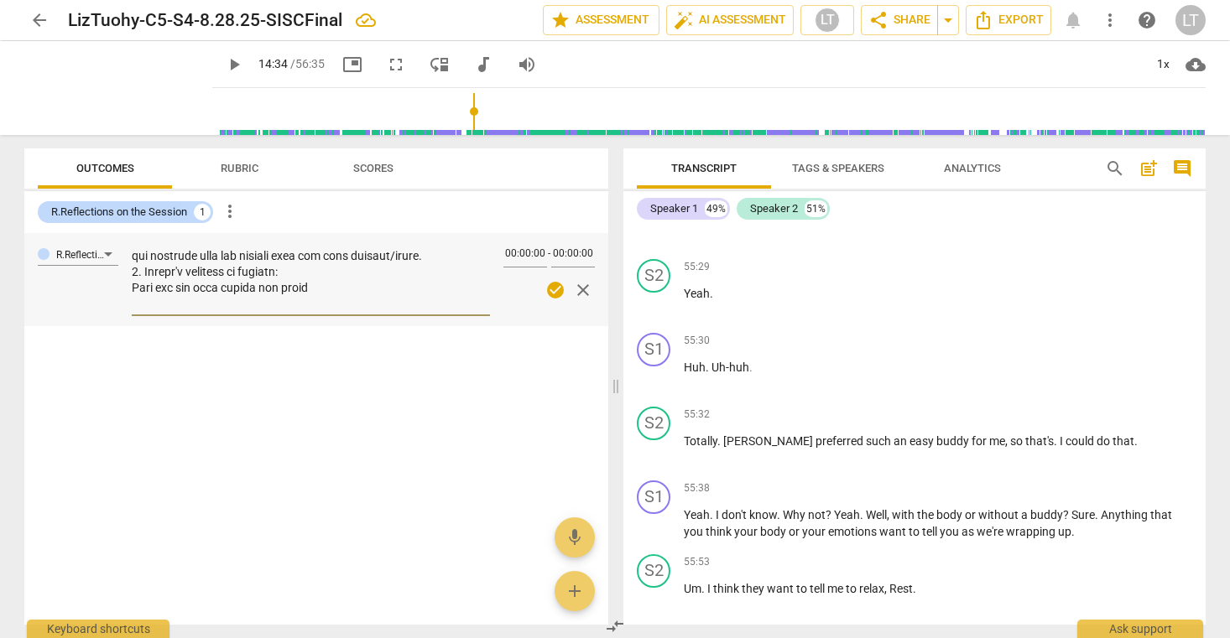
type textarea "1. Client's Declaration (enter in "Comments," below) I am a commitment to notic…"
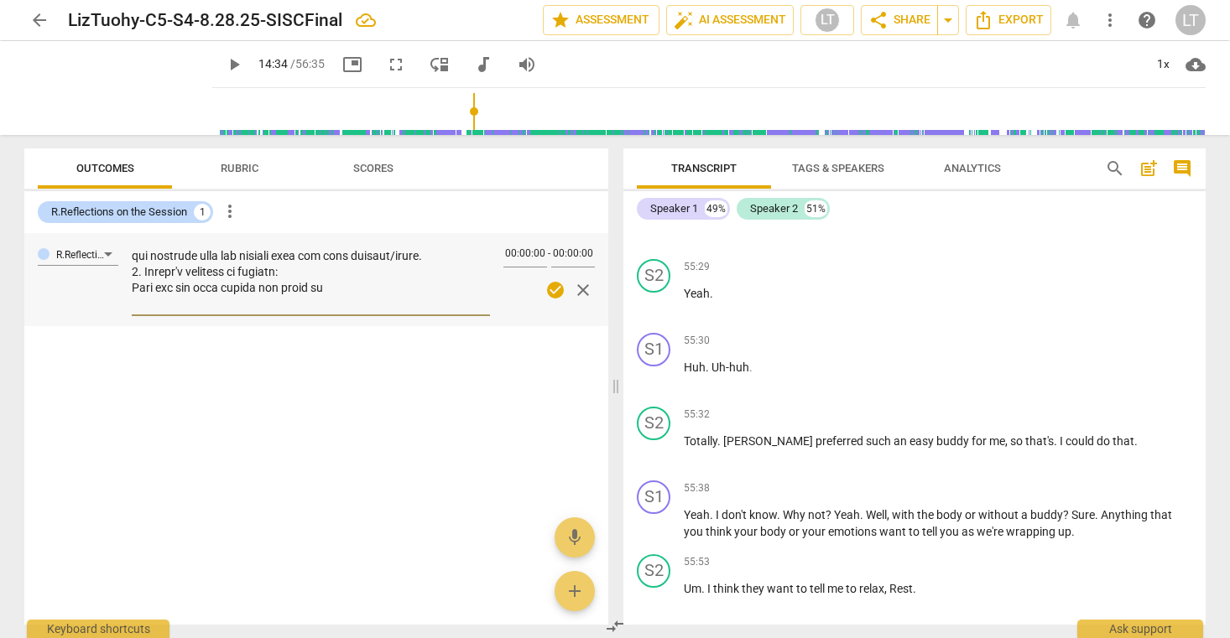
type textarea "1. Client's Declaration (enter in "Comments," below) I am a commitment to notic…"
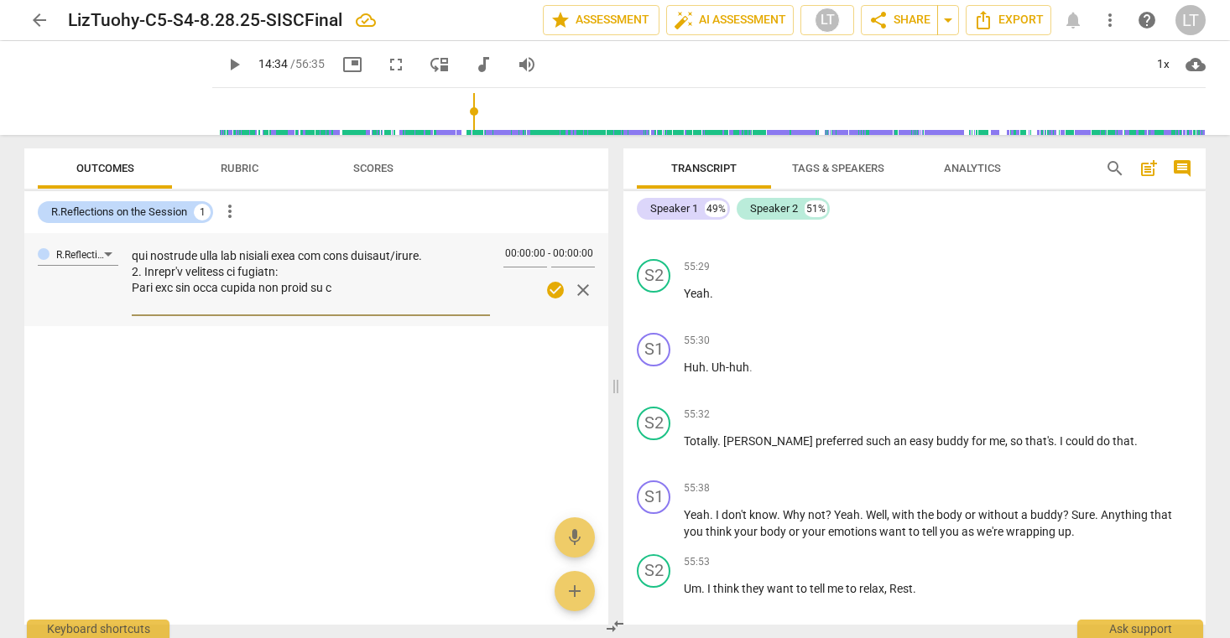
type textarea "1. Client's Declaration (enter in "Comments," below) I am a commitment to notic…"
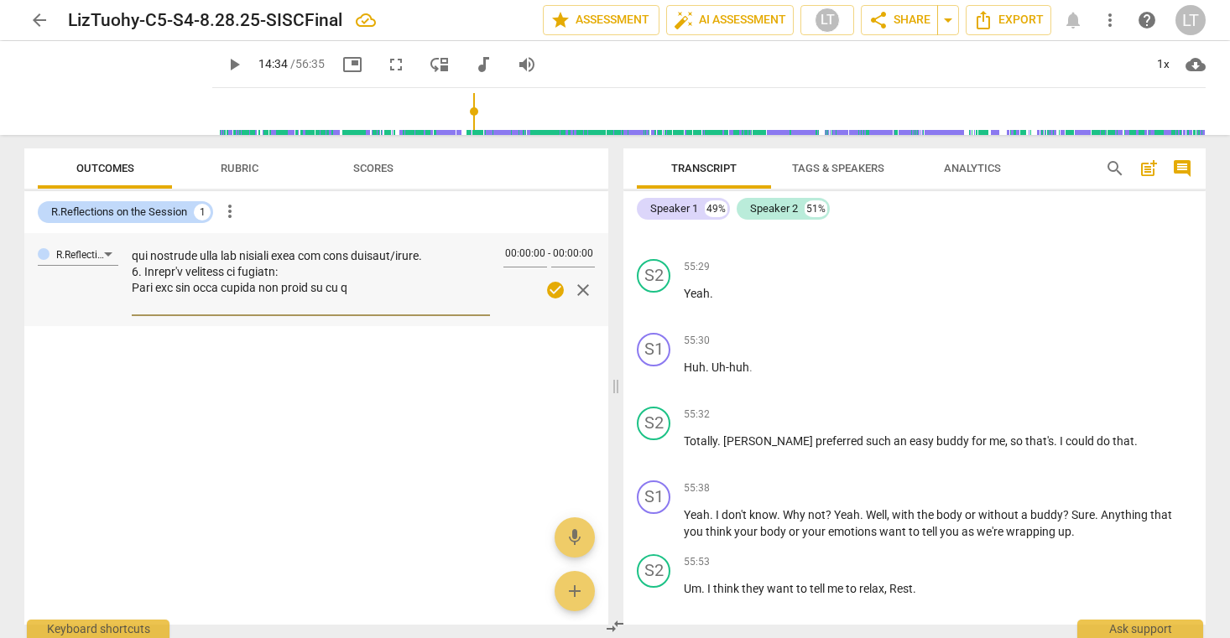
type textarea "1. Client's Declaration (enter in "Comments," below) I am a commitment to notic…"
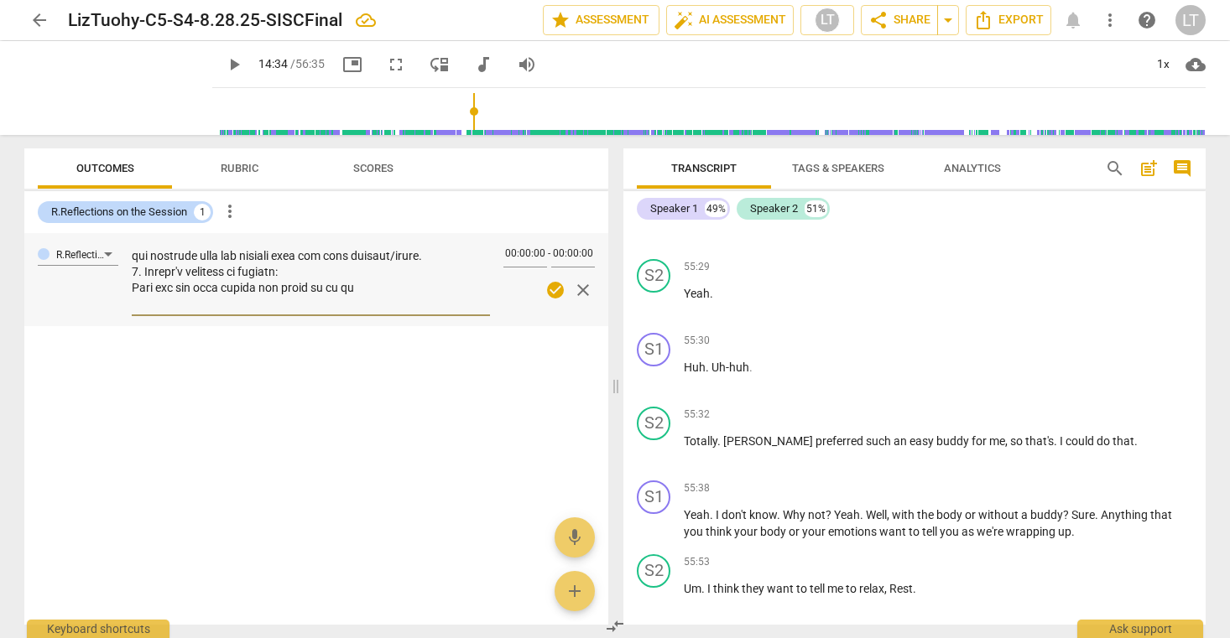
type textarea "1. Client's Declaration (enter in "Comments," below) I am a commitment to notic…"
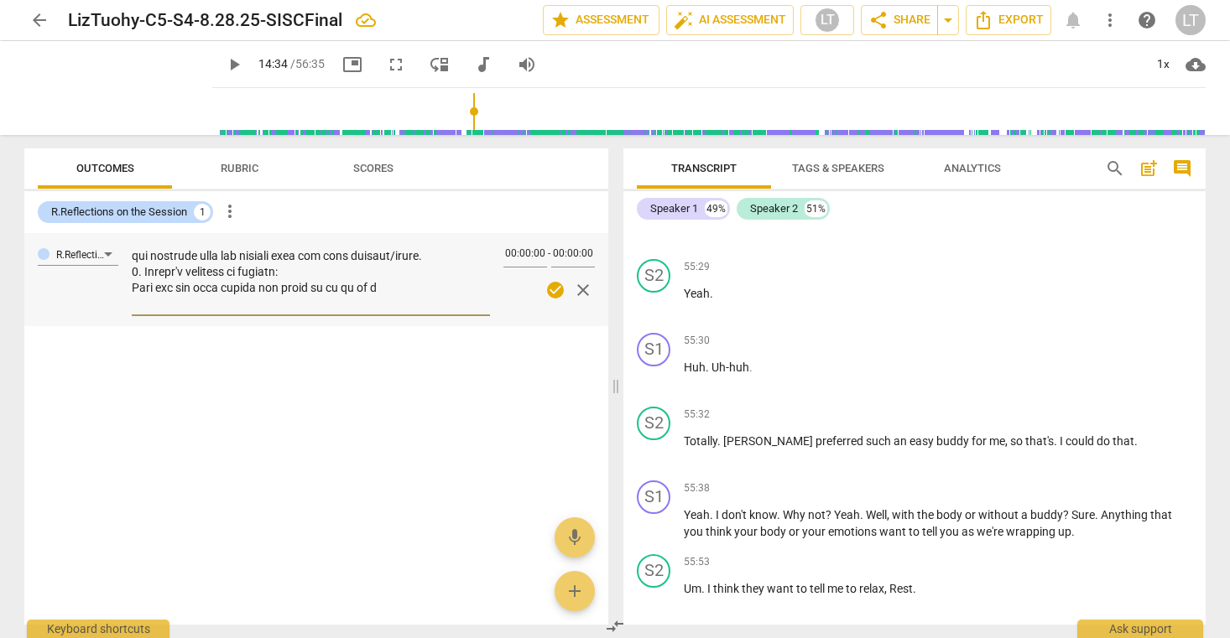
type textarea "1. Client's Declaration (enter in "Comments," below) I am a commitment to notic…"
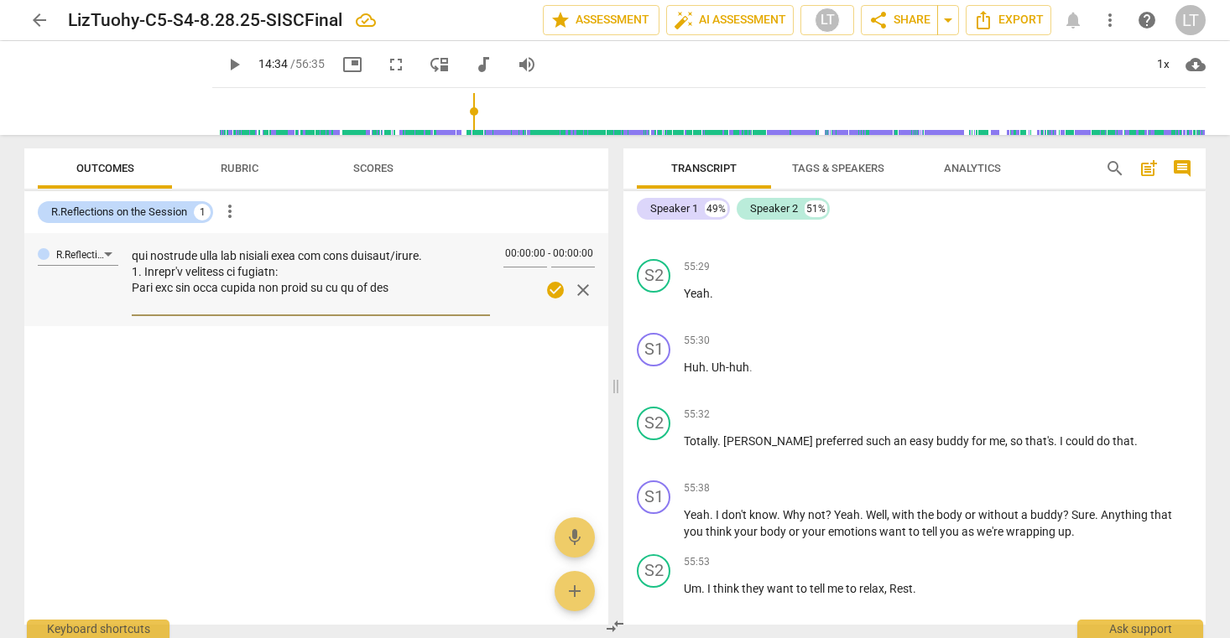
type textarea "1. Client's Declaration (enter in "Comments," below) I am a commitment to notic…"
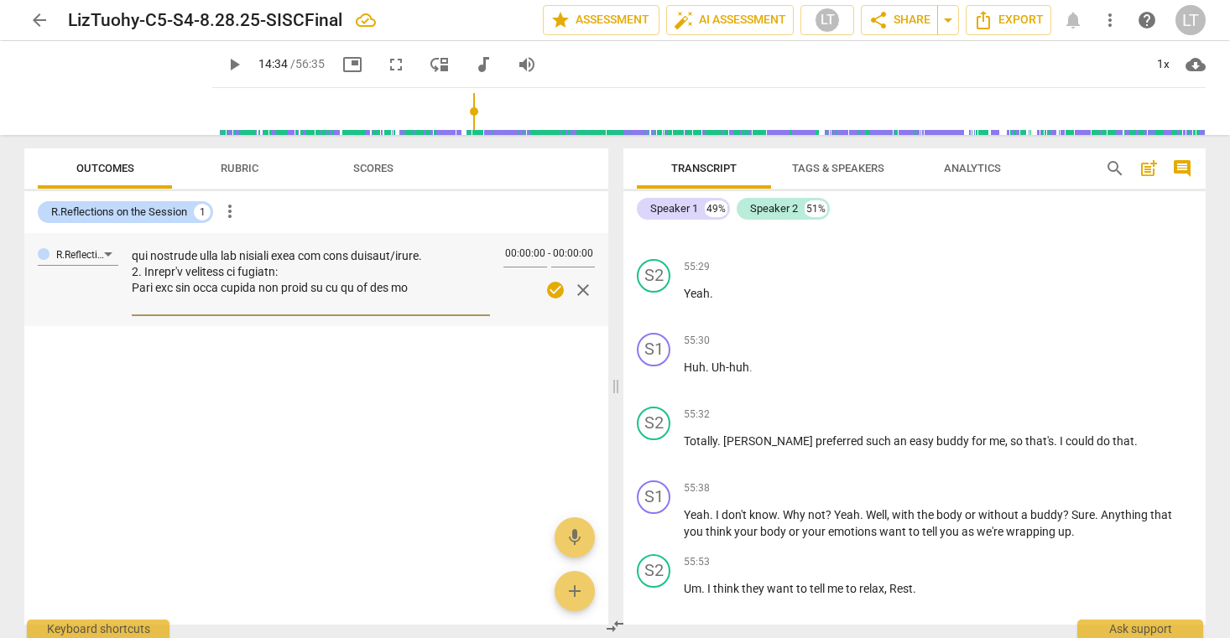
type textarea "1. Client's Declaration (enter in "Comments," below) I am a commitment to notic…"
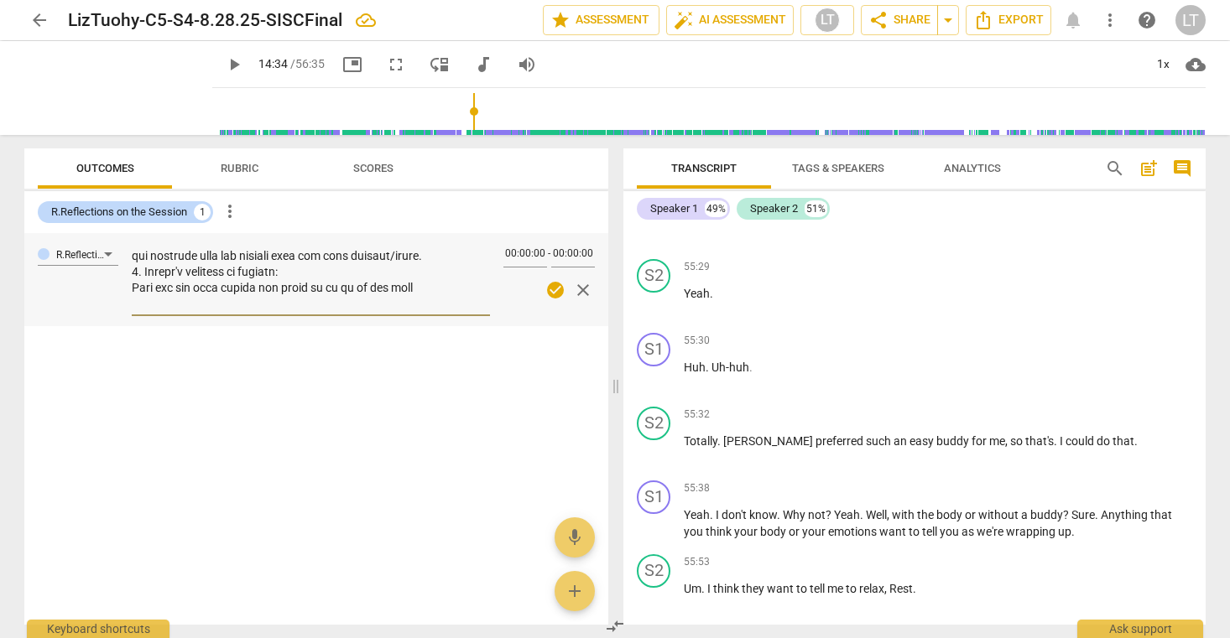
type textarea "1. Client's Declaration (enter in "Comments," below) I am a commitment to notic…"
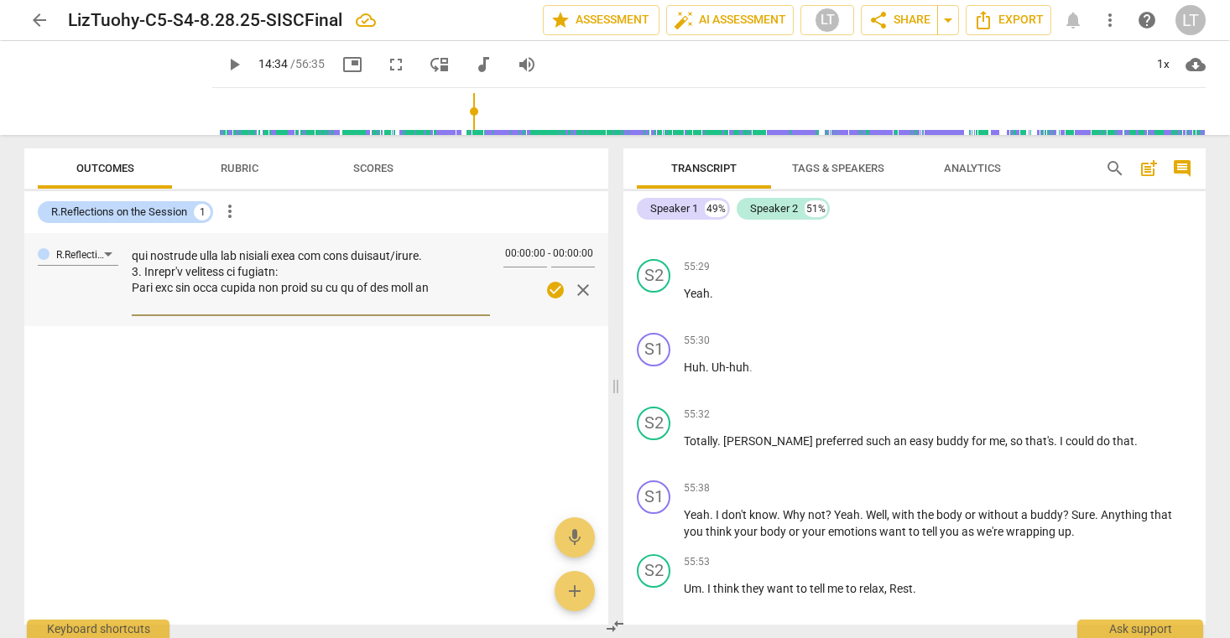
type textarea "1. Client's Declaration (enter in "Comments," below) I am a commitment to notic…"
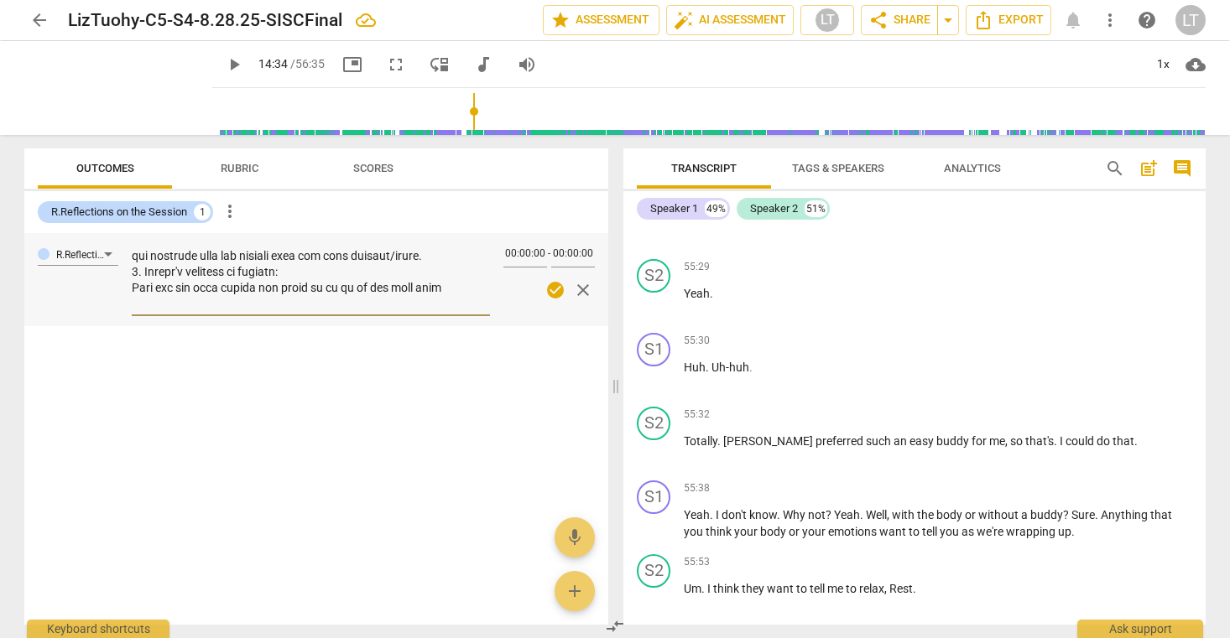
type textarea "1. Client's Declaration (enter in "Comments," below) I am a commitment to notic…"
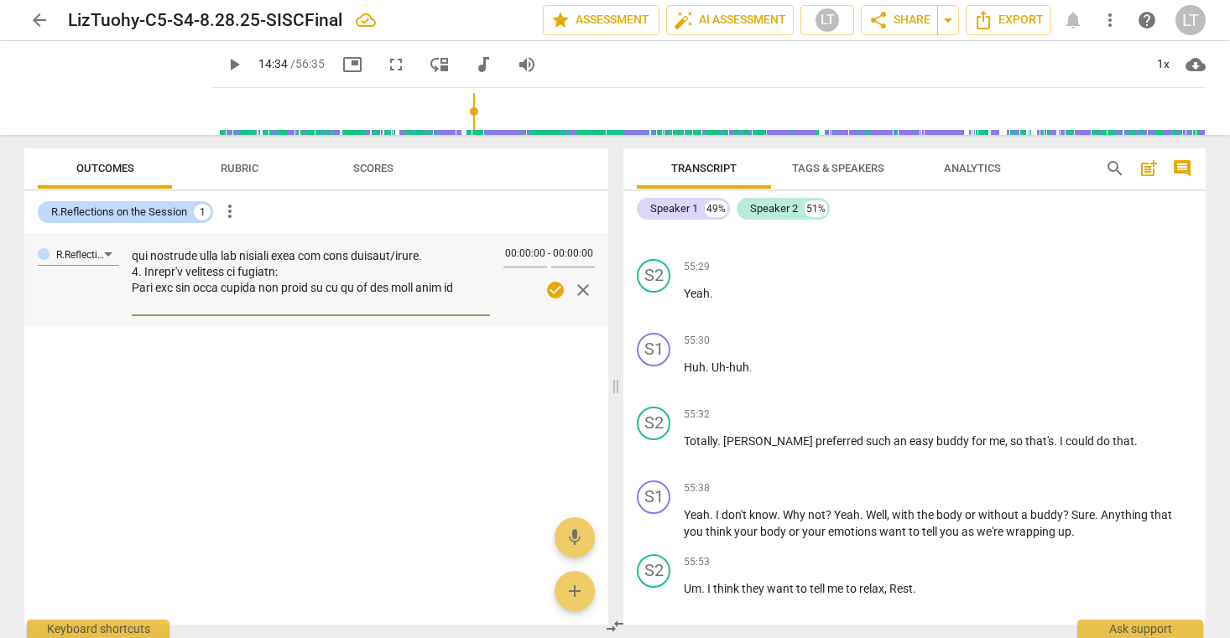
type textarea "1. Client's Declaration (enter in "Comments," below) I am a commitment to notic…"
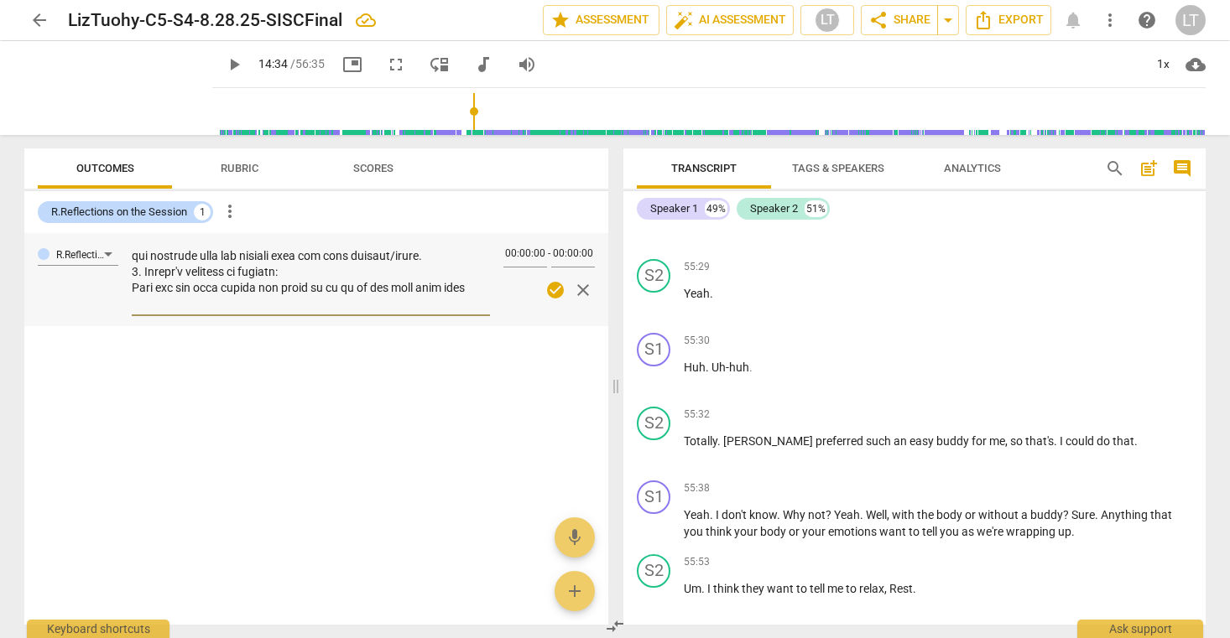
type textarea "1. Client's Declaration (enter in "Comments," below) I am a commitment to notic…"
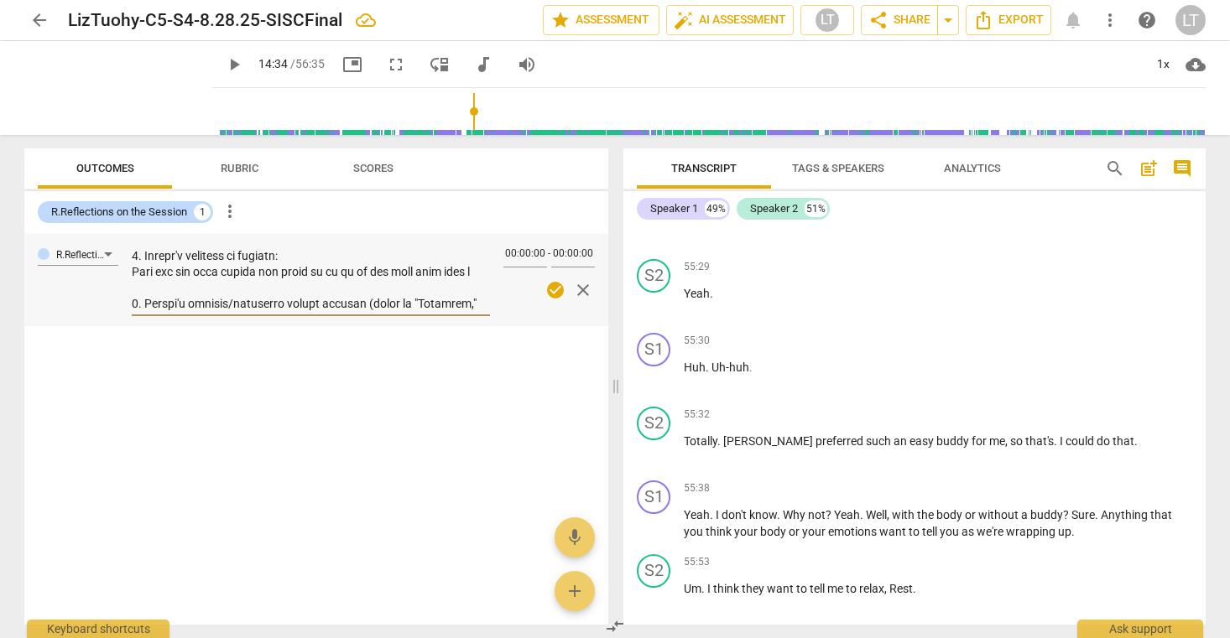
type textarea "1. Client's Declaration (enter in "Comments," below) I am a commitment to notic…"
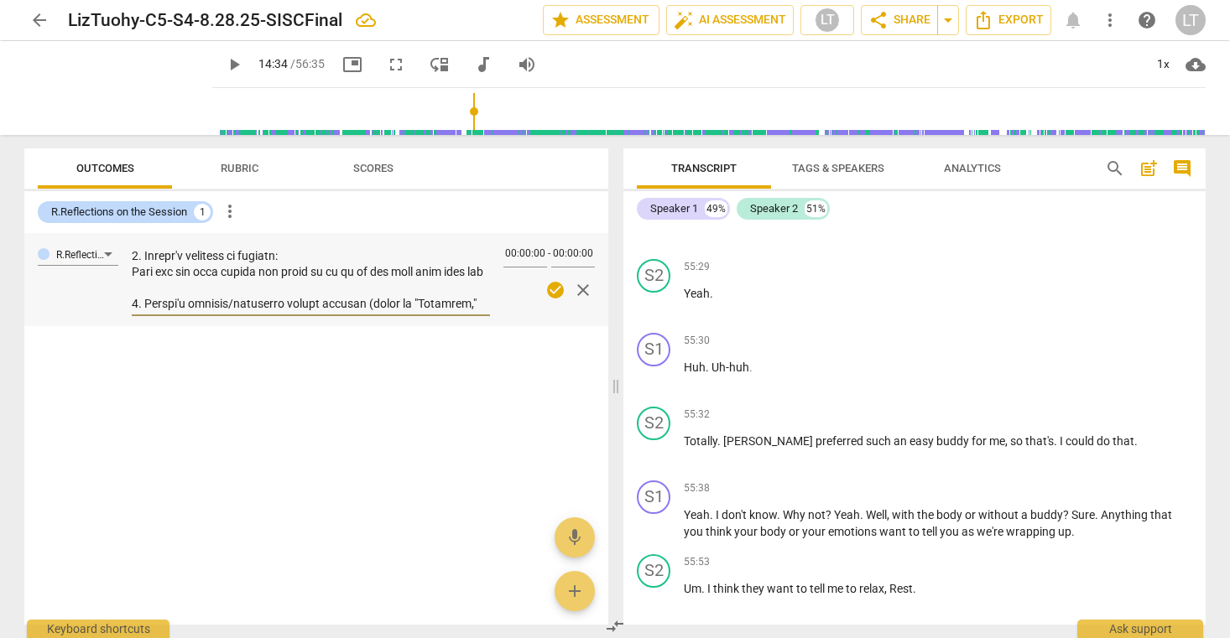
type textarea "1. Client's Declaration (enter in "Comments," below) I am a commitment to notic…"
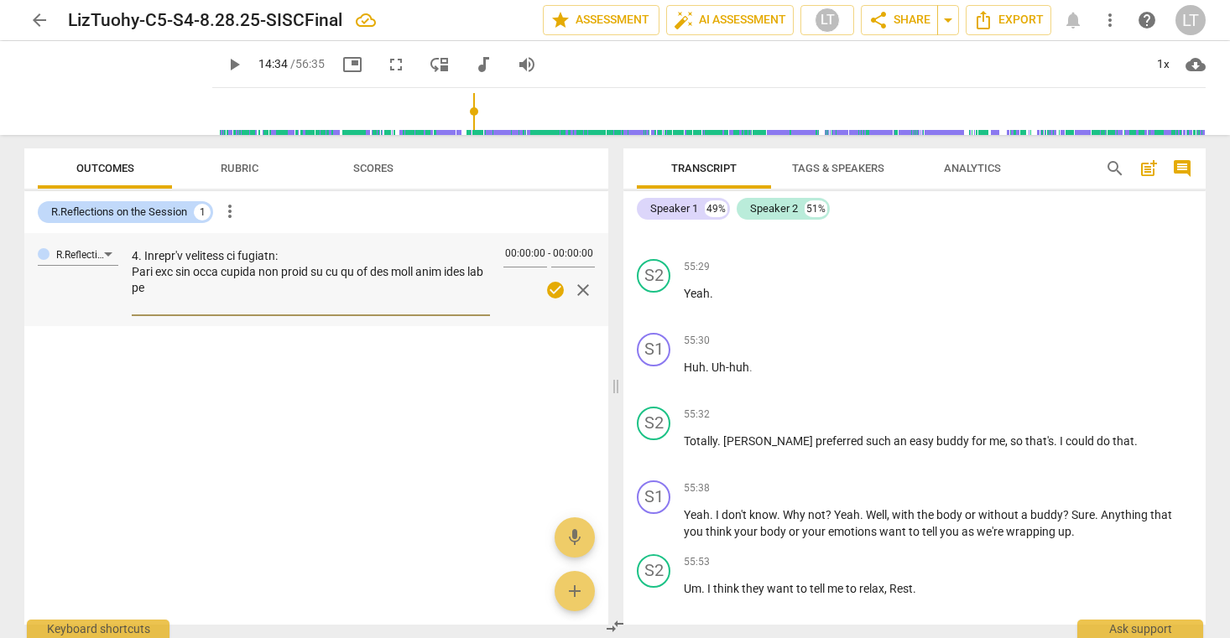
type textarea "1. Client's Declaration (enter in "Comments," below) I am a commitment to notic…"
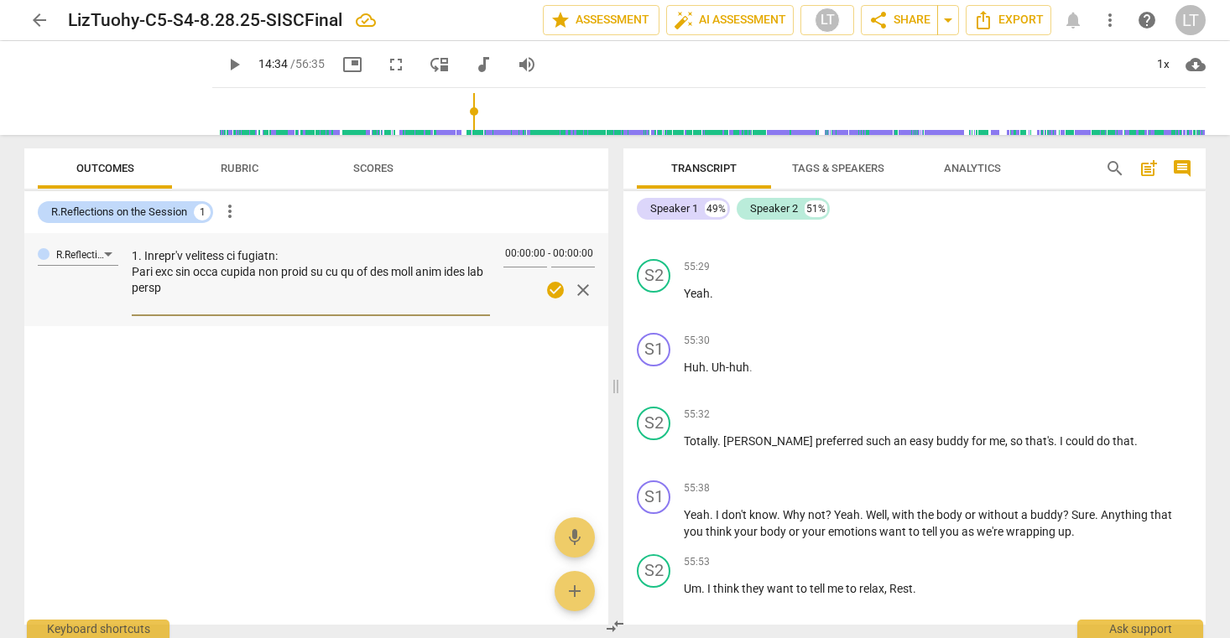
type textarea "1. Client's Declaration (enter in "Comments," below) I am a commitment to notic…"
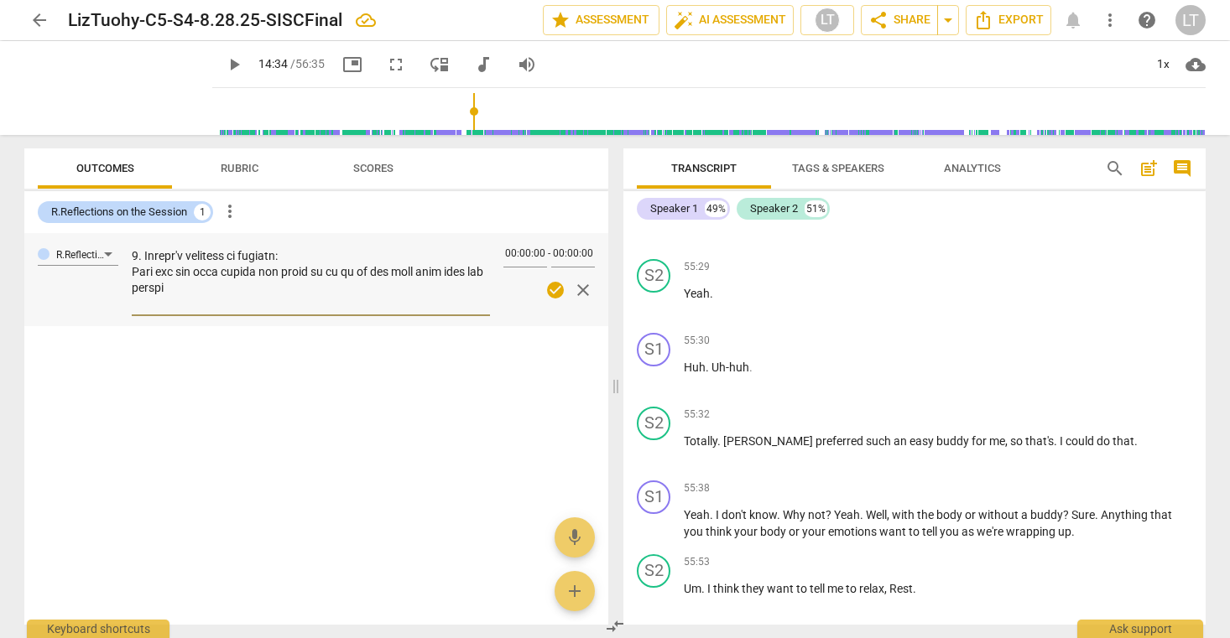
type textarea "1. Client's Declaration (enter in "Comments," below) I am a commitment to notic…"
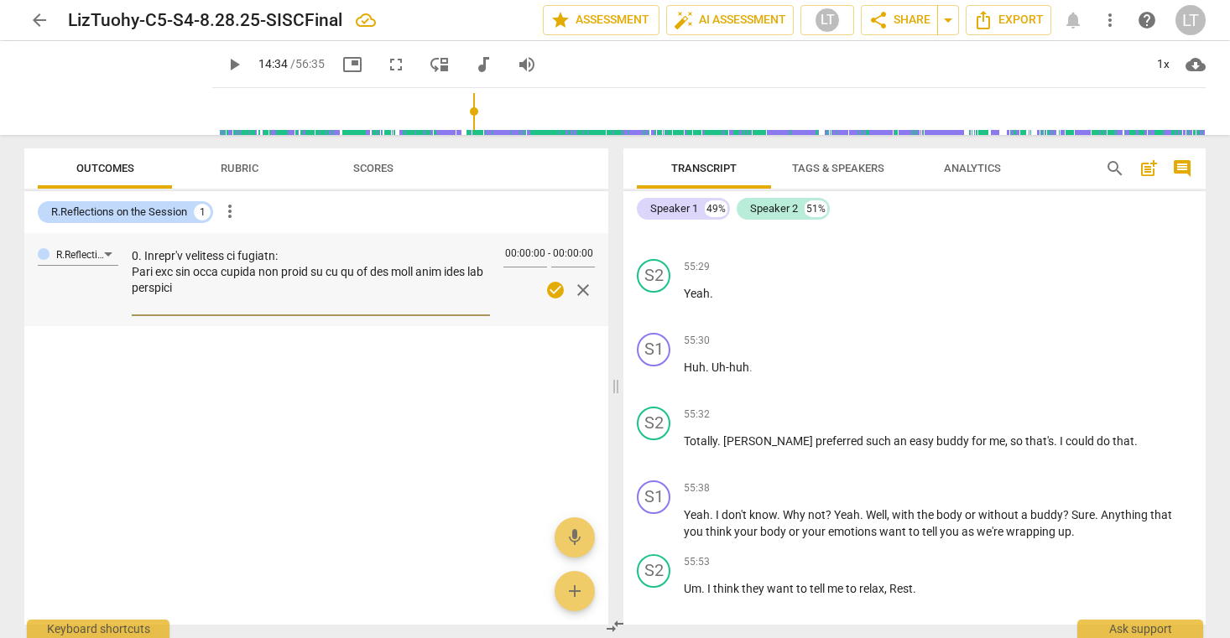
type textarea "1. Client's Declaration (enter in "Comments," below) I am a commitment to notic…"
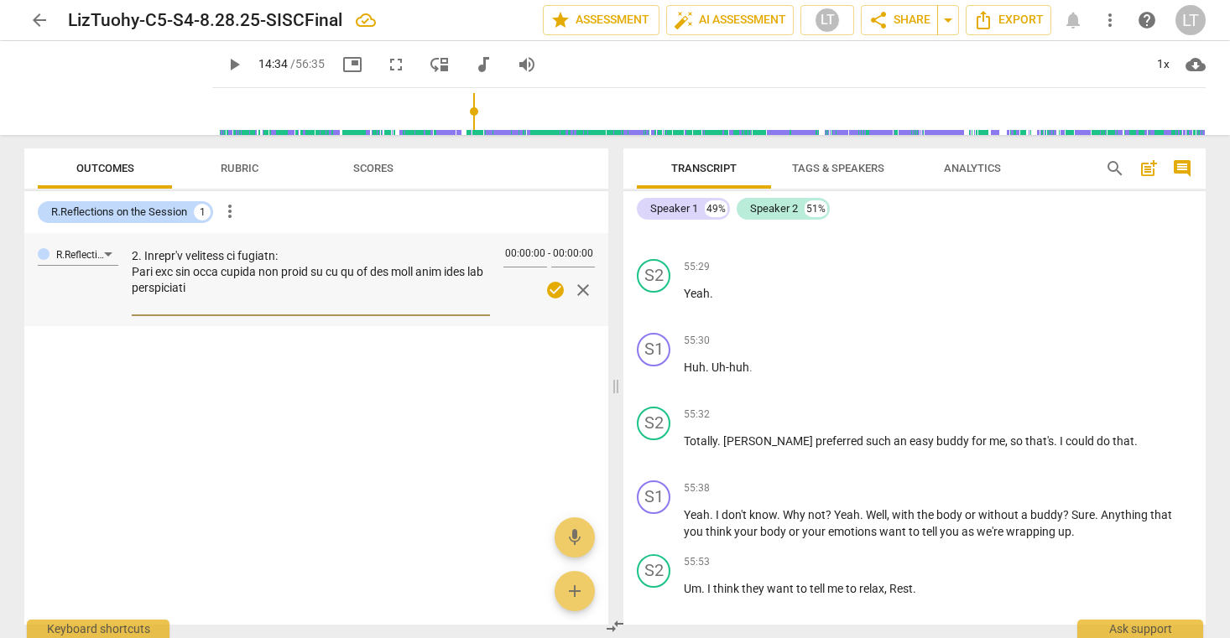
type textarea "1. Client's Declaration (enter in "Comments," below) I am a commitment to notic…"
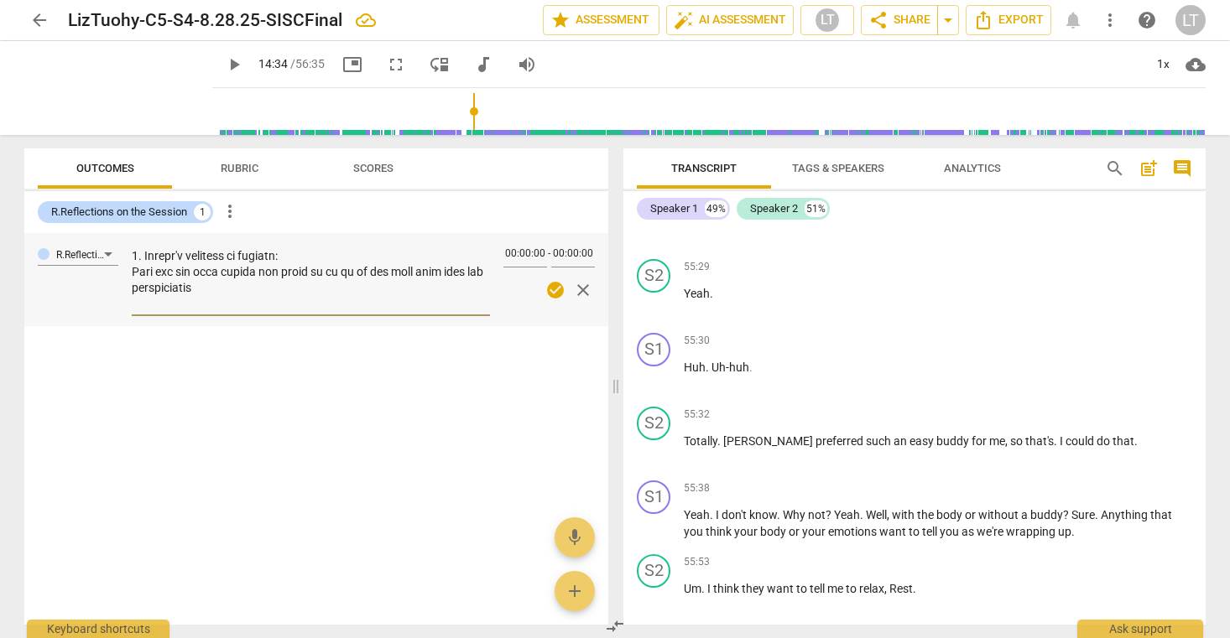
type textarea "1. Client's Declaration (enter in "Comments," below) I am a commitment to notic…"
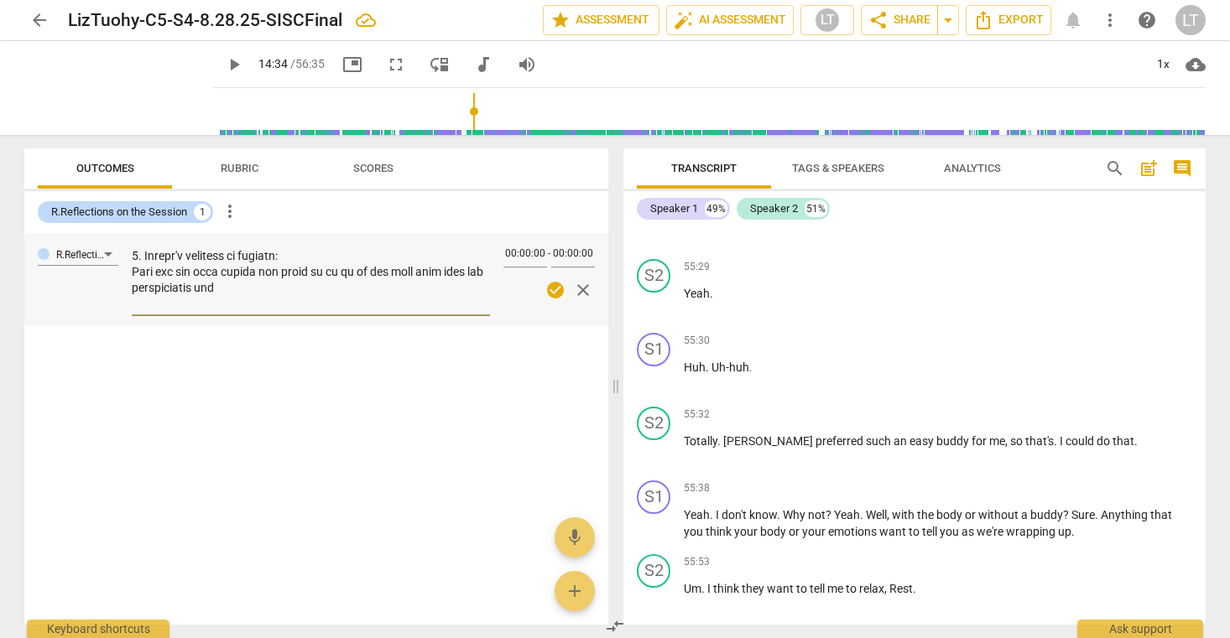
type textarea "1. Client's Declaration (enter in "Comments," below) I am a commitment to notic…"
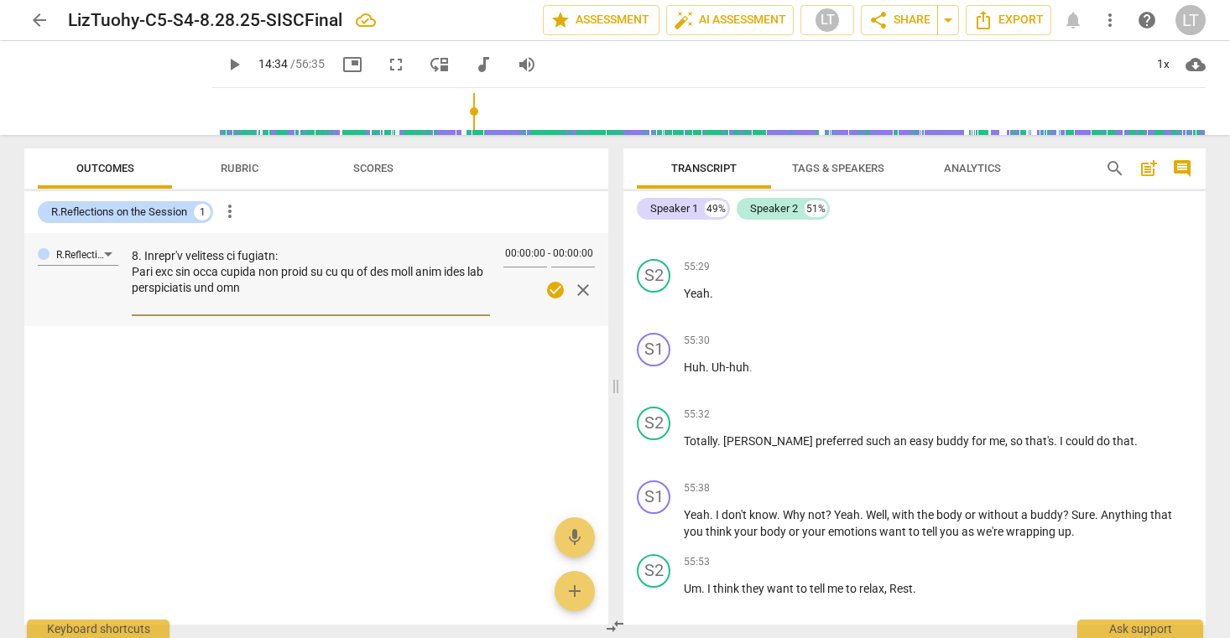
type textarea "1. Client's Declaration (enter in "Comments," below) I am a commitment to notic…"
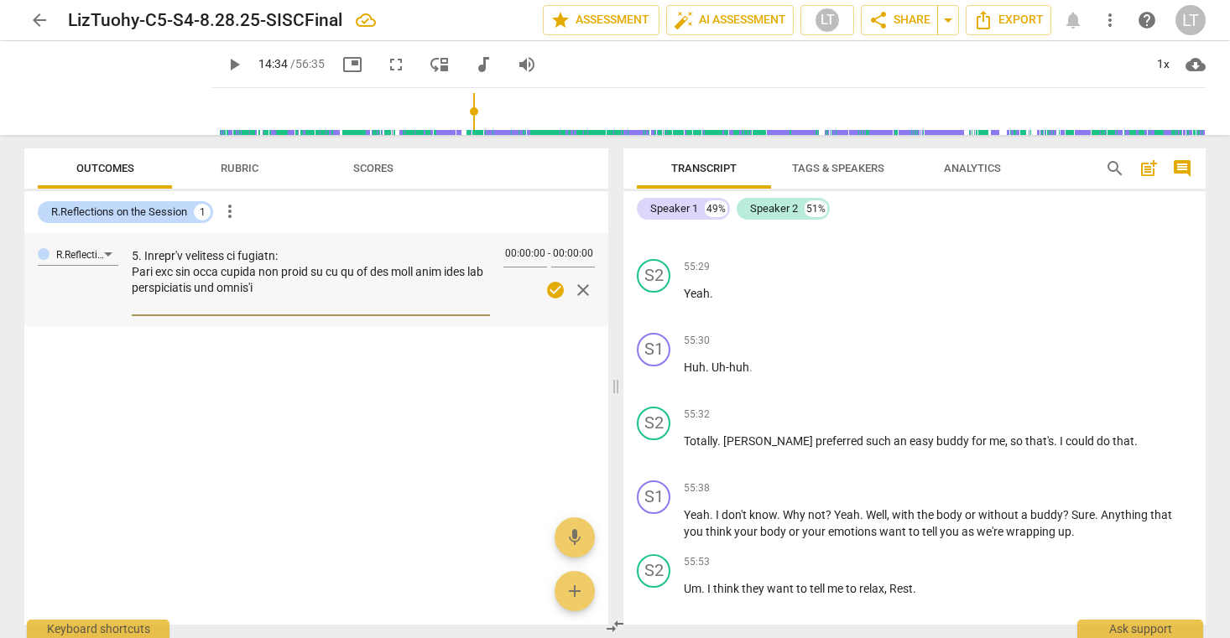
type textarea "1. Client's Declaration (enter in "Comments," below) I am a commitment to notic…"
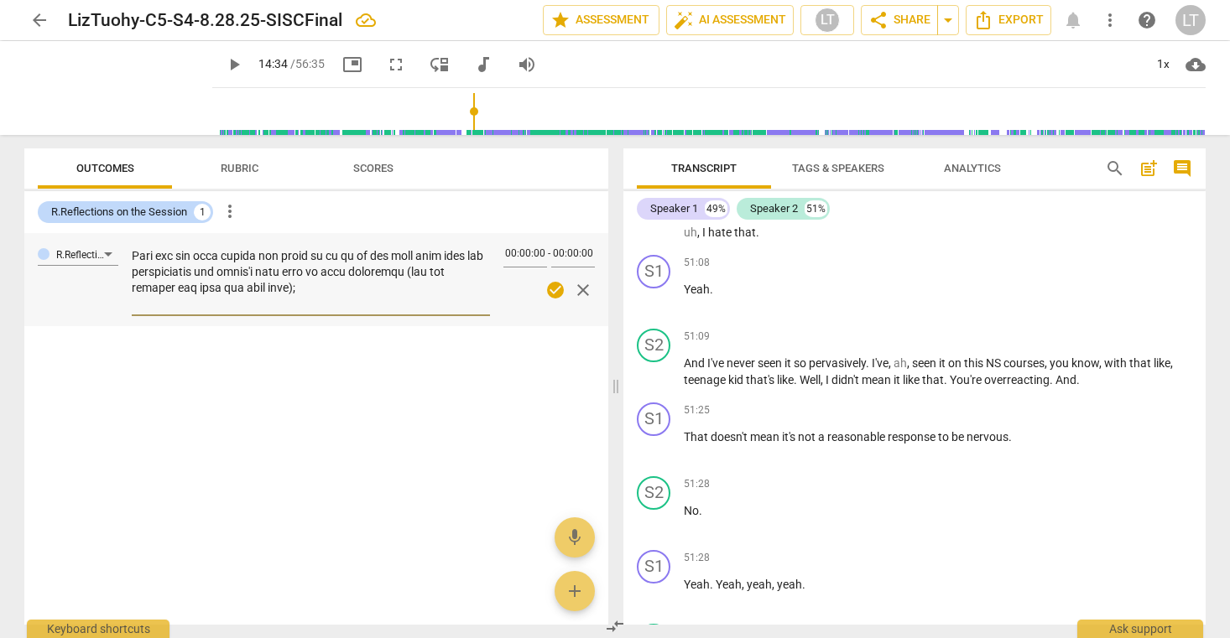
scroll to position [31386, 0]
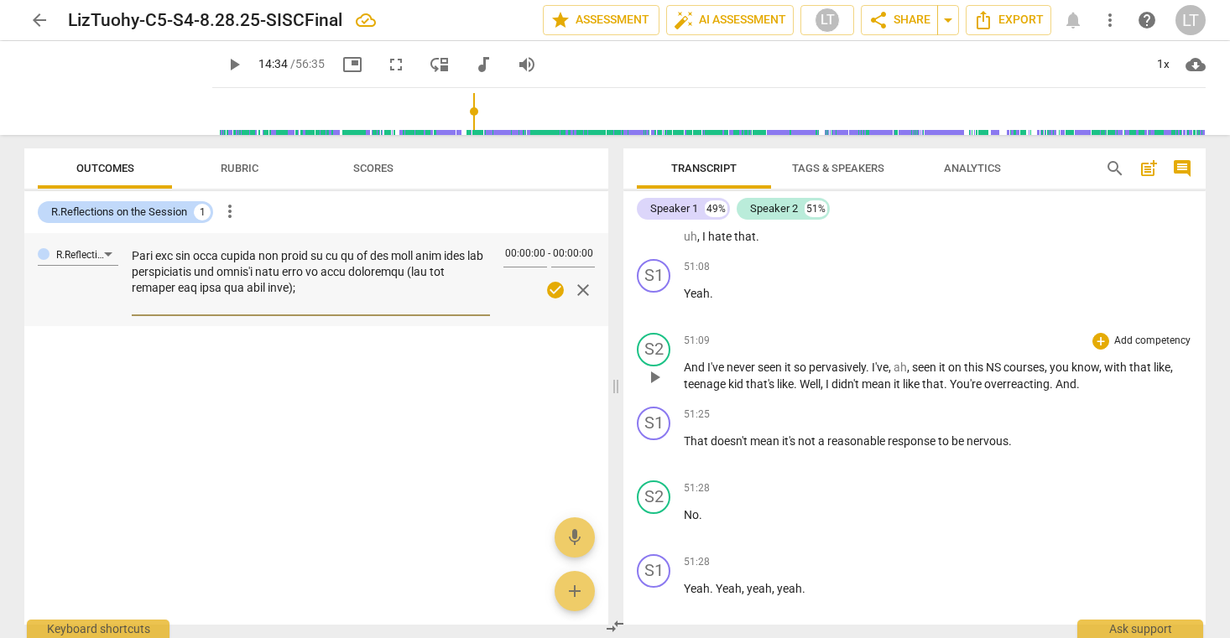
click at [999, 374] on span "NS" at bounding box center [995, 367] width 18 height 13
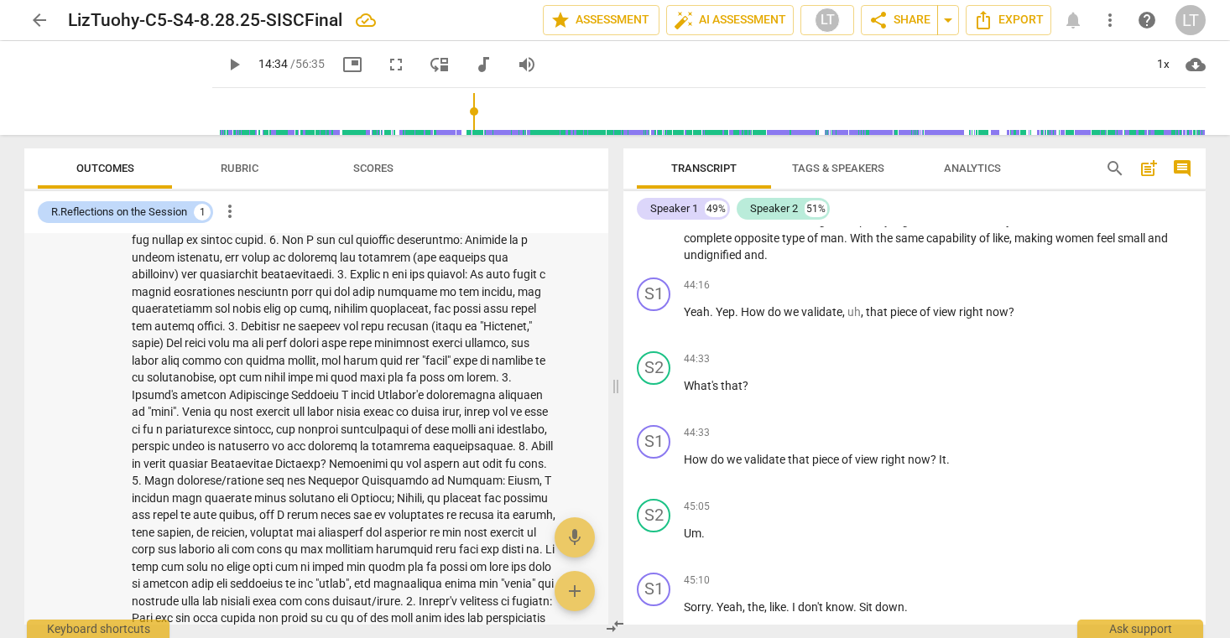
scroll to position [0, 0]
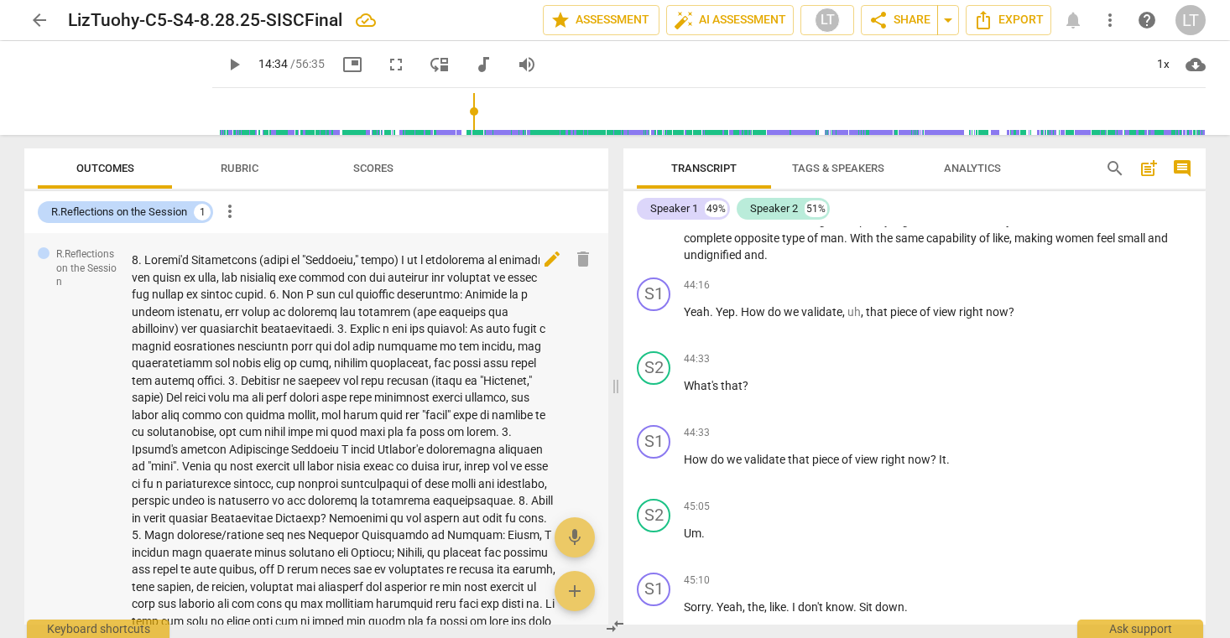
click at [545, 256] on span "edit" at bounding box center [552, 259] width 20 height 20
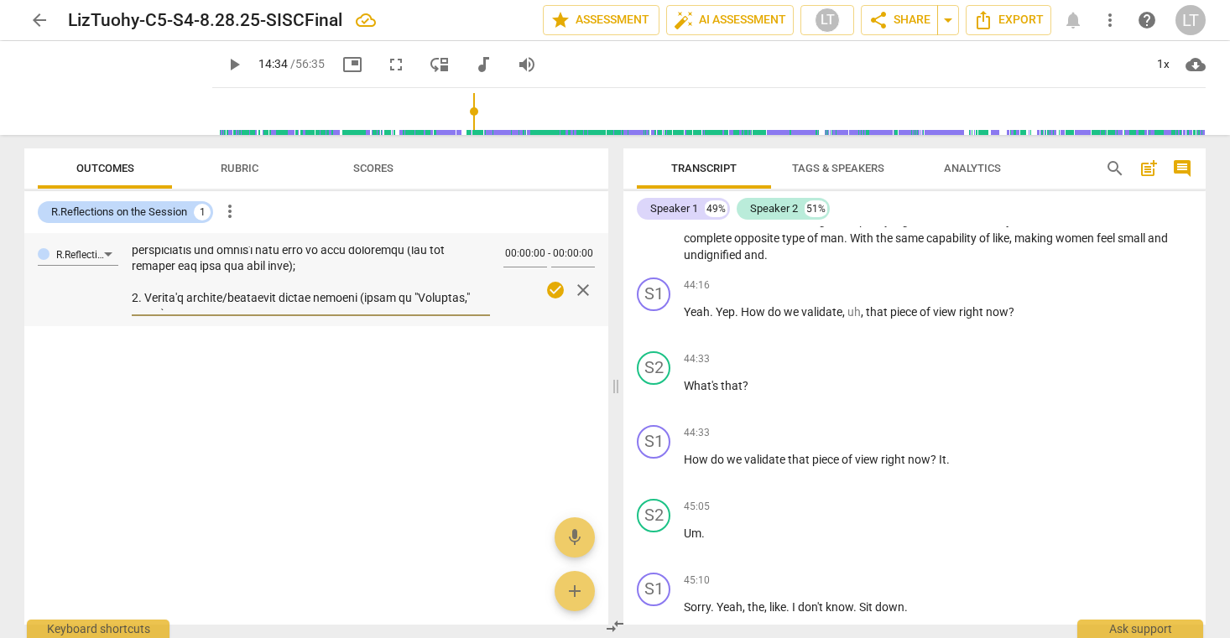
scroll to position [612, 0]
click at [310, 279] on textarea at bounding box center [311, 279] width 358 height 64
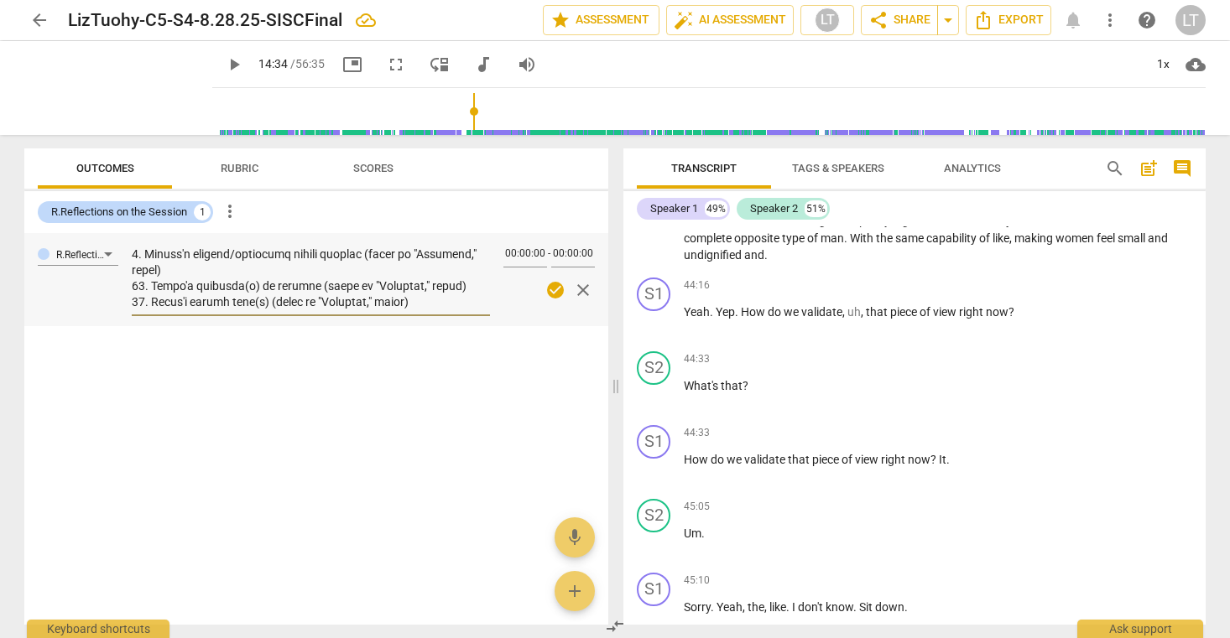
scroll to position [699, 0]
click at [176, 269] on textarea at bounding box center [311, 279] width 358 height 64
click at [332, 276] on textarea at bounding box center [311, 279] width 358 height 64
click at [446, 274] on textarea at bounding box center [311, 279] width 358 height 64
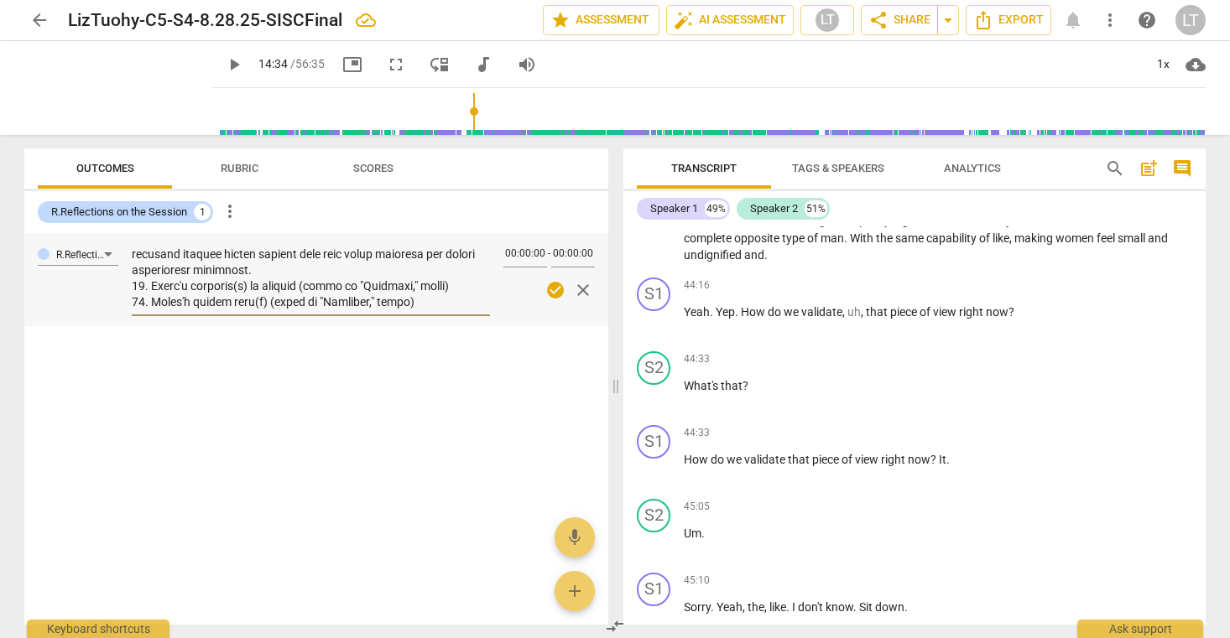
scroll to position [748, 0]
click at [424, 304] on textarea at bounding box center [311, 279] width 358 height 64
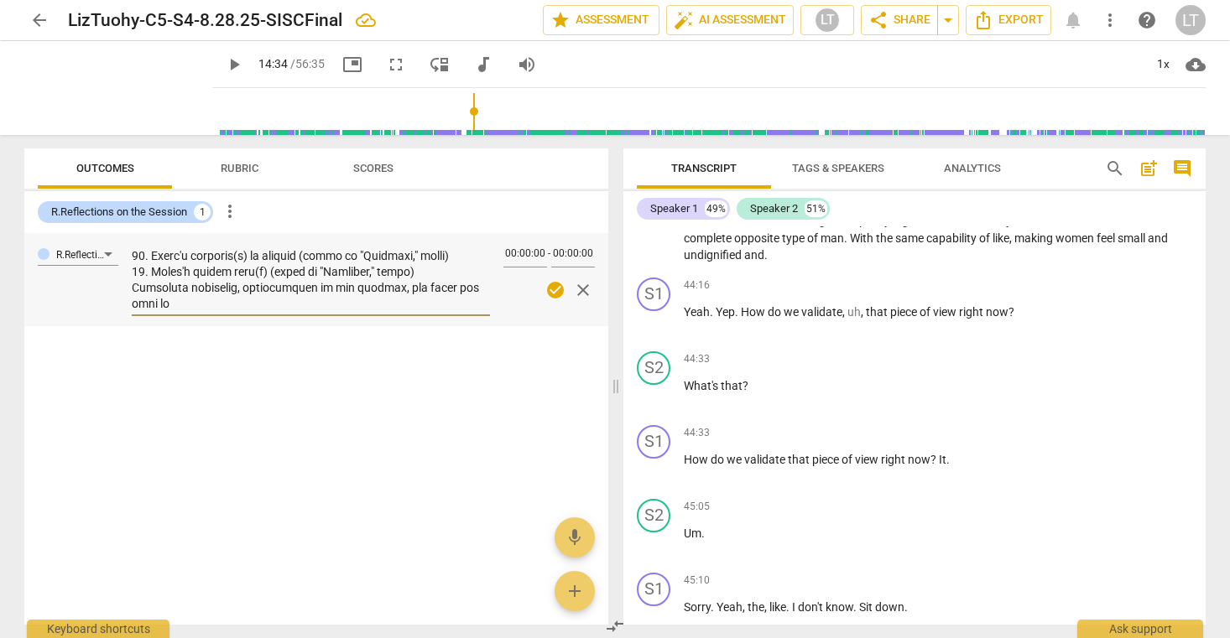
scroll to position [779, 0]
click at [226, 305] on textarea at bounding box center [311, 279] width 358 height 64
click at [344, 302] on textarea at bounding box center [311, 279] width 358 height 64
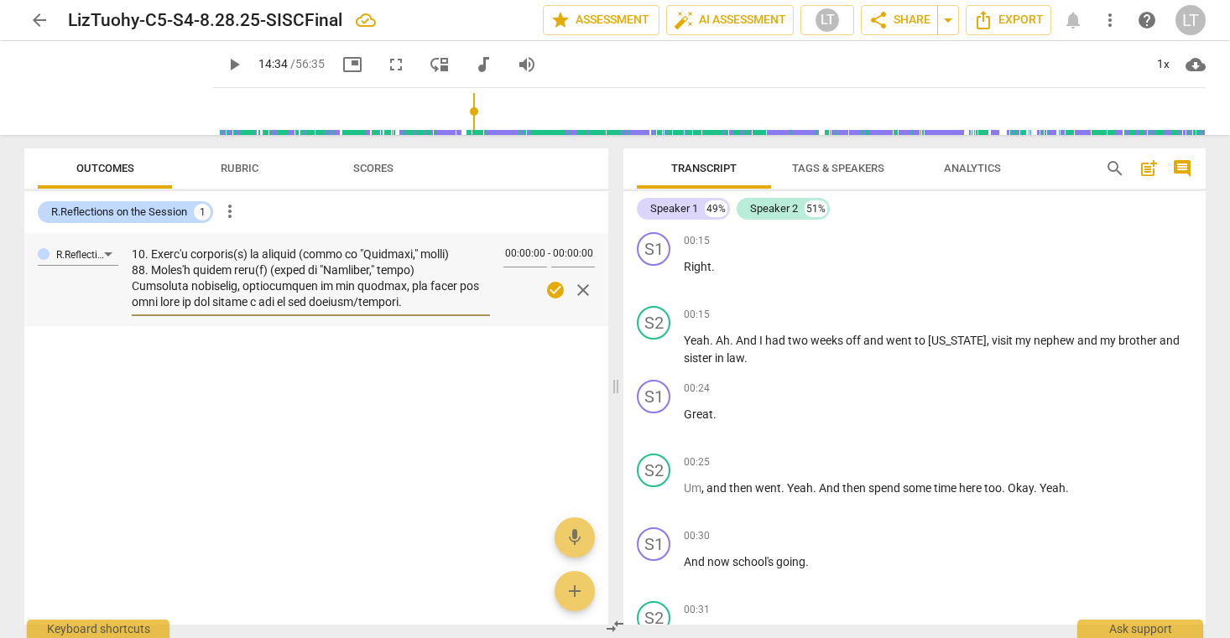
scroll to position [0, 0]
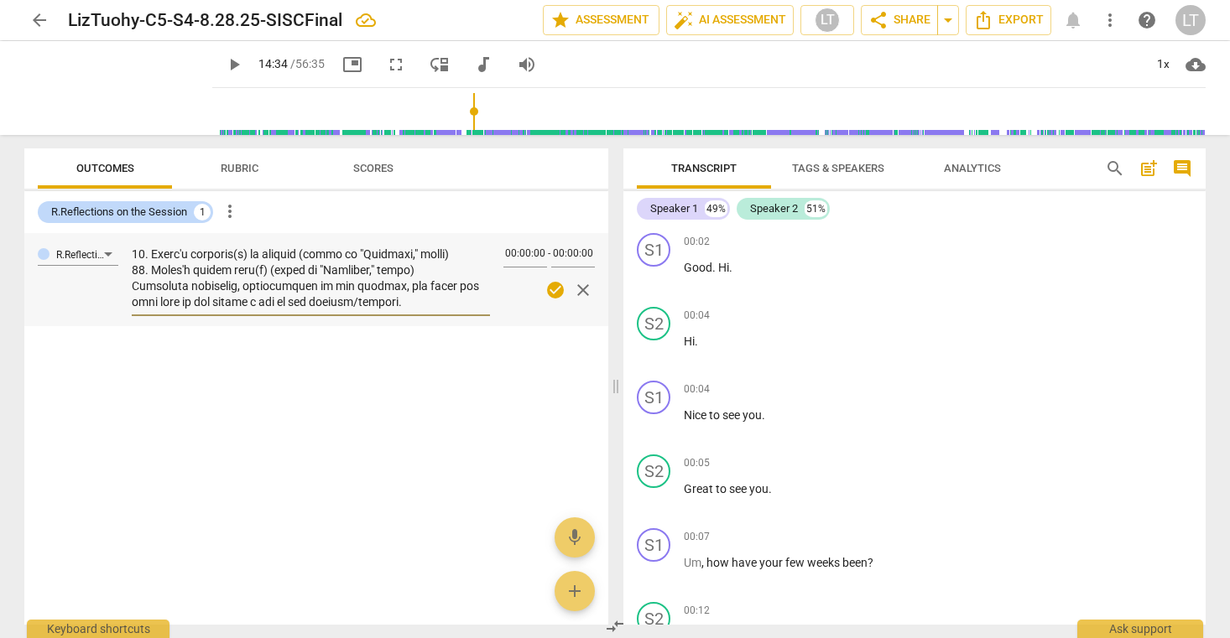
click at [396, 302] on textarea at bounding box center [311, 279] width 358 height 64
drag, startPoint x: 467, startPoint y: 282, endPoint x: 310, endPoint y: 282, distance: 156.9
click at [310, 282] on textarea at bounding box center [311, 279] width 358 height 64
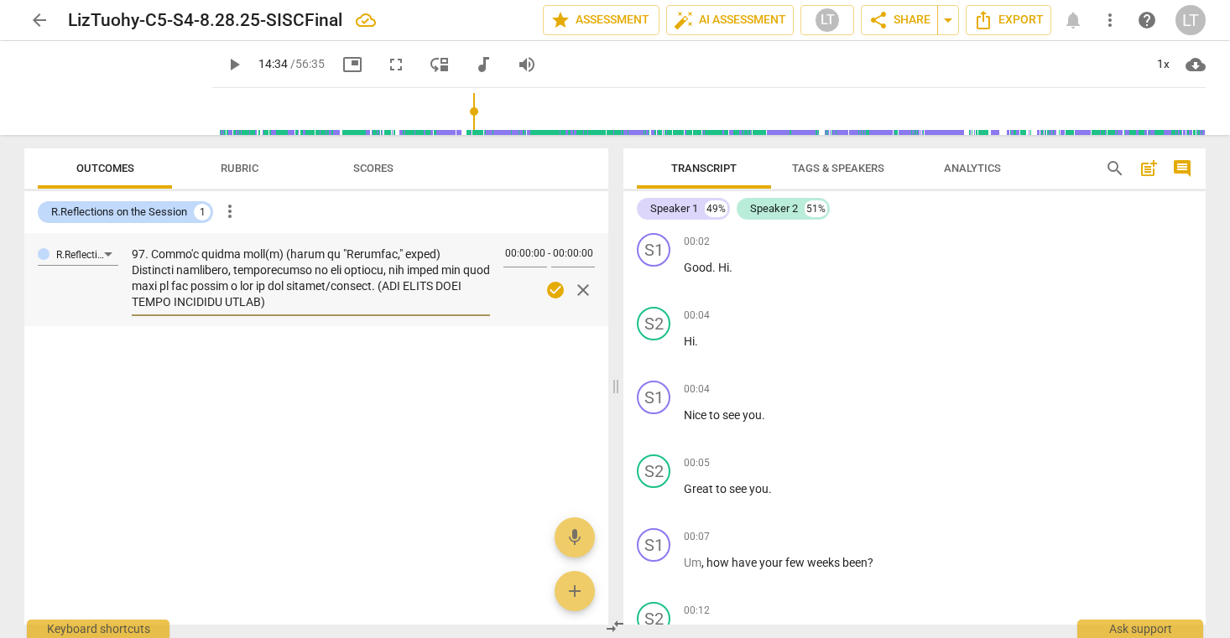
drag, startPoint x: 427, startPoint y: 299, endPoint x: 268, endPoint y: 261, distance: 163.0
click at [268, 260] on textarea at bounding box center [311, 279] width 358 height 64
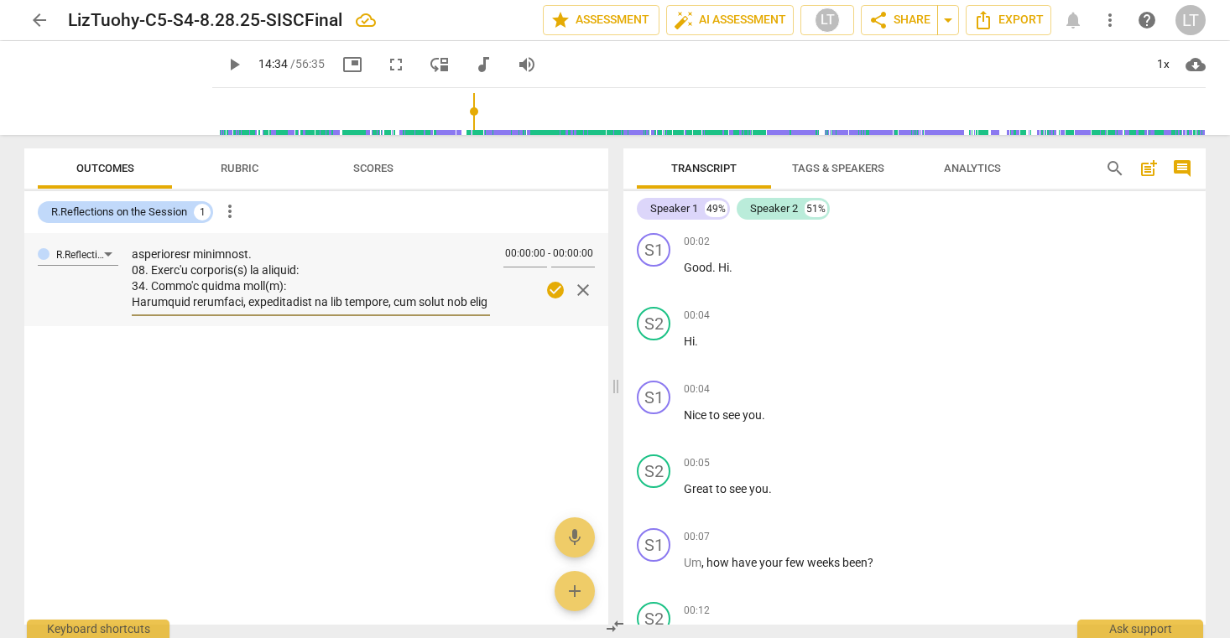
scroll to position [747, 0]
click at [325, 295] on textarea at bounding box center [311, 279] width 358 height 64
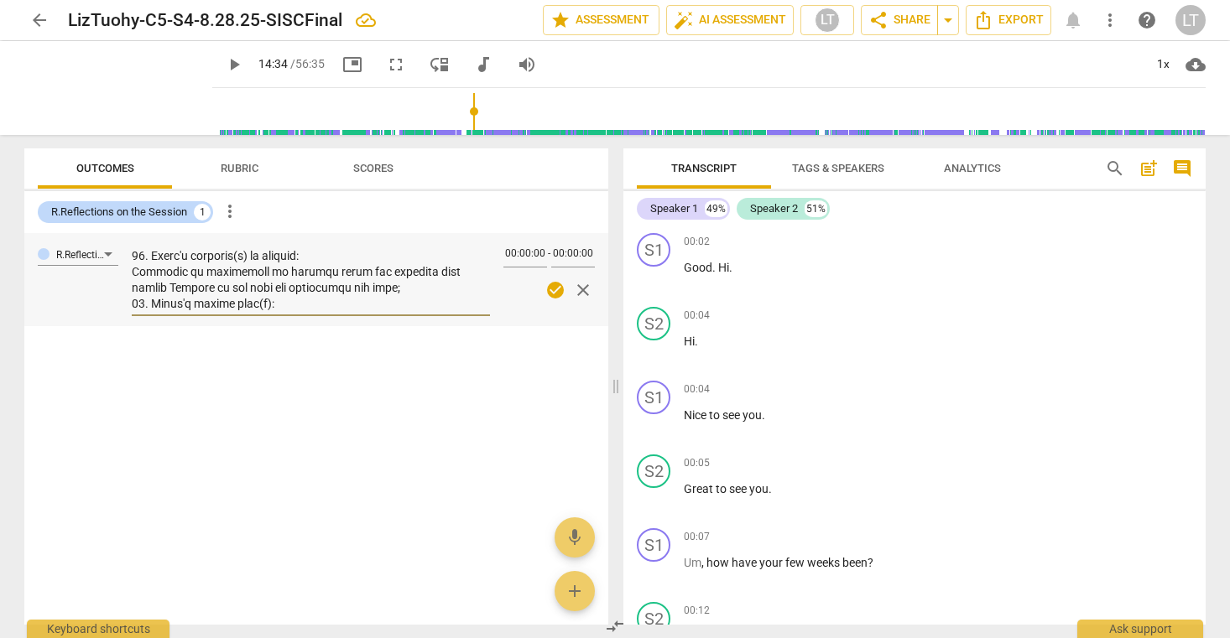
click at [434, 289] on textarea at bounding box center [311, 279] width 358 height 64
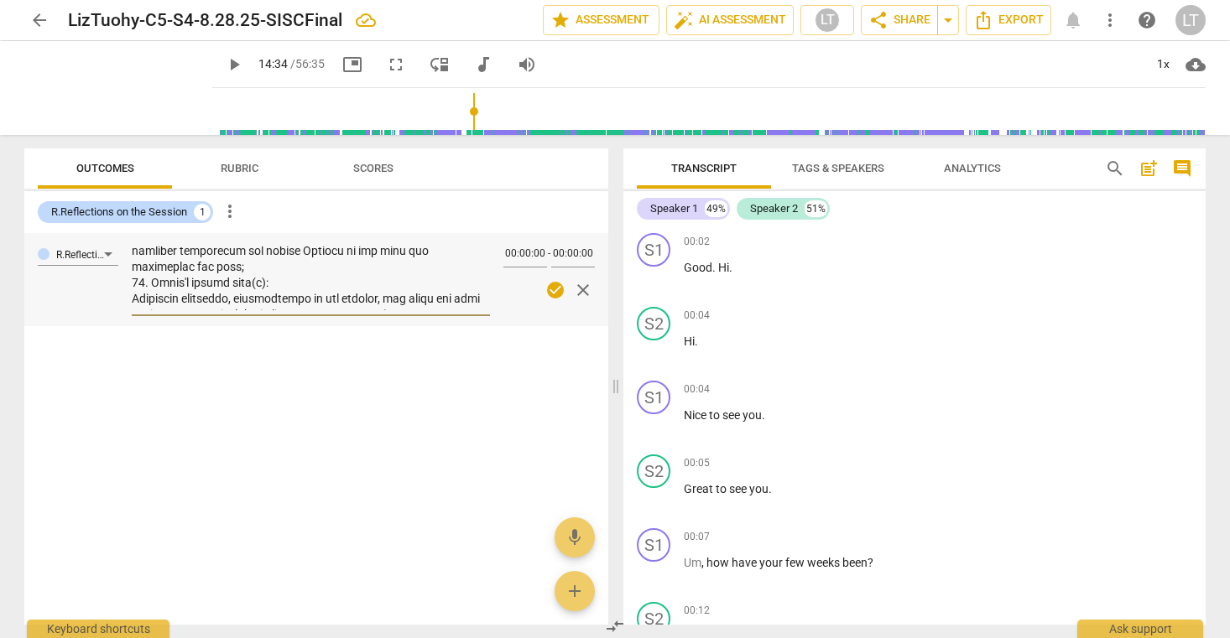
scroll to position [799, 0]
click at [173, 291] on textarea at bounding box center [311, 279] width 358 height 64
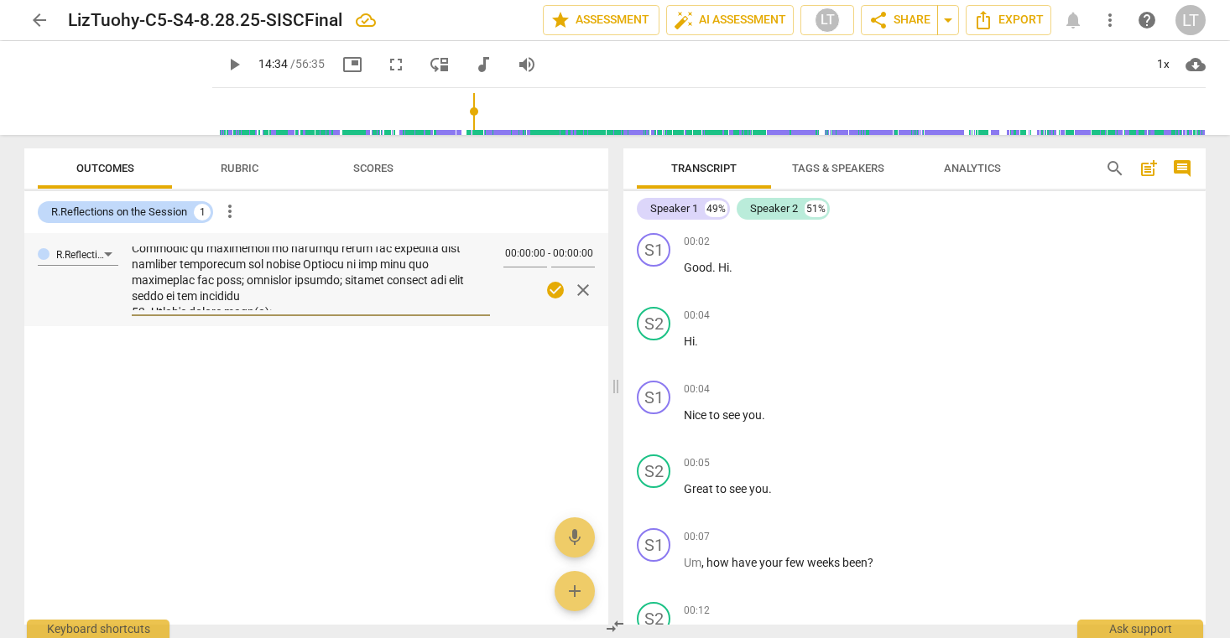
scroll to position [795, 0]
drag, startPoint x: 346, startPoint y: 258, endPoint x: 408, endPoint y: 262, distance: 62.2
click at [408, 262] on textarea at bounding box center [311, 279] width 358 height 64
click at [177, 272] on textarea at bounding box center [311, 279] width 358 height 64
click at [303, 273] on textarea at bounding box center [311, 279] width 358 height 64
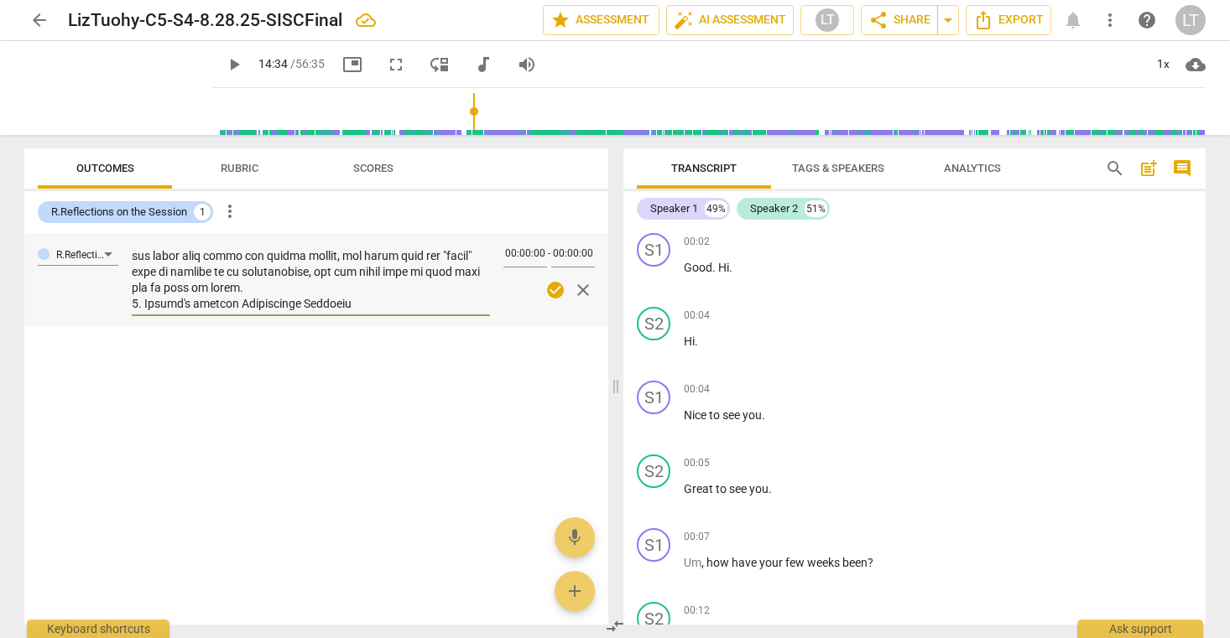
scroll to position [0, 0]
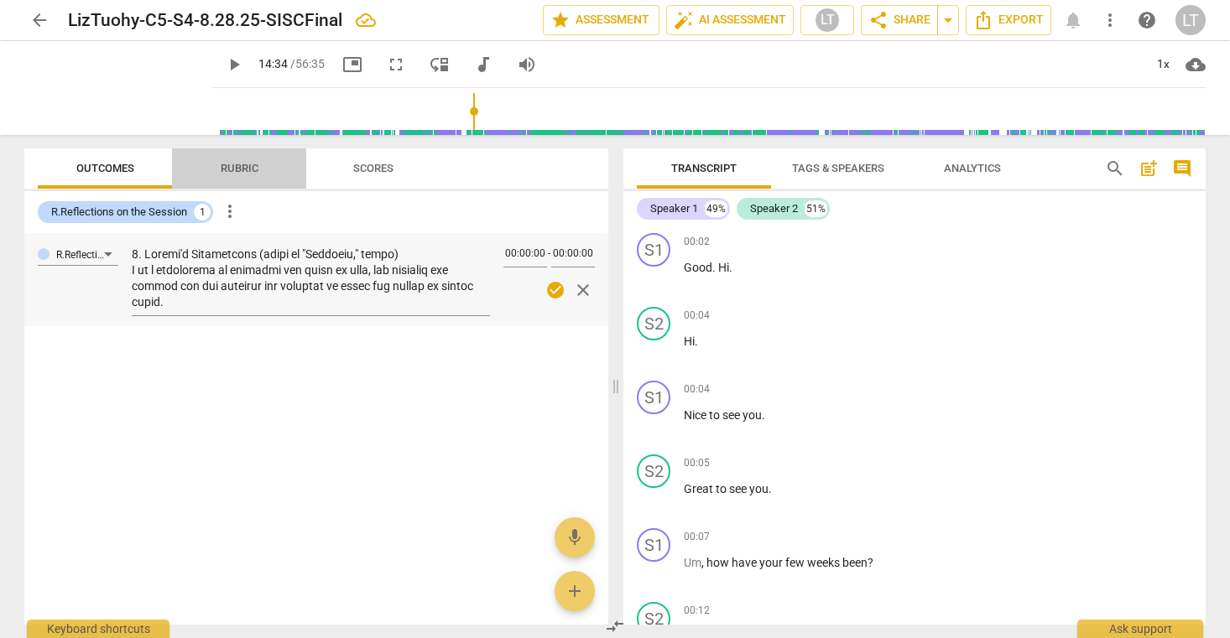
click at [233, 170] on span "Rubric" at bounding box center [240, 168] width 38 height 13
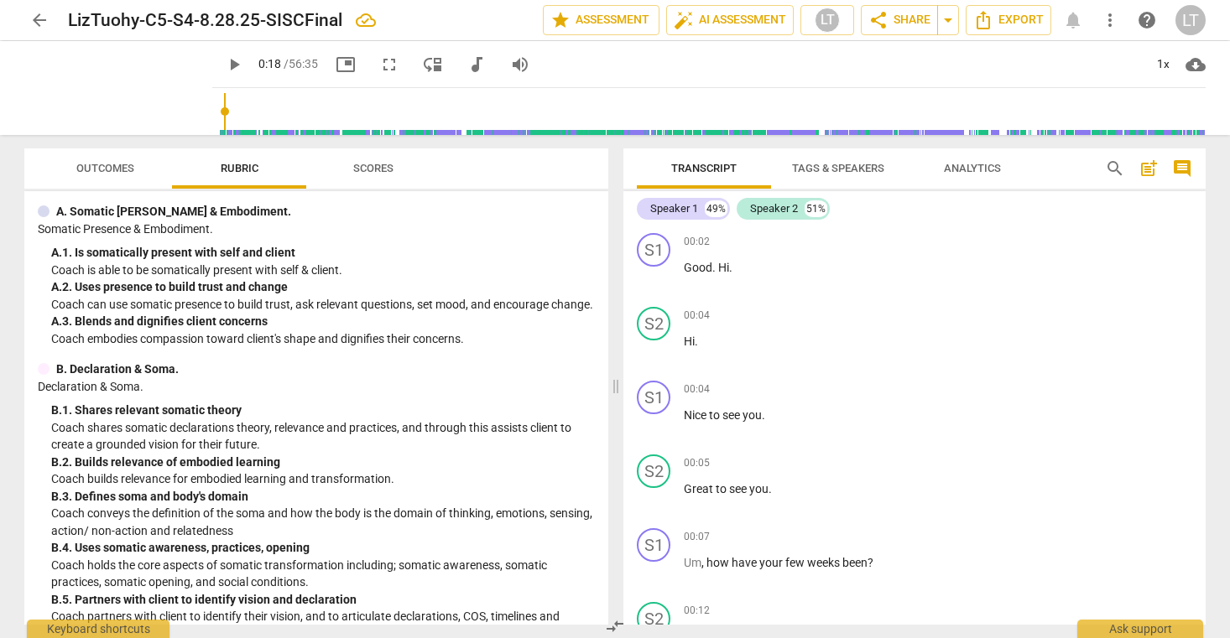
click at [219, 110] on input "range" at bounding box center [712, 112] width 986 height 54
click at [224, 64] on span "play_arrow" at bounding box center [234, 65] width 20 height 20
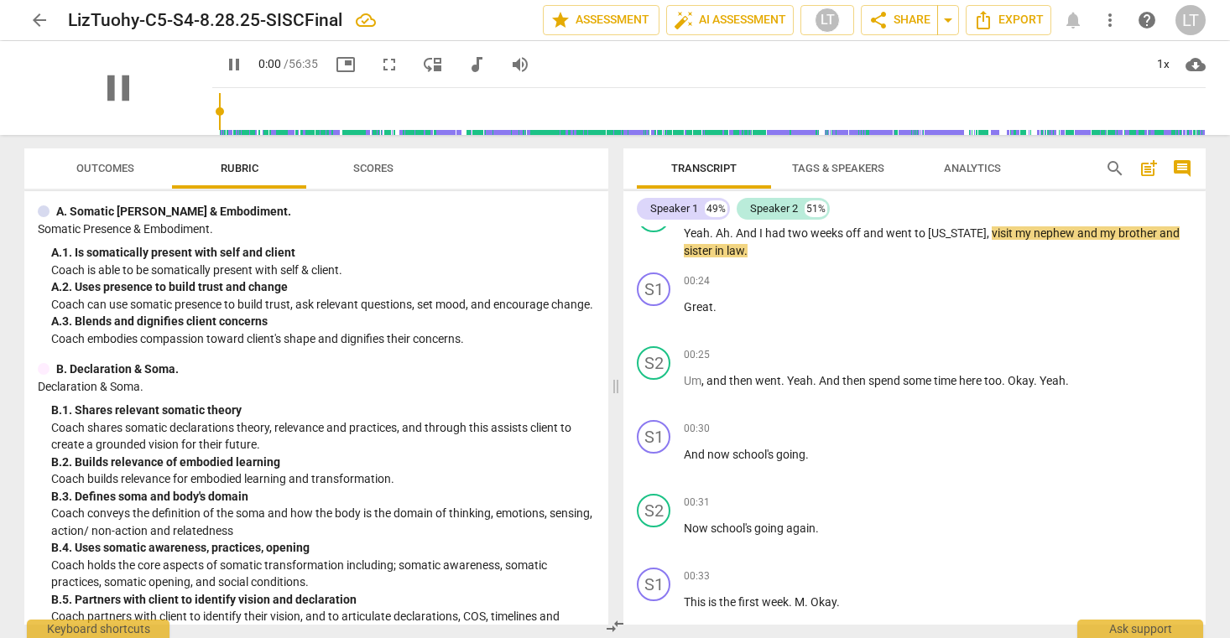
drag, startPoint x: 206, startPoint y: 110, endPoint x: 192, endPoint y: 110, distance: 14.3
click at [219, 110] on input "range" at bounding box center [712, 112] width 986 height 54
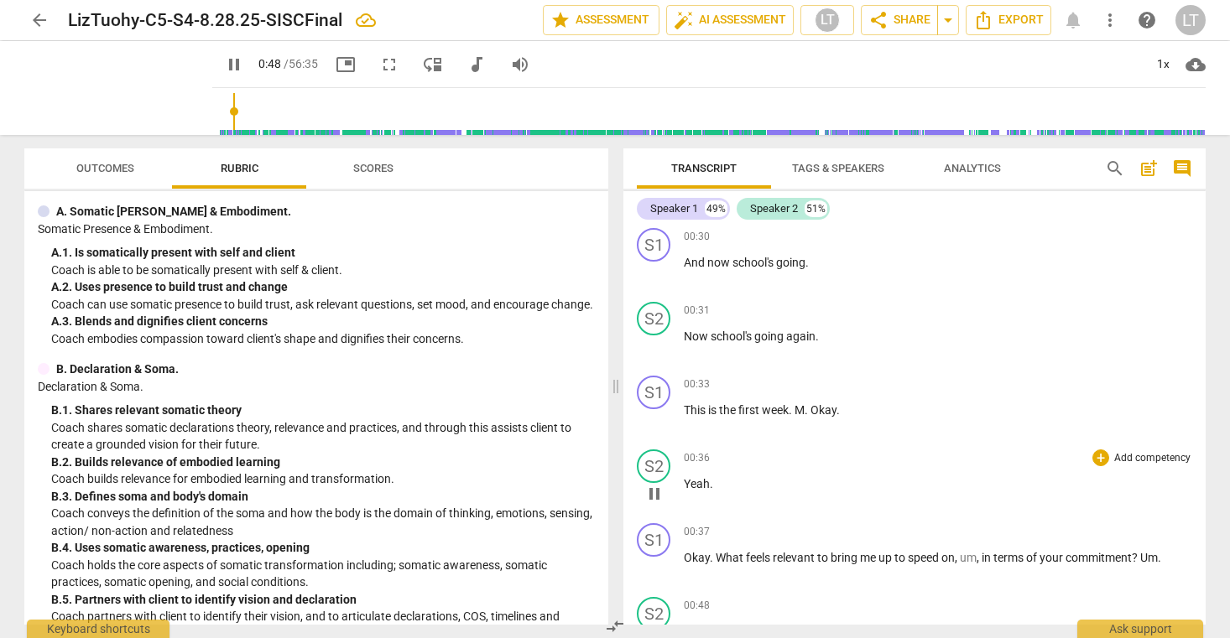
scroll to position [839, 0]
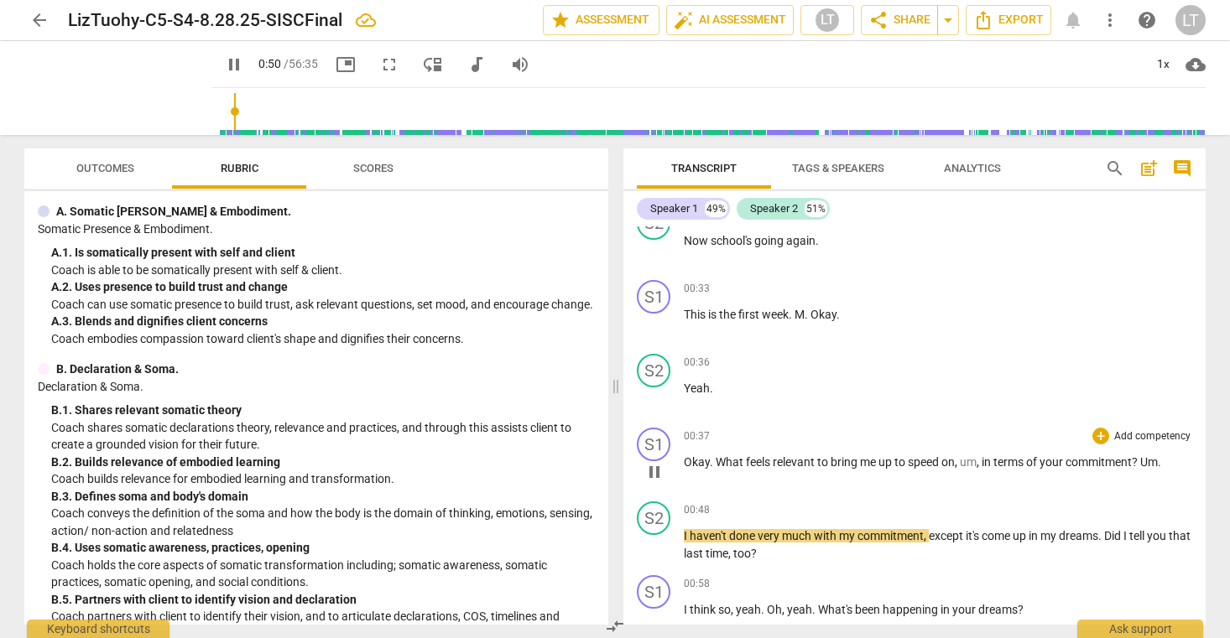
click at [660, 471] on span "pause" at bounding box center [654, 472] width 20 height 20
click at [1168, 466] on p "Okay . What feels relevant to bring me up to speed on , um , in terms of your c…" at bounding box center [938, 463] width 508 height 18
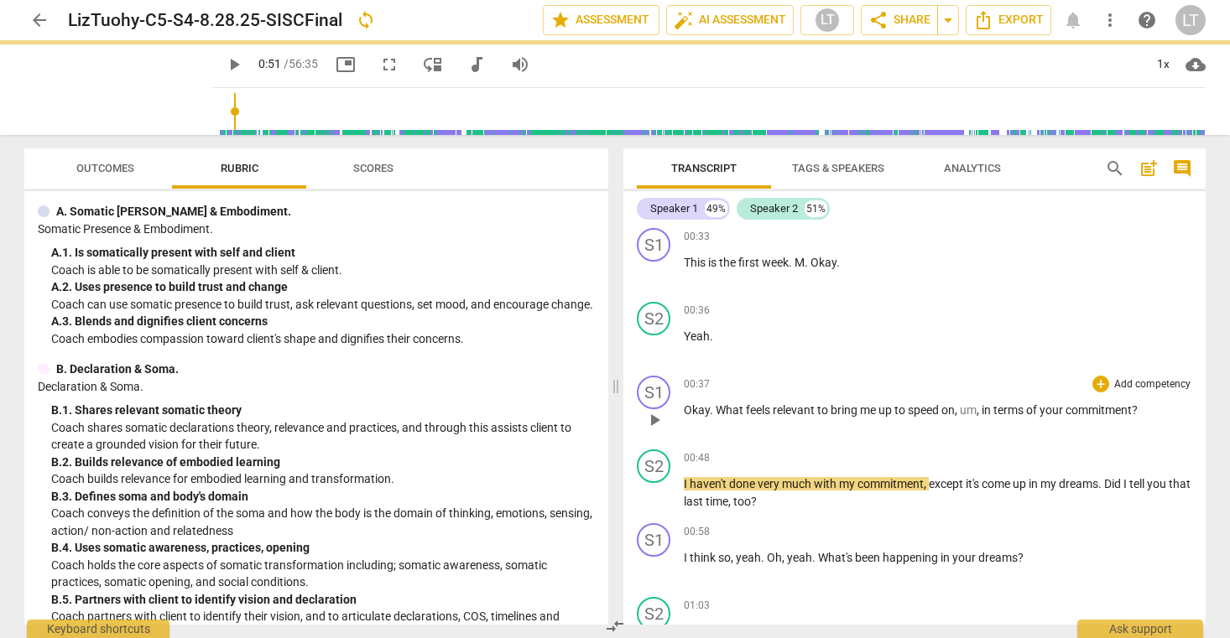
scroll to position [898, 0]
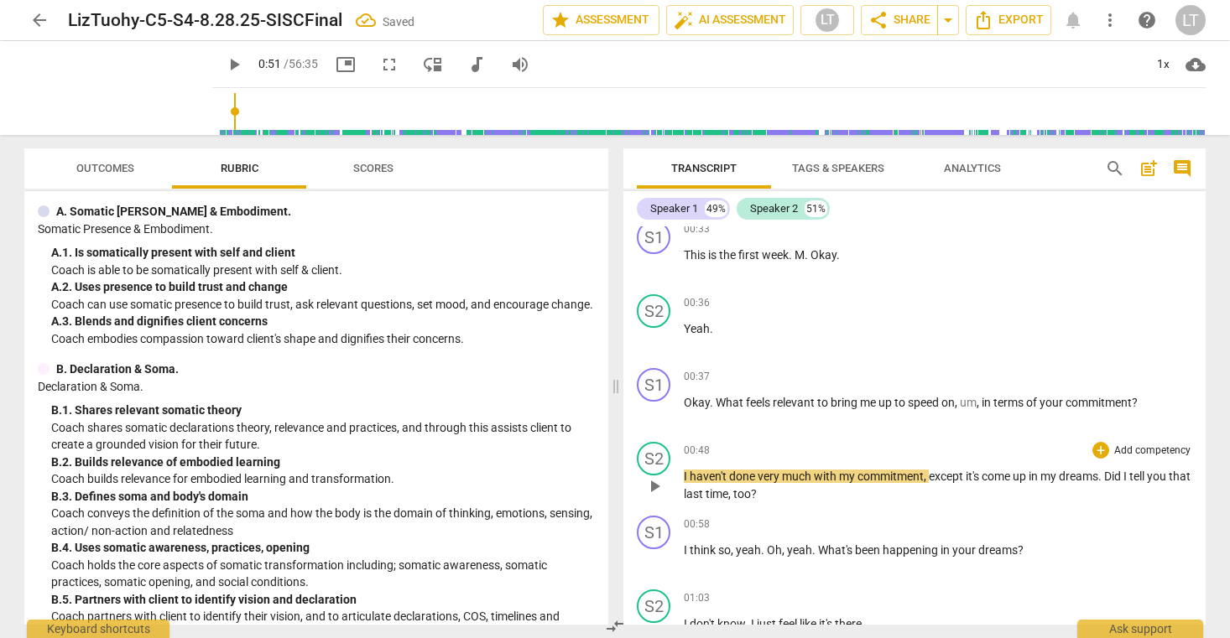
click at [653, 489] on span "play_arrow" at bounding box center [654, 486] width 20 height 20
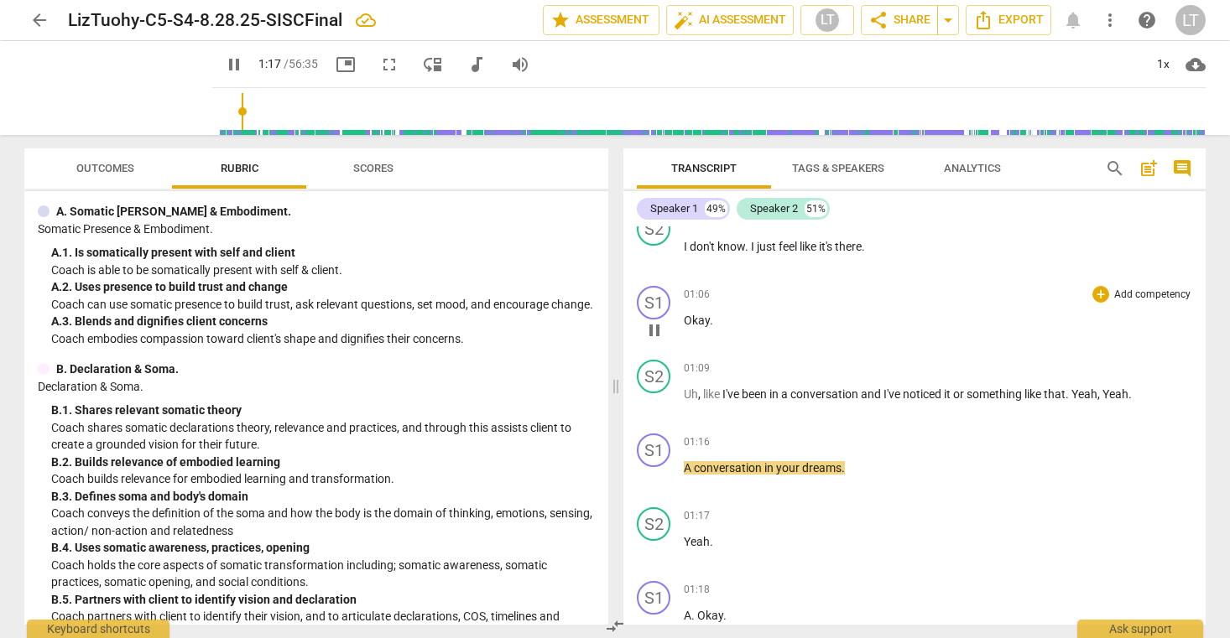
scroll to position [1362, 0]
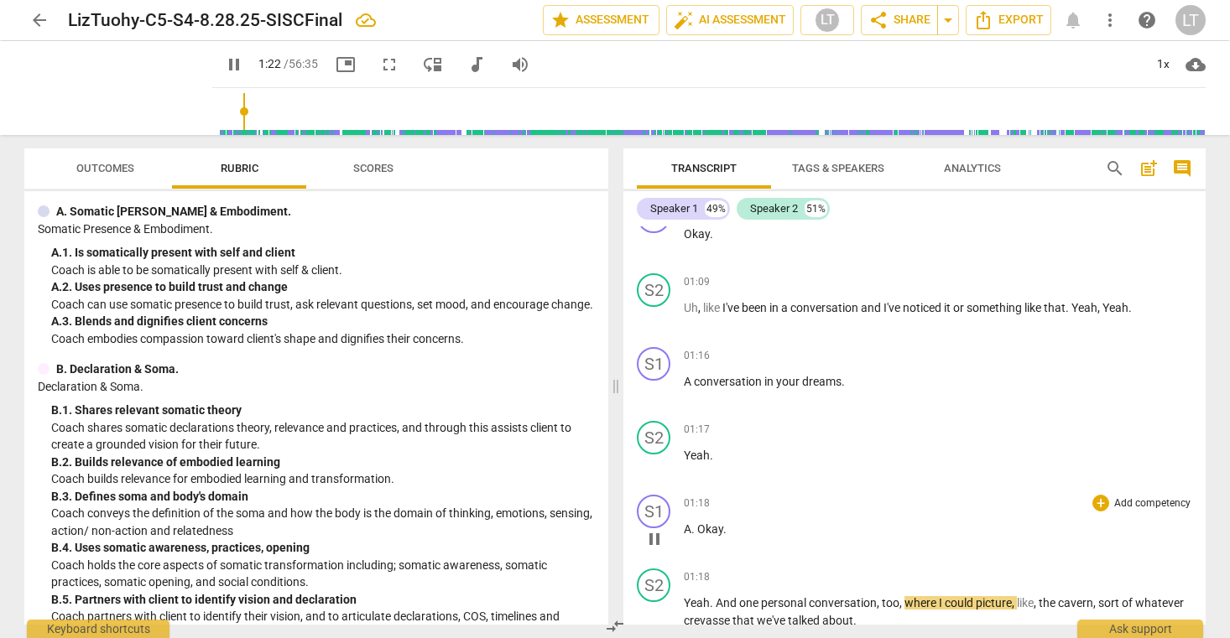
click at [699, 531] on span "Okay" at bounding box center [710, 529] width 26 height 13
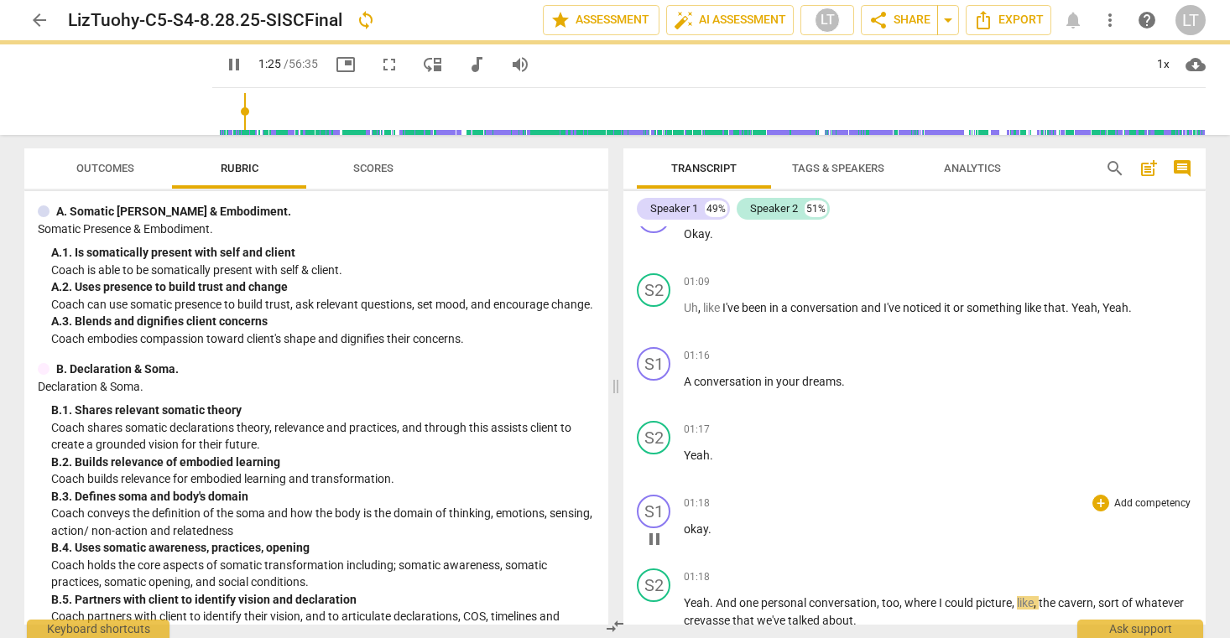
click at [740, 529] on p "okay ." at bounding box center [938, 530] width 508 height 18
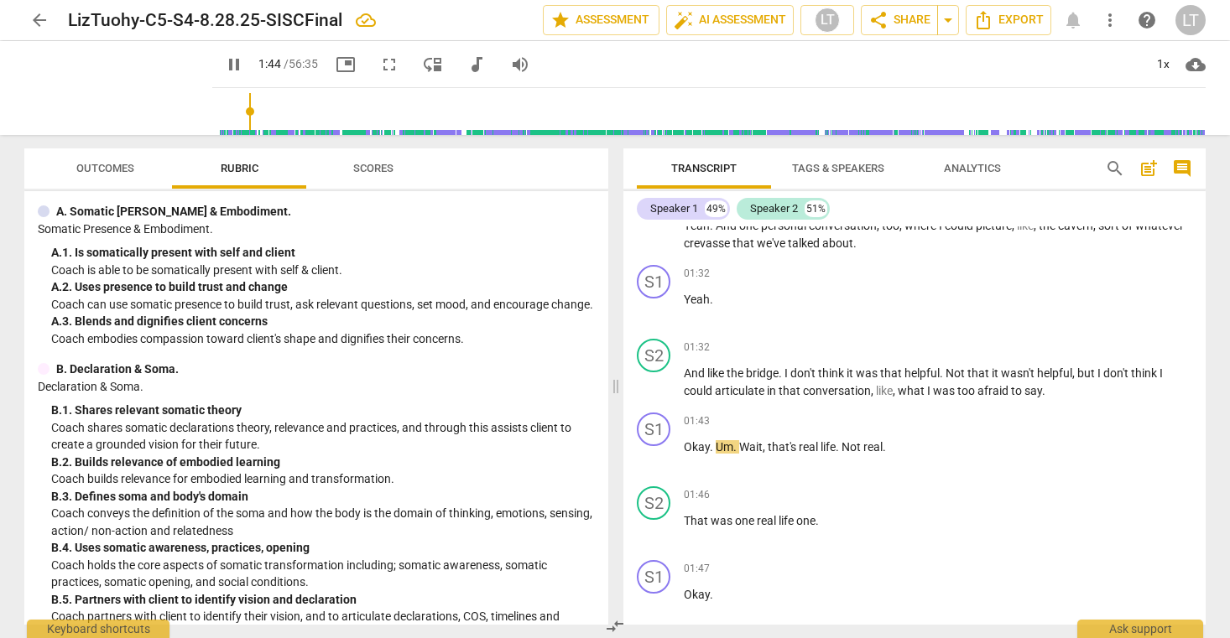
scroll to position [1746, 0]
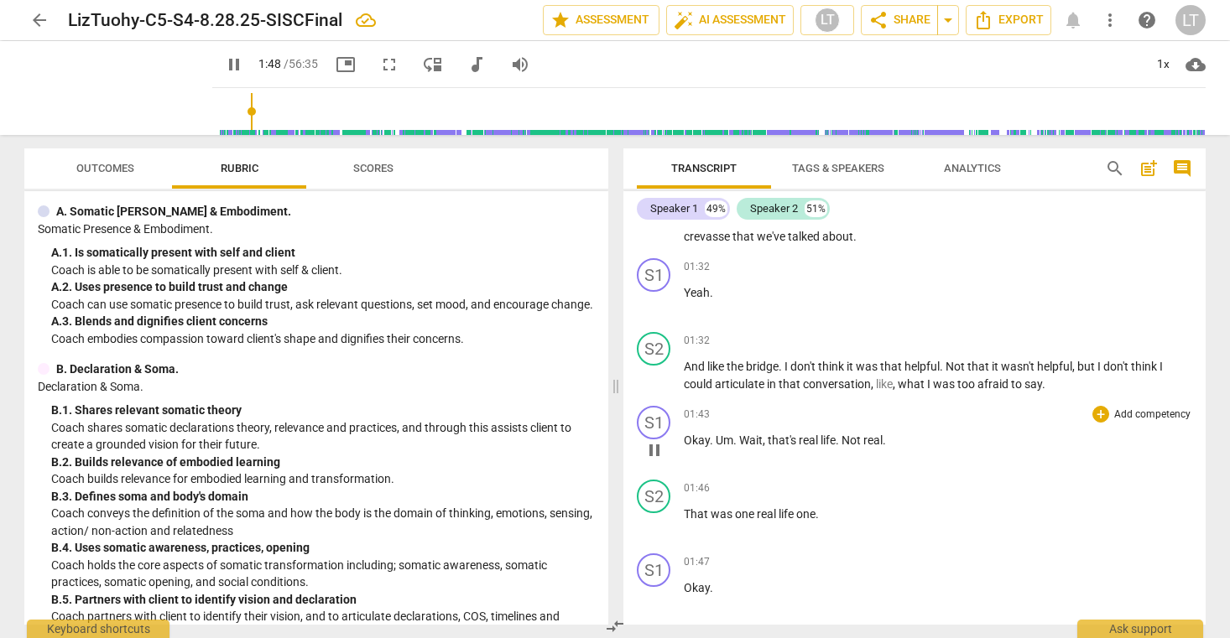
click at [777, 443] on span "that's" at bounding box center [783, 440] width 31 height 13
click at [885, 443] on span "." at bounding box center [883, 440] width 3 height 13
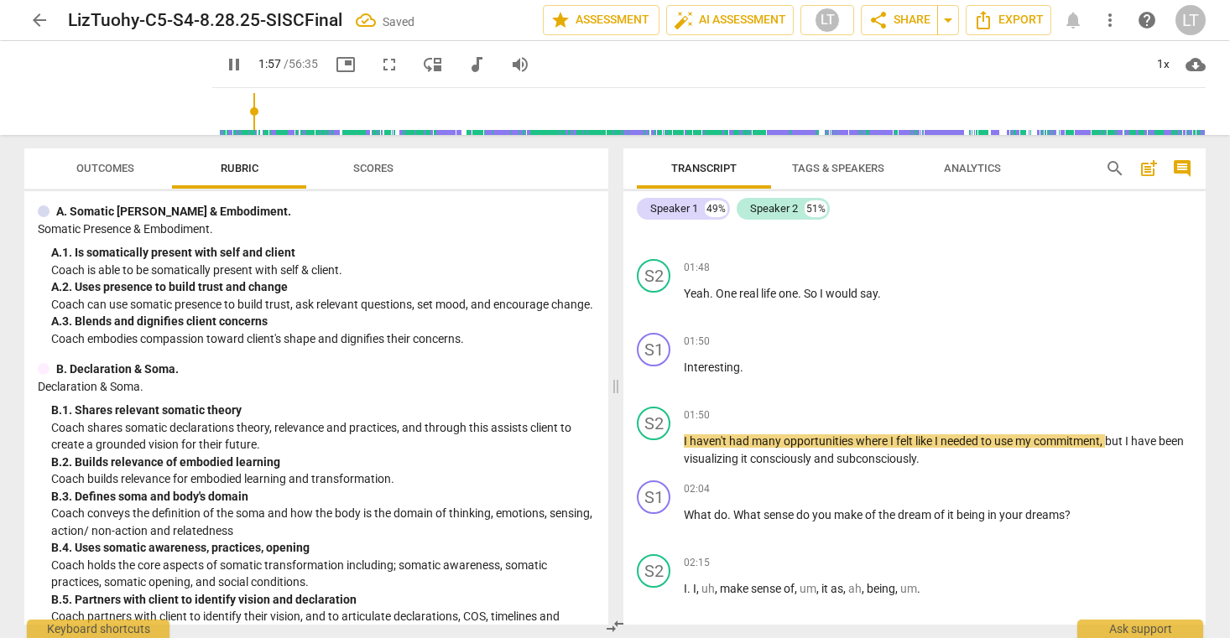
scroll to position [2117, 0]
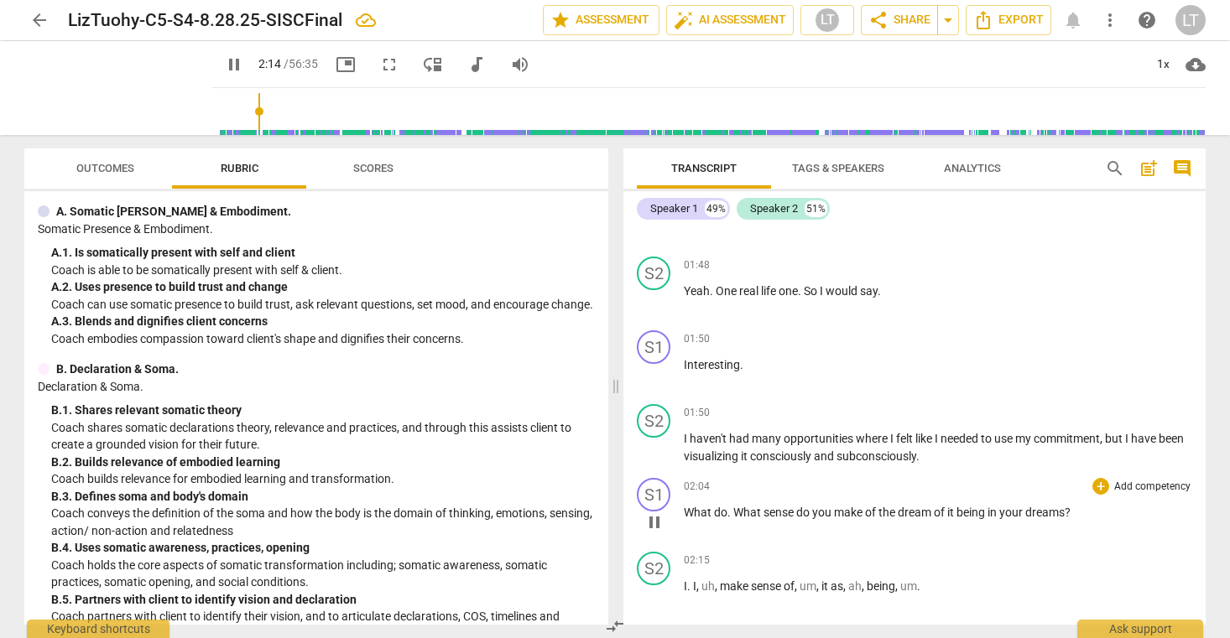
click at [932, 515] on span "dream" at bounding box center [916, 512] width 36 height 13
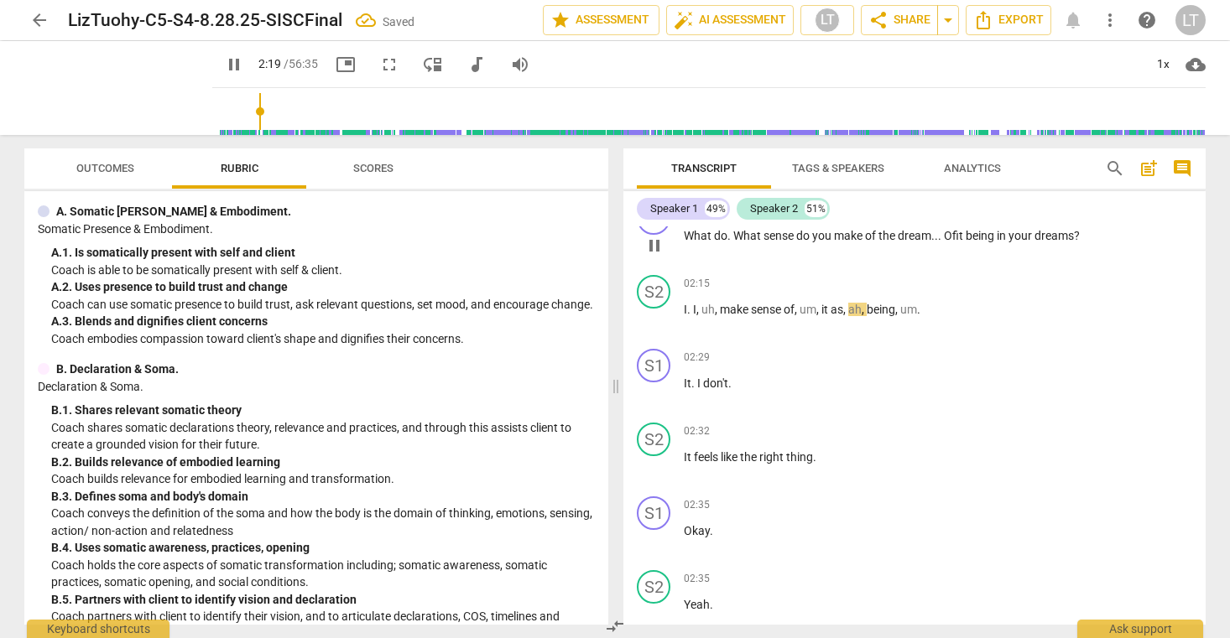
scroll to position [2395, 0]
drag, startPoint x: 730, startPoint y: 384, endPoint x: 684, endPoint y: 384, distance: 45.3
click at [684, 384] on p "It . I don't ." at bounding box center [938, 383] width 508 height 18
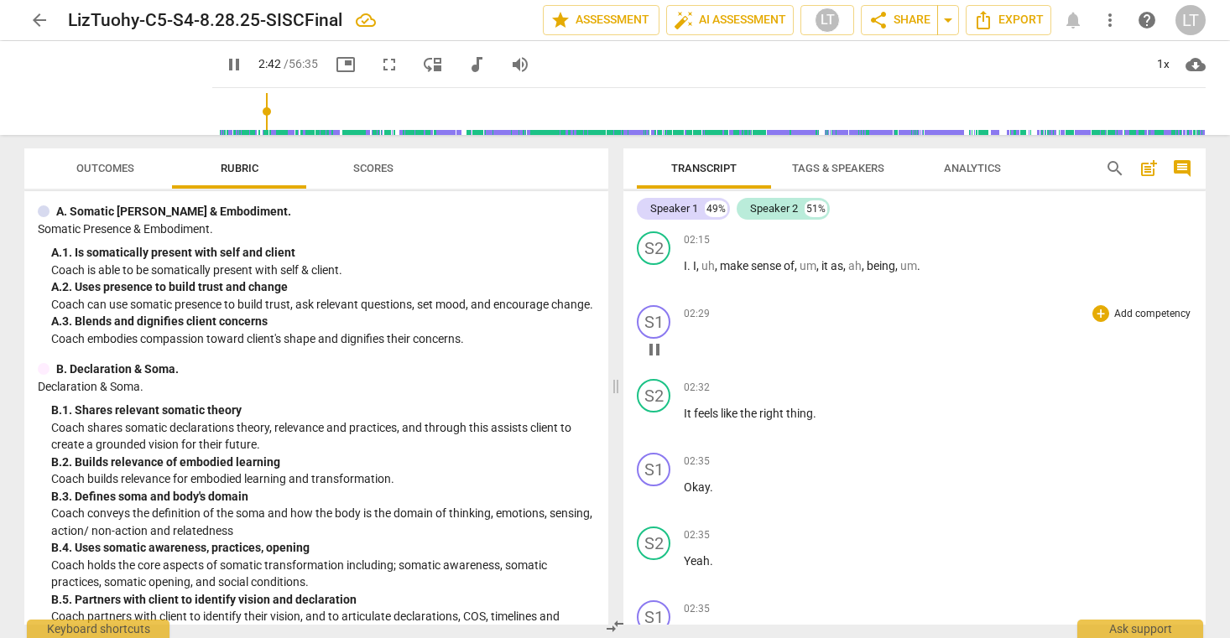
scroll to position [2437, 0]
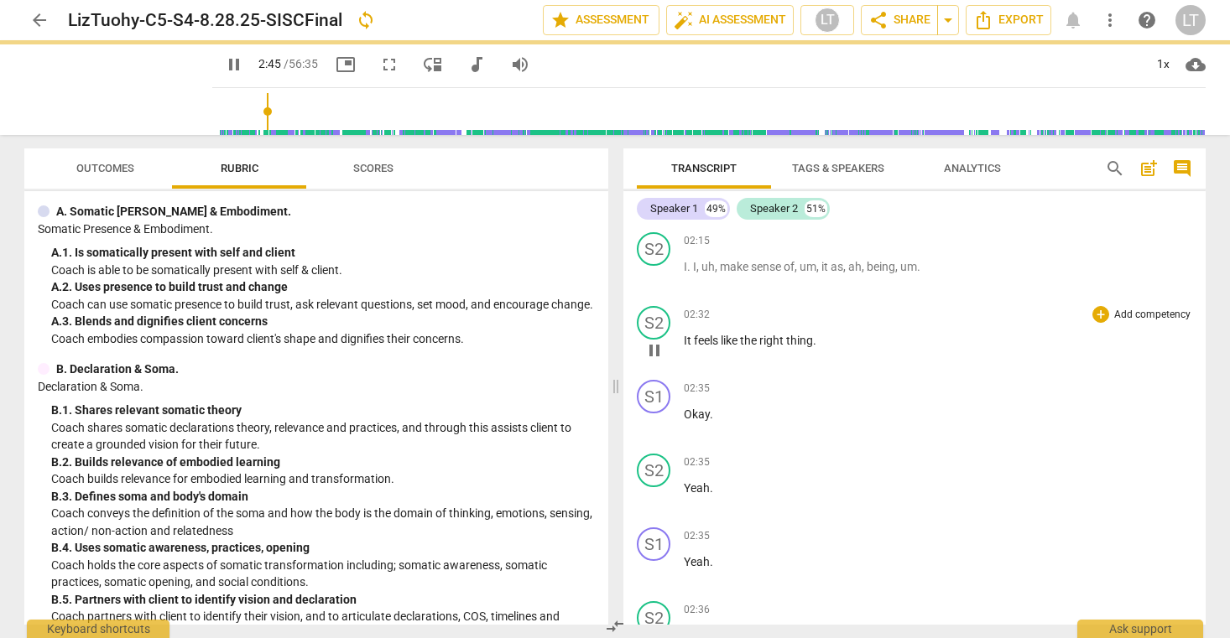
click at [740, 435] on div "S1 play_arrow pause 00:02 + Add competency keyboard_arrow_right Good . Hi . S2 …" at bounding box center [914, 425] width 582 height 398
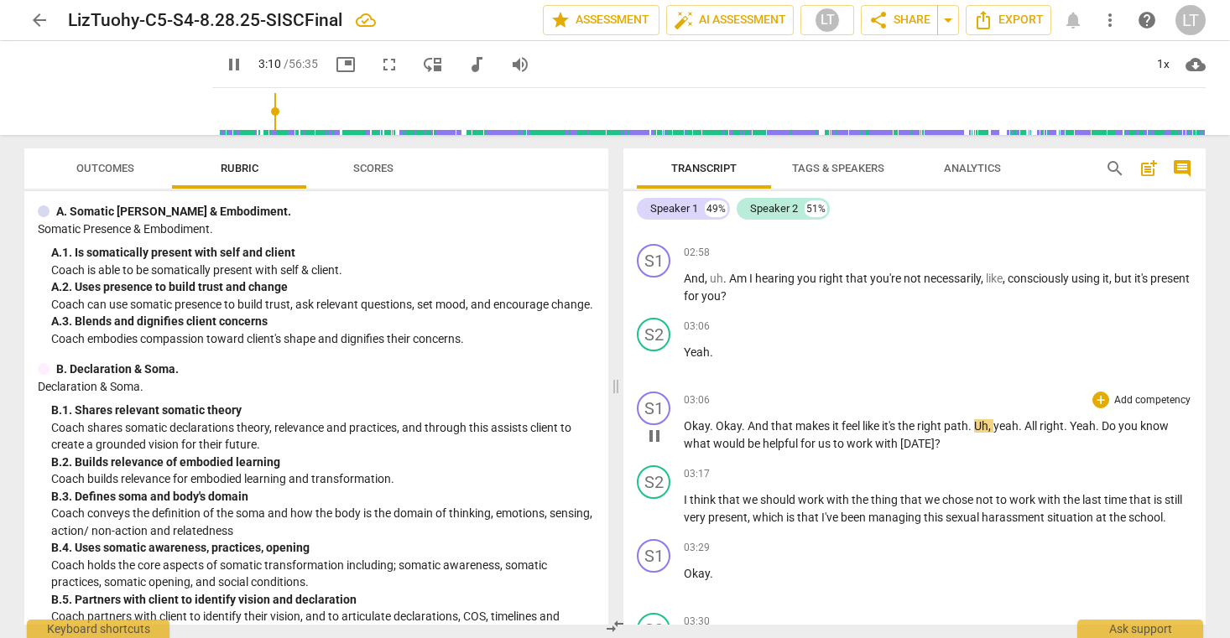
scroll to position [3170, 0]
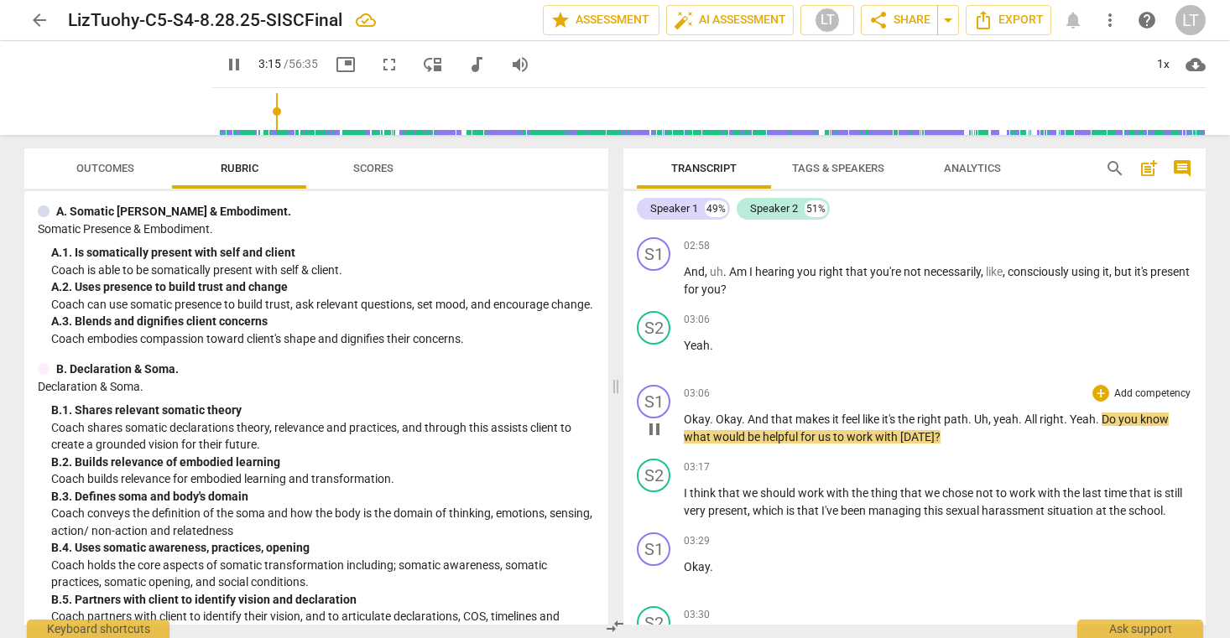
click at [938, 432] on p "Okay . Okay . And that makes it feel like it's the right path . Uh , yeah . All…" at bounding box center [938, 428] width 508 height 34
click at [653, 428] on span "pause" at bounding box center [654, 429] width 20 height 20
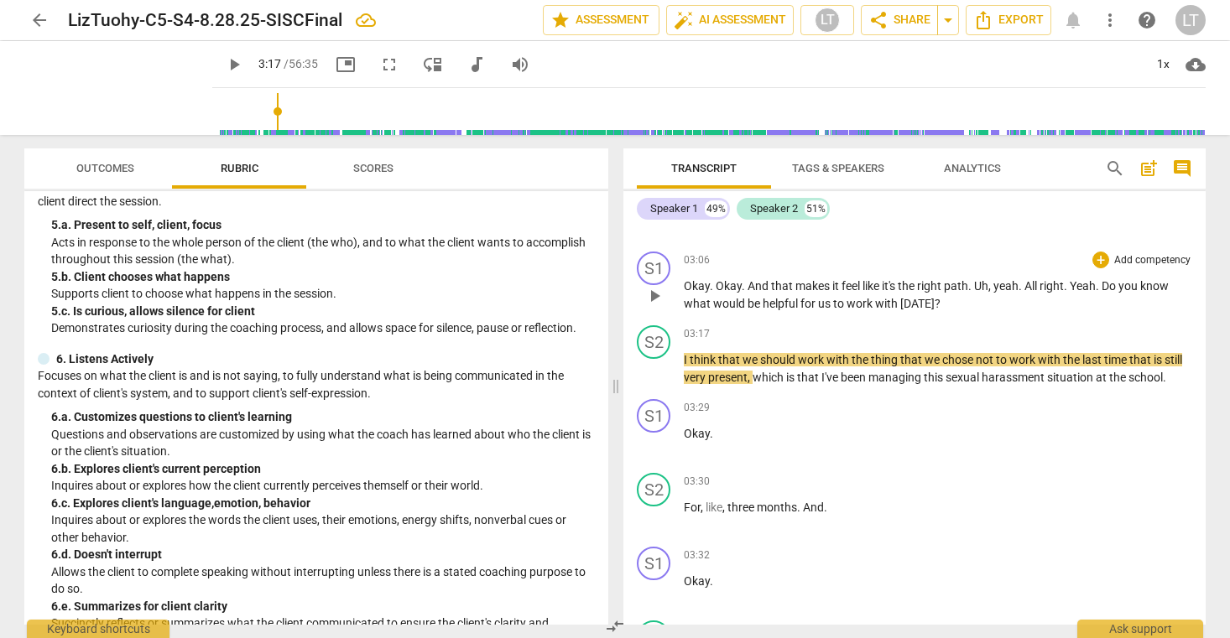
scroll to position [3311, 0]
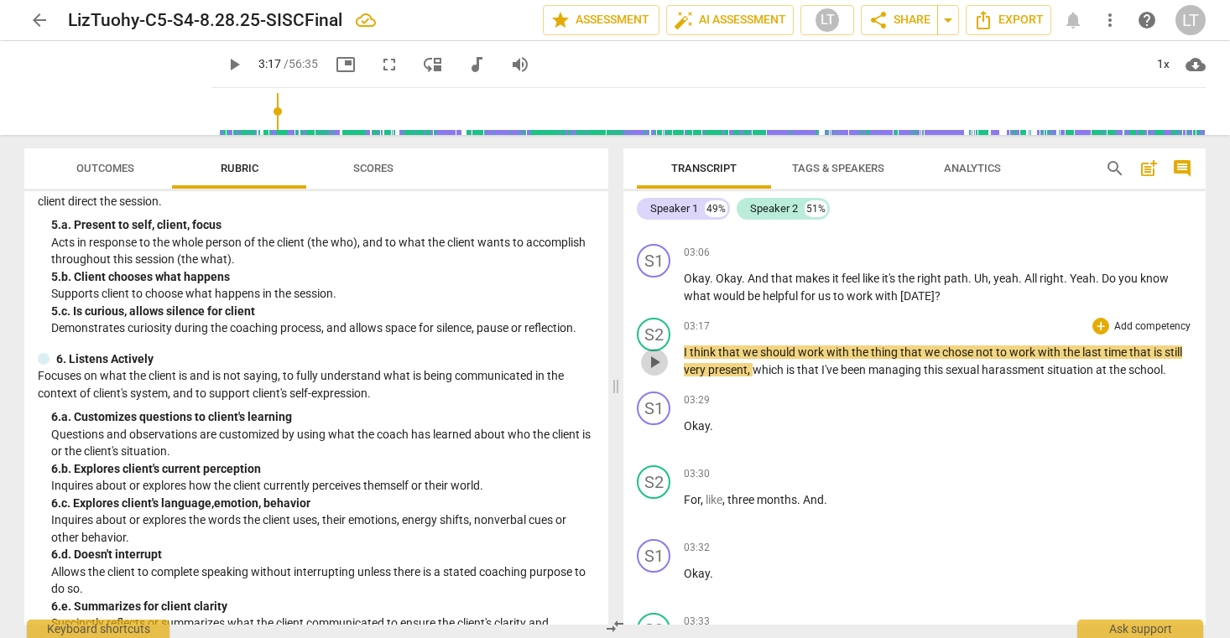
click at [655, 362] on span "play_arrow" at bounding box center [654, 362] width 20 height 20
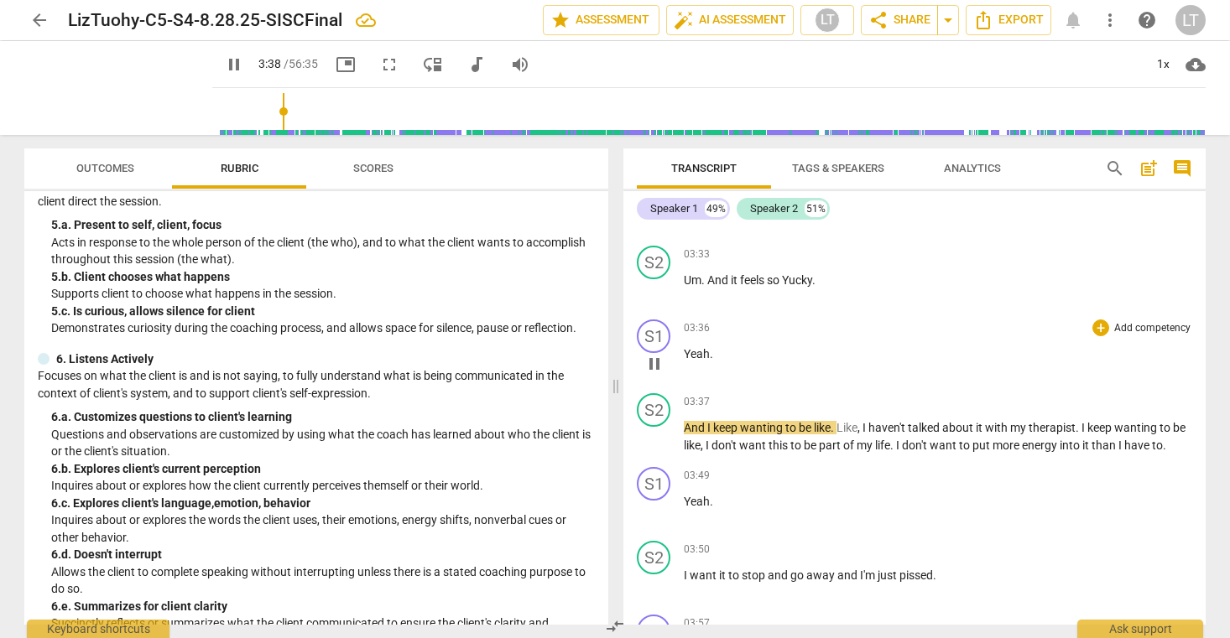
scroll to position [3664, 0]
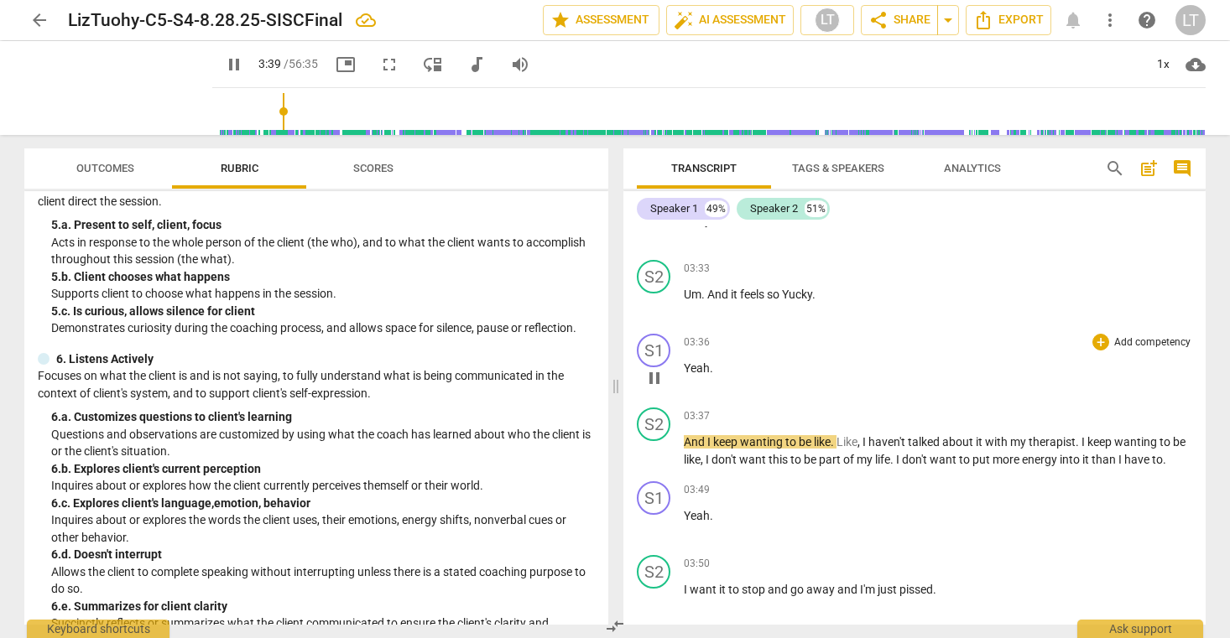
click at [652, 378] on span "pause" at bounding box center [654, 378] width 20 height 20
click at [655, 449] on span "play_arrow" at bounding box center [654, 452] width 20 height 20
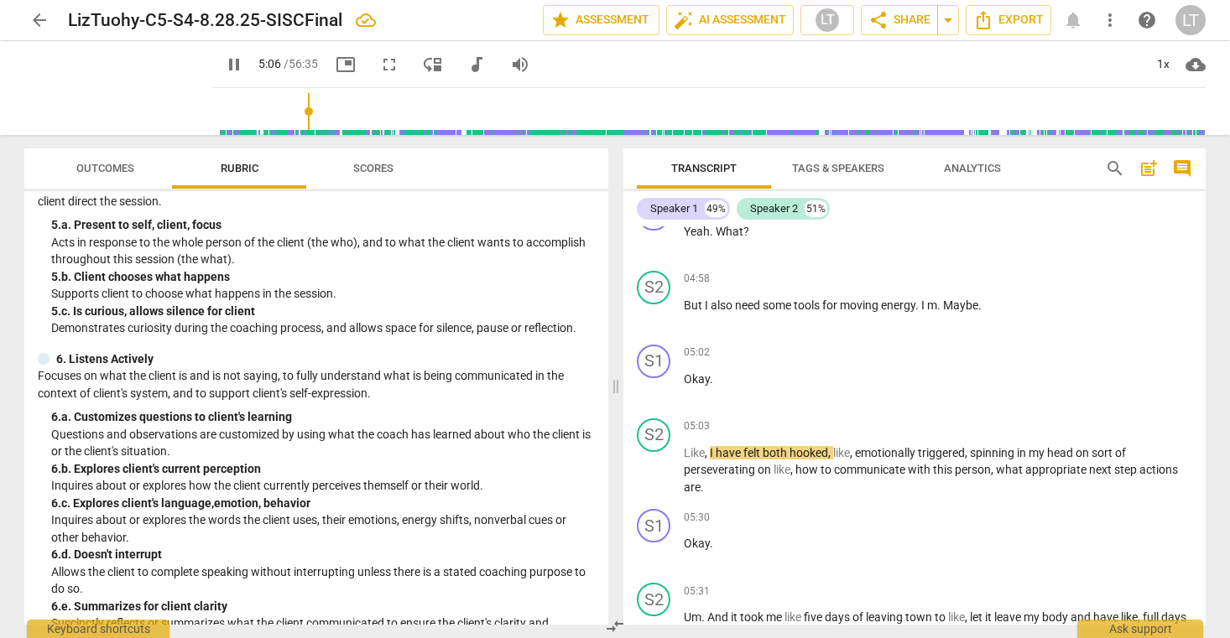
scroll to position [4740, 0]
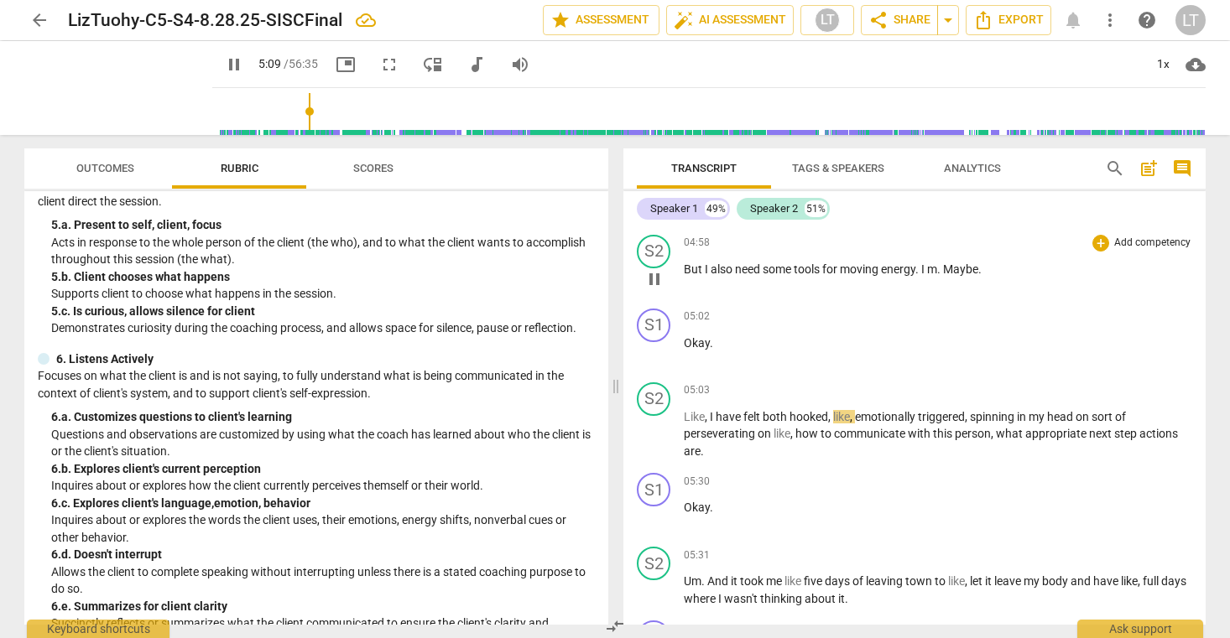
click at [946, 276] on span "Maybe" at bounding box center [960, 269] width 35 height 13
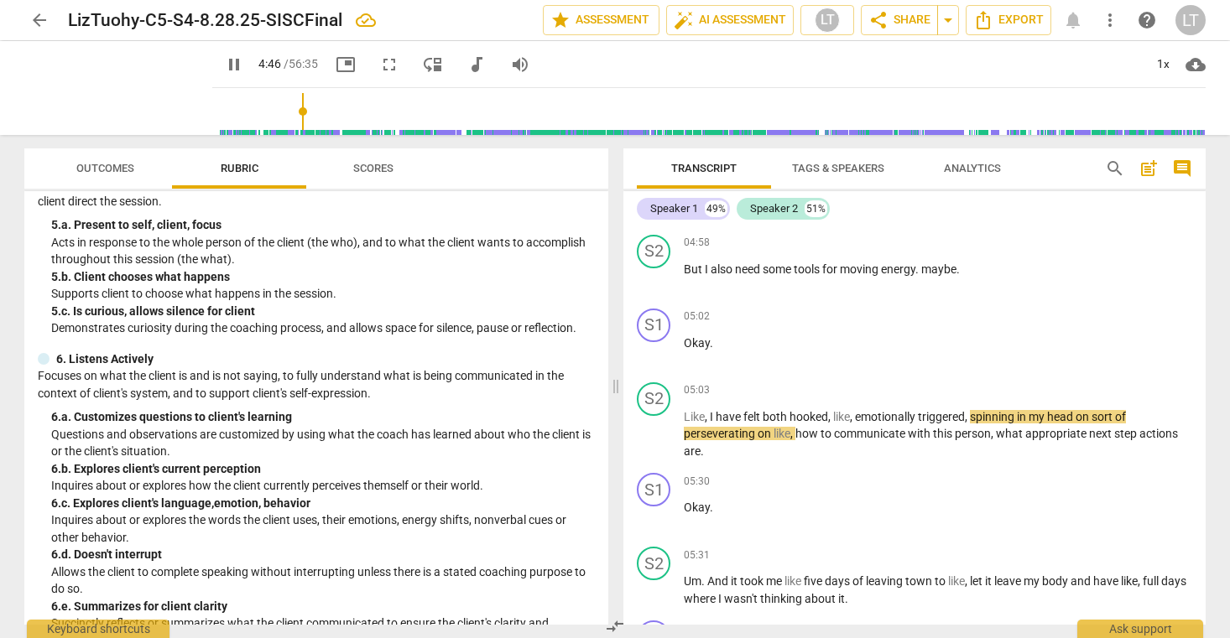
drag, startPoint x: 294, startPoint y: 108, endPoint x: 282, endPoint y: 107, distance: 12.6
click at [282, 107] on input "range" at bounding box center [712, 112] width 986 height 54
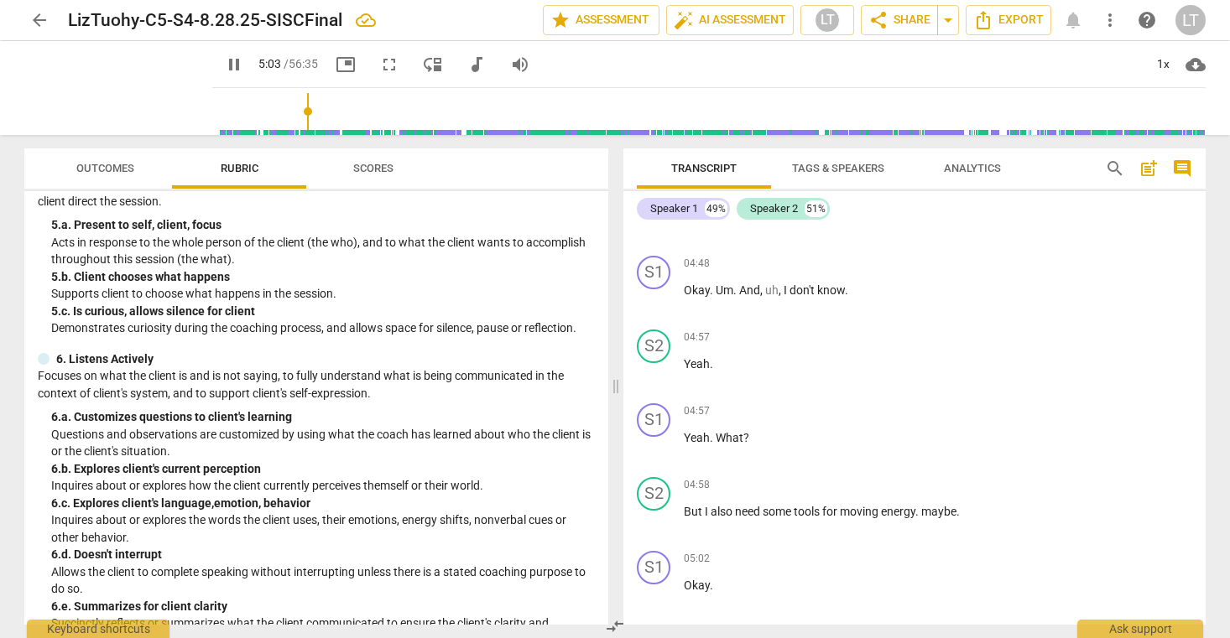
scroll to position [4941, 0]
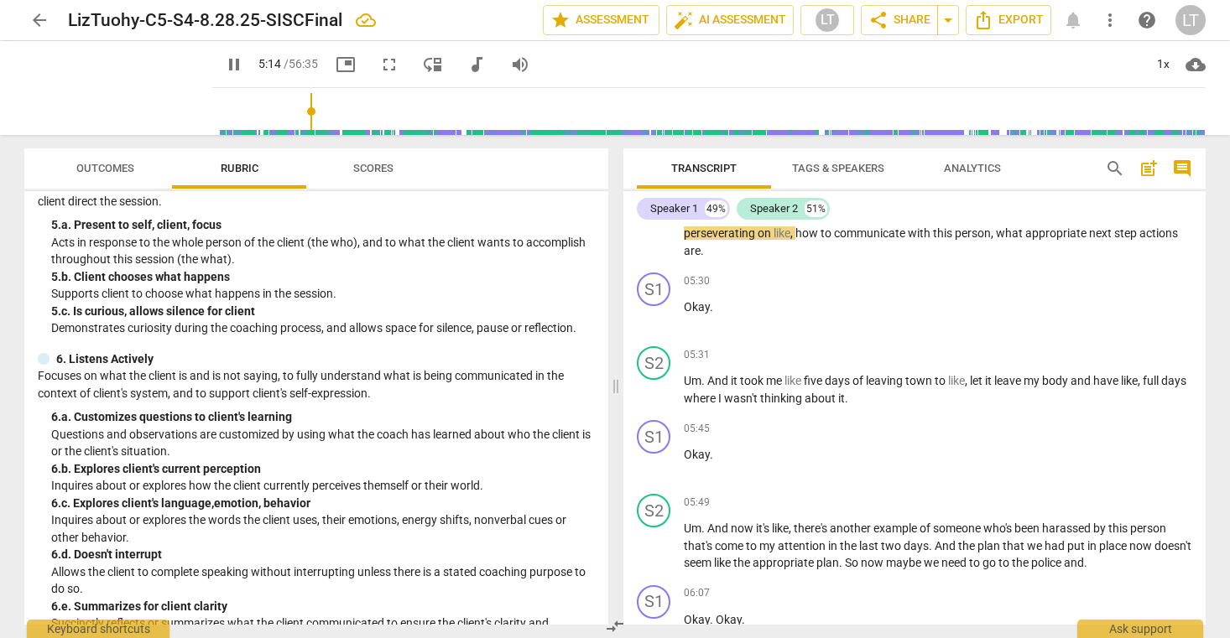
click at [291, 109] on input "range" at bounding box center [712, 112] width 986 height 54
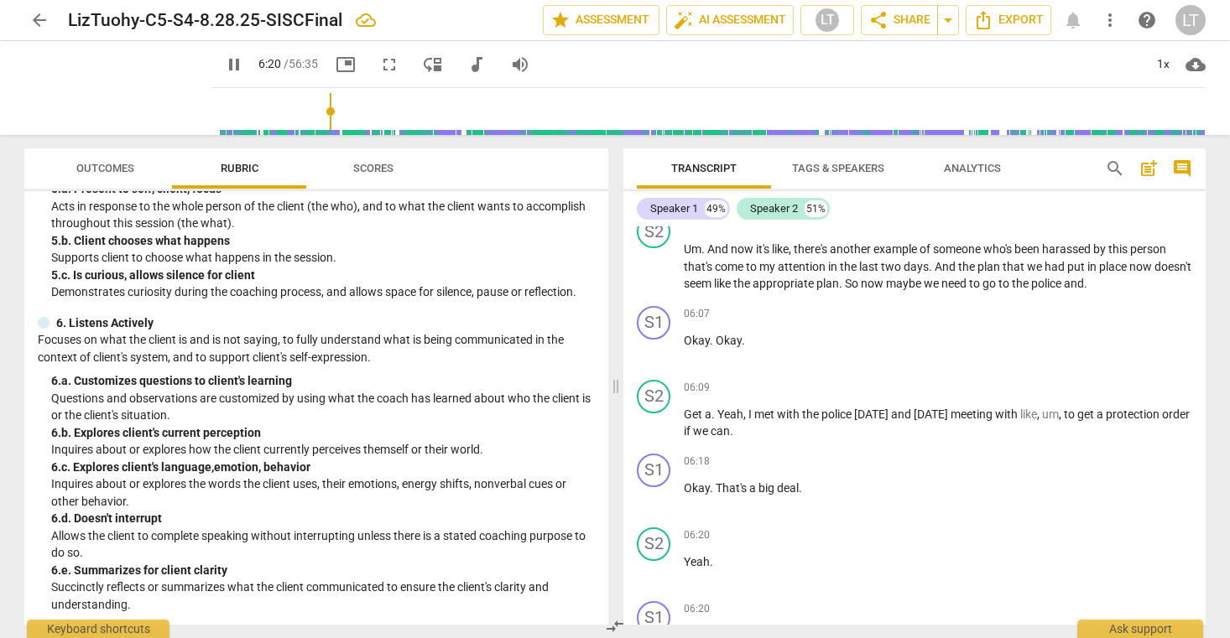
scroll to position [5639, 0]
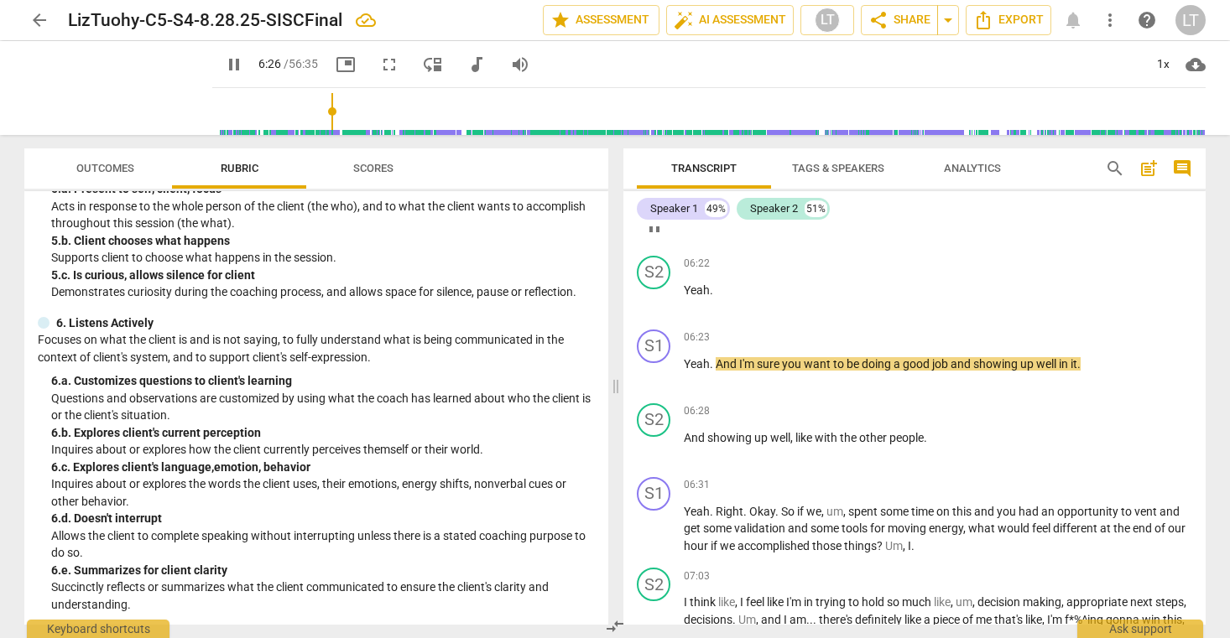
click at [655, 237] on span "pause" at bounding box center [654, 226] width 20 height 20
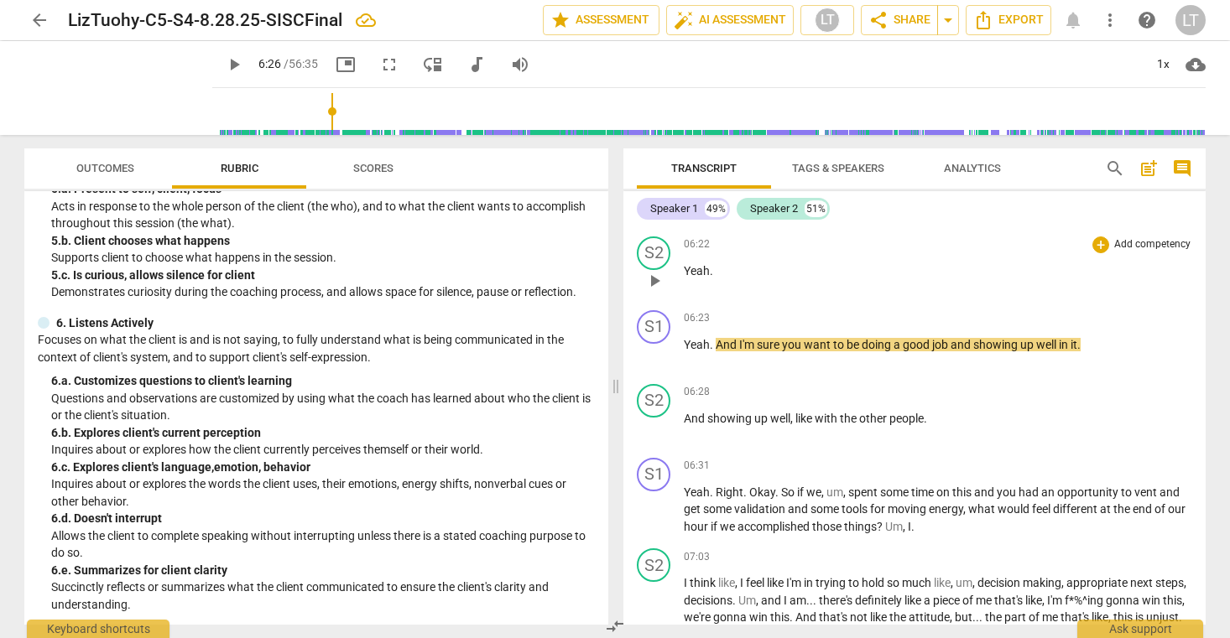
click at [843, 280] on p "Yeah ." at bounding box center [938, 272] width 508 height 18
click at [656, 439] on span "play_arrow" at bounding box center [654, 429] width 20 height 20
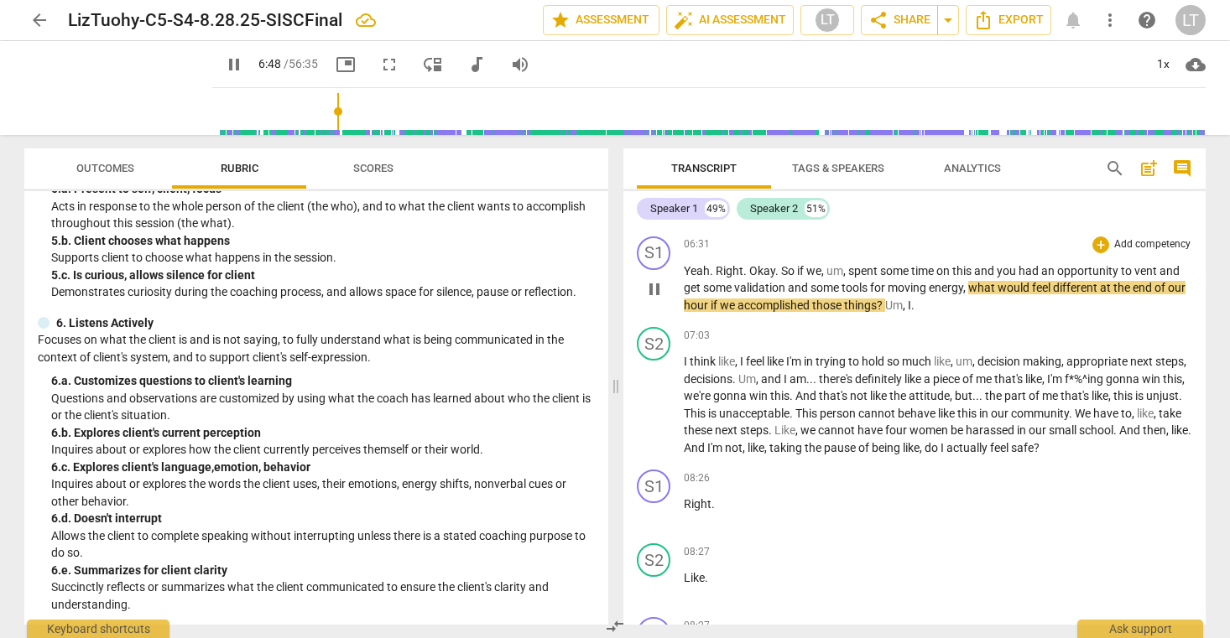
scroll to position [5868, 0]
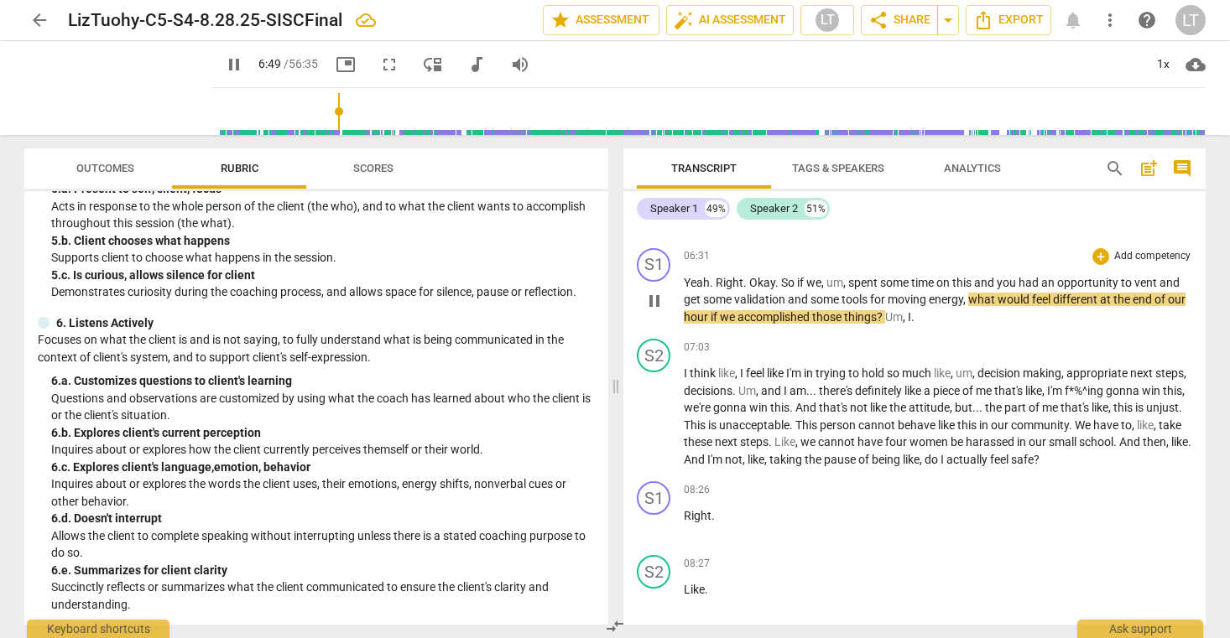
click at [655, 311] on span "pause" at bounding box center [654, 301] width 20 height 20
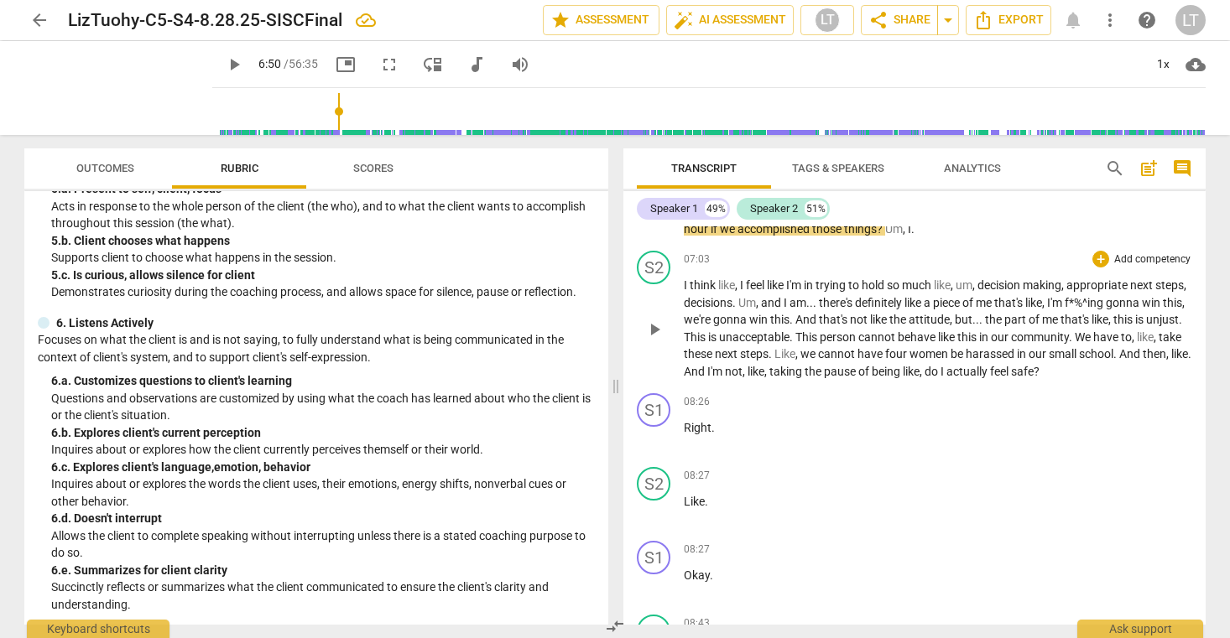
scroll to position [5962, 0]
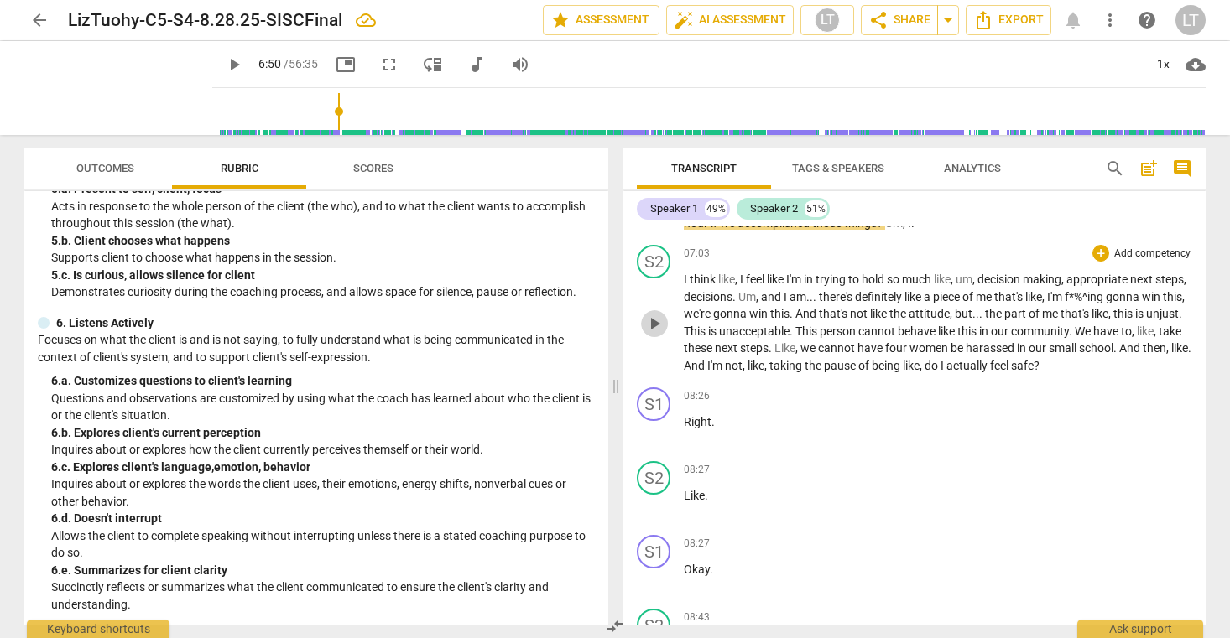
click at [653, 334] on span "play_arrow" at bounding box center [654, 324] width 20 height 20
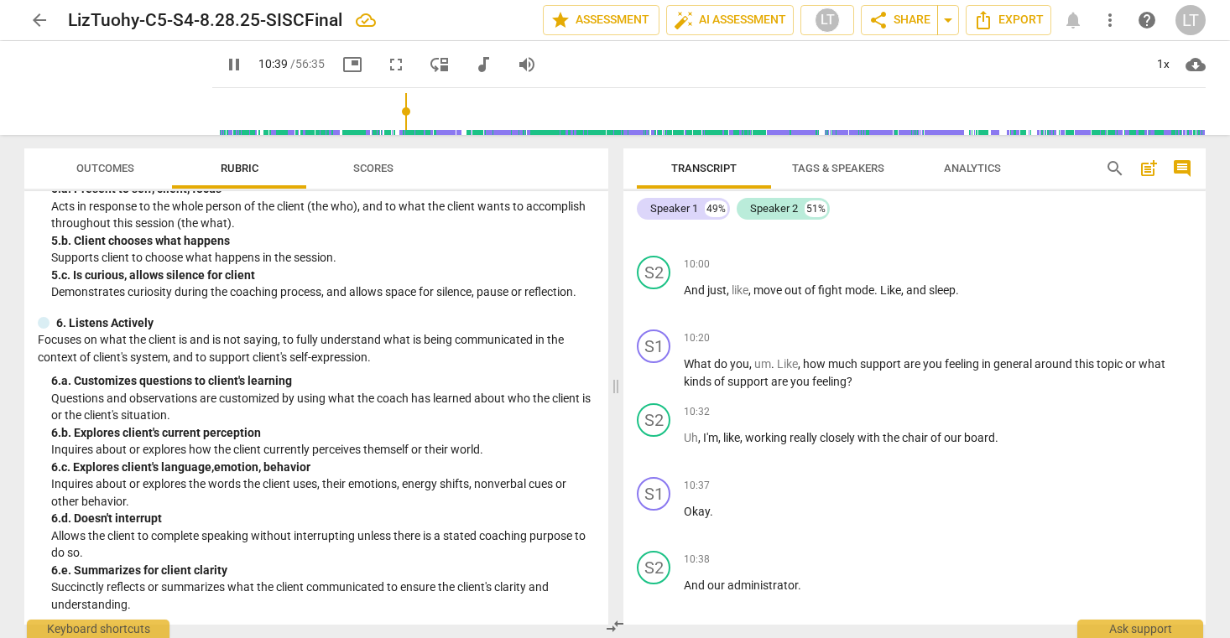
scroll to position [7718, 0]
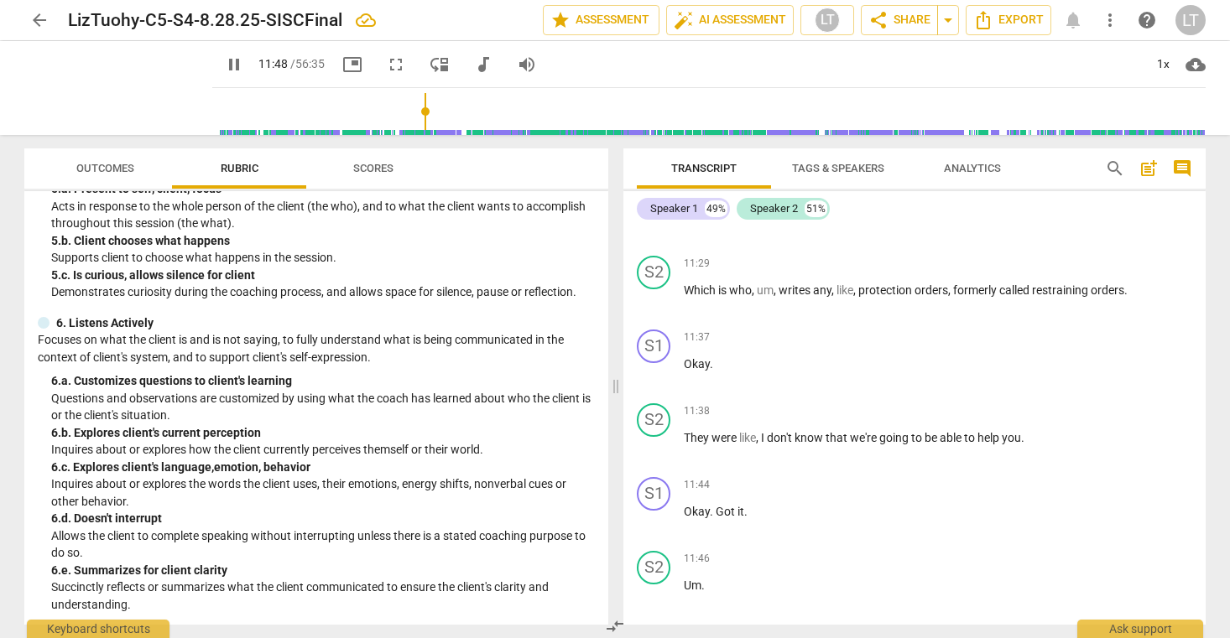
scroll to position [8621, 0]
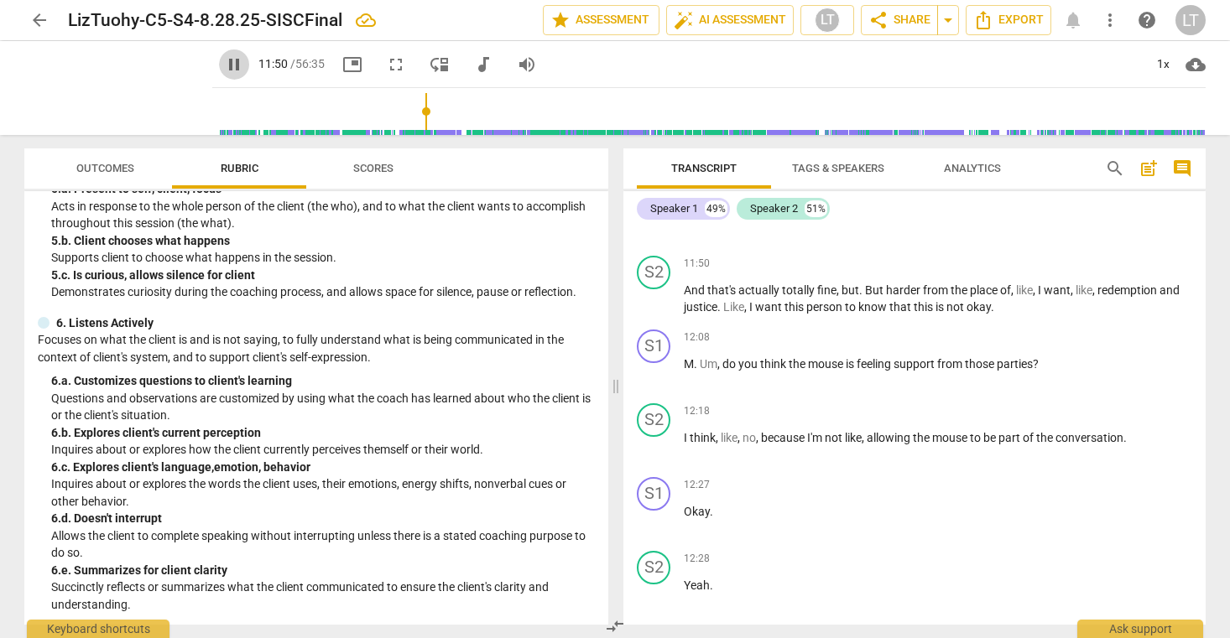
click at [224, 57] on span "pause" at bounding box center [234, 65] width 20 height 20
type input "711"
